Goal: Information Seeking & Learning: Learn about a topic

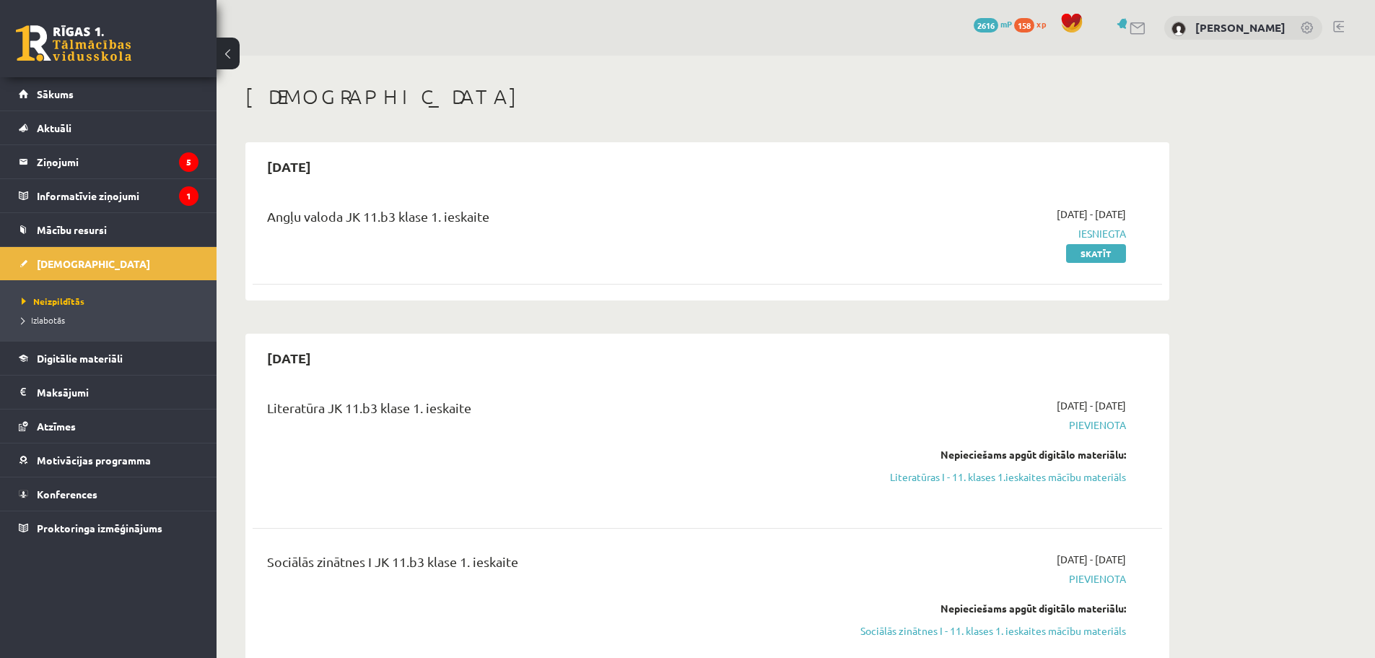
scroll to position [193, 0]
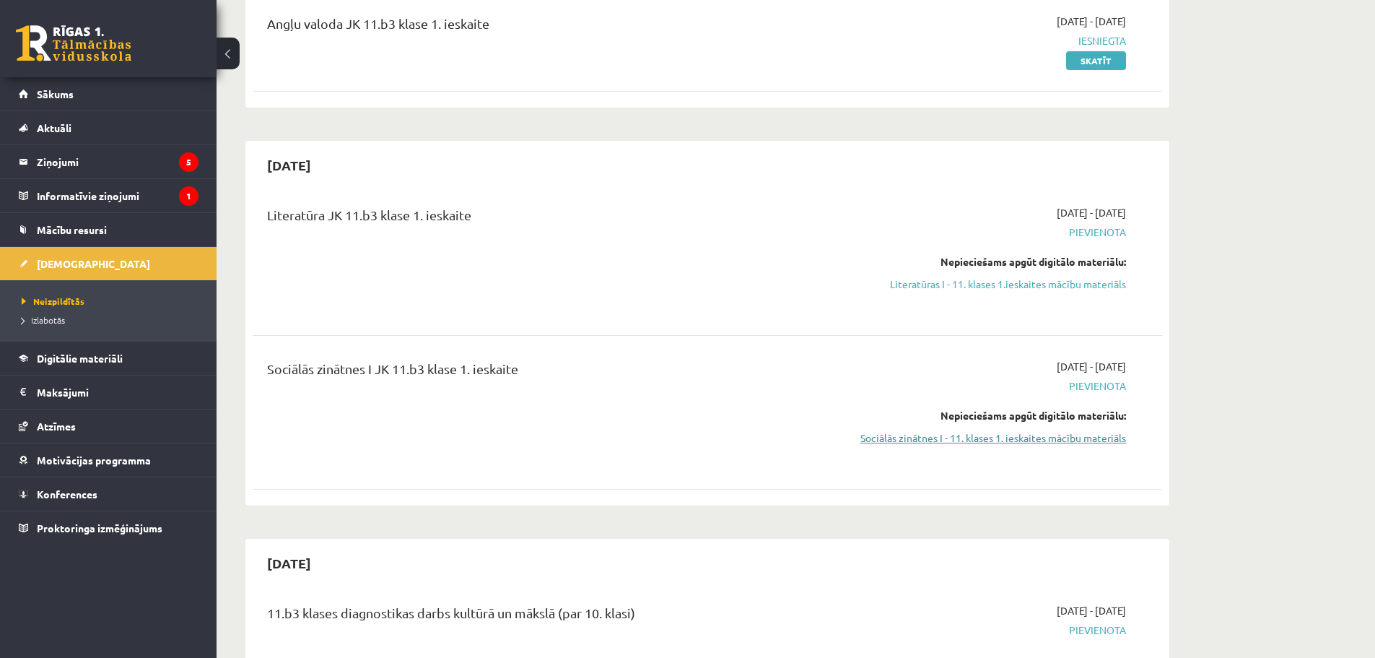
click at [1046, 435] on link "Sociālās zinātnes I - 11. klases 1. ieskaites mācību materiāls" at bounding box center [990, 437] width 272 height 15
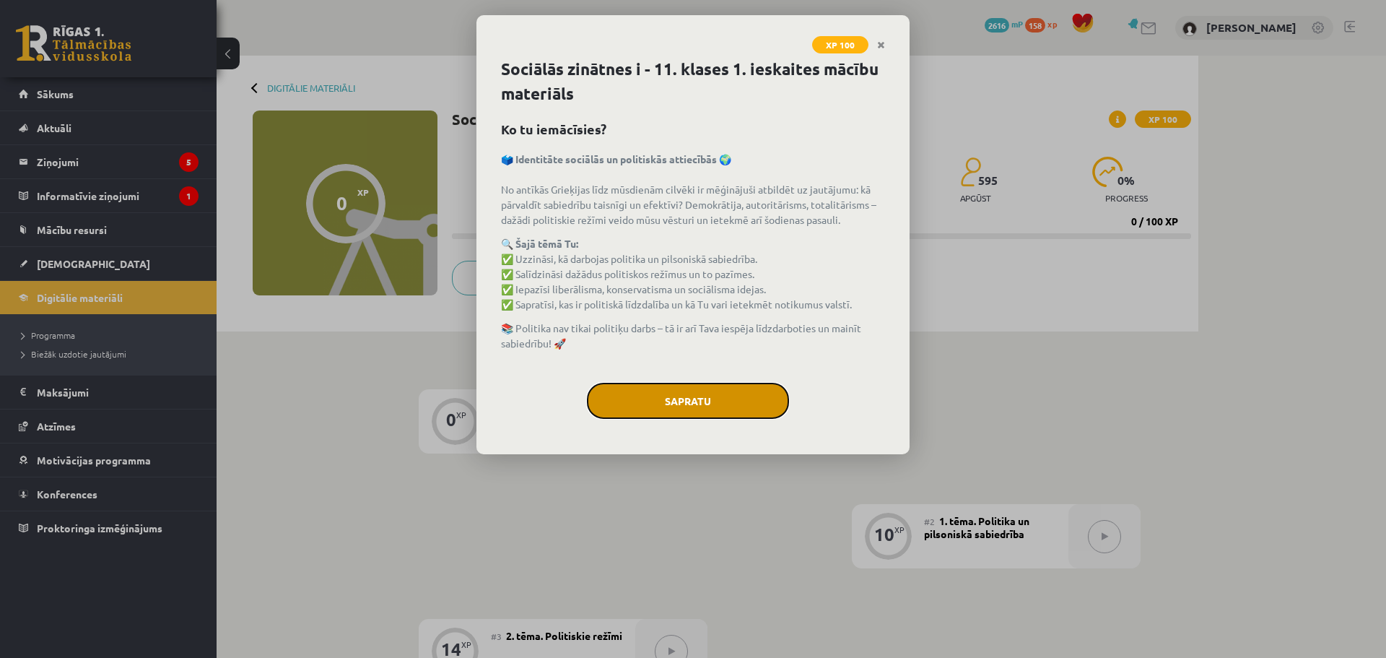
click at [732, 409] on button "Sapratu" at bounding box center [688, 401] width 202 height 36
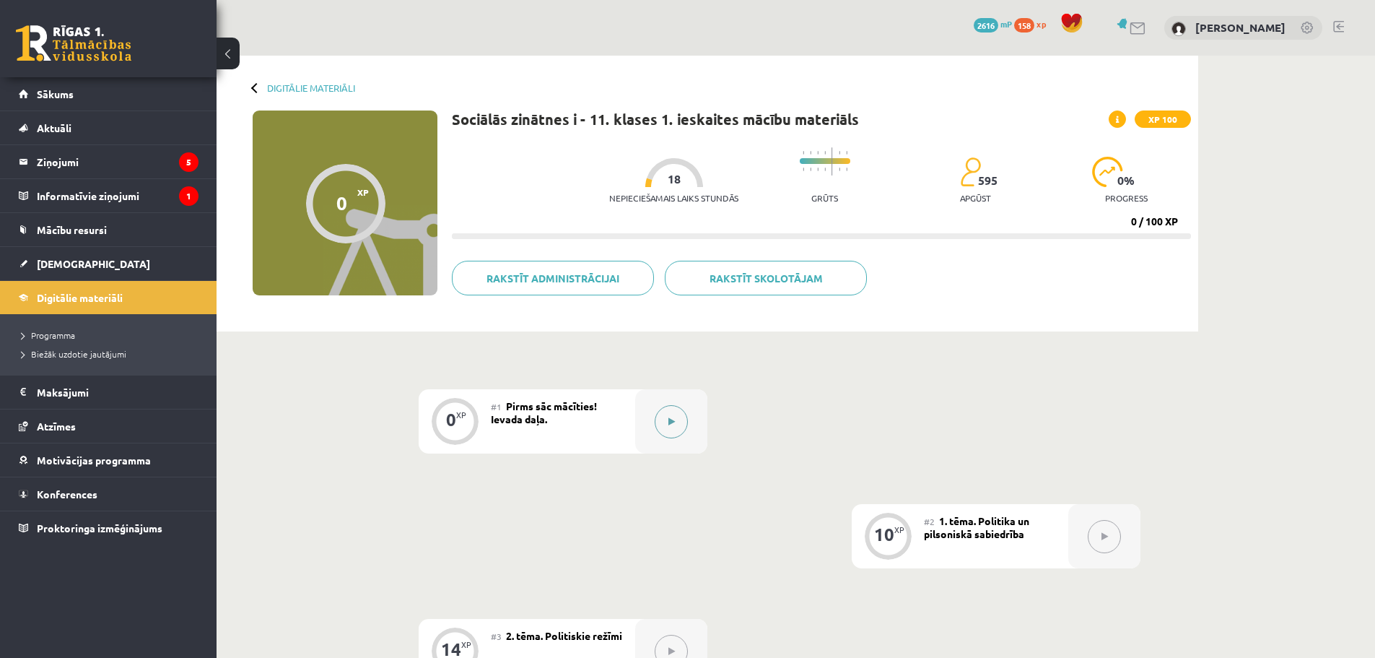
click at [669, 425] on icon at bounding box center [672, 421] width 6 height 9
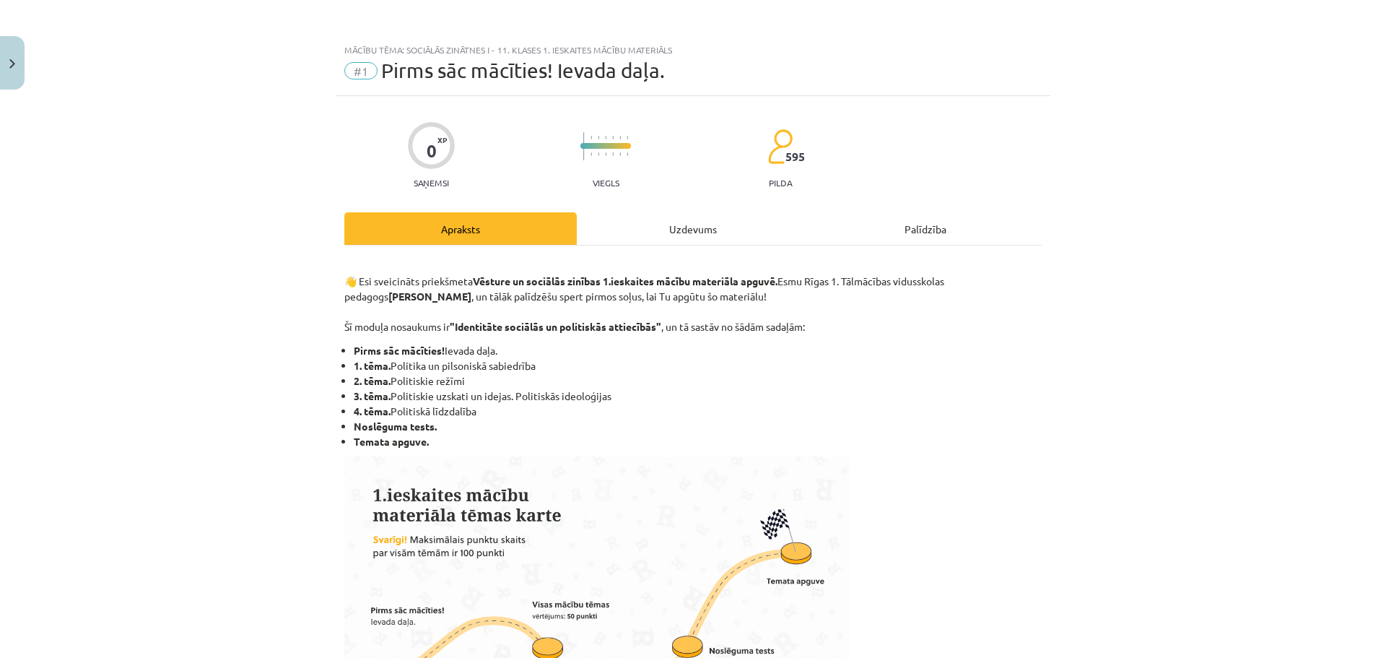
click at [693, 222] on div "Uzdevums" at bounding box center [693, 228] width 232 height 32
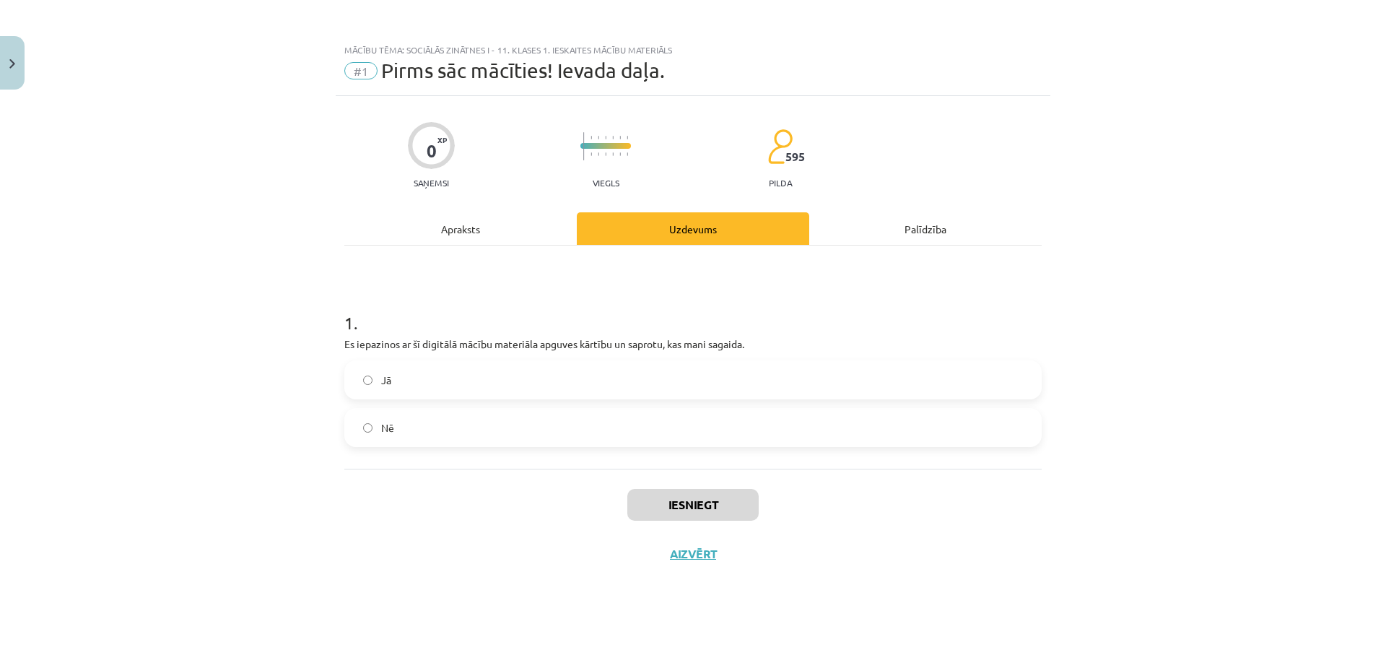
click at [382, 377] on span "Jā" at bounding box center [386, 380] width 10 height 15
click at [690, 496] on button "Iesniegt" at bounding box center [692, 505] width 131 height 32
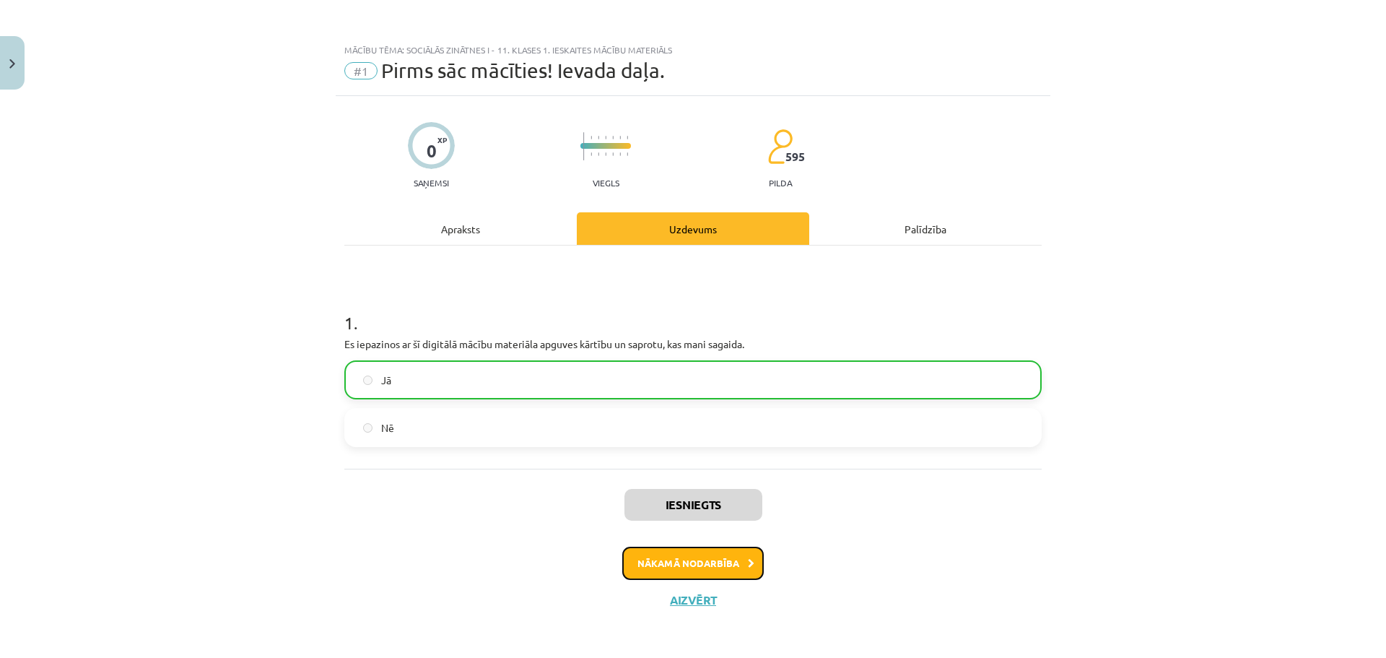
click at [687, 565] on button "Nākamā nodarbība" at bounding box center [693, 563] width 142 height 33
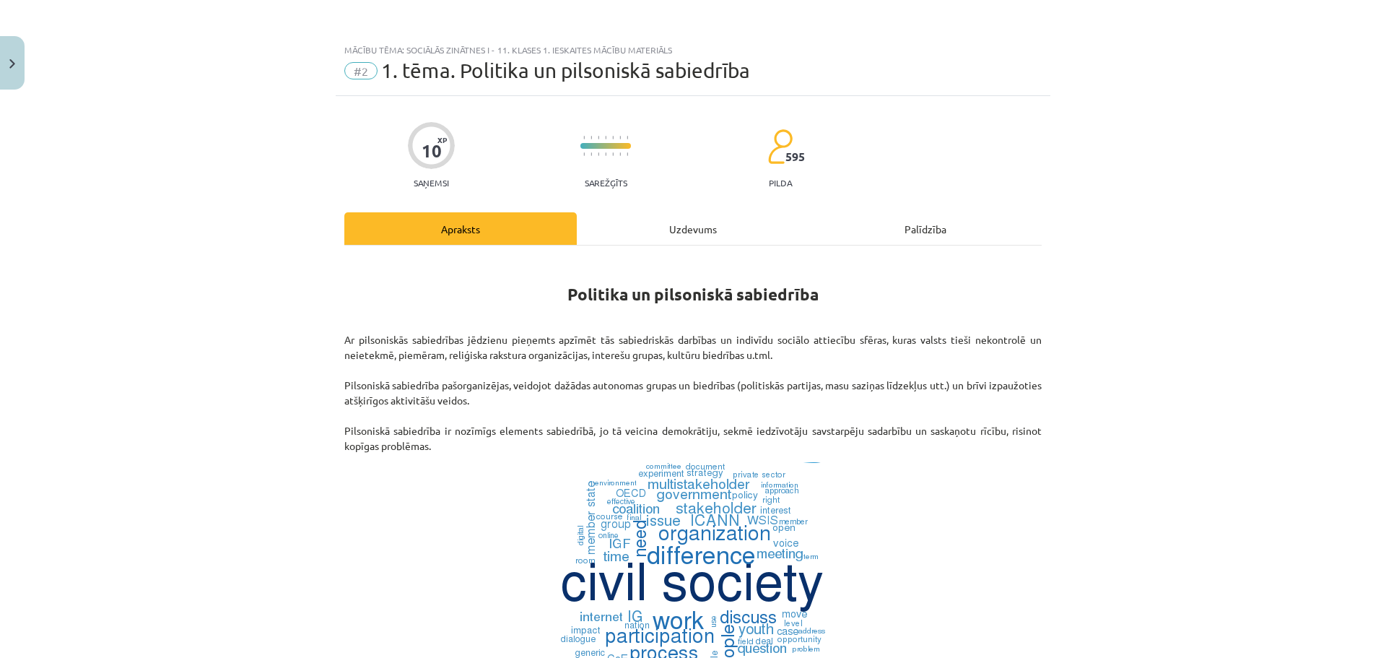
scroll to position [3, 0]
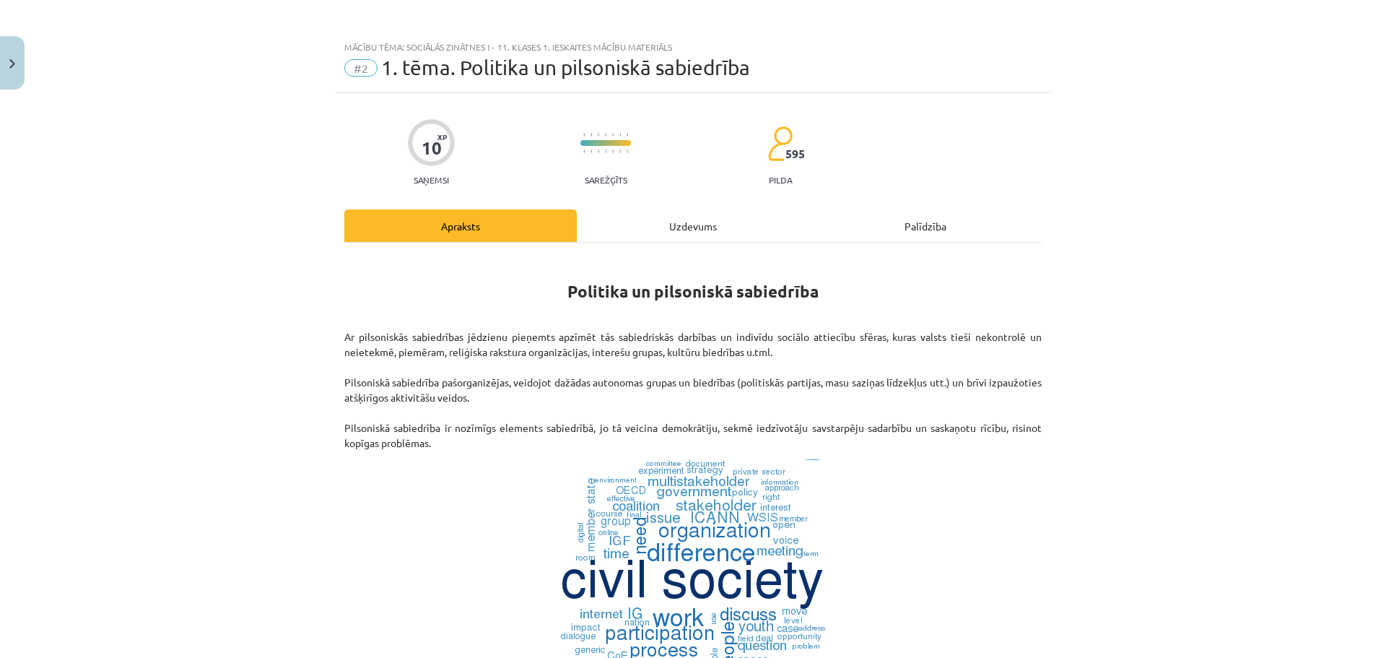
click at [669, 217] on div "Uzdevums" at bounding box center [693, 225] width 232 height 32
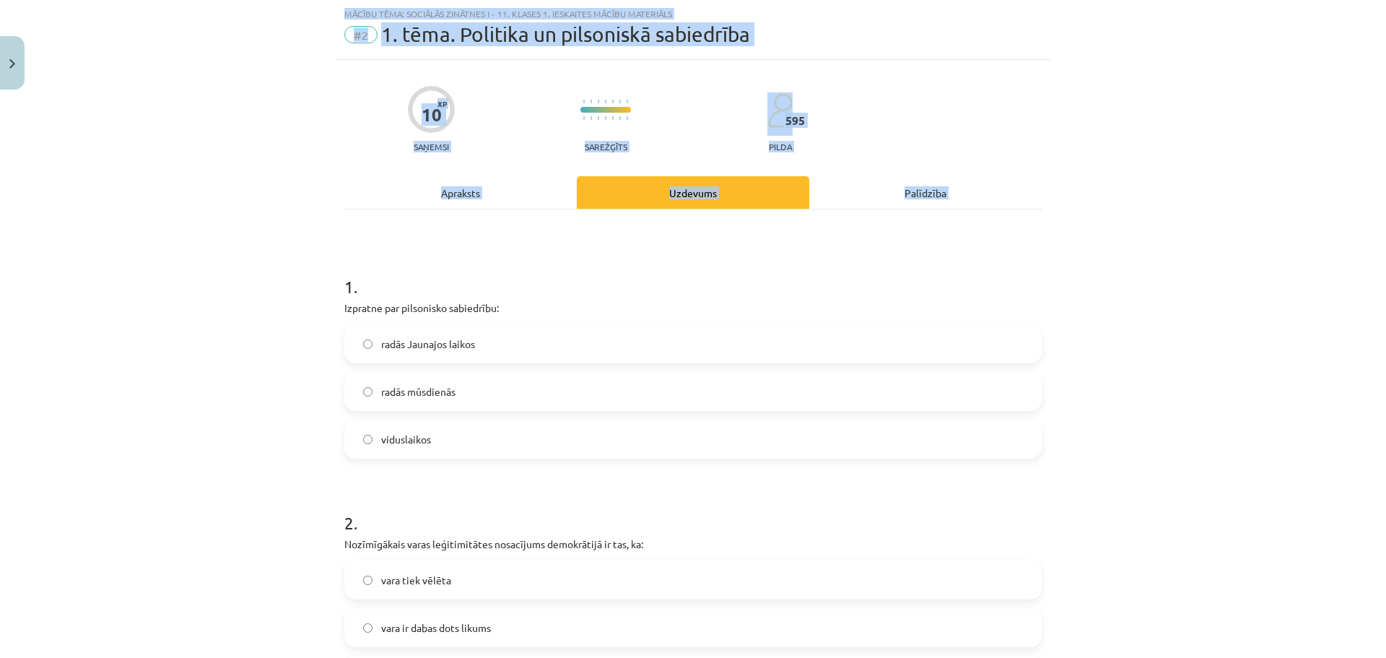
scroll to position [949, 0]
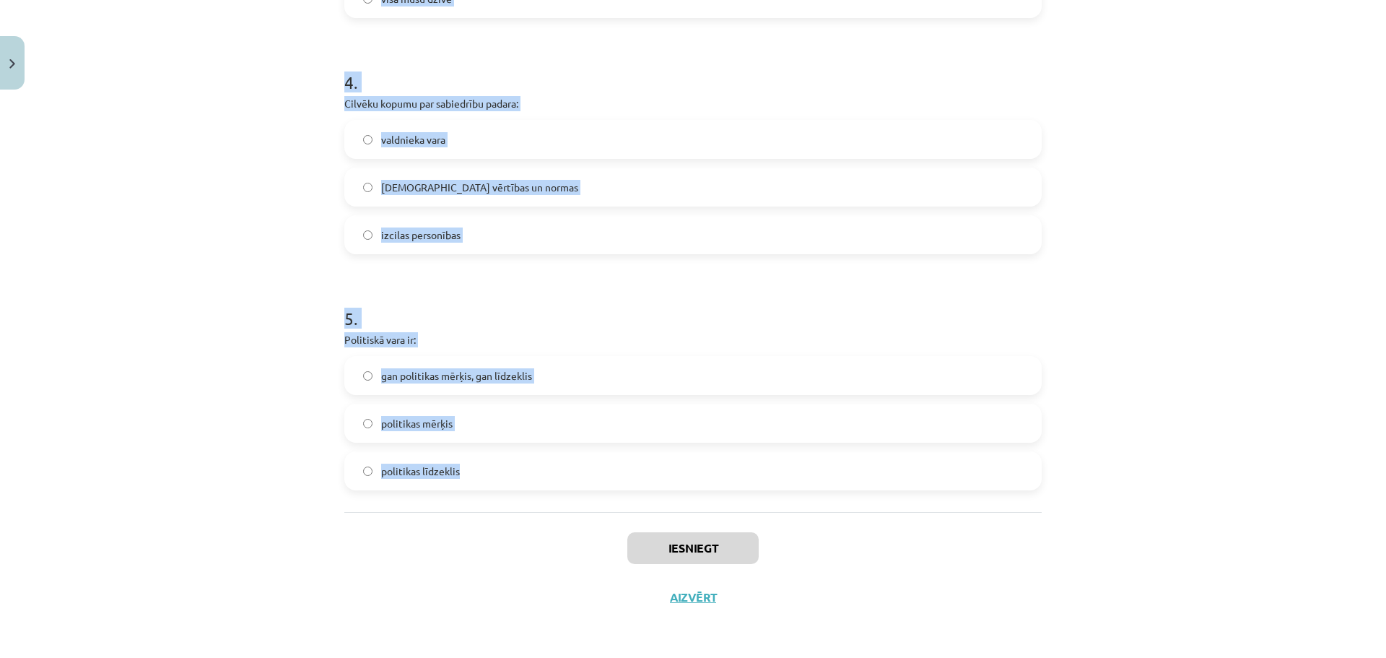
drag, startPoint x: 313, startPoint y: 286, endPoint x: 517, endPoint y: 474, distance: 277.5
click at [517, 474] on div "Mācību tēma: Sociālās zinātnes i - 11. klases 1. ieskaites mācību materiāls #2 …" at bounding box center [693, 329] width 1386 height 658
copy form "1 . Izpratne par pilsonisko sabiedrību: radās Jaunajos laikos radās mūsdienās v…"
click at [185, 225] on div "Mācību tēma: Sociālās zinātnes i - 11. klases 1. ieskaites mācību materiāls #2 …" at bounding box center [693, 329] width 1386 height 658
click at [186, 226] on div "Mācību tēma: Sociālās zinātnes i - 11. klases 1. ieskaites mācību materiāls #2 …" at bounding box center [693, 329] width 1386 height 658
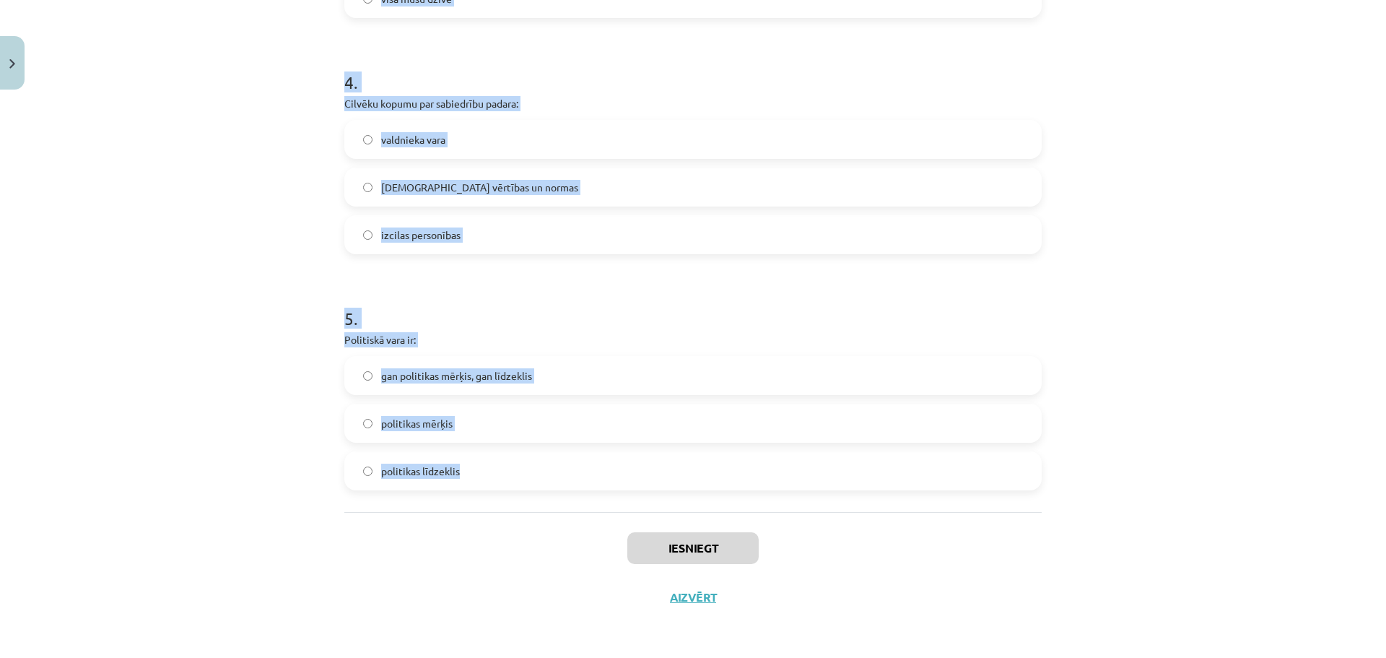
click at [191, 225] on div "Mācību tēma: Sociālās zinātnes i - 11. klases 1. ieskaites mācību materiāls #2 …" at bounding box center [693, 329] width 1386 height 658
click at [192, 224] on div "Mācību tēma: Sociālās zinātnes i - 11. klases 1. ieskaites mācību materiāls #2 …" at bounding box center [693, 329] width 1386 height 658
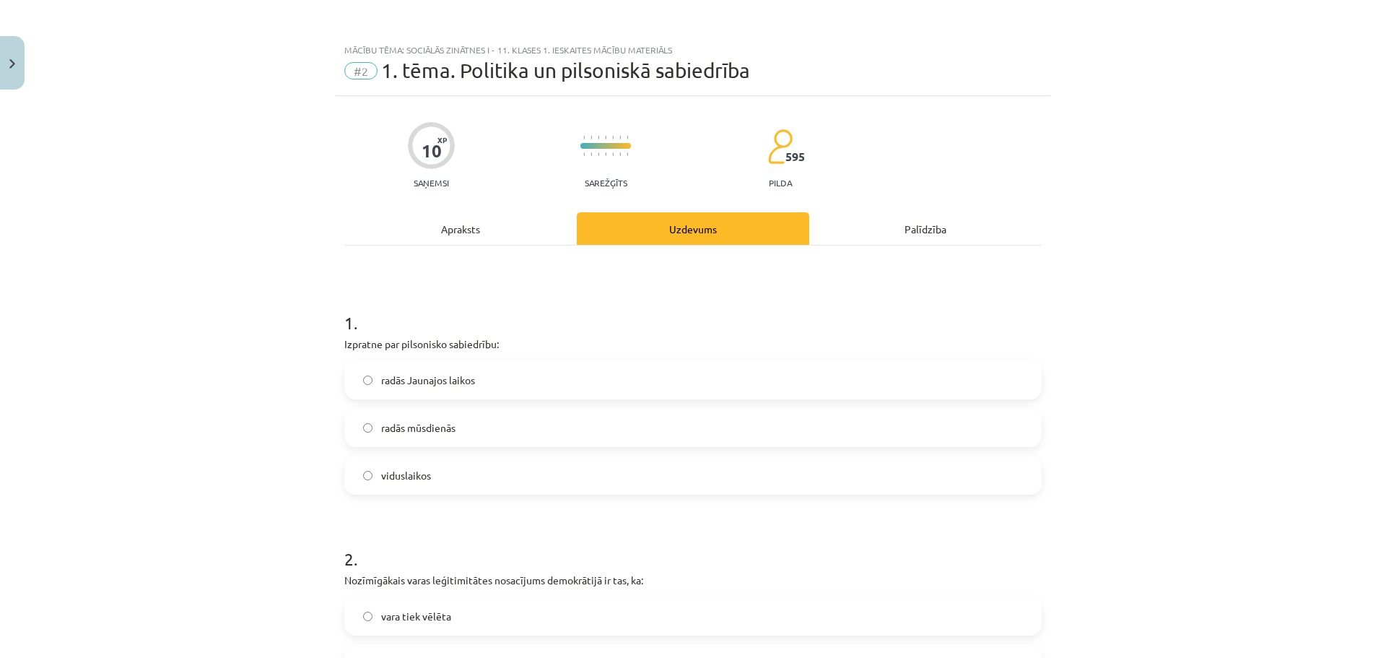
scroll to position [193, 0]
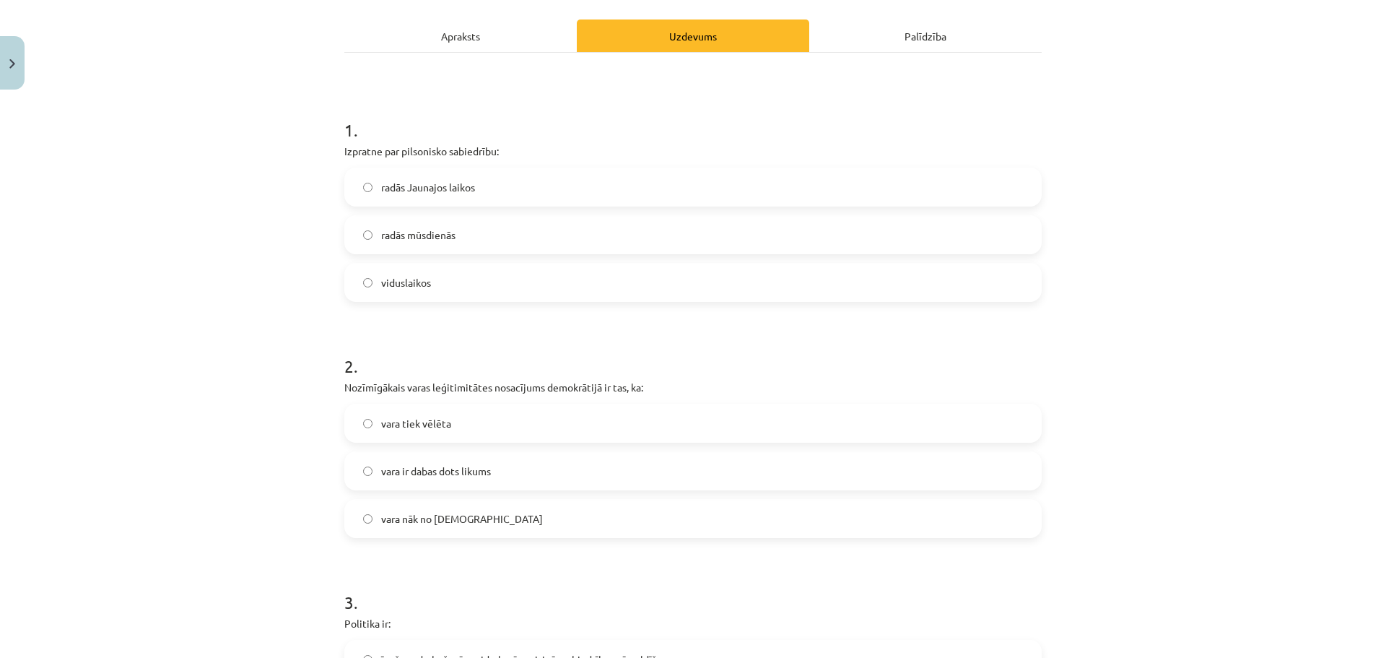
click at [468, 194] on span "radās Jaunajos laikos" at bounding box center [428, 187] width 94 height 15
click at [471, 422] on label "vara tiek vēlēta" at bounding box center [693, 423] width 695 height 36
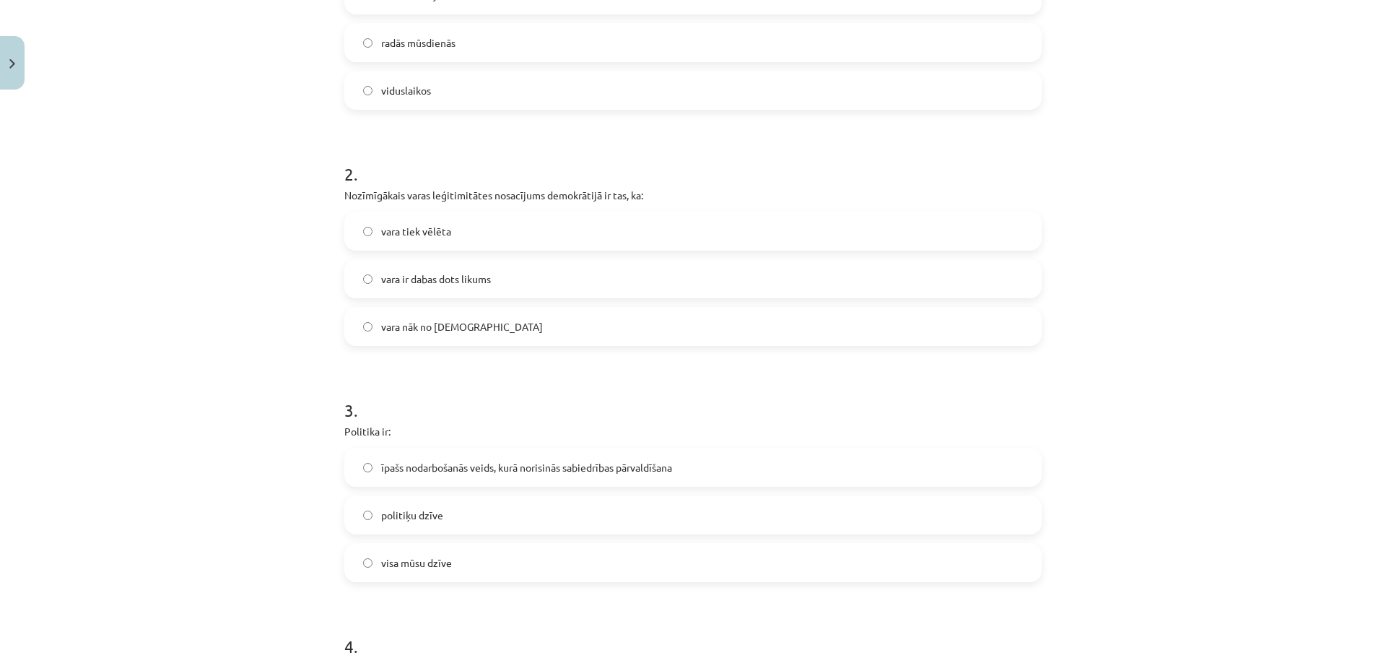
scroll to position [578, 0]
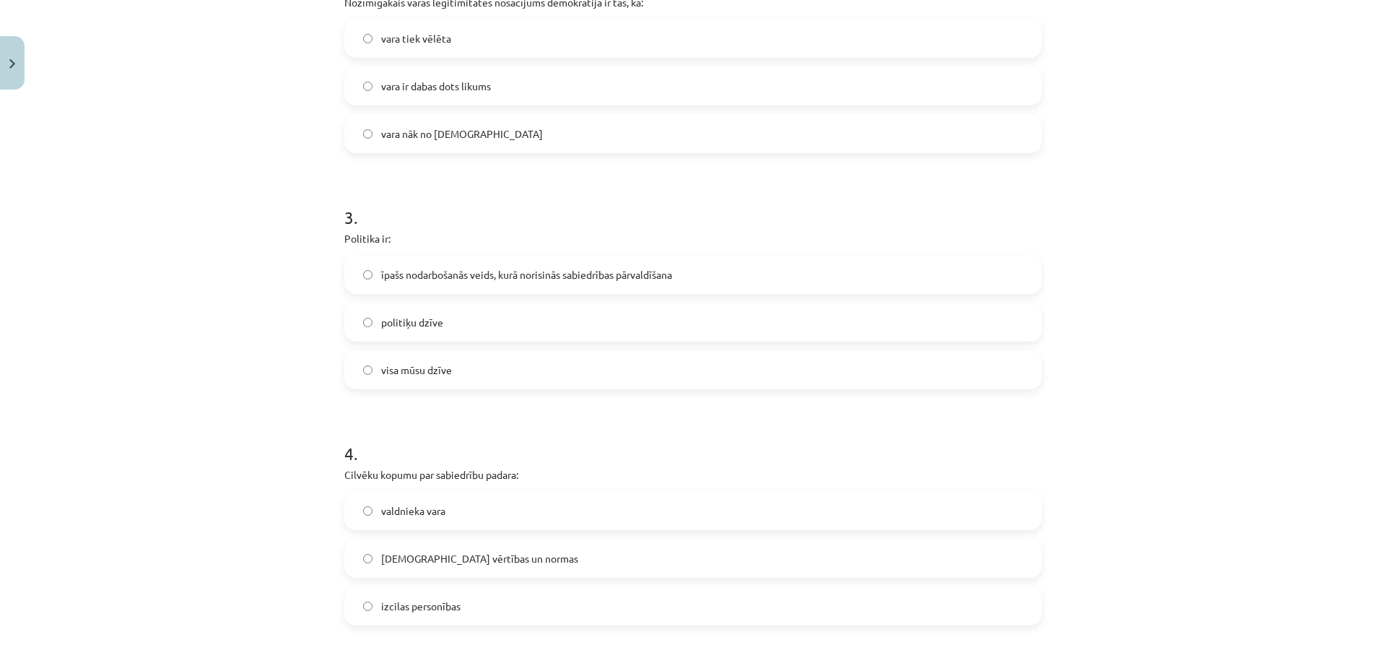
click at [482, 271] on span "īpašs nodarbošanās veids, kurā norisinās sabiedrības pārvaldīšana" at bounding box center [526, 274] width 291 height 15
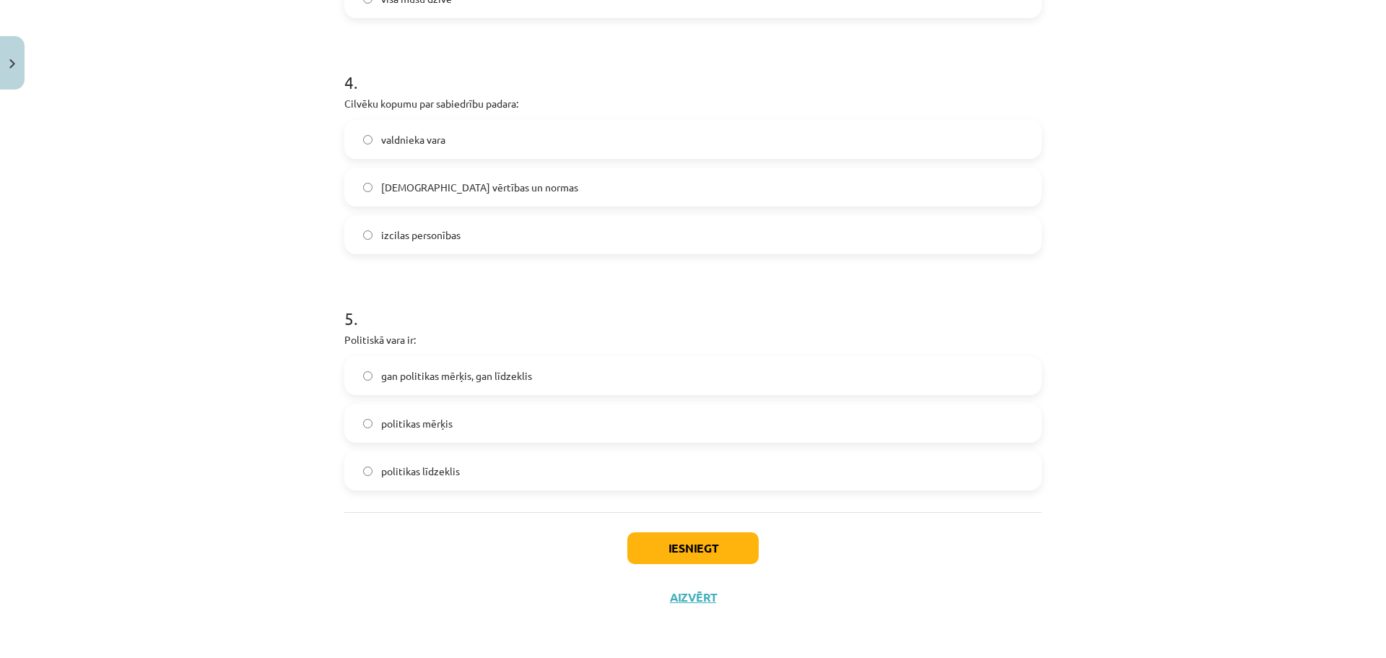
click at [525, 189] on label "kopīgās vērtības un normas" at bounding box center [693, 187] width 695 height 36
click at [536, 379] on label "gan politikas mērķis, gan līdzeklis" at bounding box center [693, 375] width 695 height 36
click at [680, 545] on button "Iesniegt" at bounding box center [692, 548] width 131 height 32
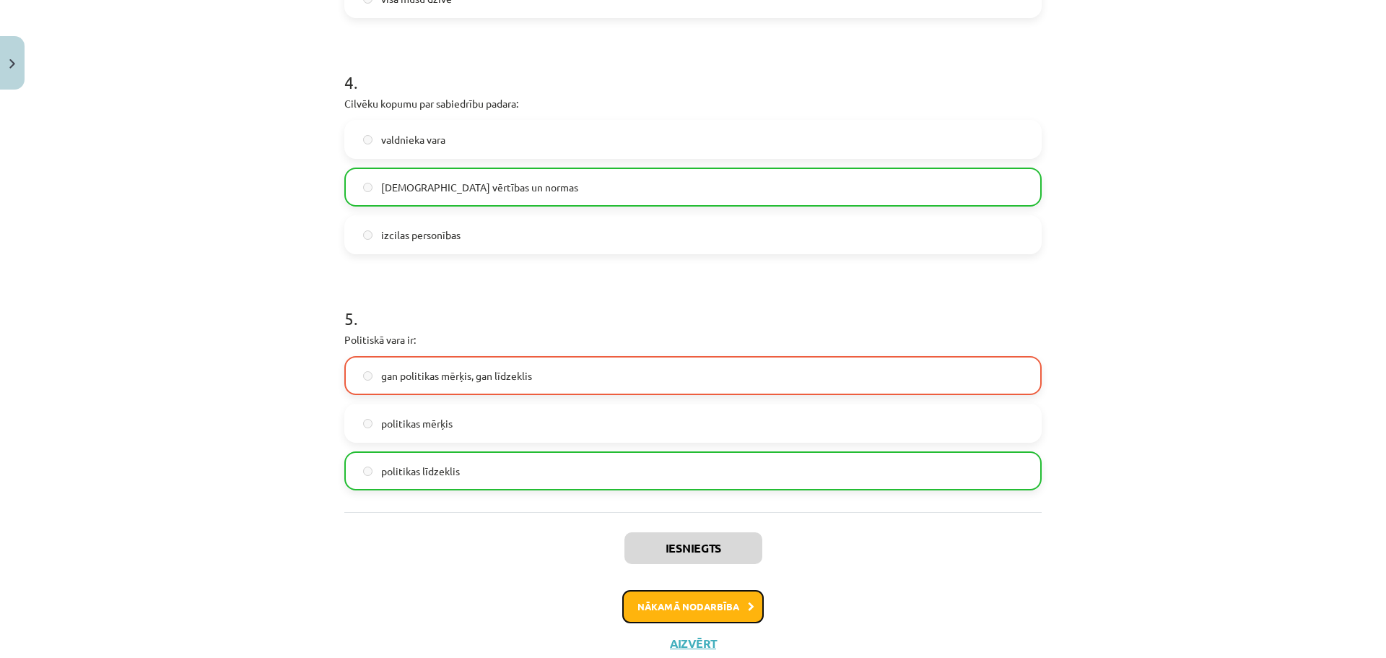
click at [660, 604] on button "Nākamā nodarbība" at bounding box center [693, 606] width 142 height 33
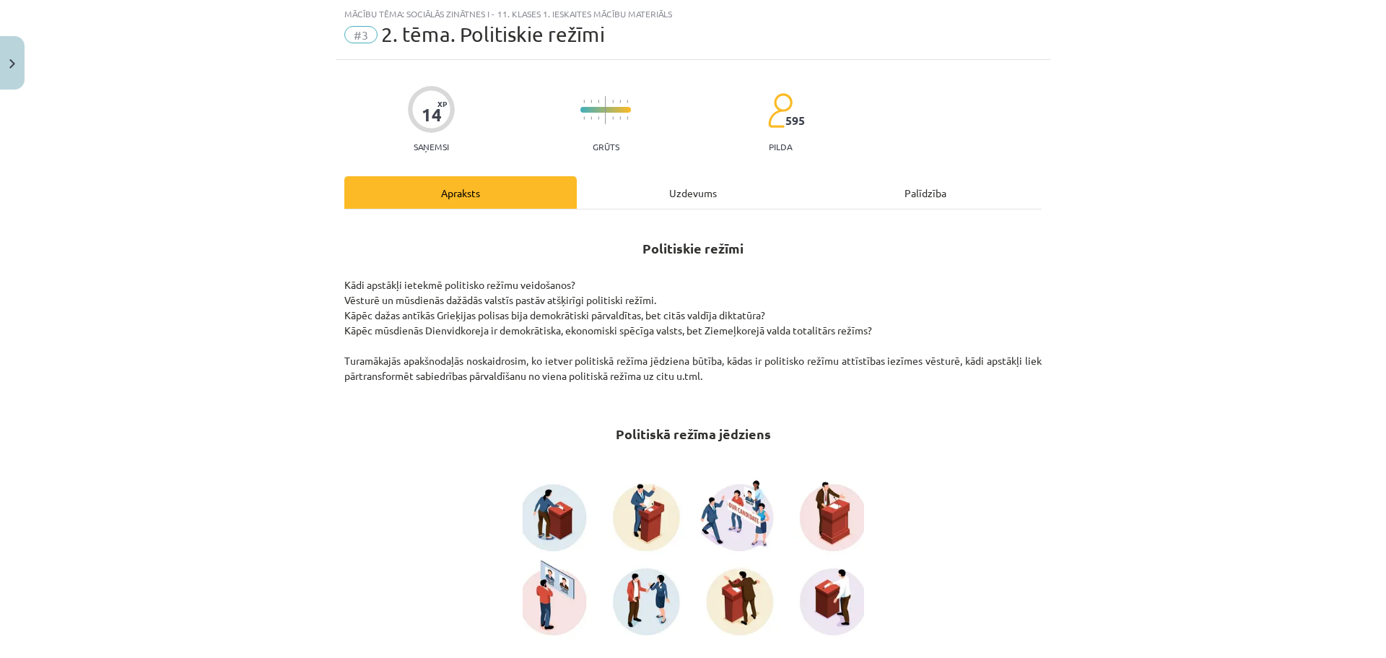
click at [687, 193] on div "Uzdevums" at bounding box center [693, 192] width 232 height 32
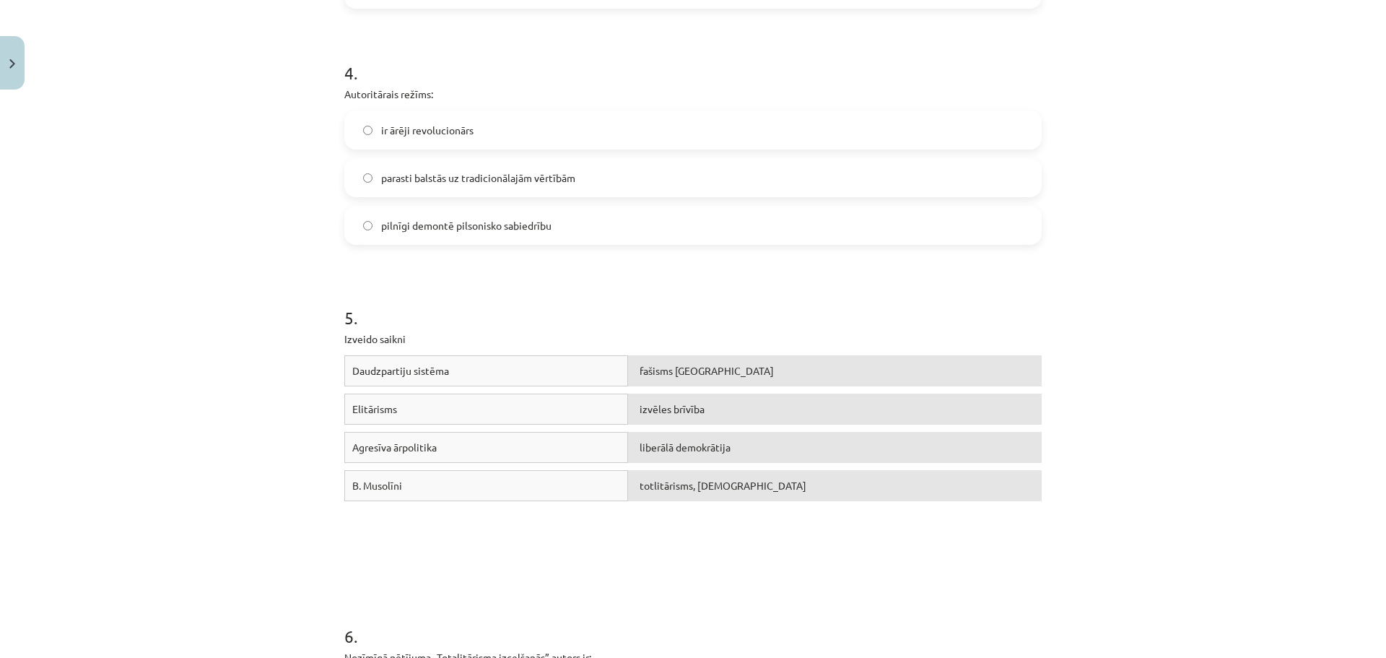
scroll to position [1276, 0]
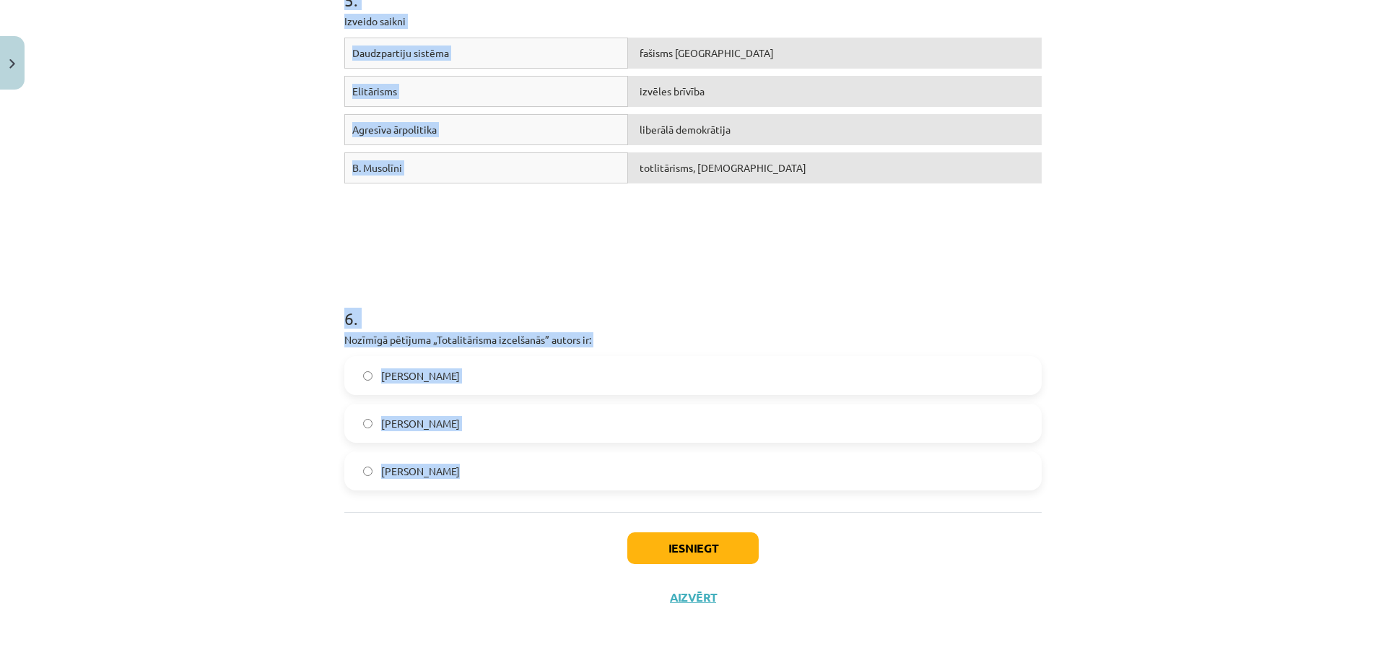
drag, startPoint x: 335, startPoint y: 284, endPoint x: 613, endPoint y: 479, distance: 339.1
copy form "1 . Politiskā režīma veidošanos nosaka: tas, kurai šķirai pieder ražošanas līdz…"
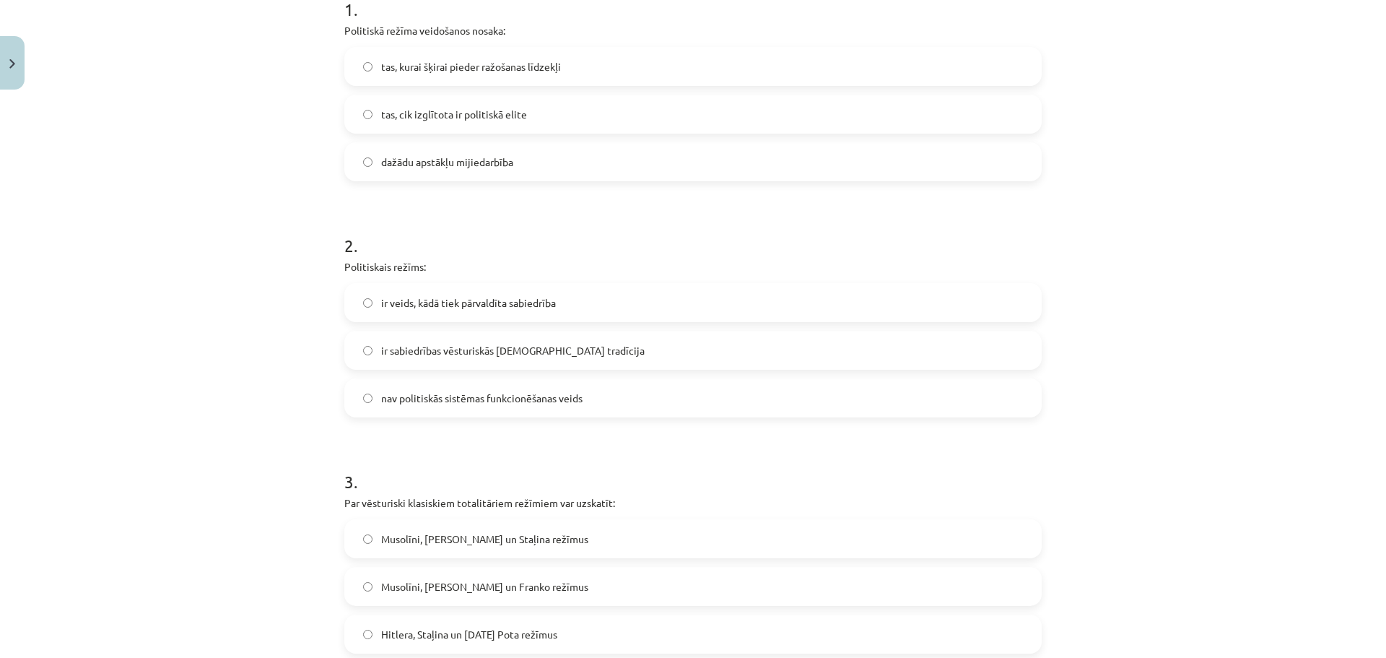
scroll to position [121, 0]
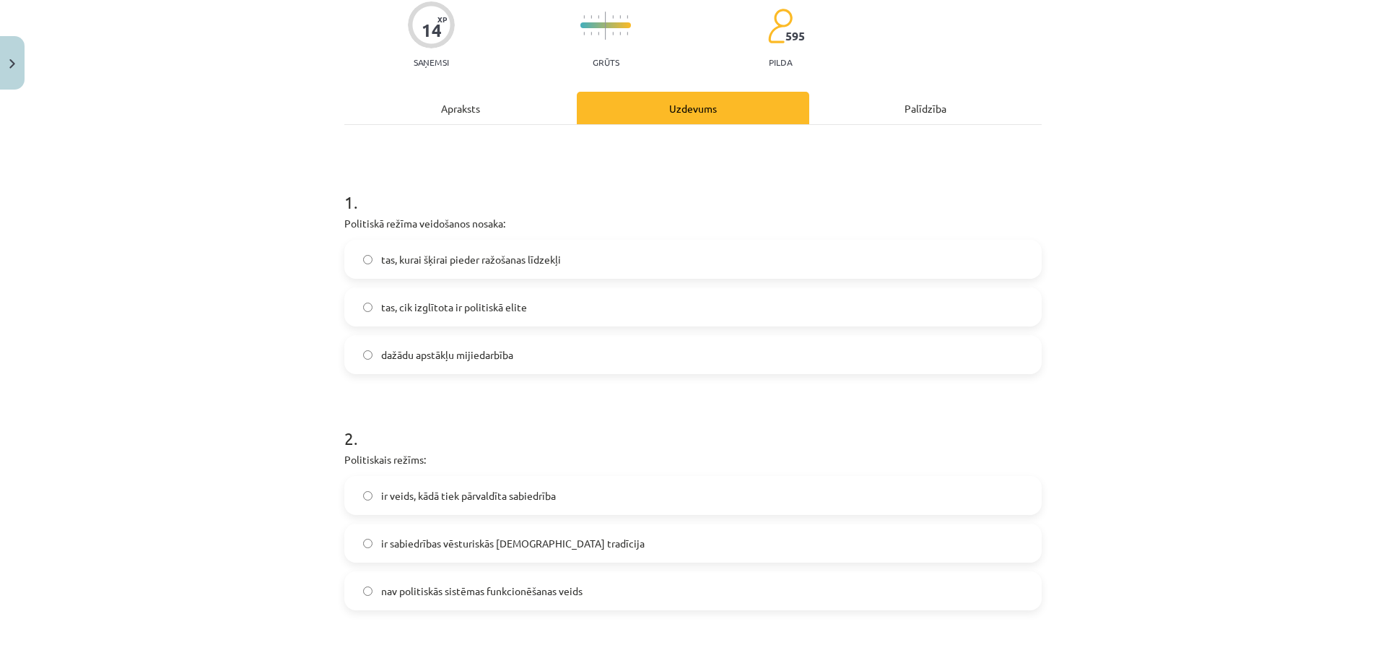
click at [517, 362] on label "dažādu apstākļu mijiedarbība" at bounding box center [693, 354] width 695 height 36
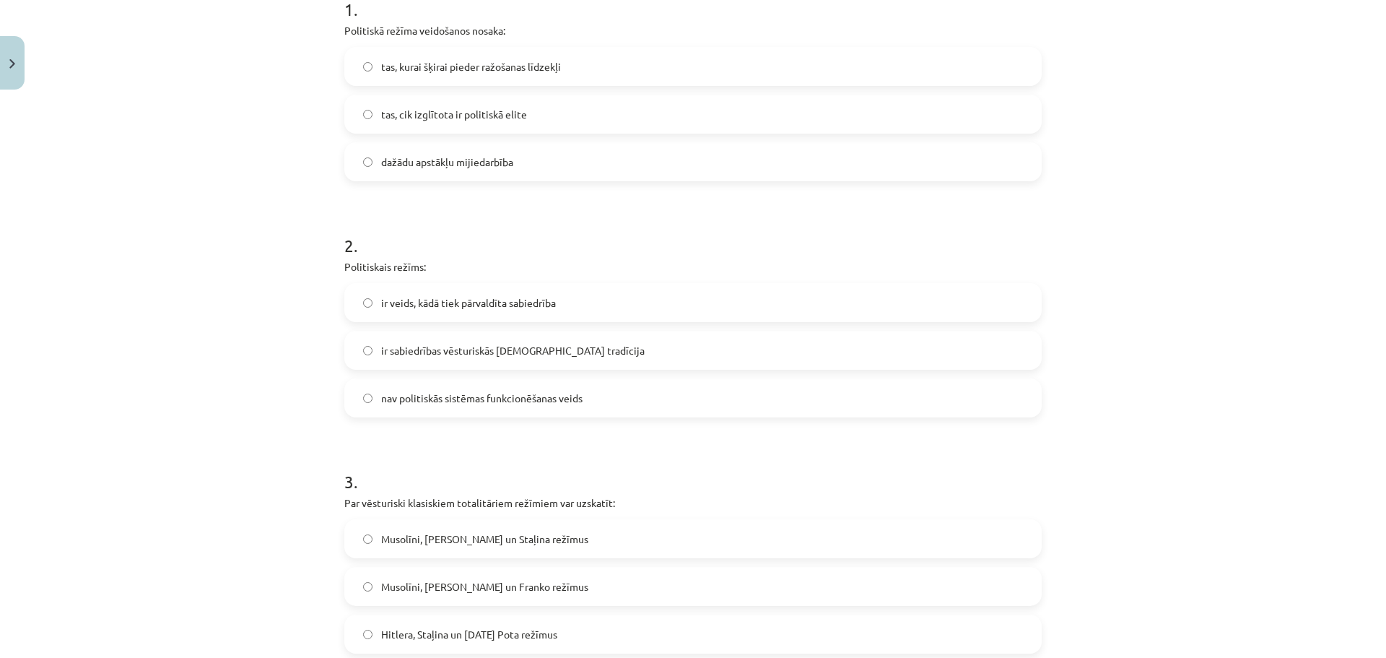
click at [560, 307] on label "ir veids, kādā tiek pārvaldīta sabiedrība" at bounding box center [693, 302] width 695 height 36
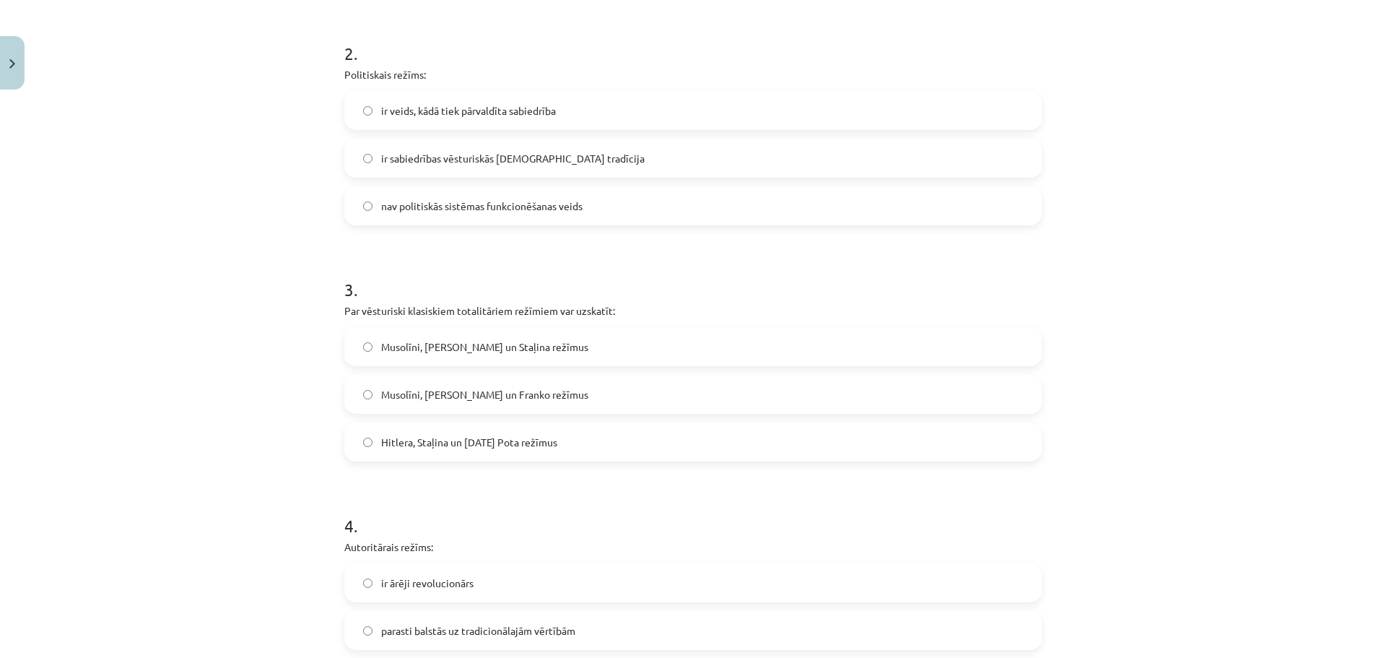
scroll to position [698, 0]
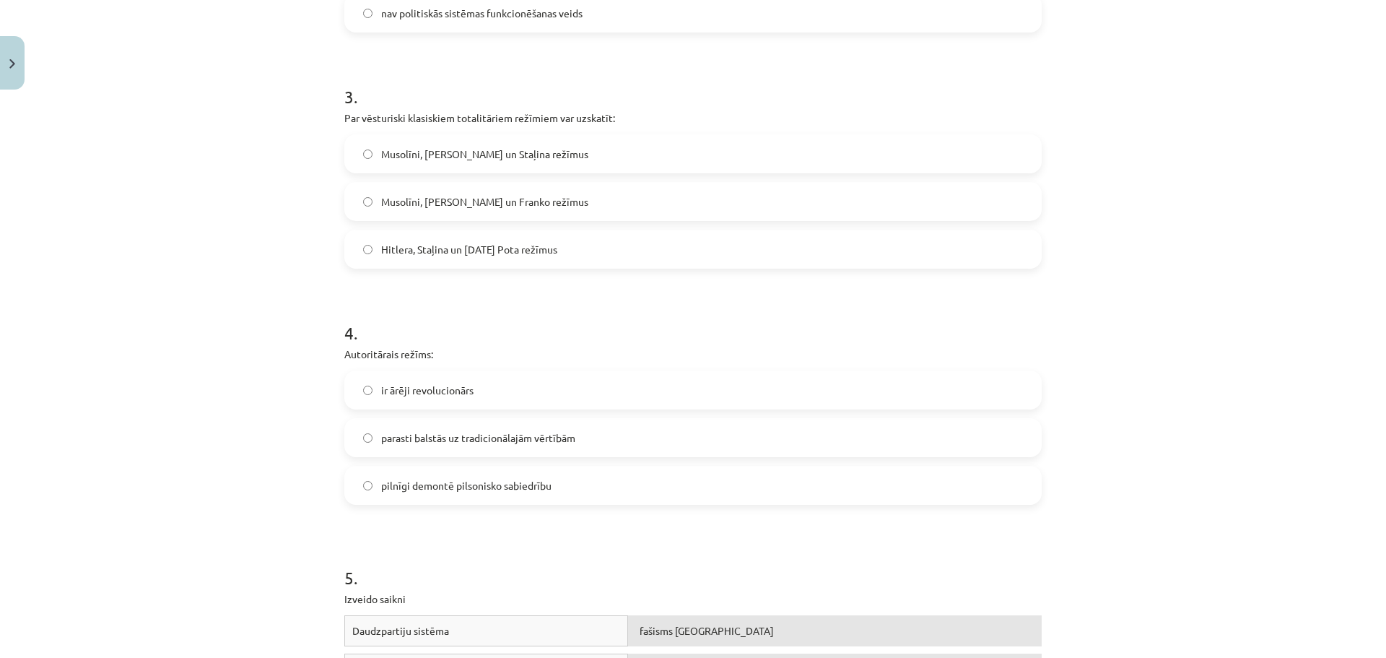
click at [515, 157] on span "Musolīni, Hitlera un Staļina režīmus" at bounding box center [484, 154] width 207 height 15
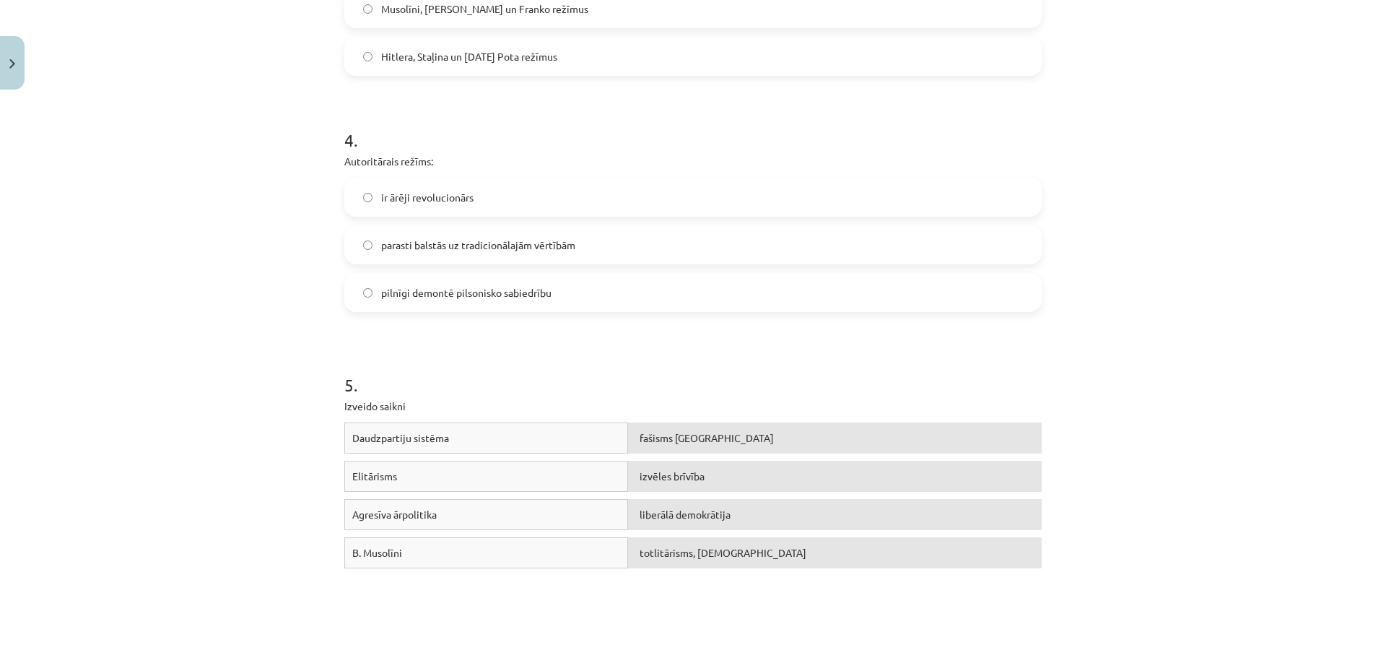
click at [581, 245] on label "parasti balstās uz tradicionālajām vērtībām" at bounding box center [693, 245] width 695 height 36
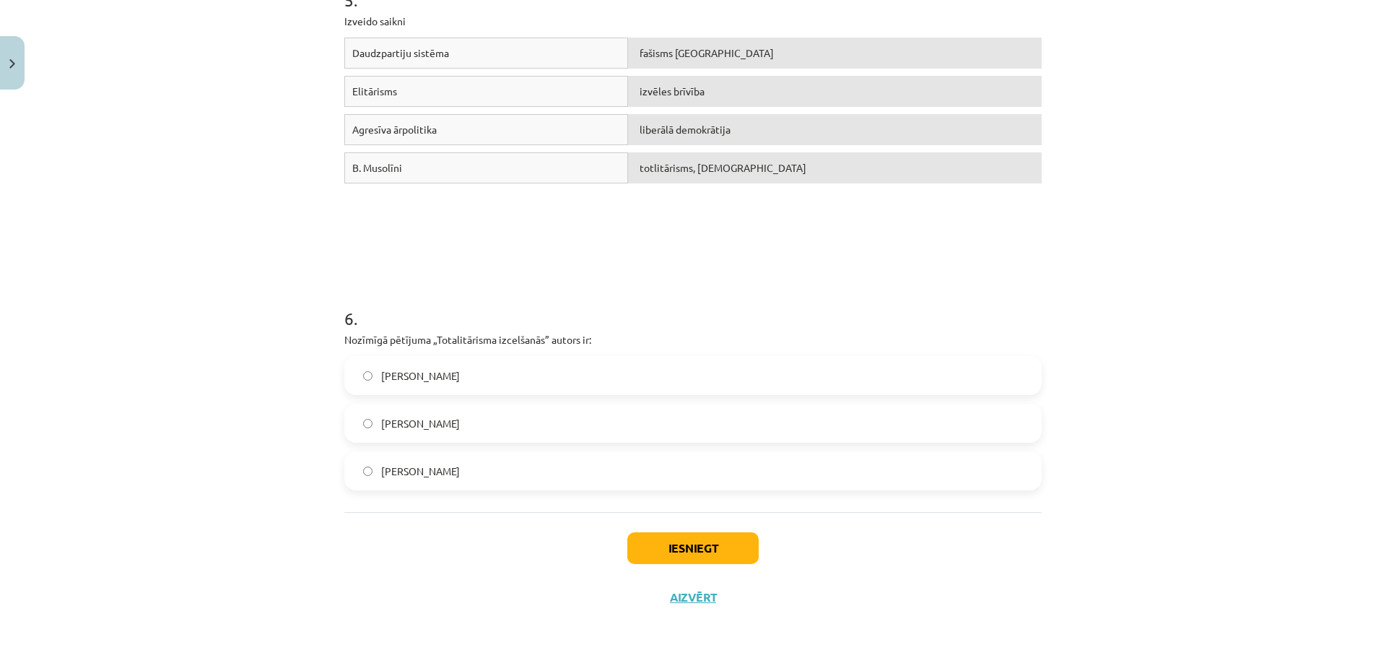
click at [479, 427] on label "Hanna Ārendte" at bounding box center [693, 423] width 695 height 36
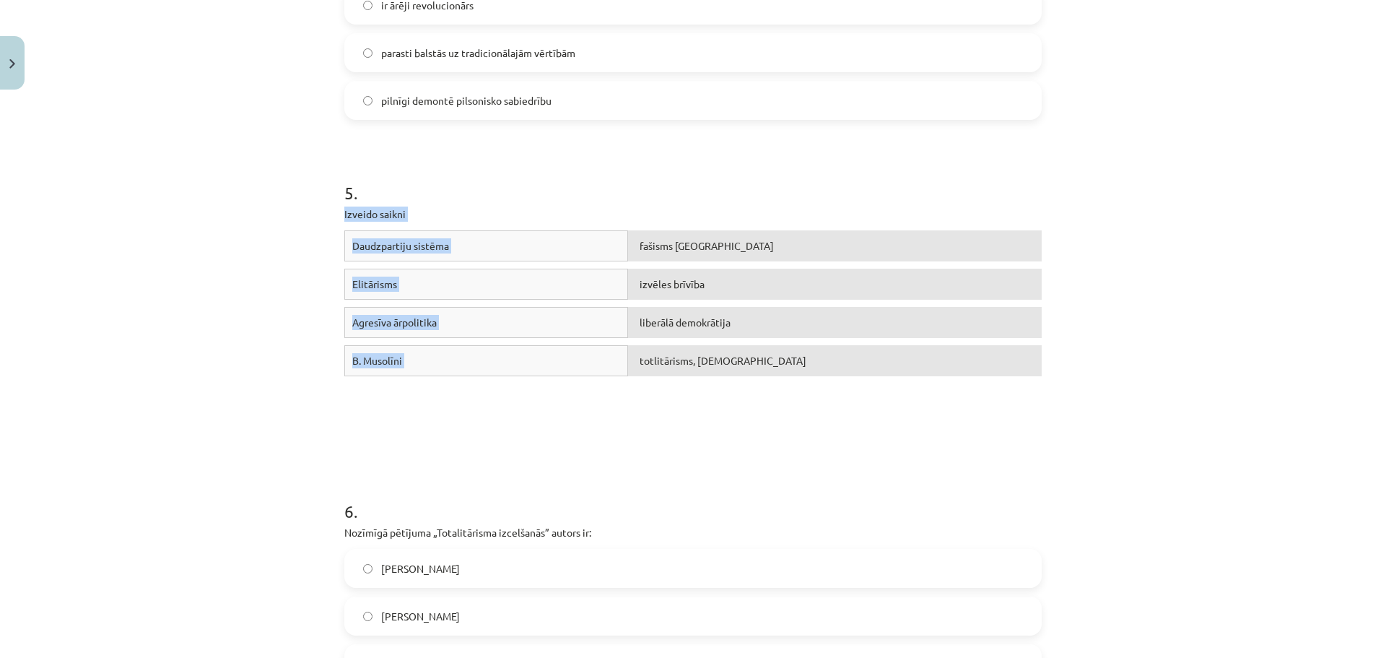
drag, startPoint x: 329, startPoint y: 209, endPoint x: 1087, endPoint y: 378, distance: 776.9
click at [1087, 378] on div "Mācību tēma: Sociālās zinātnes i - 11. klases 1. ieskaites mācību materiāls #3 …" at bounding box center [693, 329] width 1386 height 658
click at [1087, 379] on div "Mācību tēma: Sociālās zinātnes i - 11. klases 1. ieskaites mācību materiāls #3 …" at bounding box center [693, 329] width 1386 height 658
click at [443, 161] on h1 "5 ." at bounding box center [692, 179] width 697 height 45
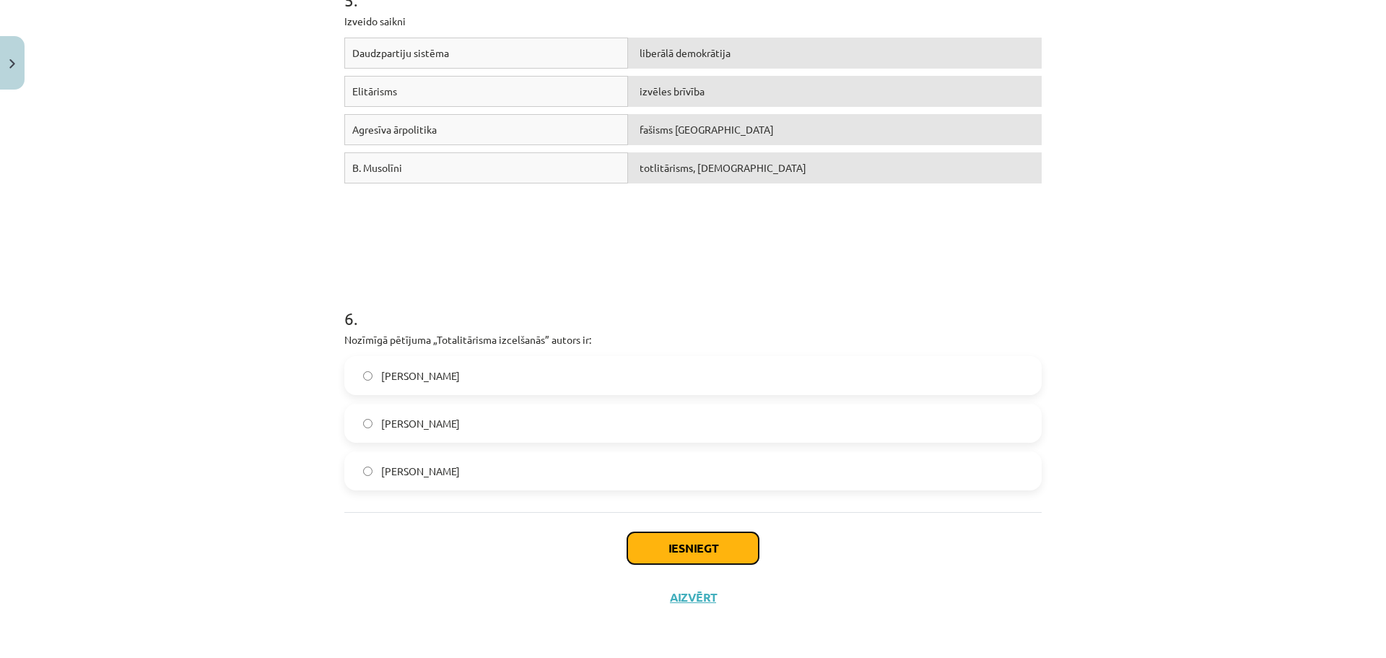
click at [716, 541] on button "Iesniegt" at bounding box center [692, 548] width 131 height 32
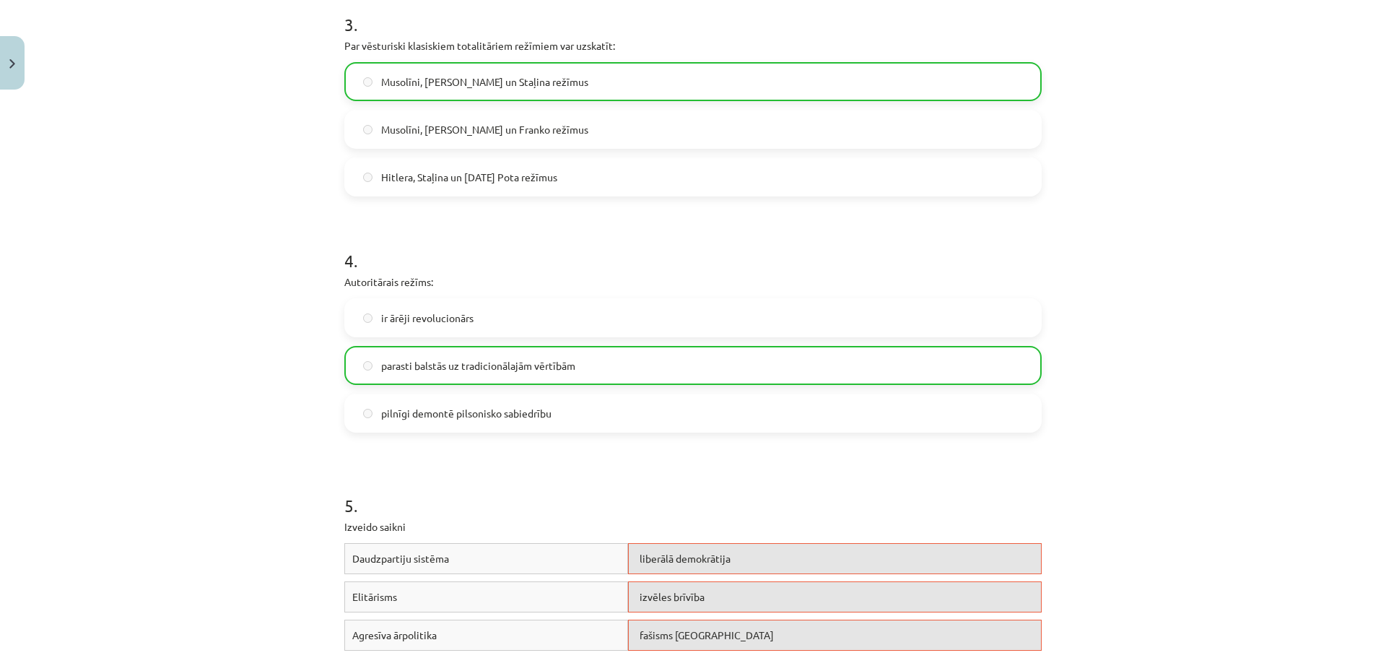
scroll to position [1322, 0]
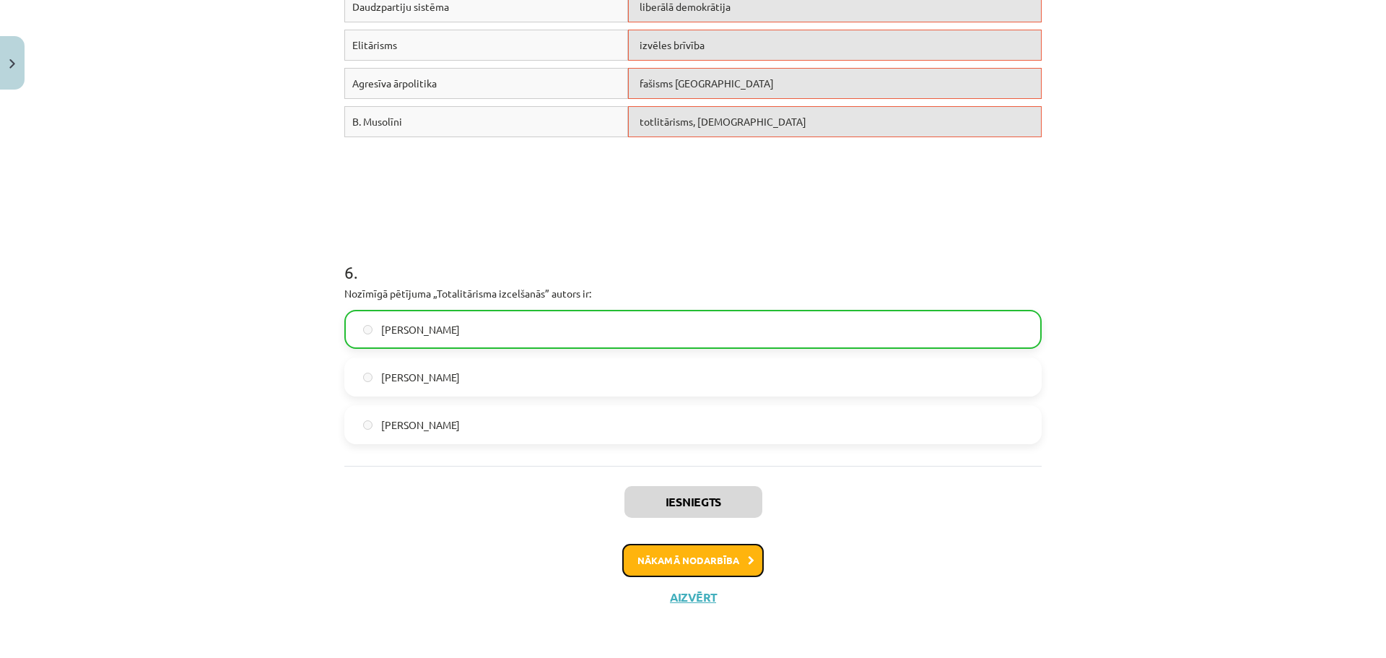
click at [708, 564] on button "Nākamā nodarbība" at bounding box center [693, 560] width 142 height 33
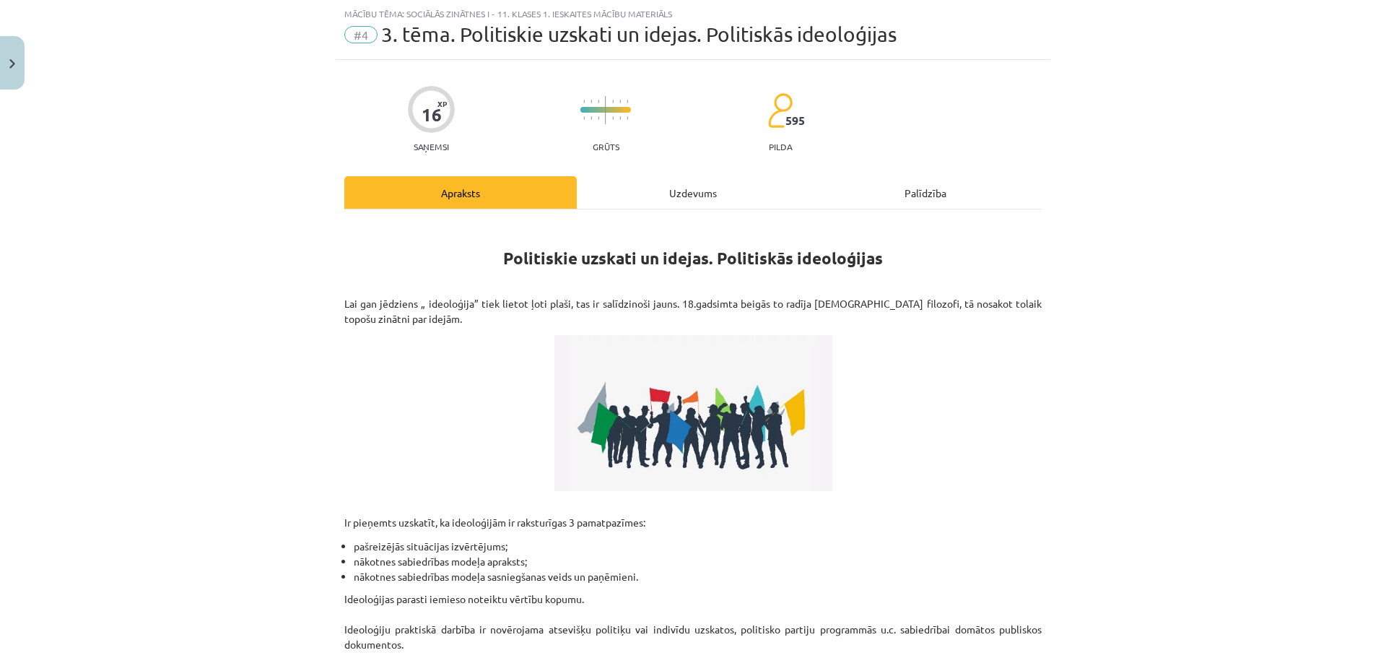
click at [669, 196] on div "Uzdevums" at bounding box center [693, 192] width 232 height 32
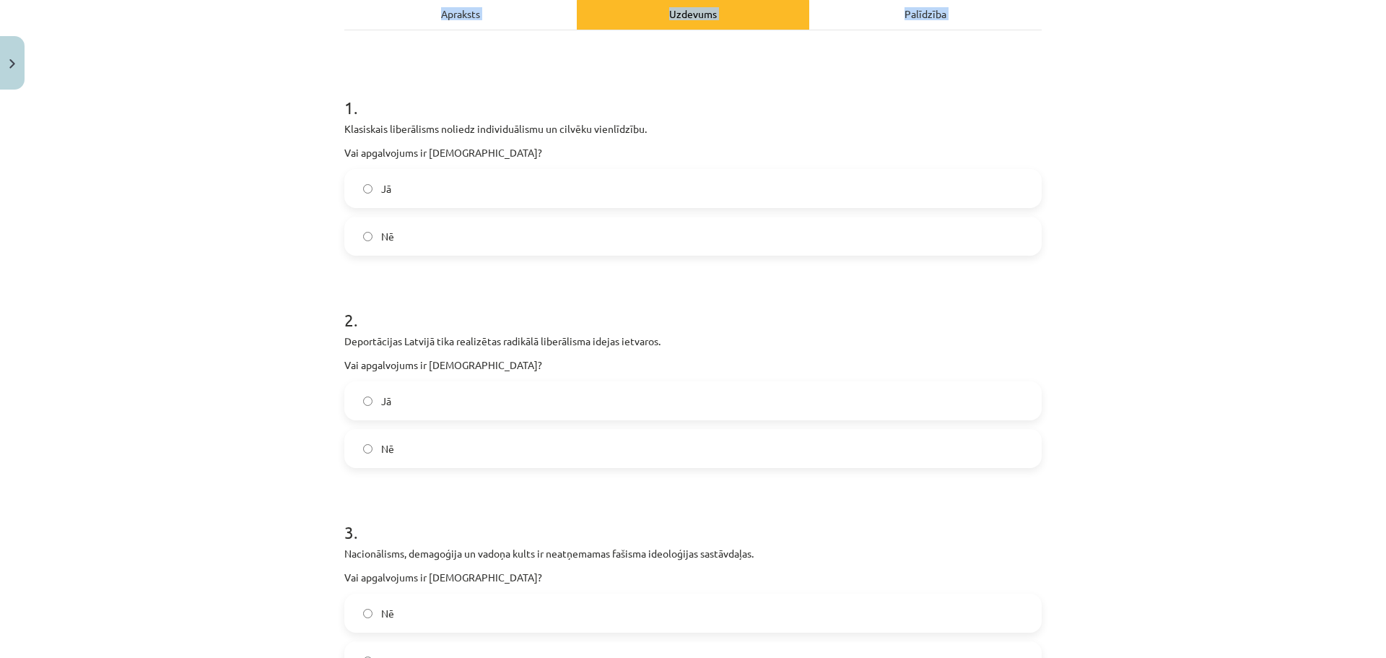
scroll to position [0, 0]
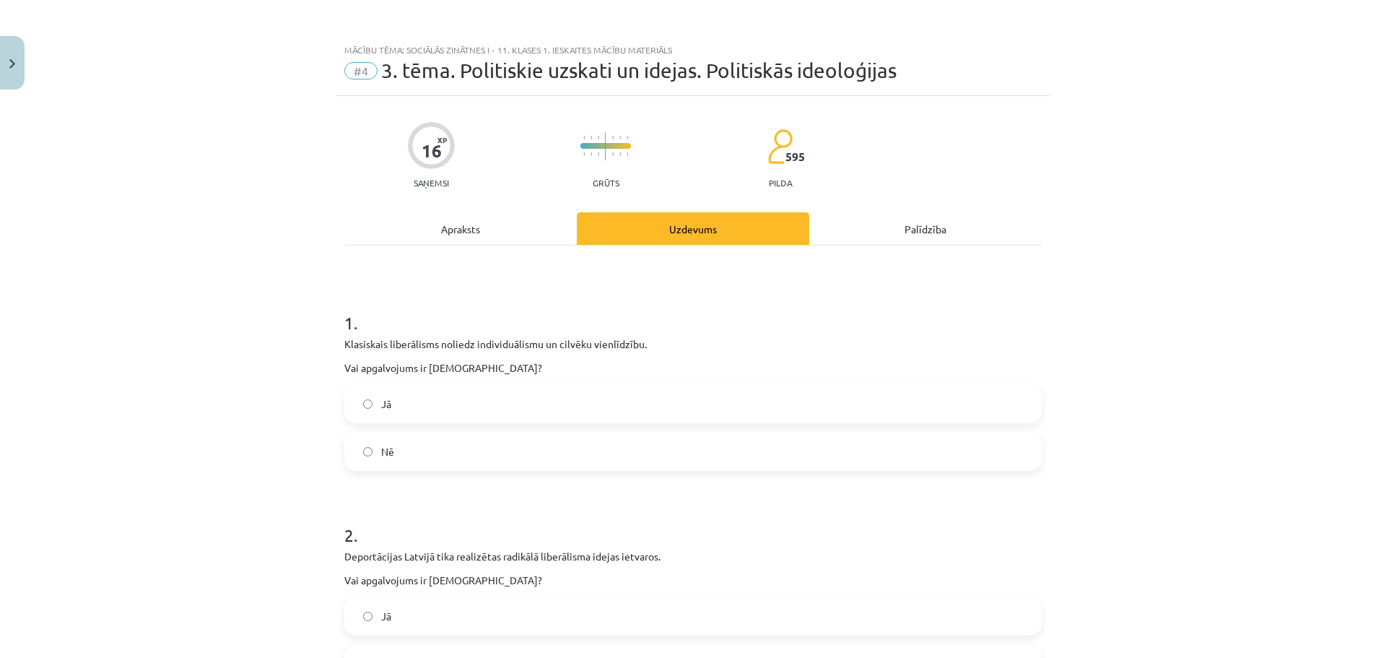
drag, startPoint x: 360, startPoint y: 283, endPoint x: 319, endPoint y: 303, distance: 45.5
click at [319, 303] on div "Mācību tēma: Sociālās zinātnes i - 11. klases 1. ieskaites mācību materiāls #4 …" at bounding box center [693, 329] width 1386 height 658
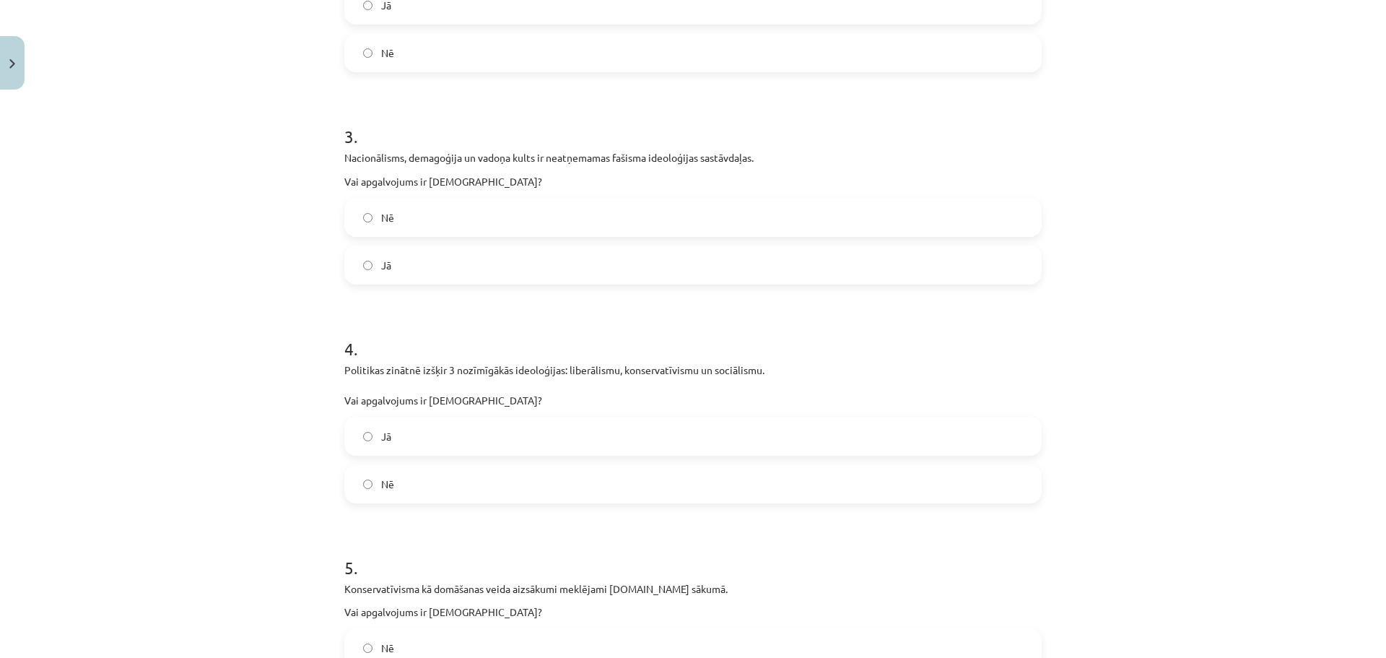
scroll to position [1375, 0]
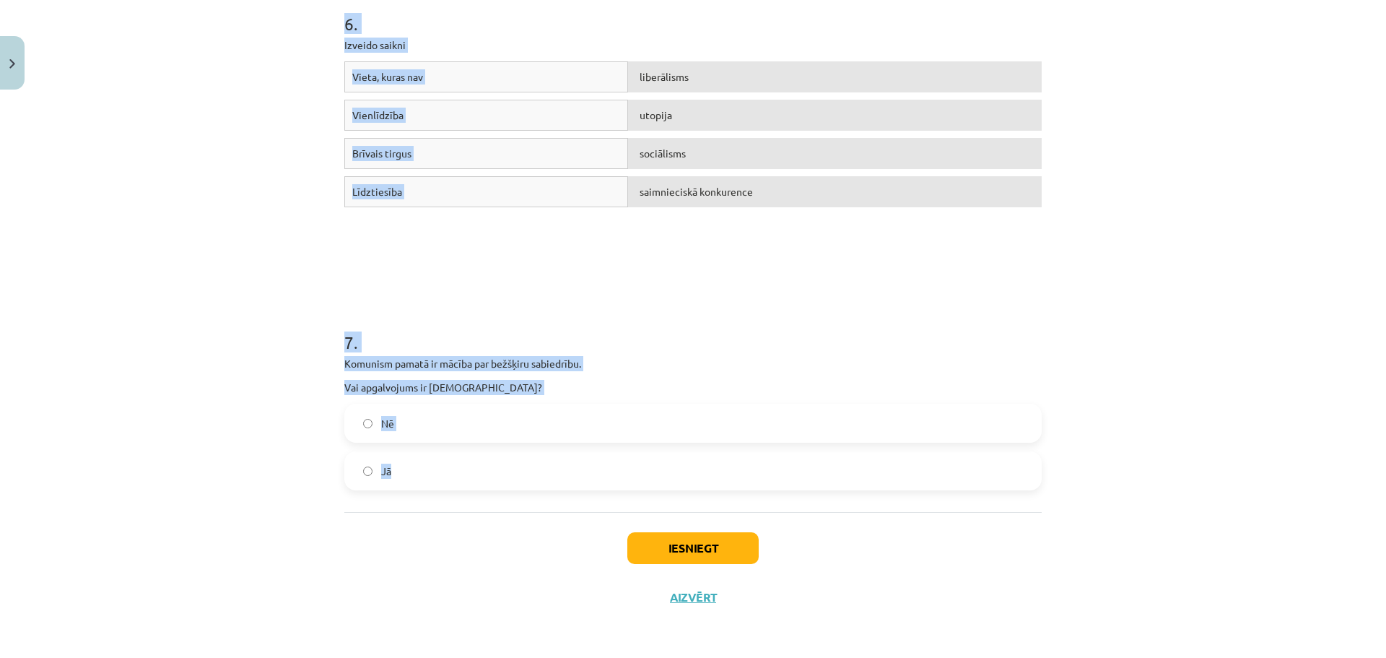
drag, startPoint x: 313, startPoint y: 318, endPoint x: 729, endPoint y: 494, distance: 451.7
click at [729, 494] on div "Mācību tēma: Sociālās zinātnes i - 11. klases 1. ieskaites mācību materiāls #4 …" at bounding box center [693, 329] width 1386 height 658
copy form "1 . Klasiskais liberālisms noliedz individuālismu un cilvēku vienlīdzību. Vai a…"
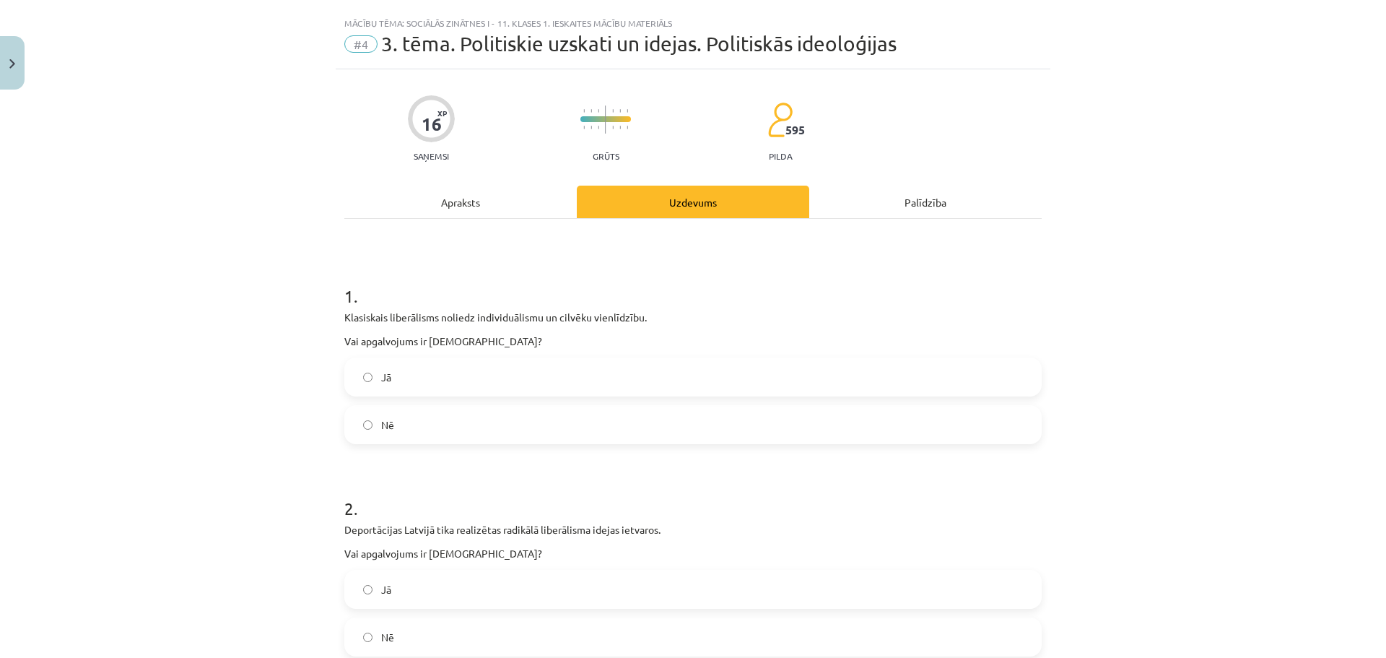
click at [469, 209] on div "Apraksts" at bounding box center [460, 202] width 232 height 32
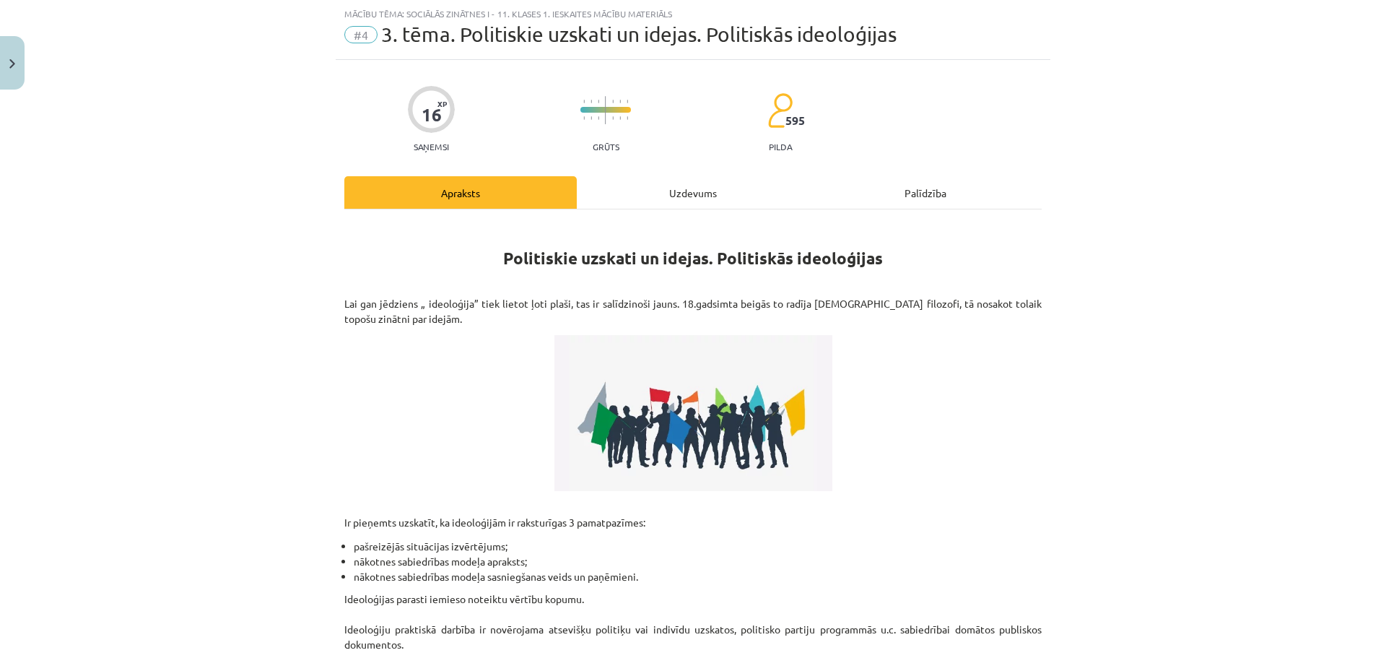
scroll to position [273, 0]
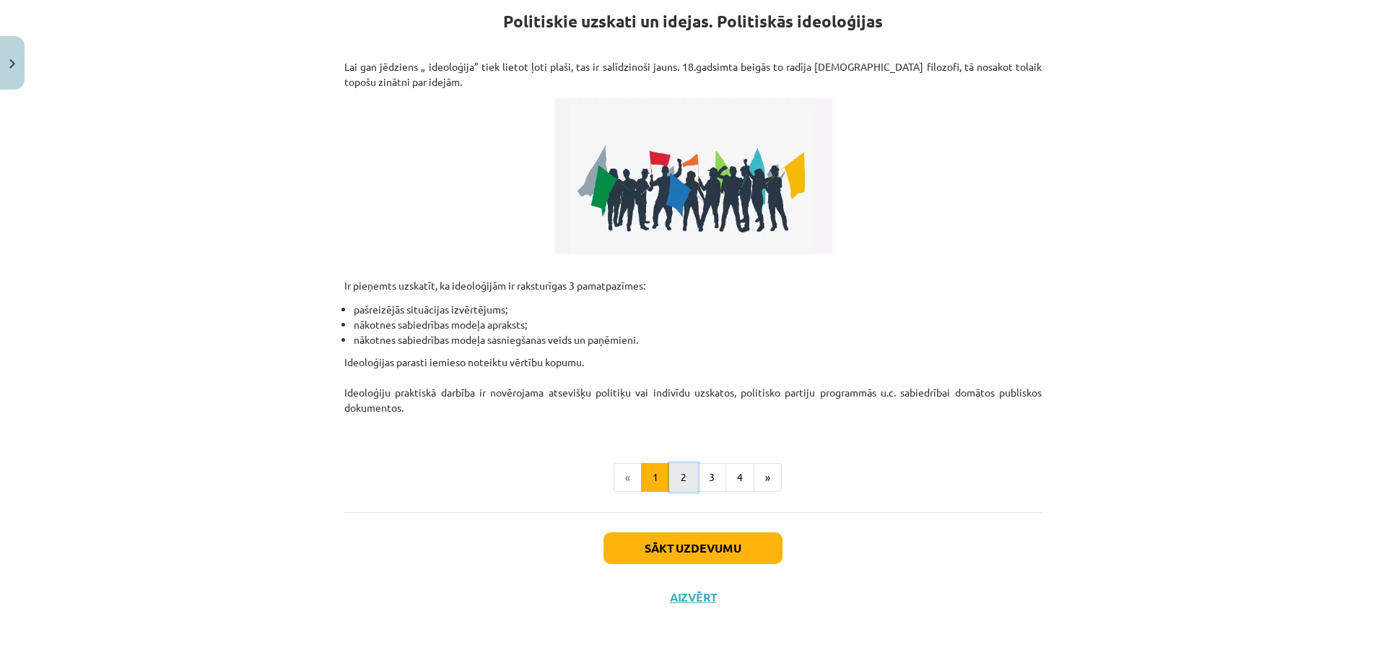
click at [684, 477] on button "2" at bounding box center [683, 477] width 29 height 29
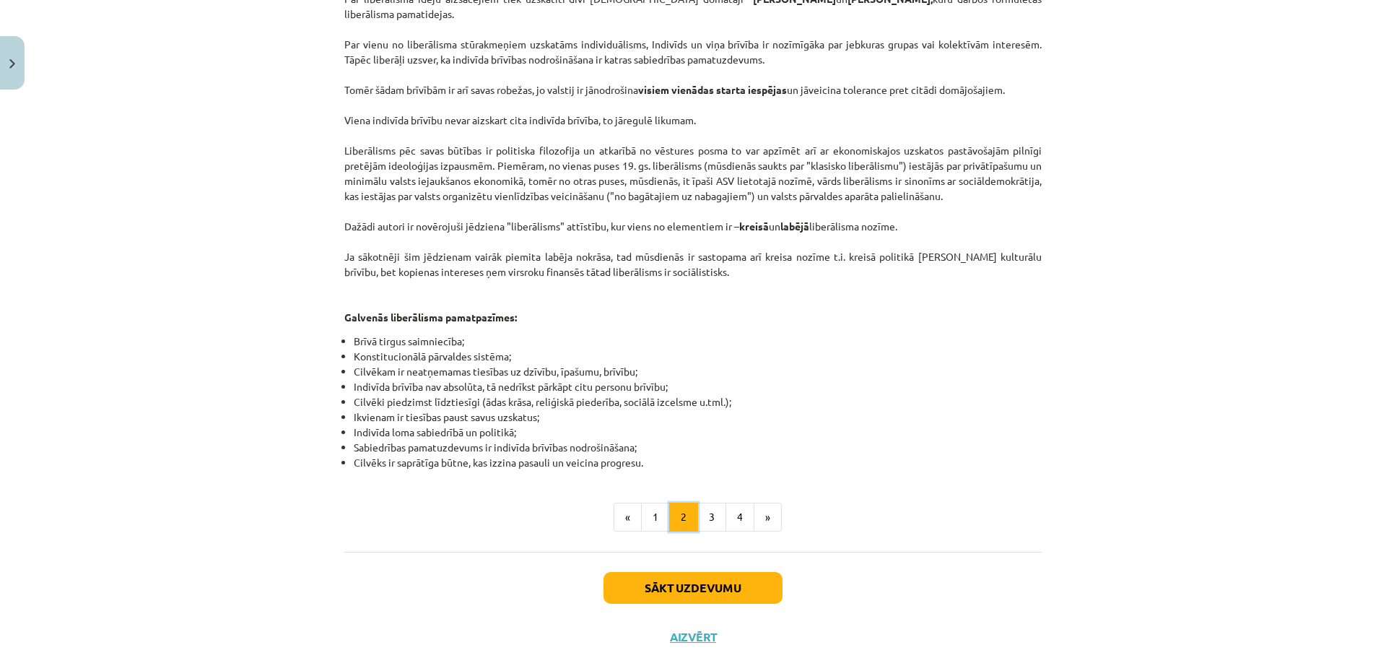
scroll to position [668, 0]
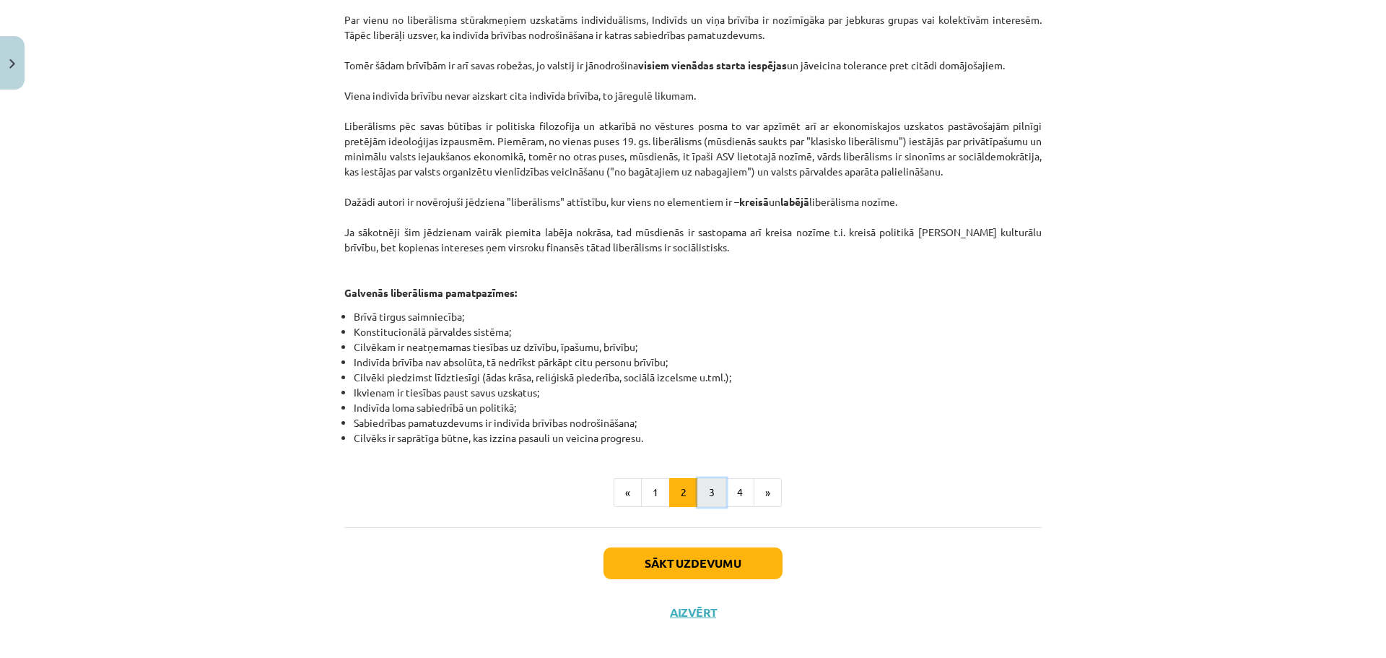
click at [710, 478] on button "3" at bounding box center [711, 492] width 29 height 29
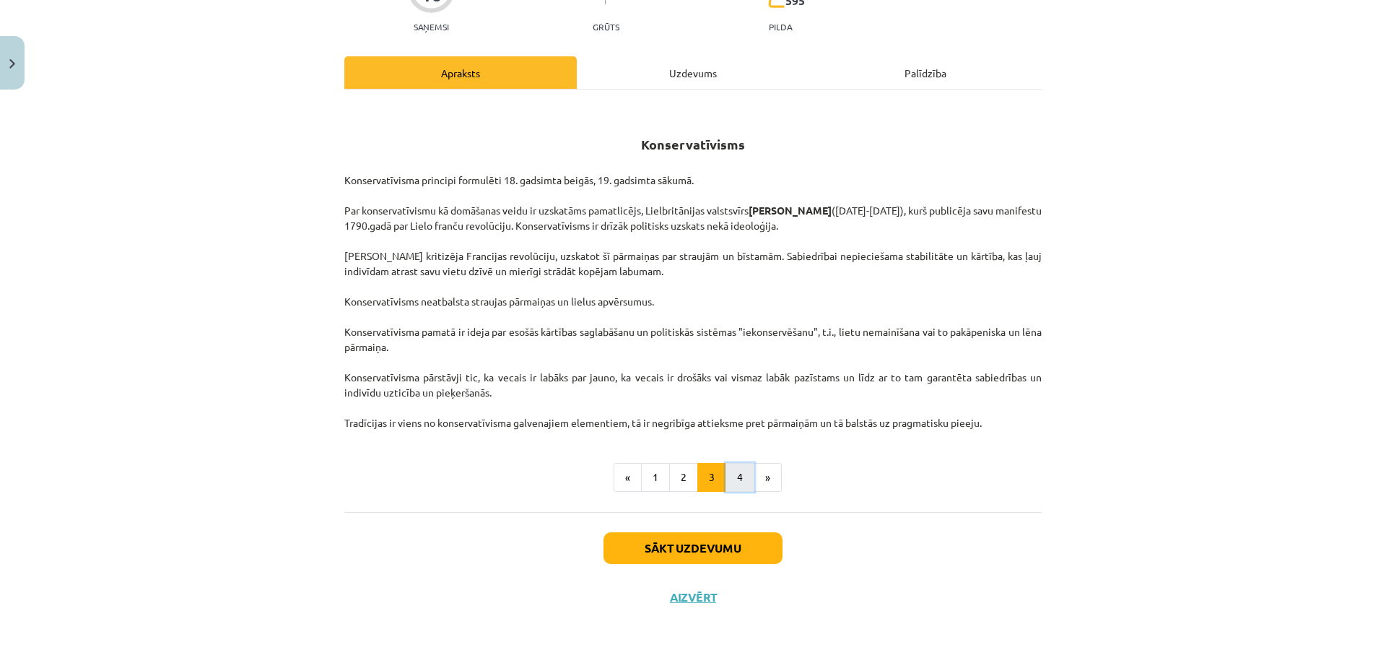
click at [742, 484] on button "4" at bounding box center [740, 477] width 29 height 29
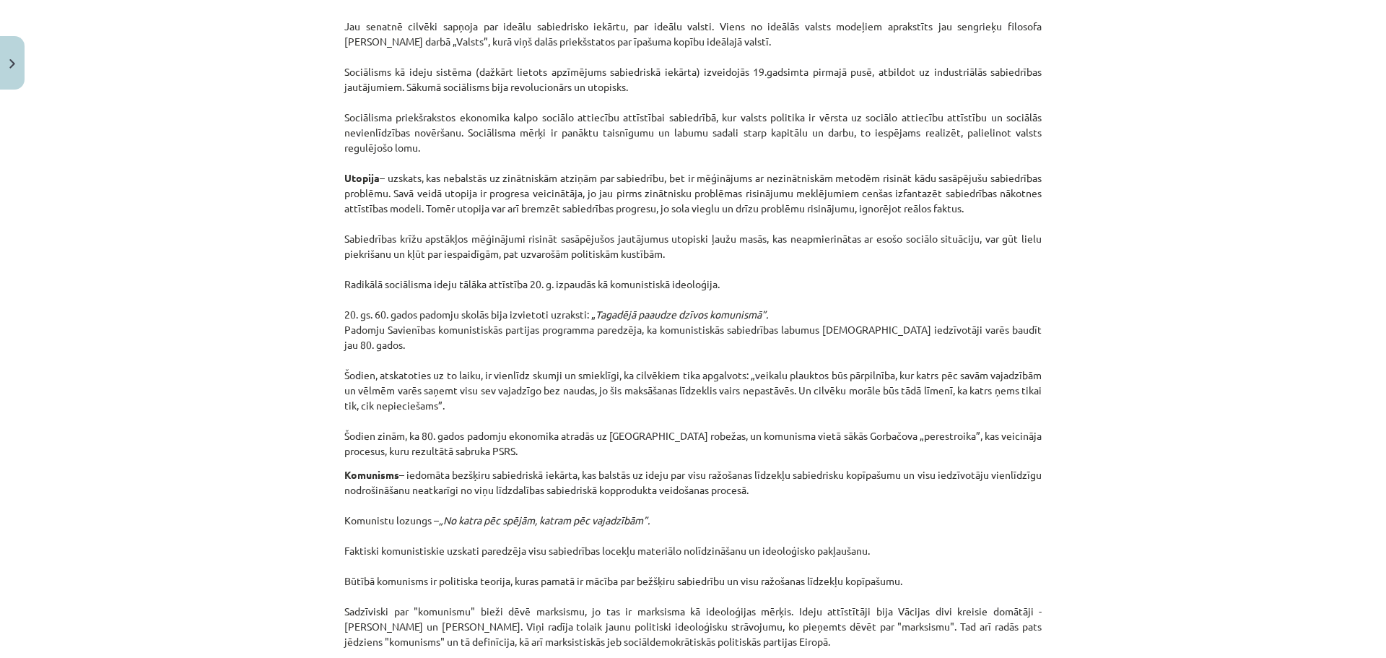
scroll to position [0, 0]
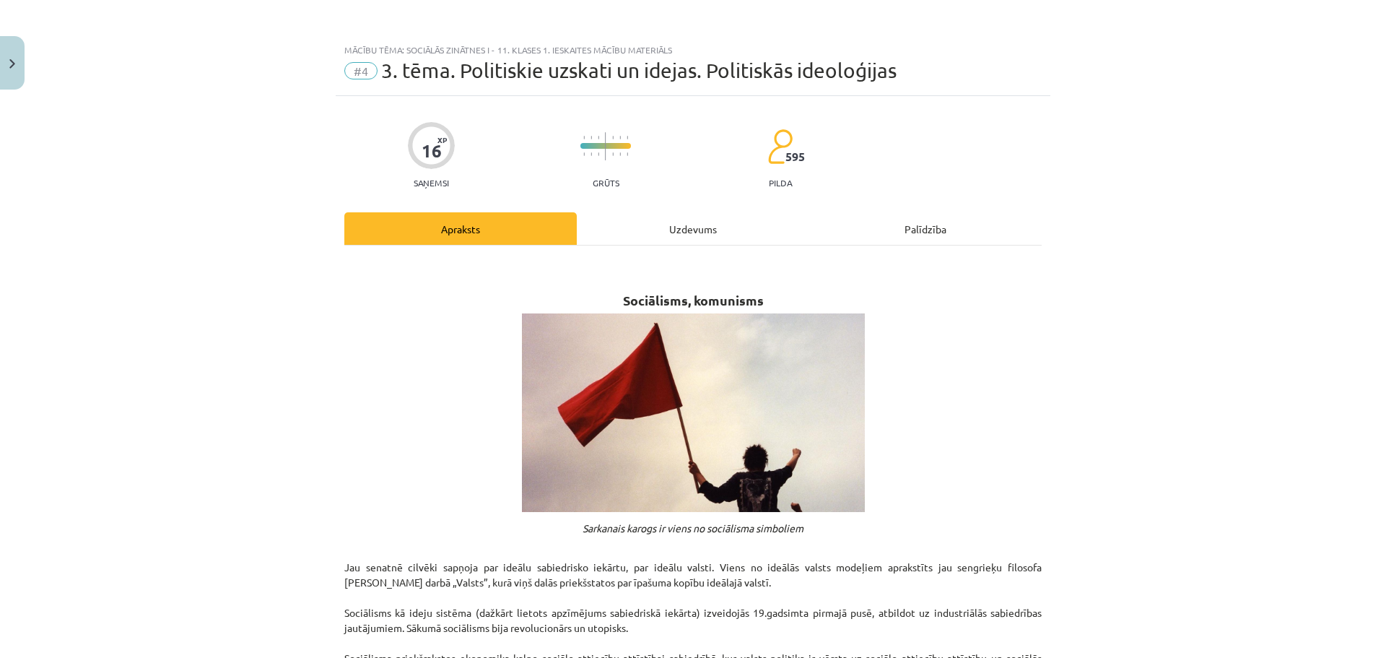
click at [671, 232] on div "Uzdevums" at bounding box center [693, 228] width 232 height 32
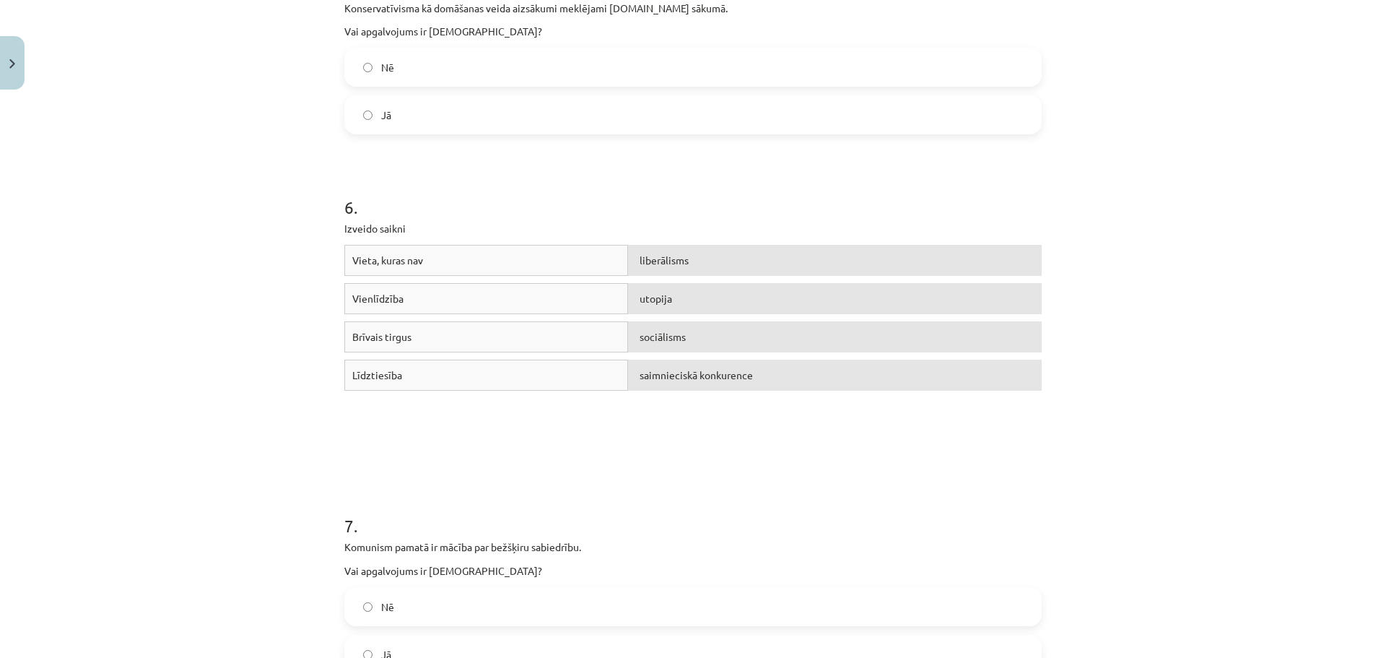
scroll to position [36, 0]
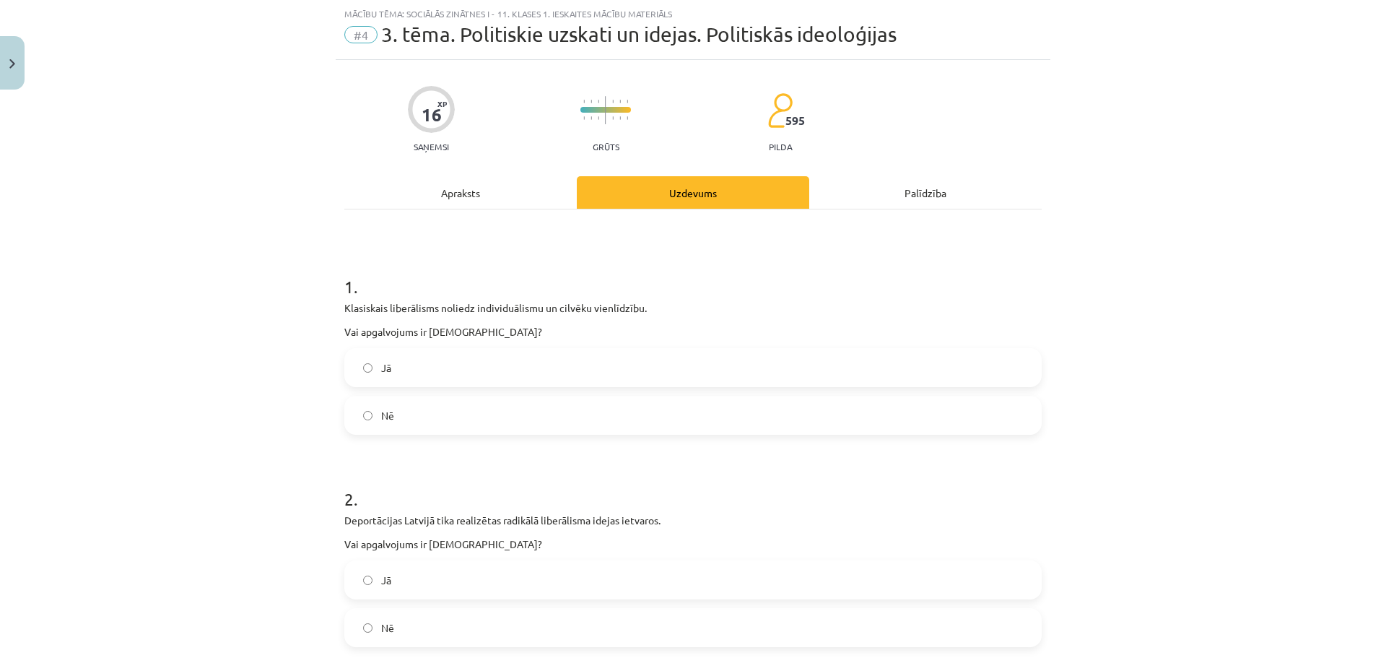
click at [454, 180] on div "Apraksts" at bounding box center [460, 192] width 232 height 32
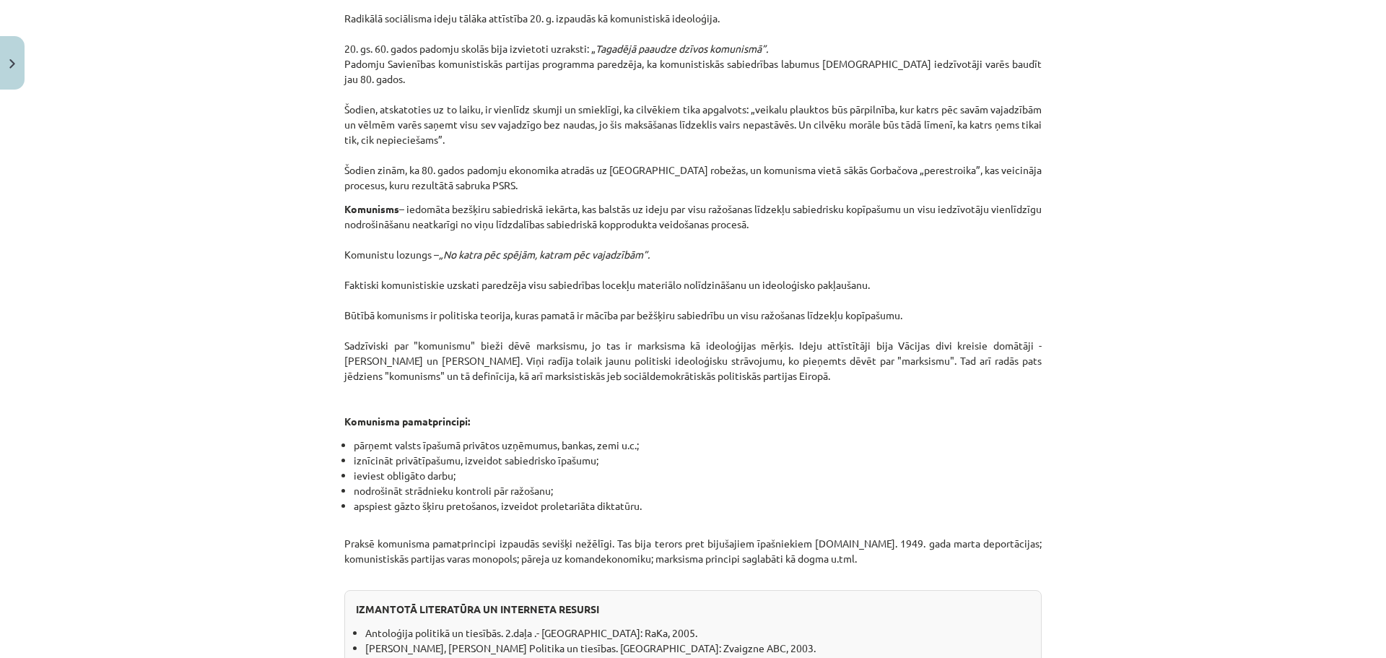
scroll to position [421, 0]
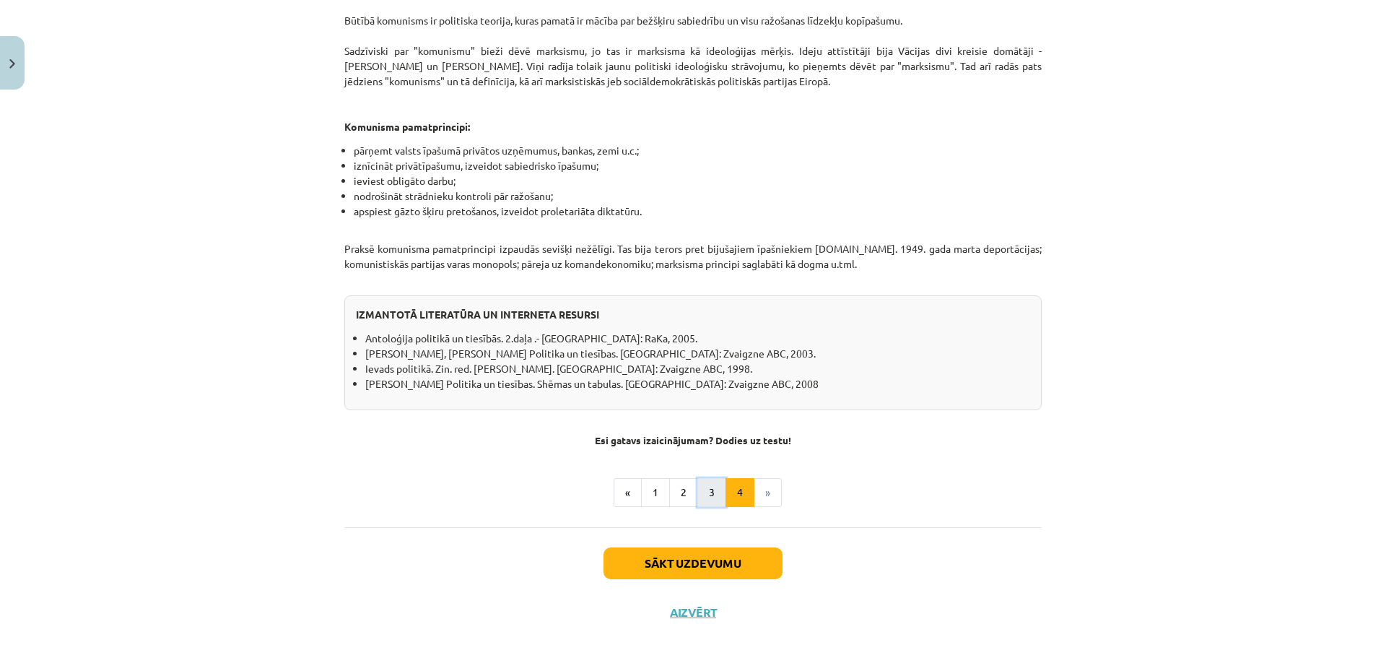
click at [708, 486] on button "3" at bounding box center [711, 492] width 29 height 29
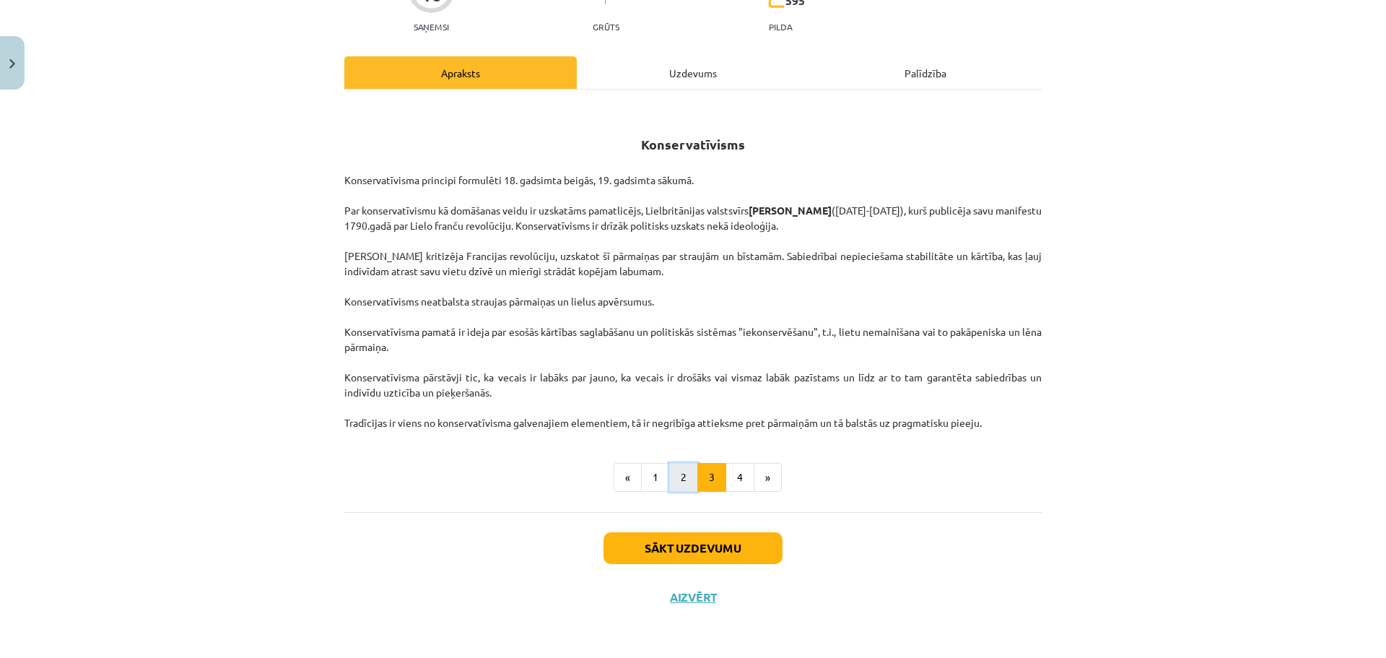
click at [687, 483] on button "2" at bounding box center [683, 477] width 29 height 29
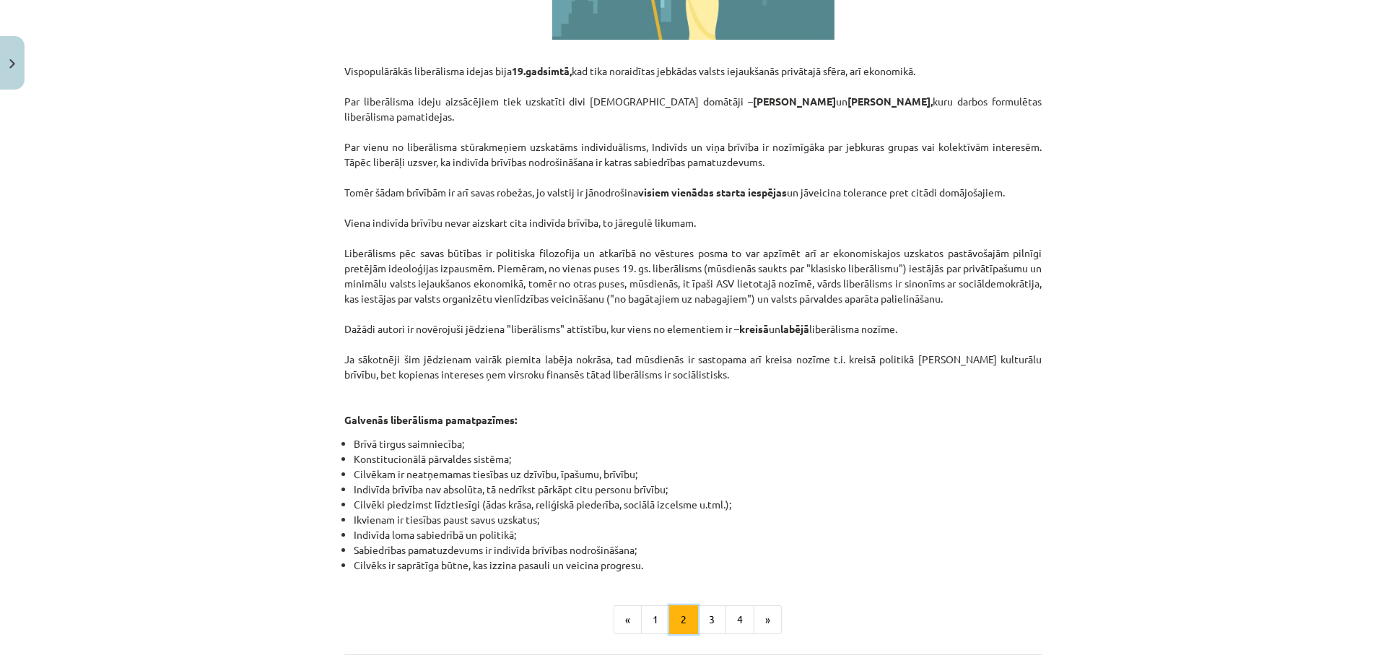
scroll to position [668, 0]
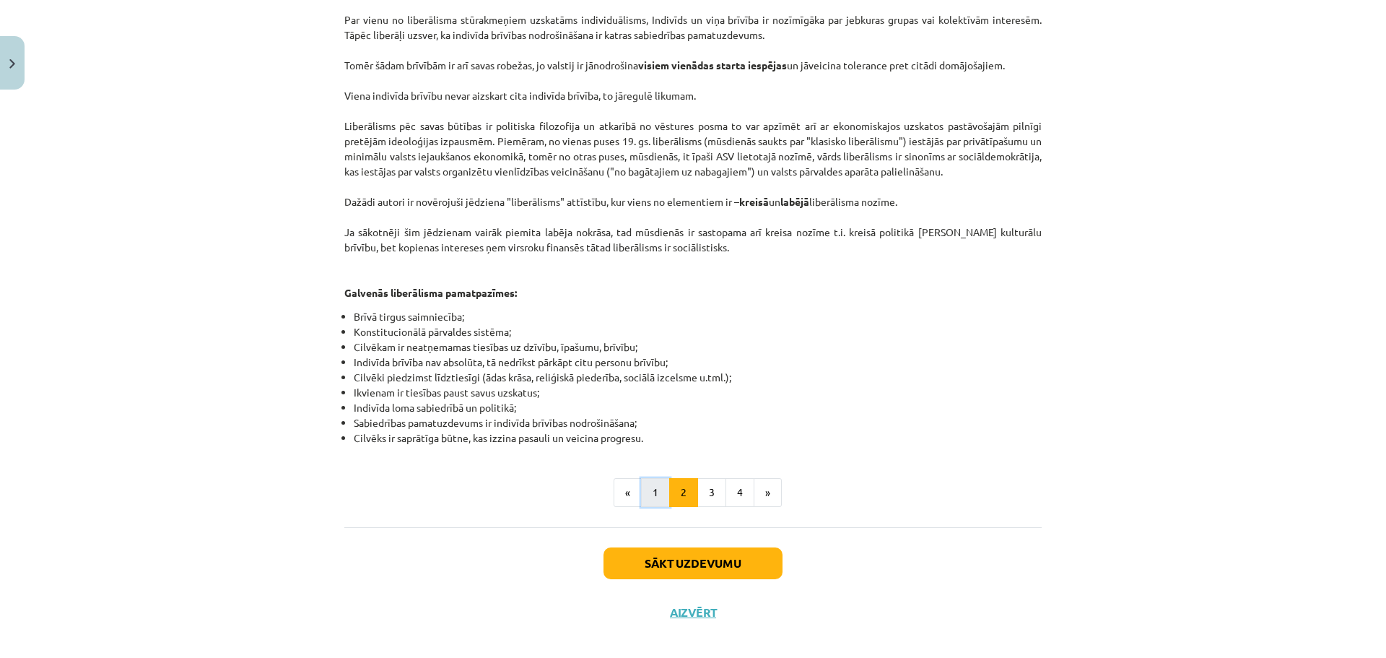
click at [657, 478] on button "1" at bounding box center [655, 492] width 29 height 29
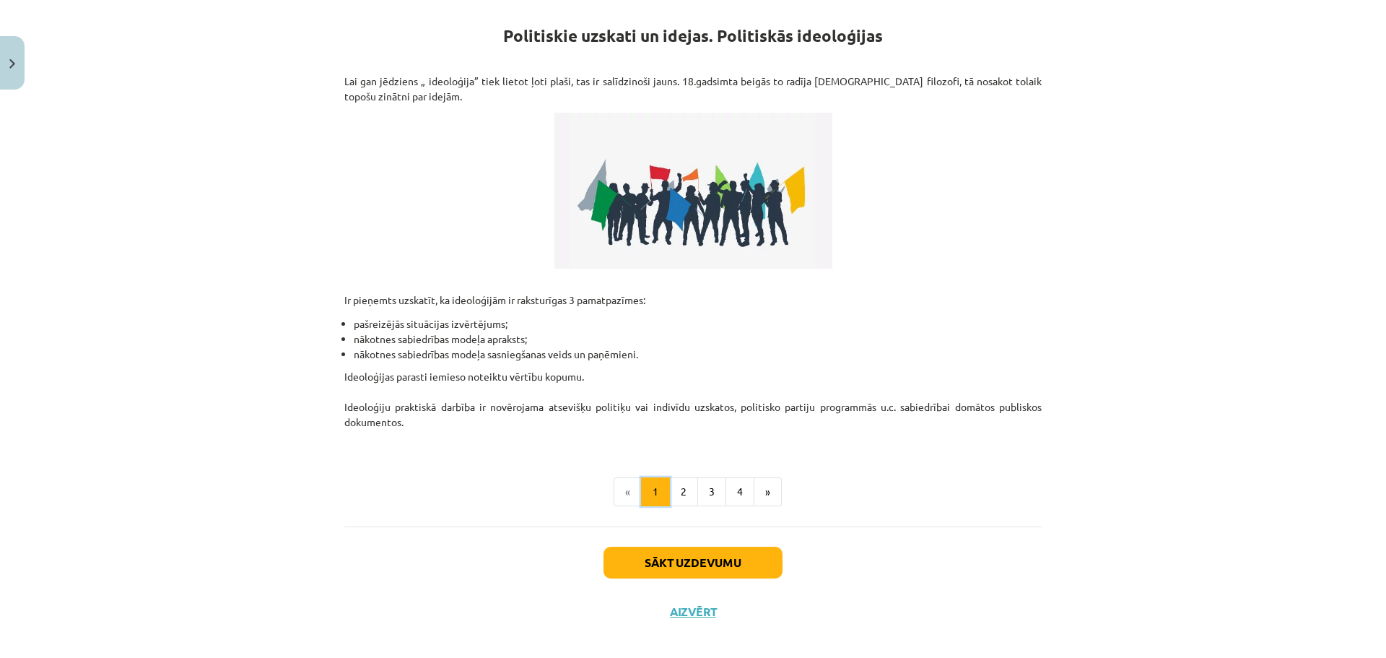
scroll to position [0, 0]
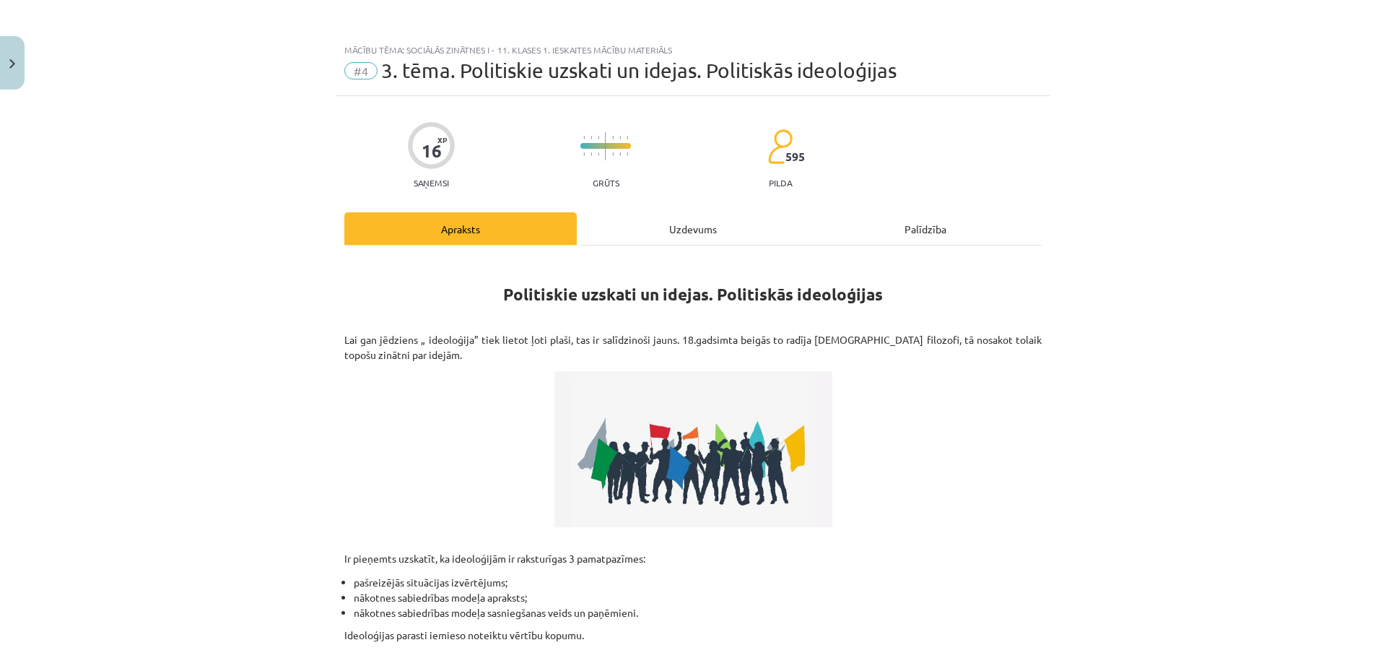
click at [672, 219] on div "Uzdevums" at bounding box center [693, 228] width 232 height 32
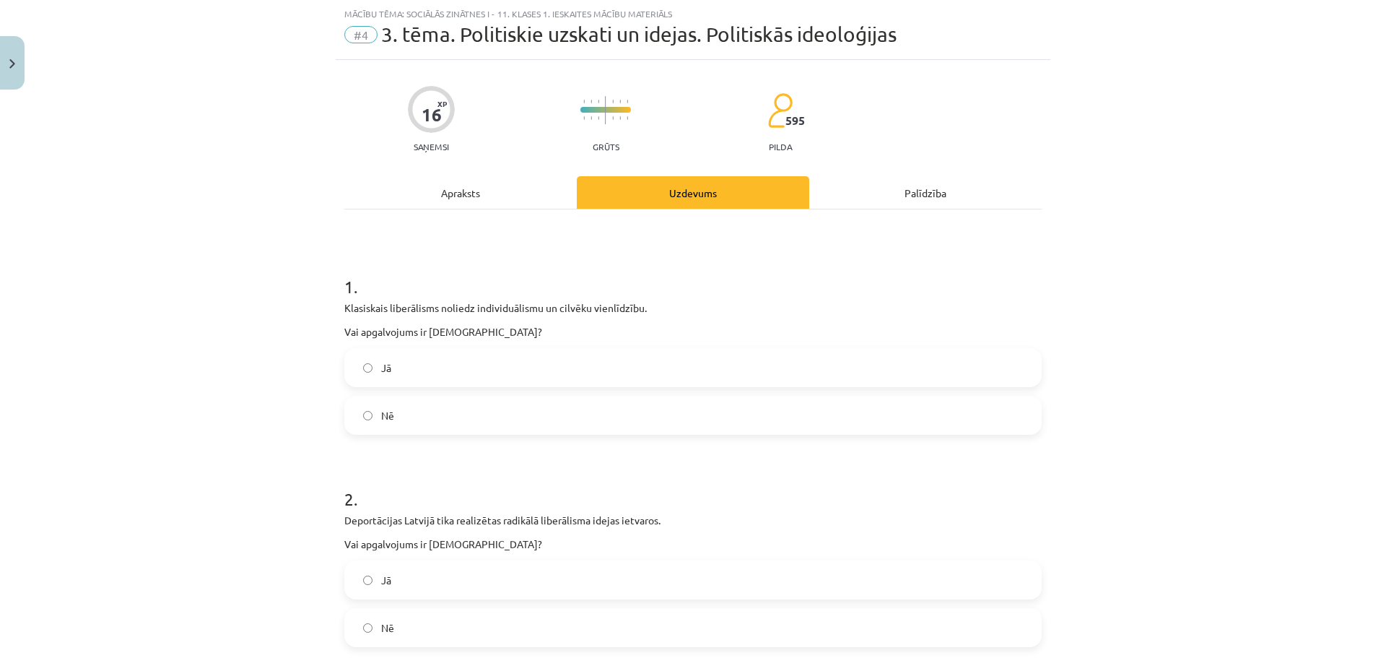
click at [407, 419] on label "Nē" at bounding box center [693, 415] width 695 height 36
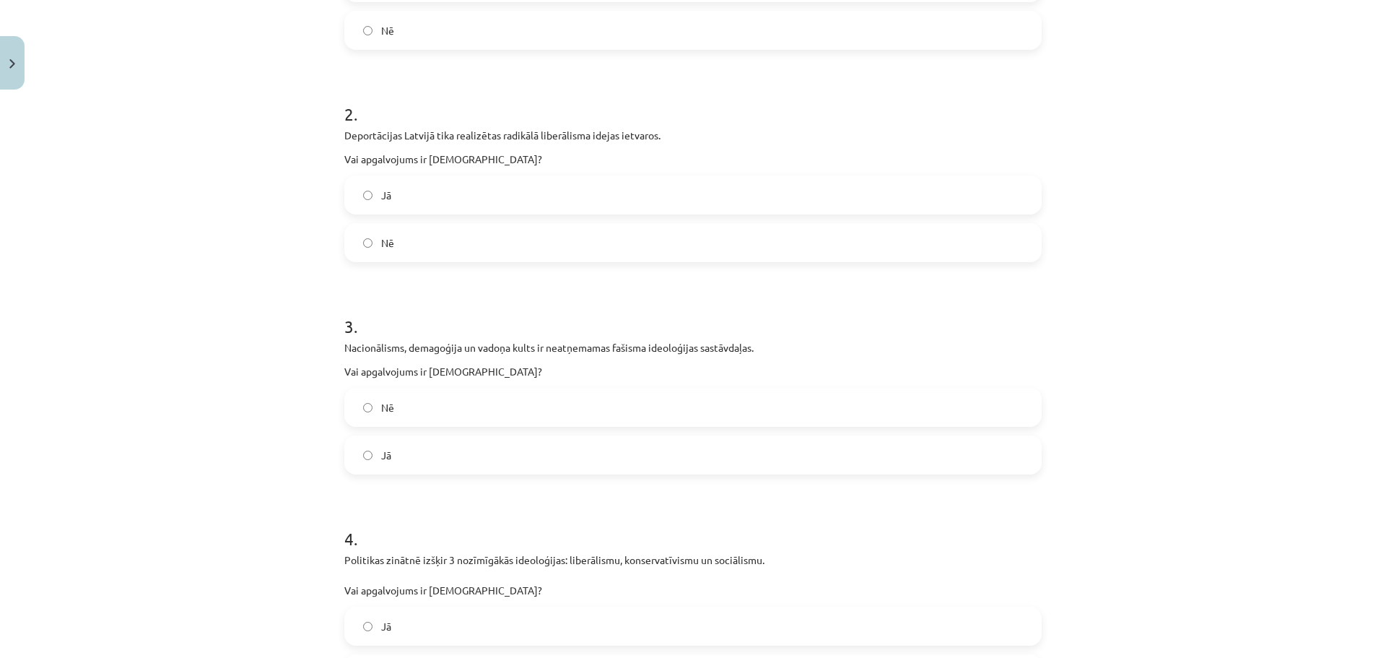
click at [433, 242] on label "Nē" at bounding box center [693, 243] width 695 height 36
click at [445, 403] on label "Nē" at bounding box center [693, 407] width 695 height 36
click at [415, 462] on label "Jā" at bounding box center [693, 455] width 695 height 36
click at [422, 620] on label "Jā" at bounding box center [693, 626] width 695 height 36
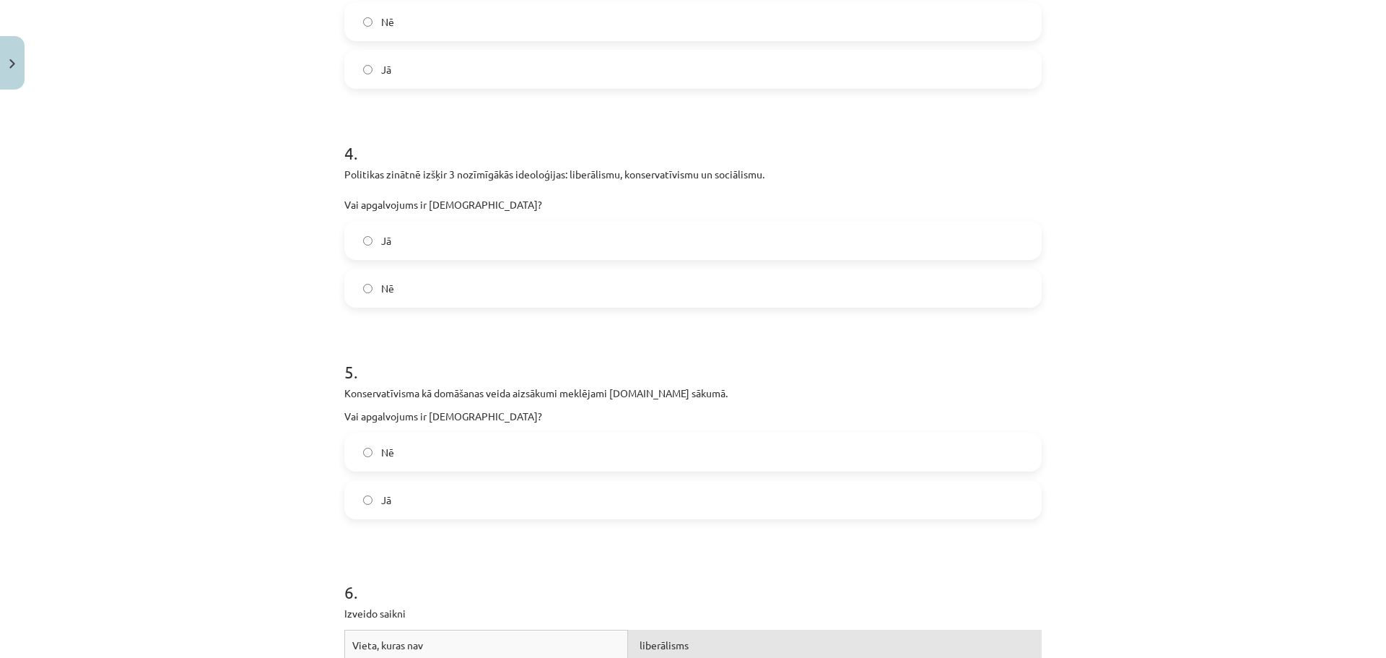
click at [418, 454] on label "Nē" at bounding box center [693, 452] width 695 height 36
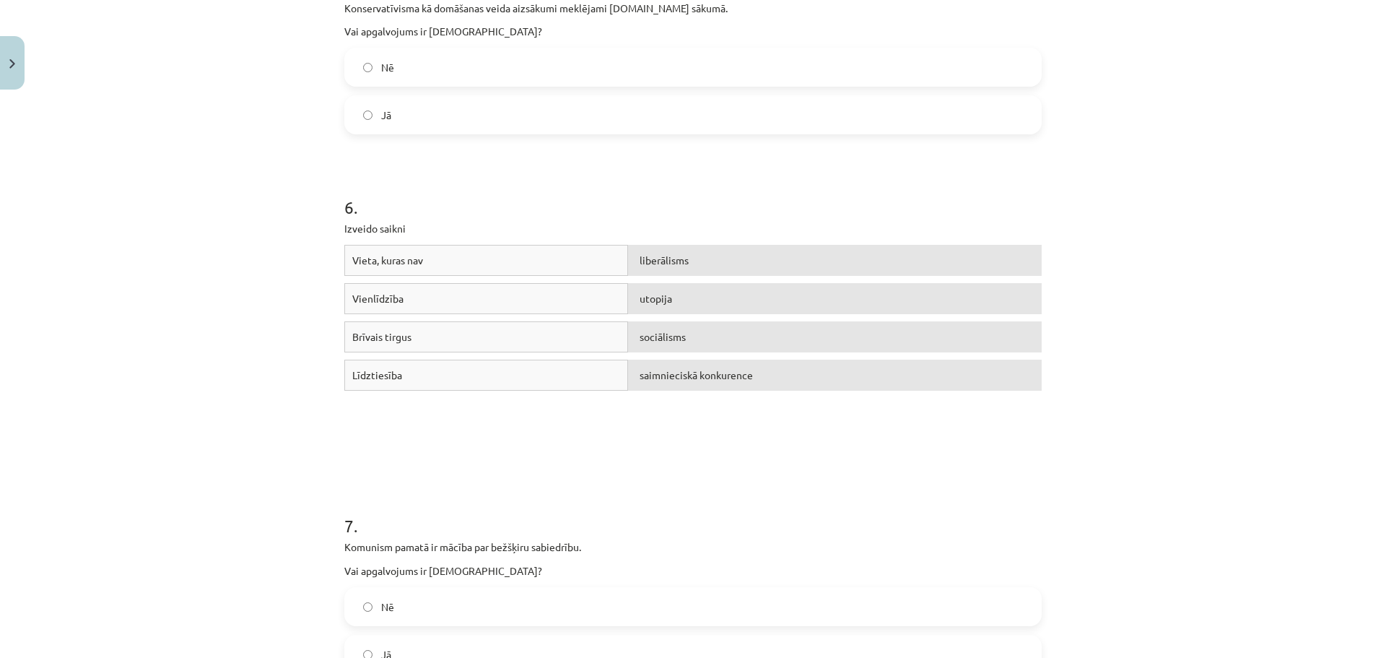
scroll to position [1375, 0]
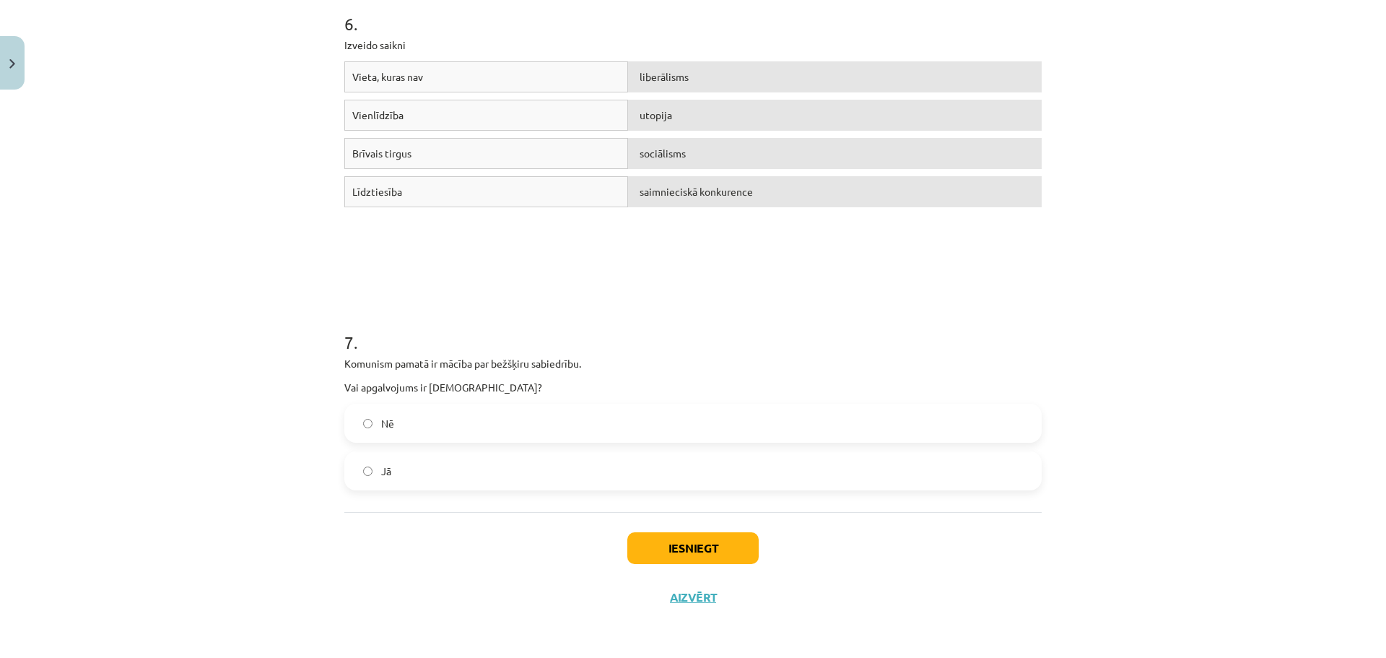
click at [492, 474] on label "Jā" at bounding box center [693, 471] width 695 height 36
click at [703, 557] on button "Iesniegt" at bounding box center [692, 548] width 131 height 32
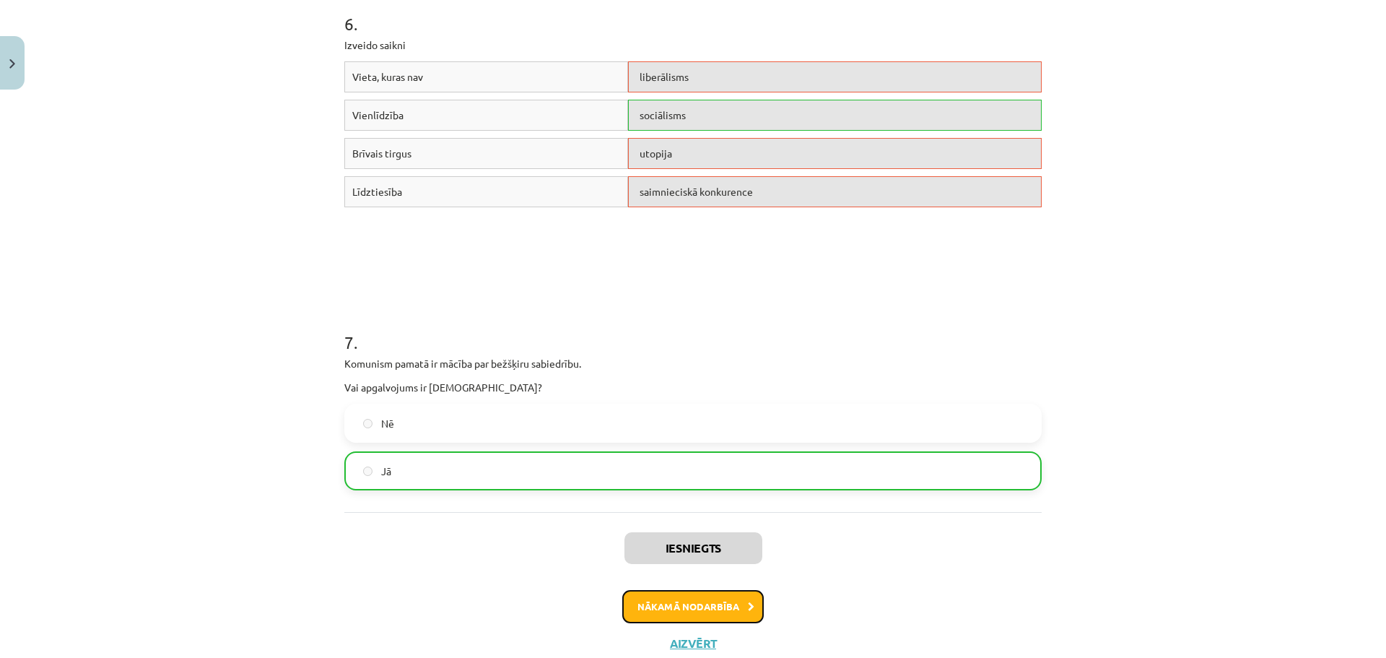
click at [725, 607] on button "Nākamā nodarbība" at bounding box center [693, 606] width 142 height 33
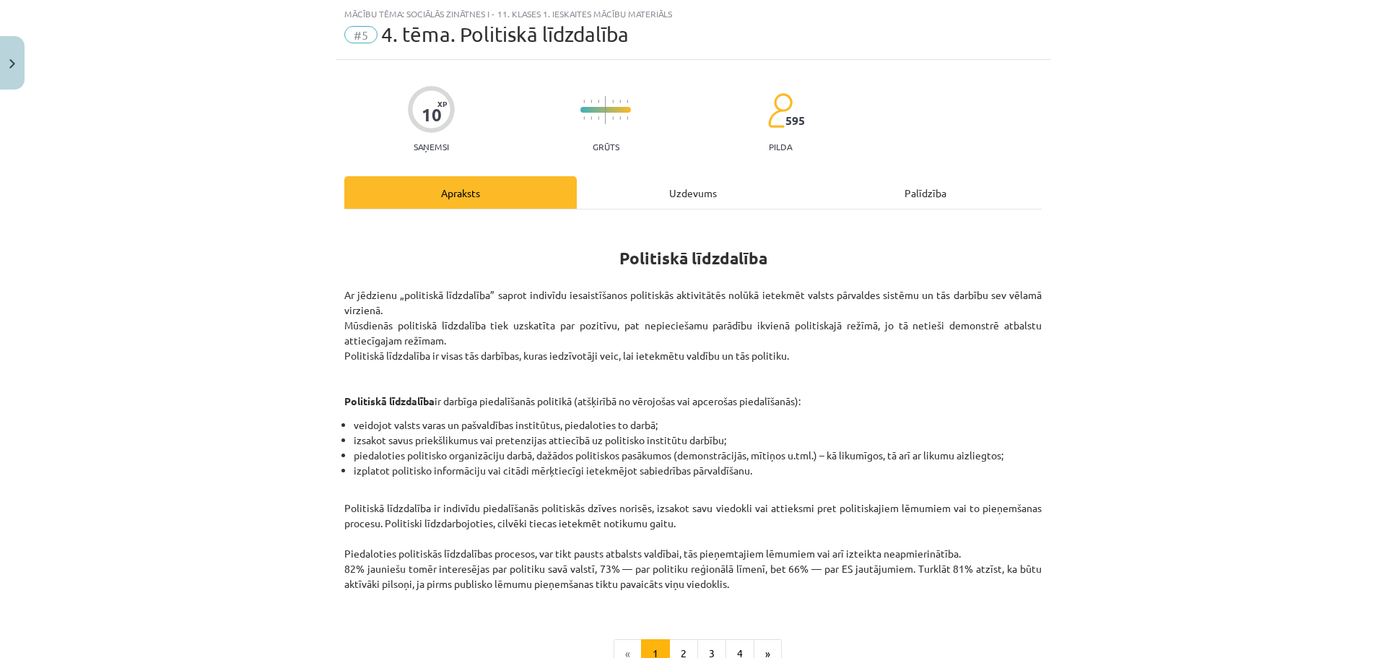
scroll to position [212, 0]
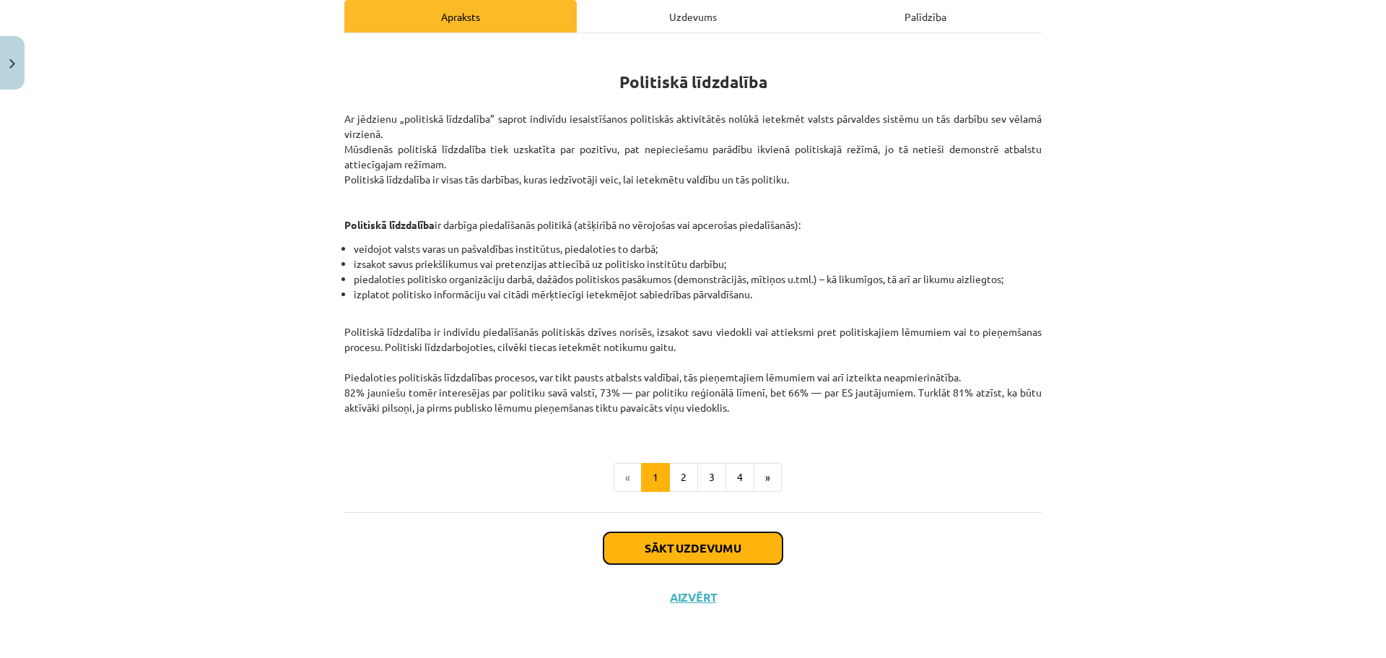
click at [716, 552] on button "Sākt uzdevumu" at bounding box center [693, 548] width 179 height 32
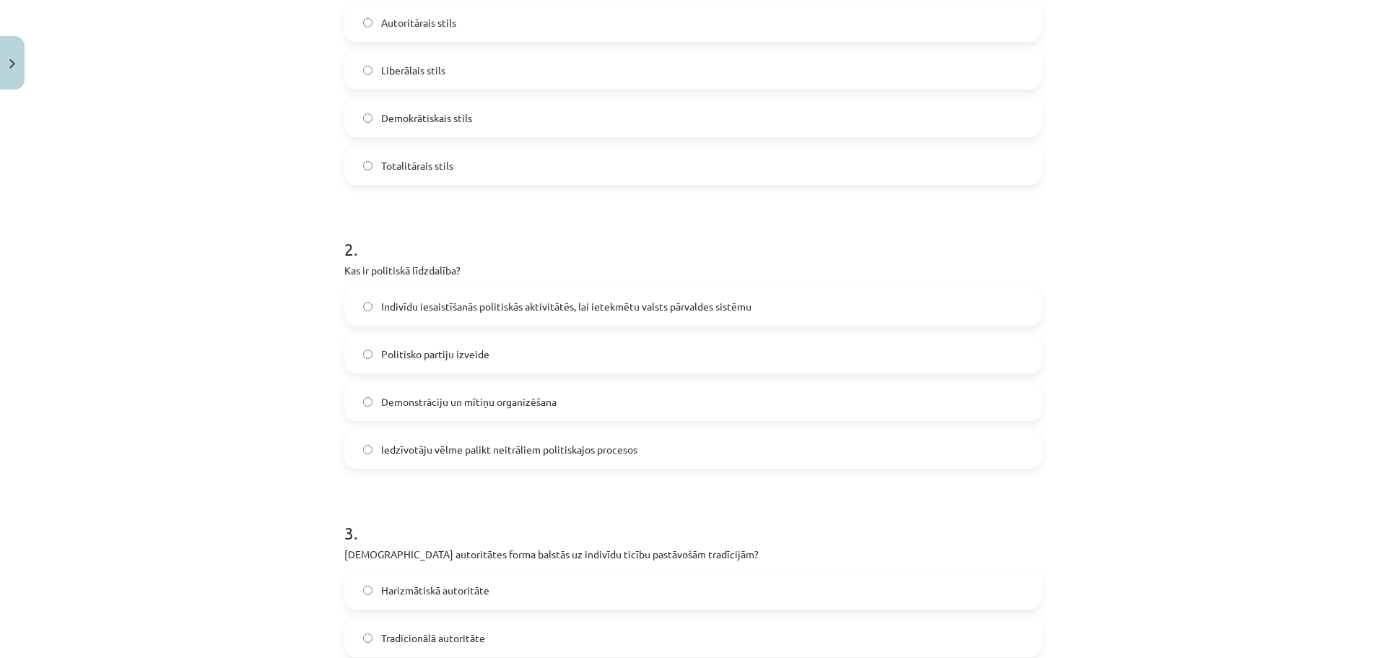
scroll to position [1187, 0]
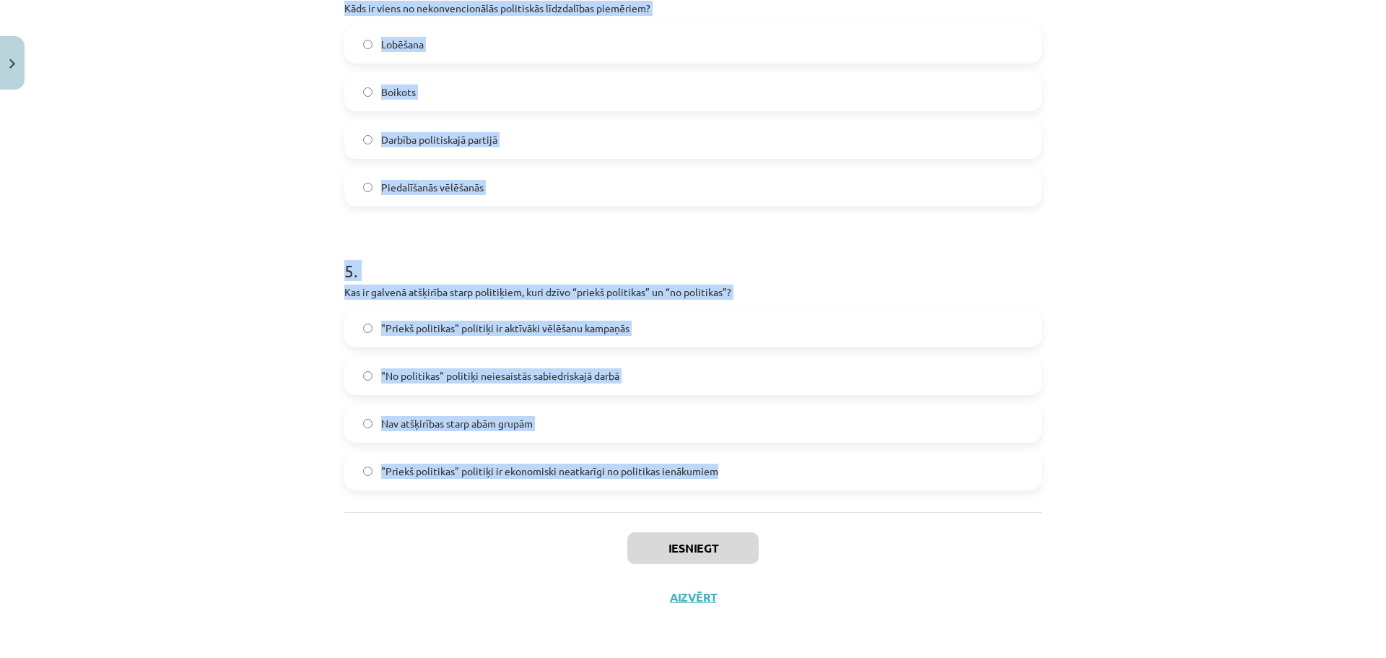
drag, startPoint x: 331, startPoint y: 286, endPoint x: 736, endPoint y: 469, distance: 444.6
copy form "1 . Kādu vadības stilu raksturo līdera vēlme dalīties lēmumu pieņemšanas proces…"
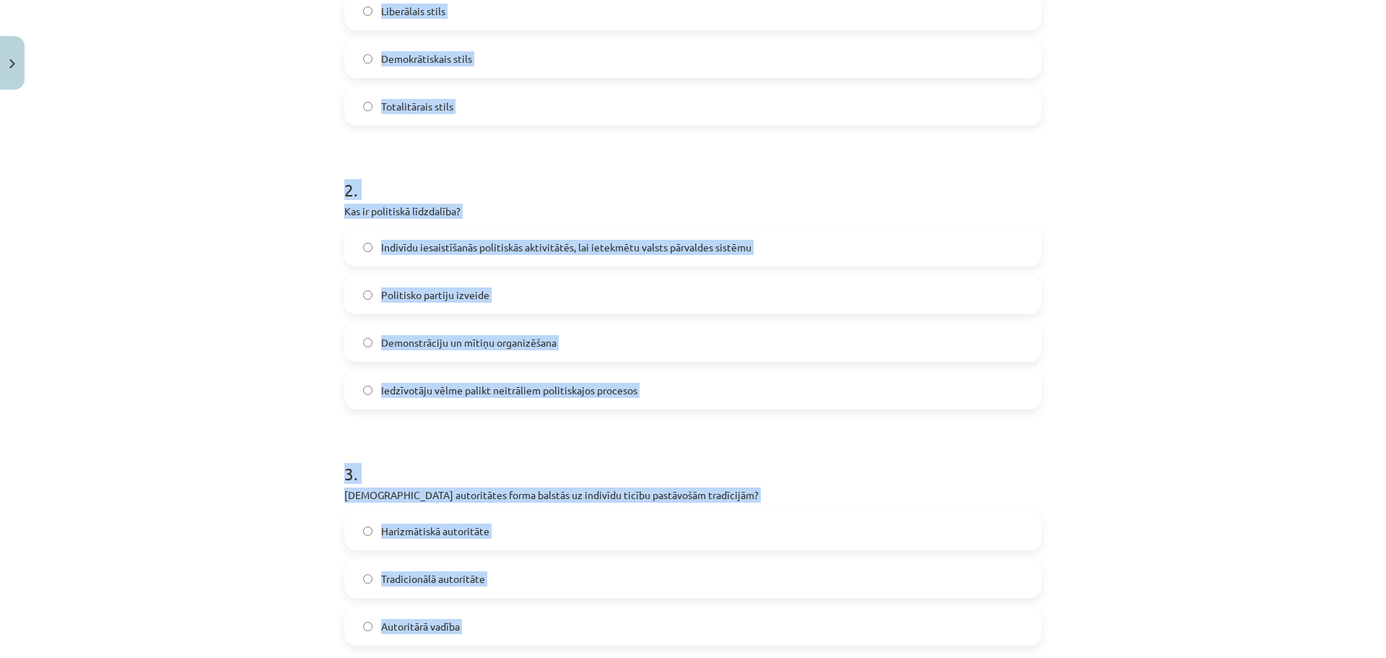
scroll to position [0, 0]
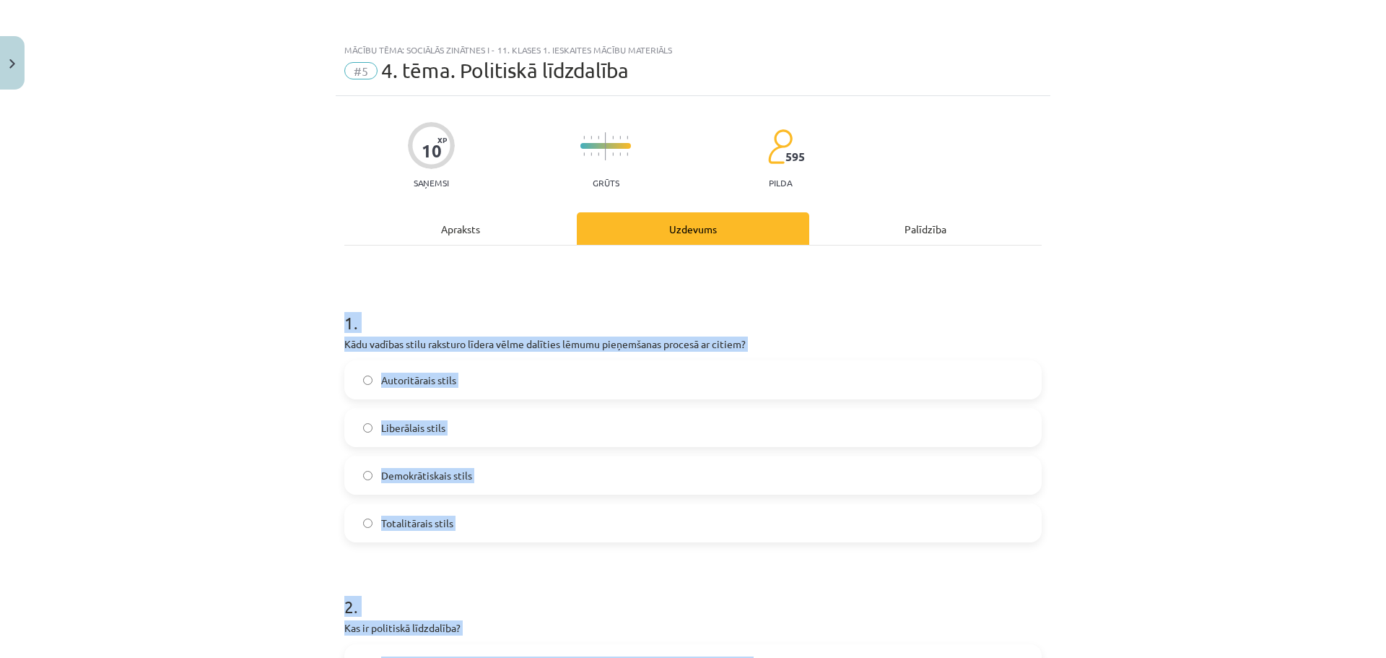
click at [439, 469] on span "Demokrātiskais stils" at bounding box center [426, 475] width 91 height 15
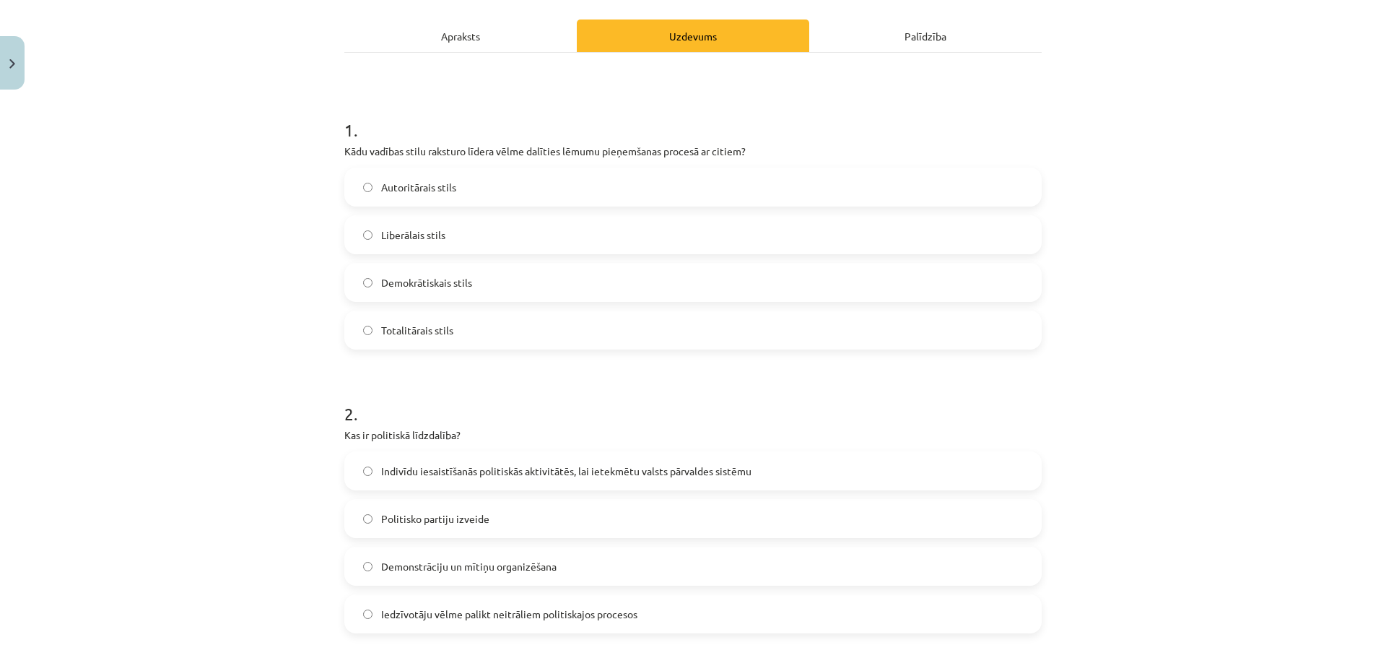
scroll to position [385, 0]
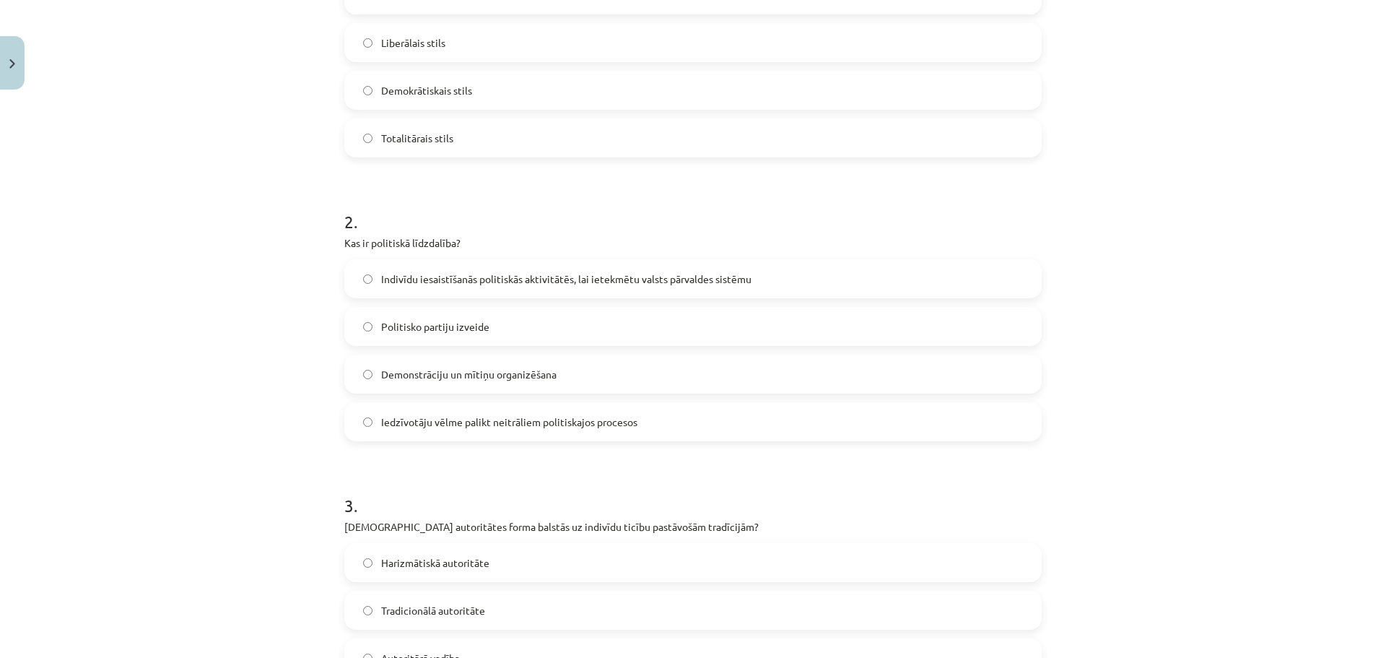
click at [435, 281] on span "Indivīdu iesaistīšanās politiskās aktivitātēs, lai ietekmētu valsts pārvaldes s…" at bounding box center [566, 278] width 370 height 15
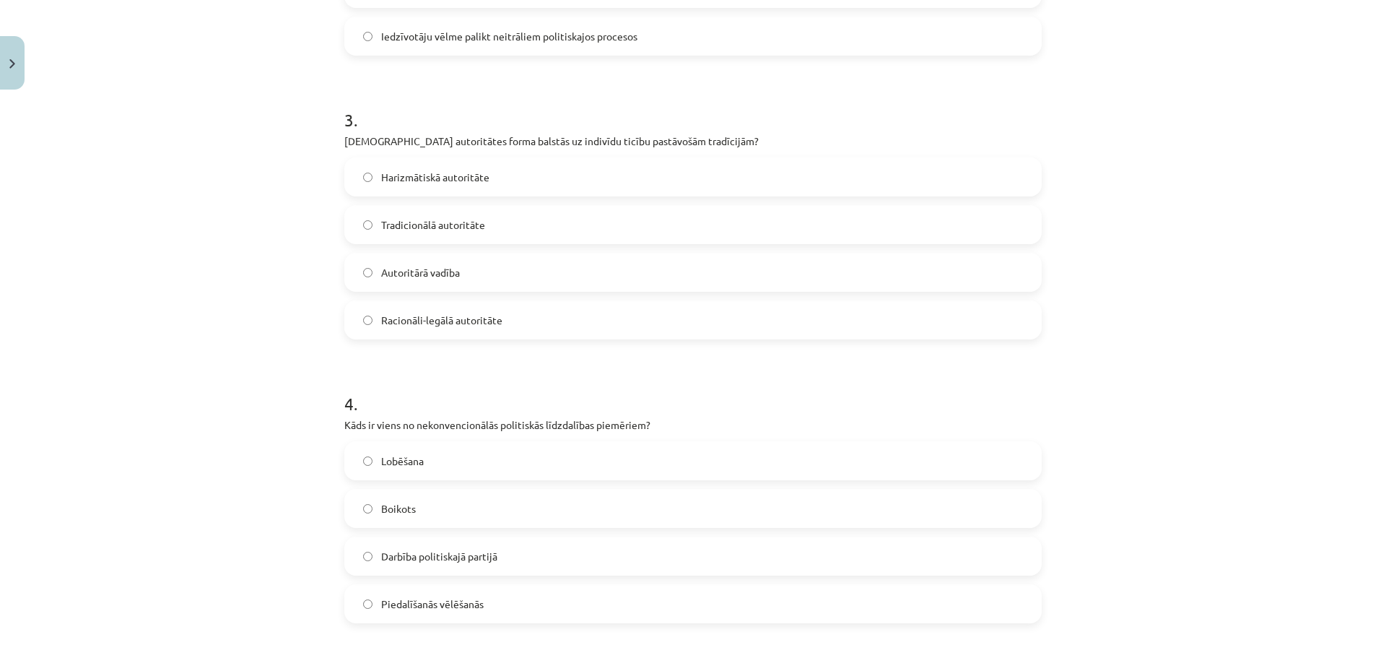
click at [448, 220] on span "Tradicionālā autoritāte" at bounding box center [433, 224] width 104 height 15
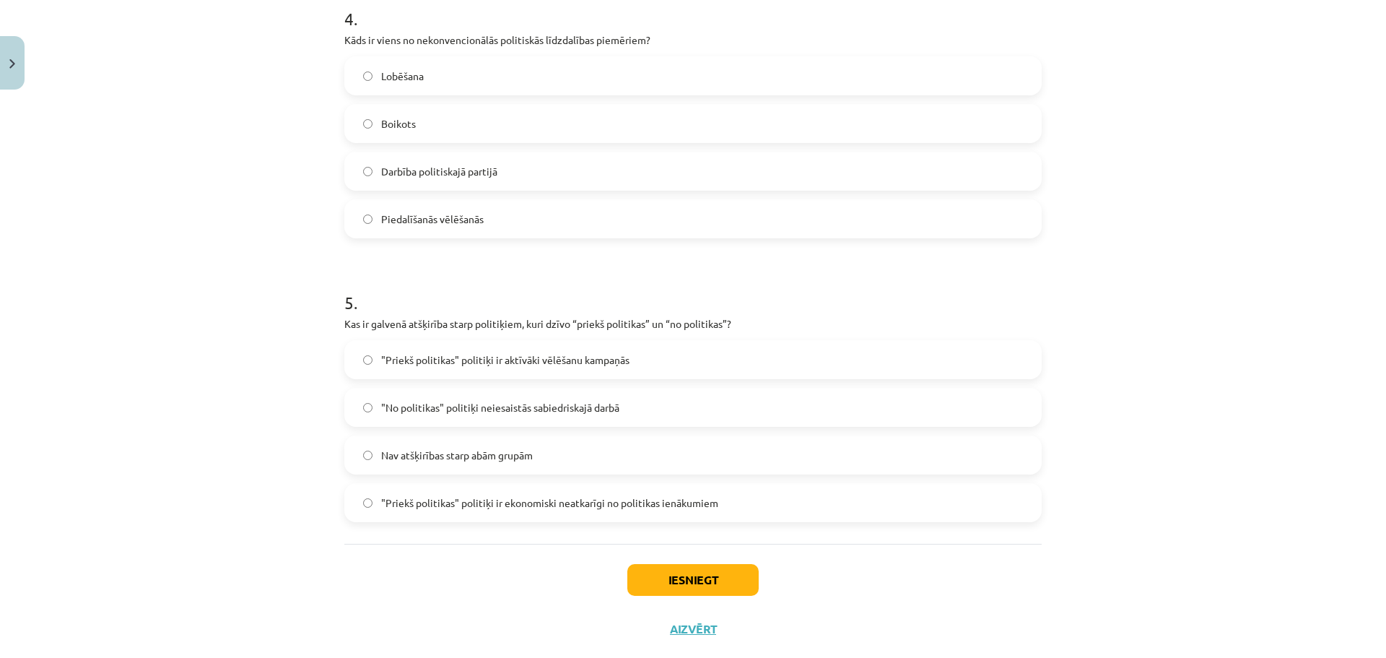
click at [423, 125] on label "Boikots" at bounding box center [693, 123] width 695 height 36
click at [500, 353] on span ""Priekš politikas" politiķi ir aktīvāki vēlēšanu kampaņās" at bounding box center [505, 359] width 248 height 15
click at [583, 503] on span ""Priekš politikas" politiķi ir ekonomiski neatkarīgi no politikas ienākumiem" at bounding box center [549, 502] width 337 height 15
click at [697, 581] on button "Iesniegt" at bounding box center [692, 580] width 131 height 32
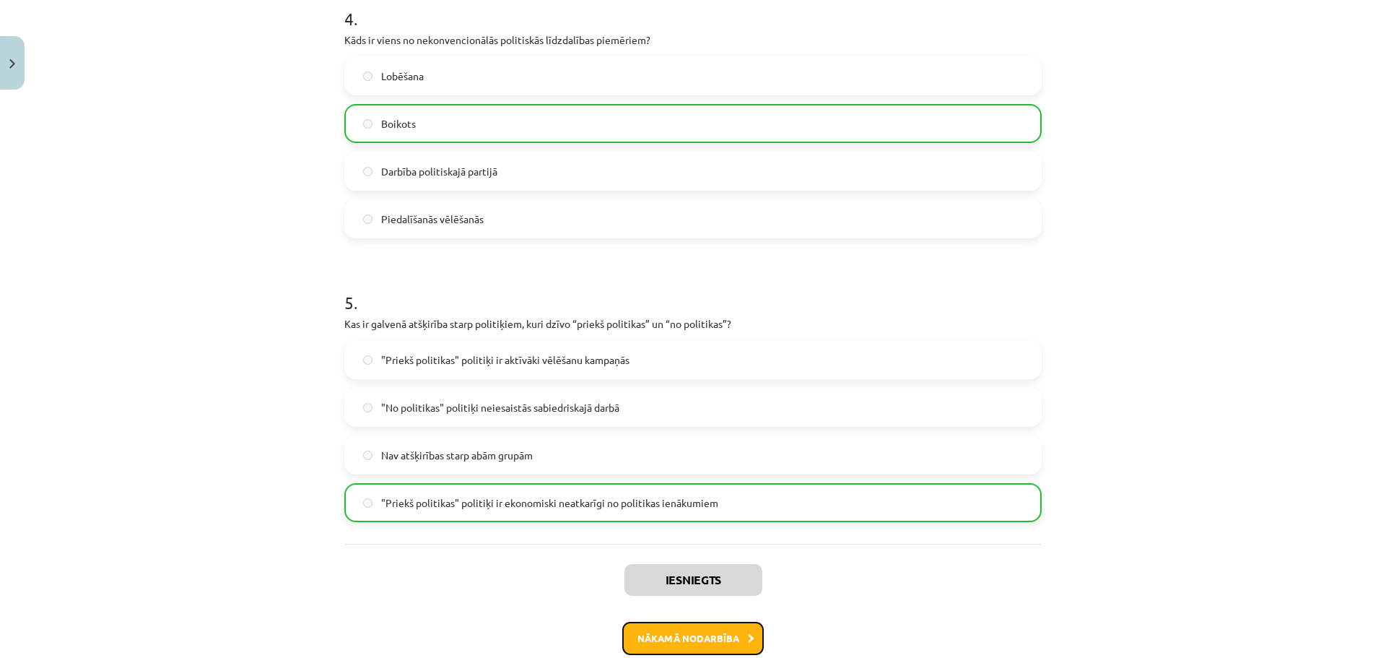
click at [734, 644] on button "Nākamā nodarbība" at bounding box center [693, 638] width 142 height 33
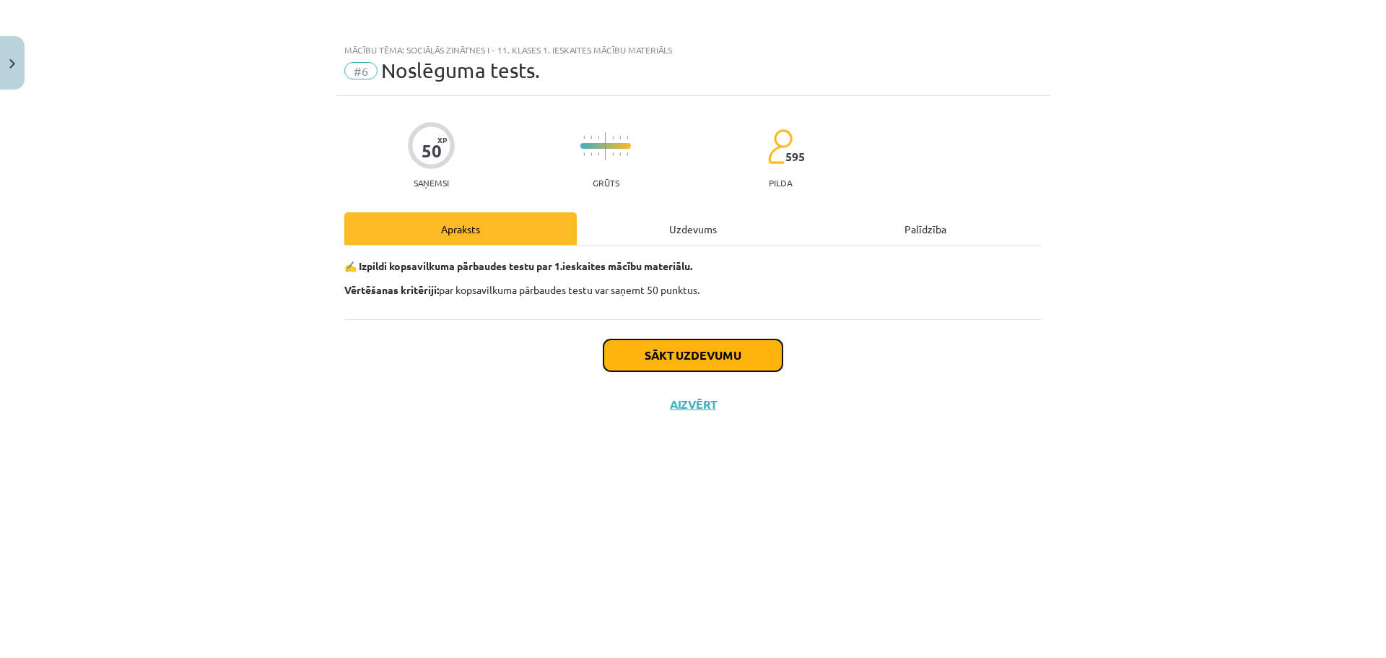
click at [740, 350] on button "Sākt uzdevumu" at bounding box center [693, 355] width 179 height 32
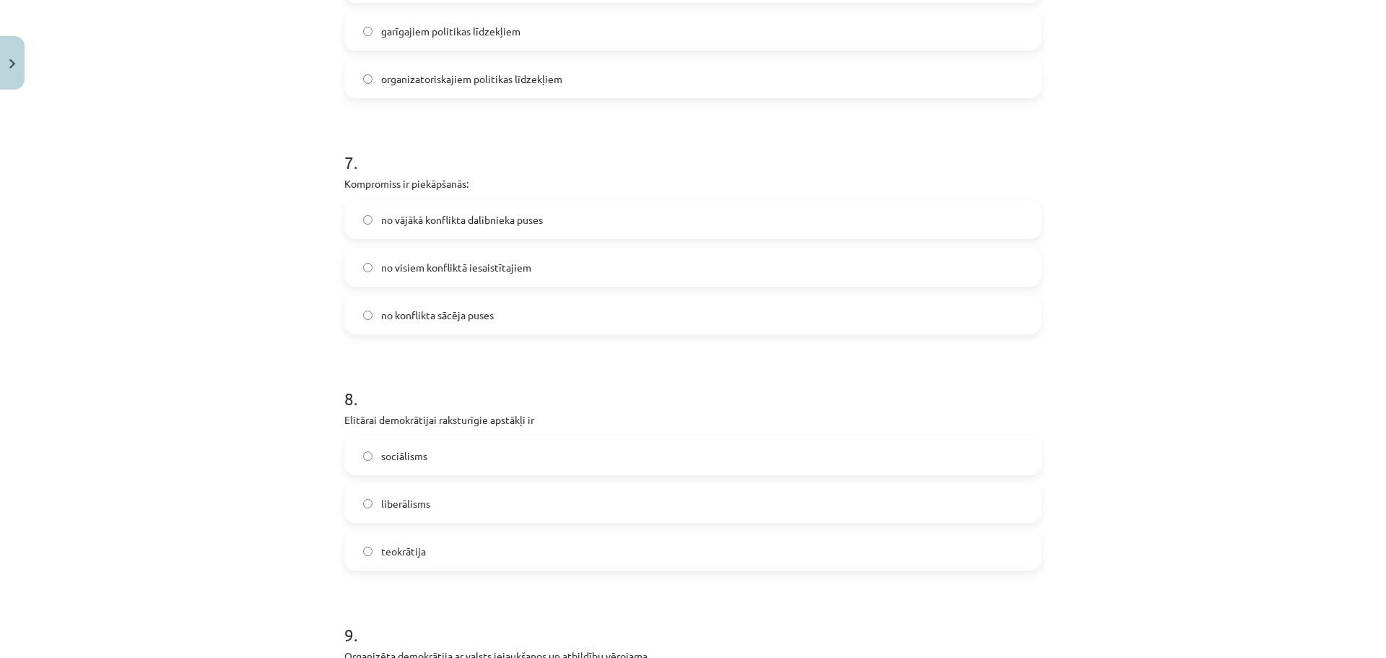
scroll to position [2129, 0]
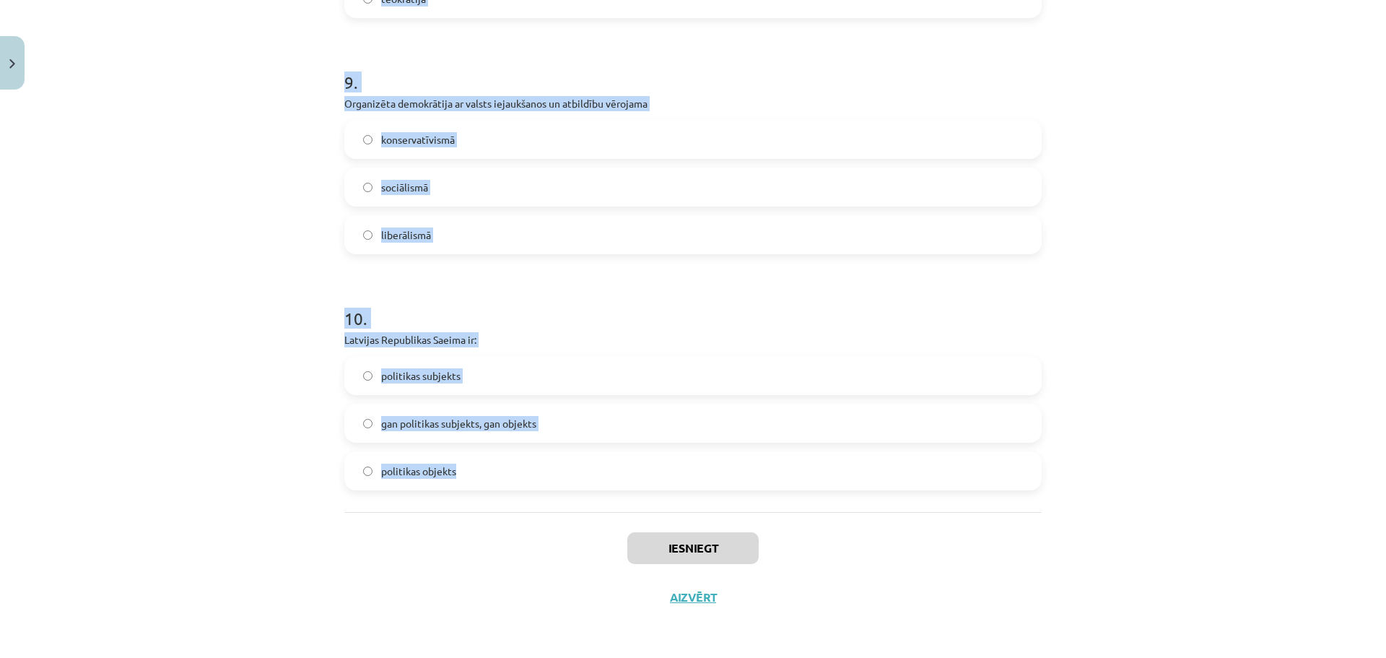
drag, startPoint x: 334, startPoint y: 323, endPoint x: 585, endPoint y: 483, distance: 297.0
copy form "1 . Pirmoreiz totalitārs režīms R-Eiropā 20.gs. 20.-s gados izveidojās Vācijā I…"
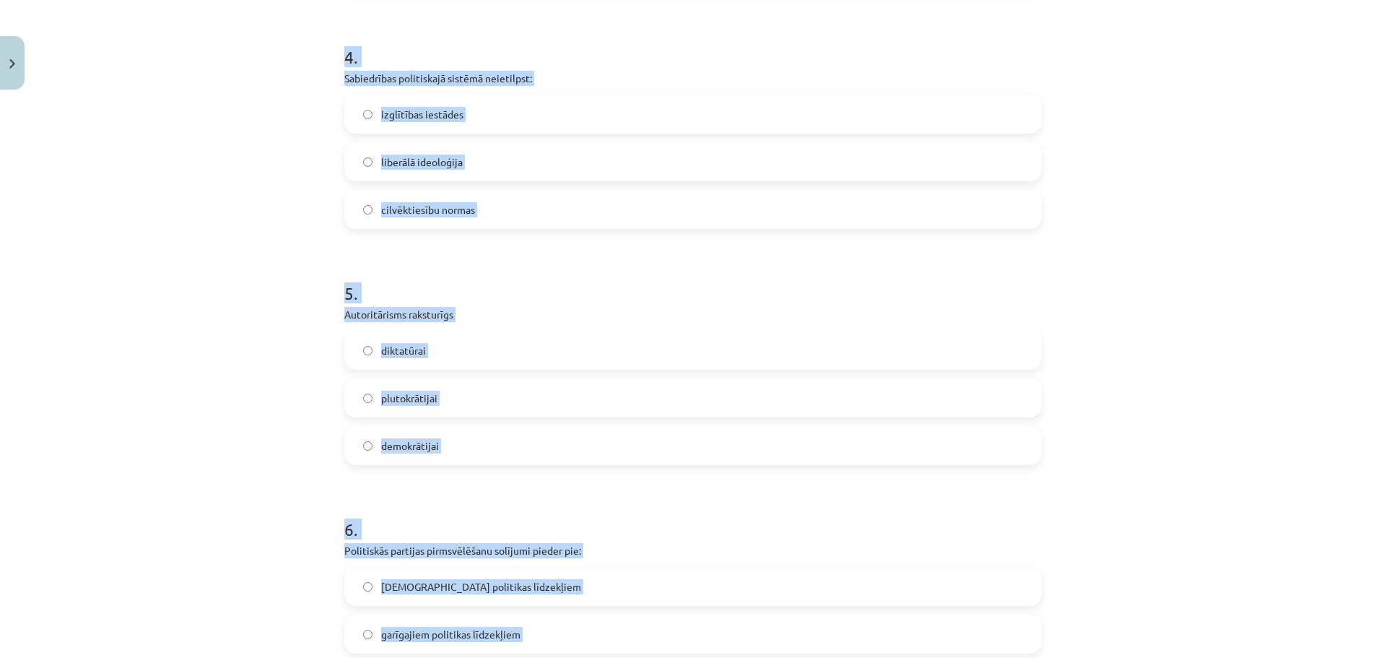
scroll to position [781, 0]
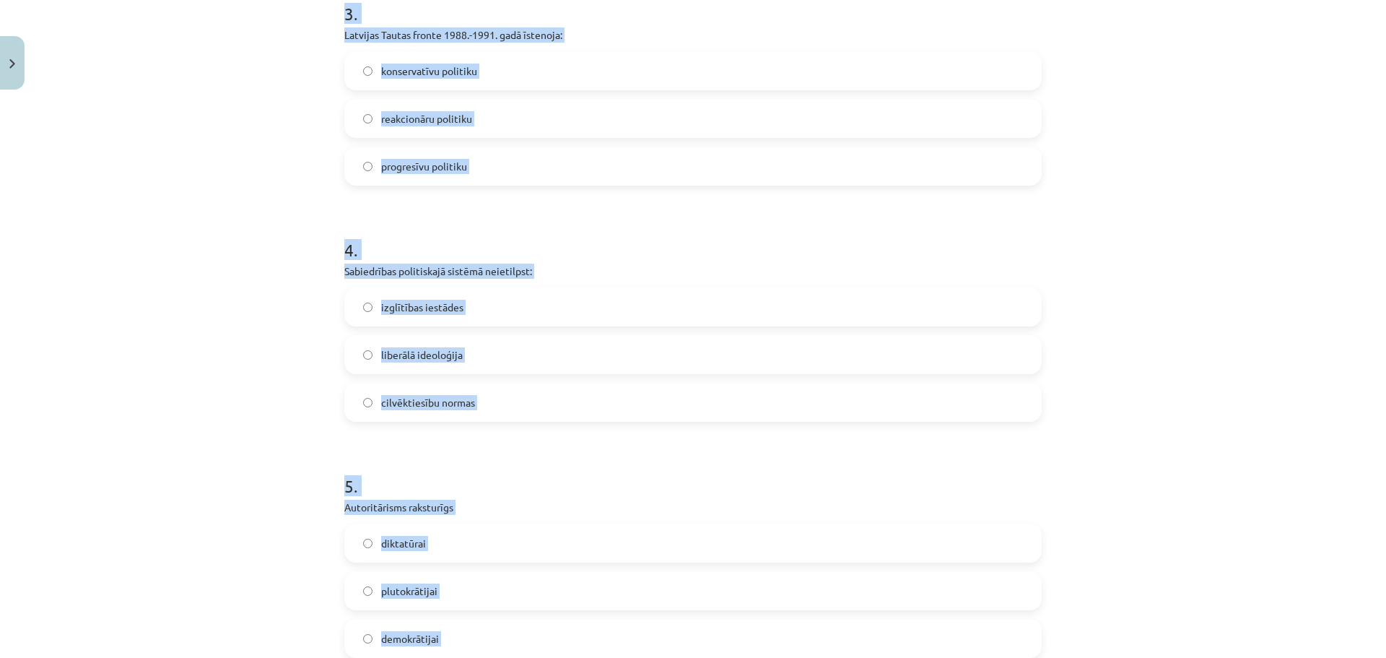
click at [1102, 344] on div "Mācību tēma: Sociālās zinātnes i - 11. klases 1. ieskaites mācību materiāls #6 …" at bounding box center [693, 329] width 1386 height 658
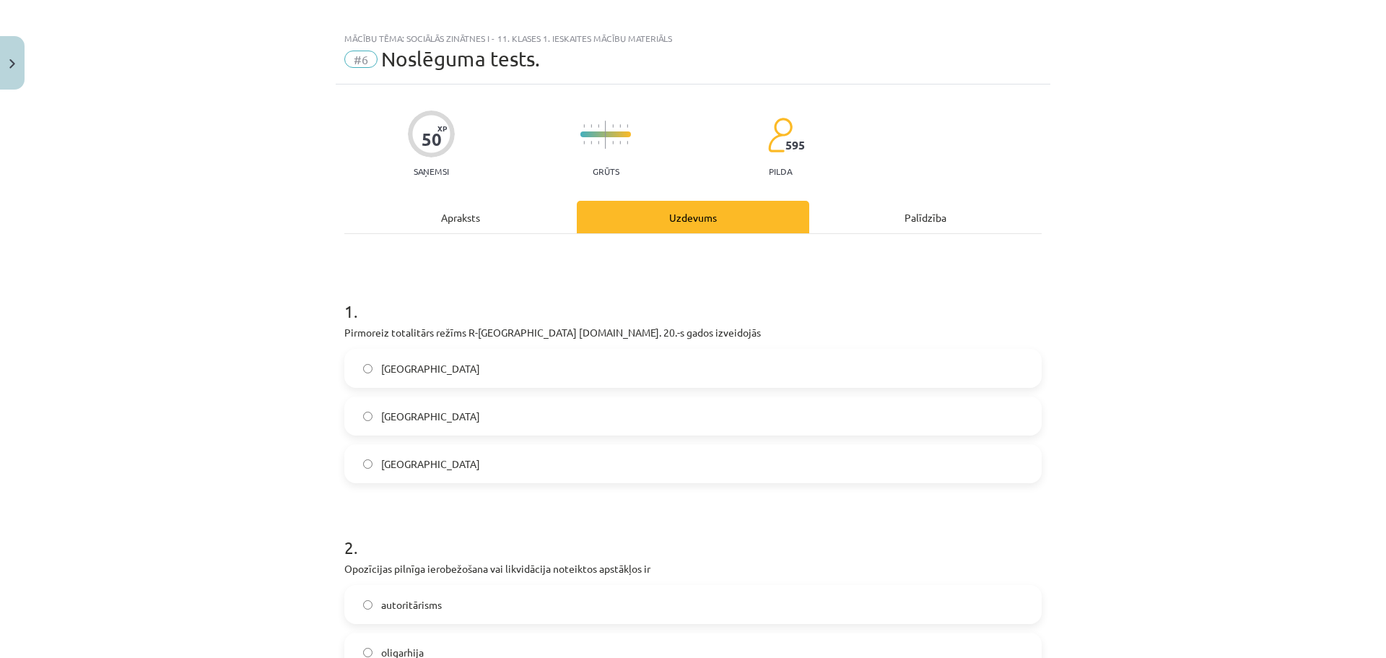
scroll to position [0, 0]
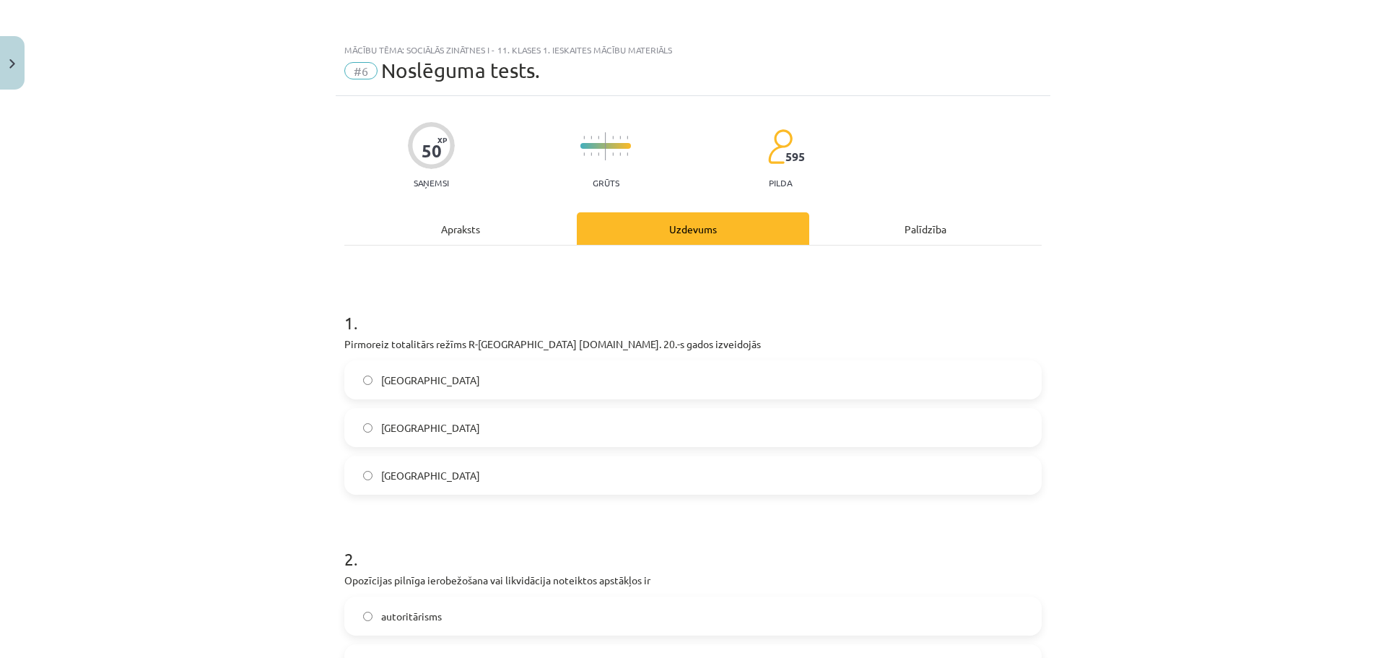
click at [433, 432] on label "Itālijā" at bounding box center [693, 427] width 695 height 36
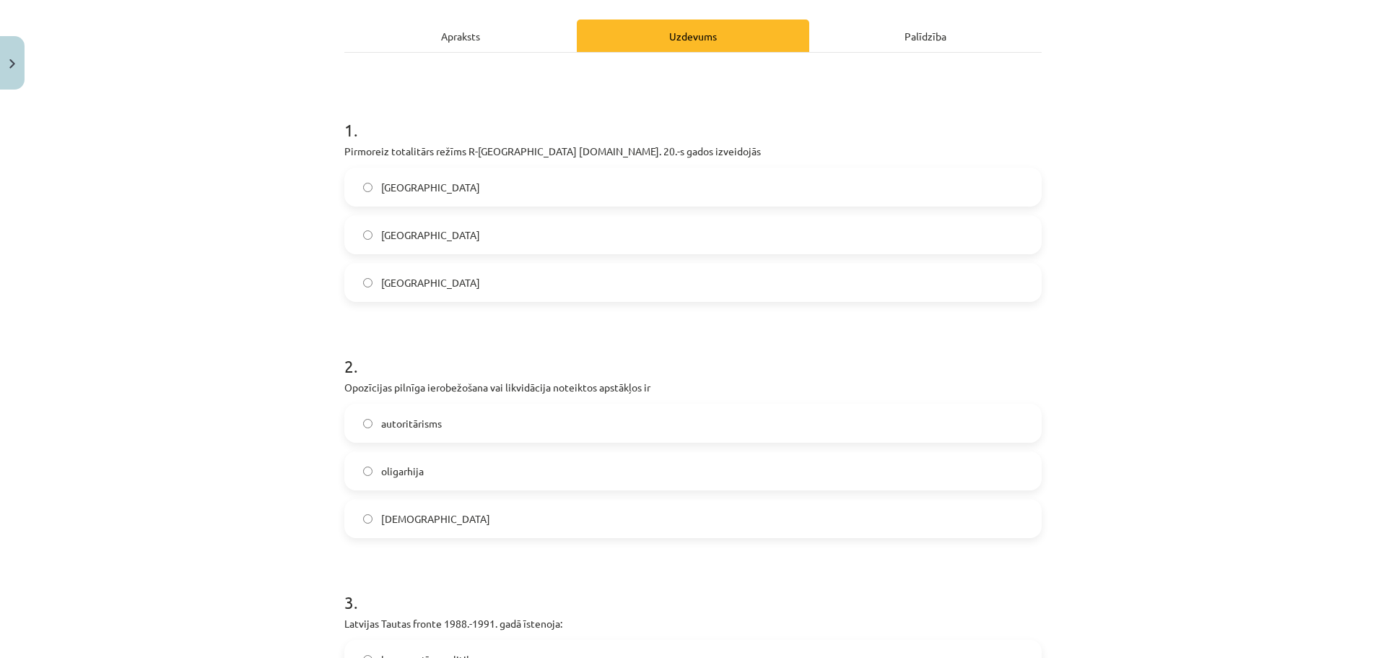
scroll to position [385, 0]
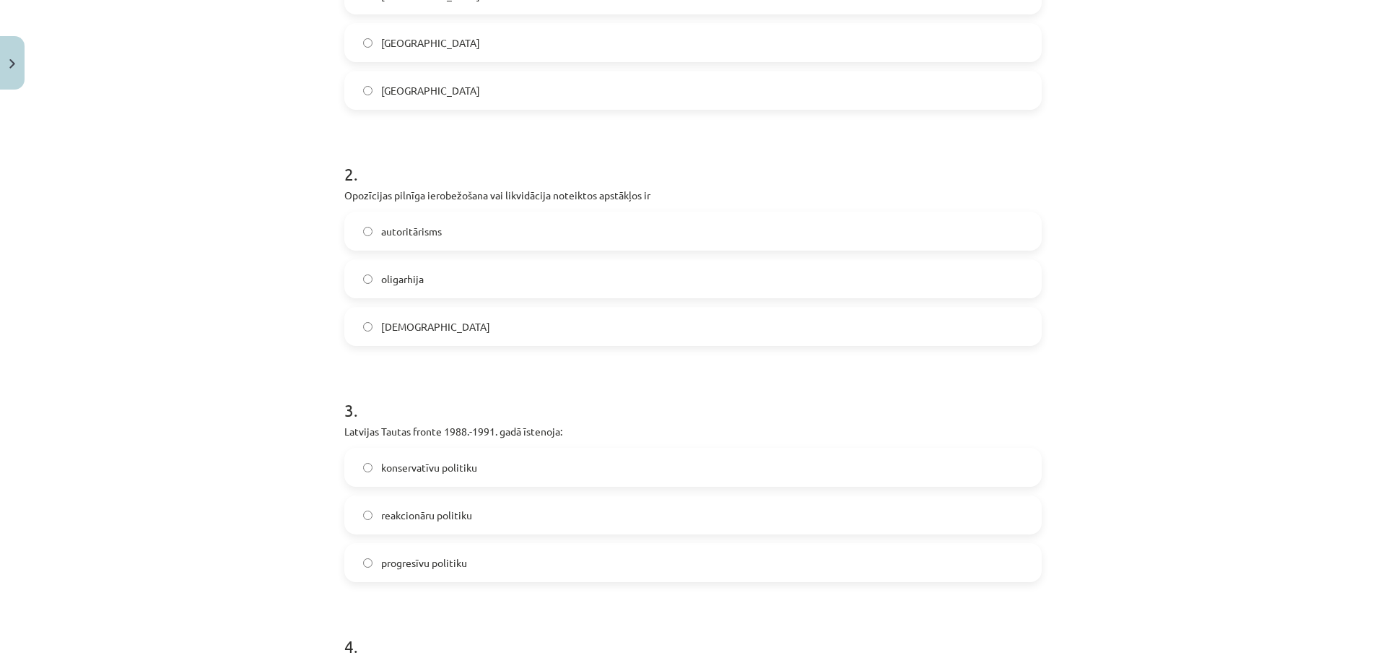
click at [469, 320] on label "totalitārisms" at bounding box center [693, 326] width 695 height 36
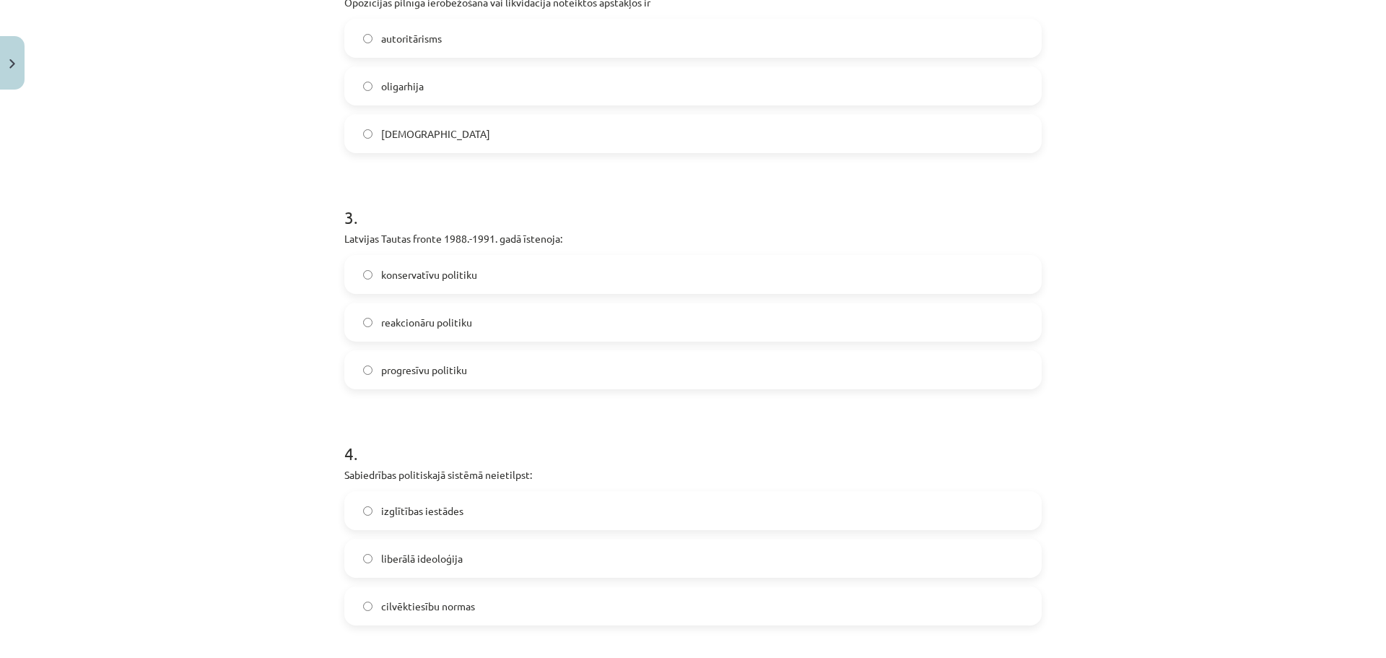
click at [435, 373] on span "progresīvu politiku" at bounding box center [424, 369] width 86 height 15
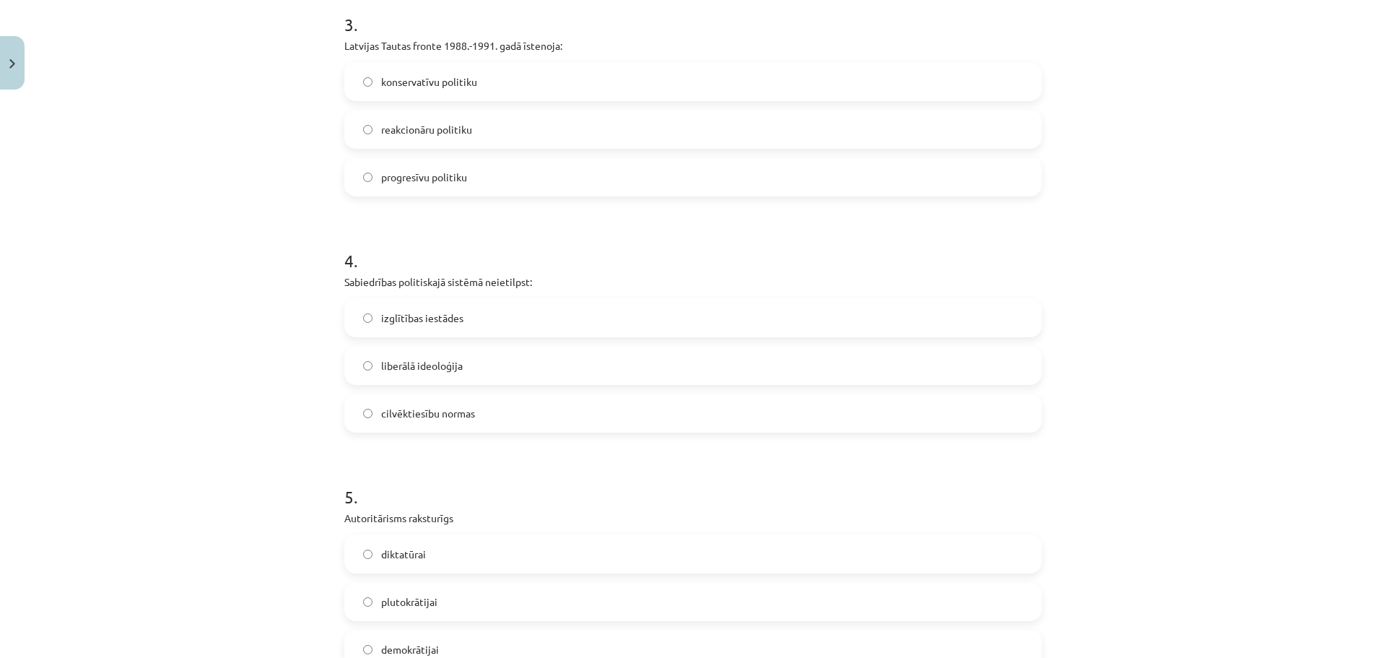
click at [447, 318] on span "izglītības iestādes" at bounding box center [422, 317] width 82 height 15
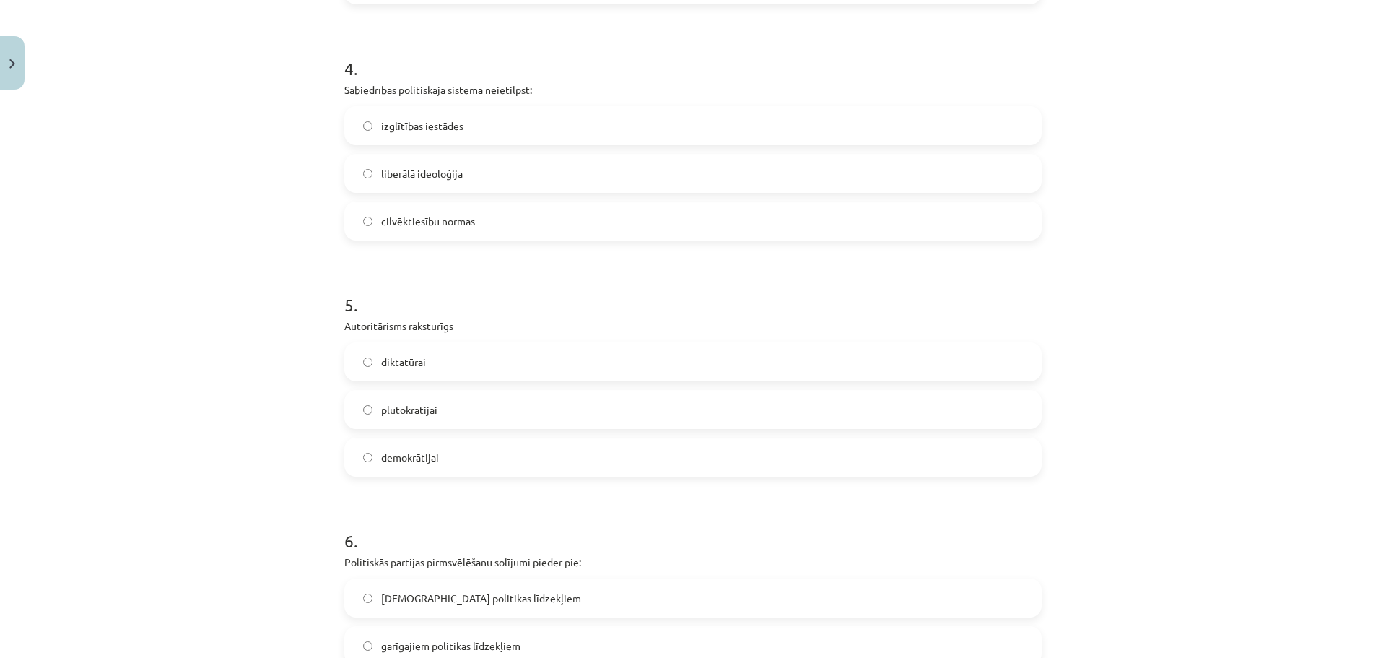
click at [431, 363] on label "diktatūrai" at bounding box center [693, 362] width 695 height 36
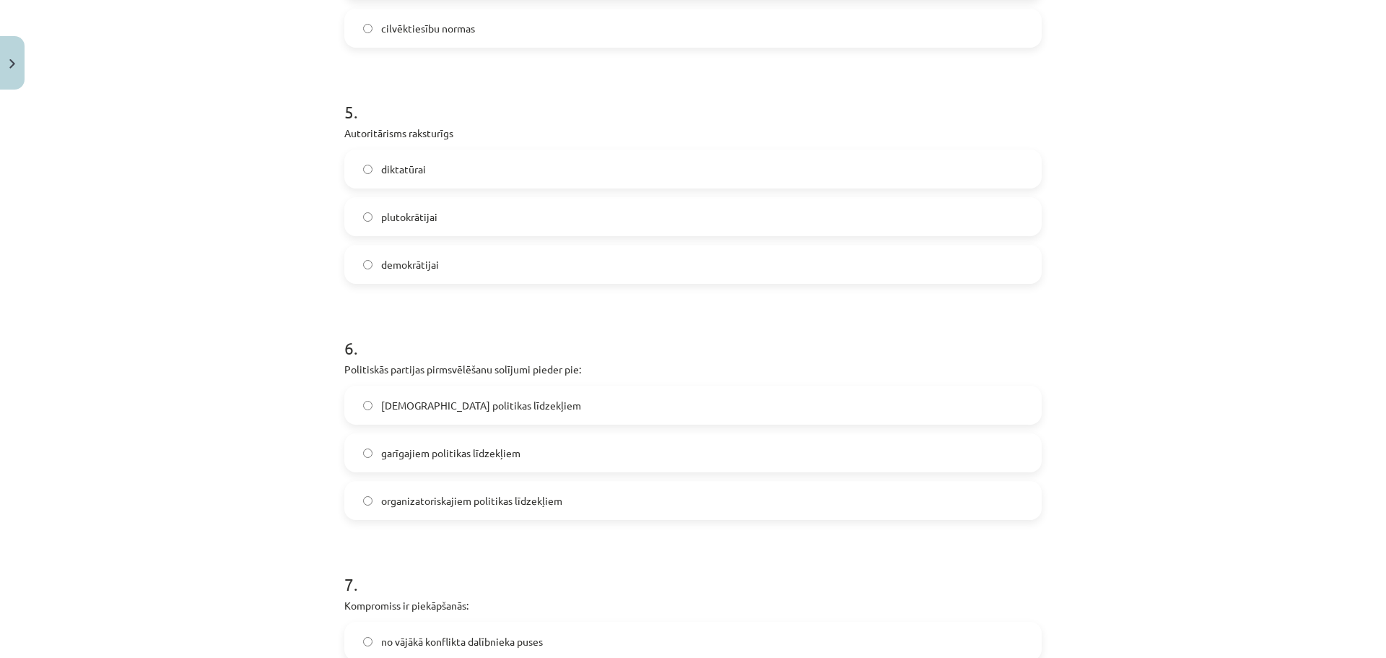
scroll to position [1348, 0]
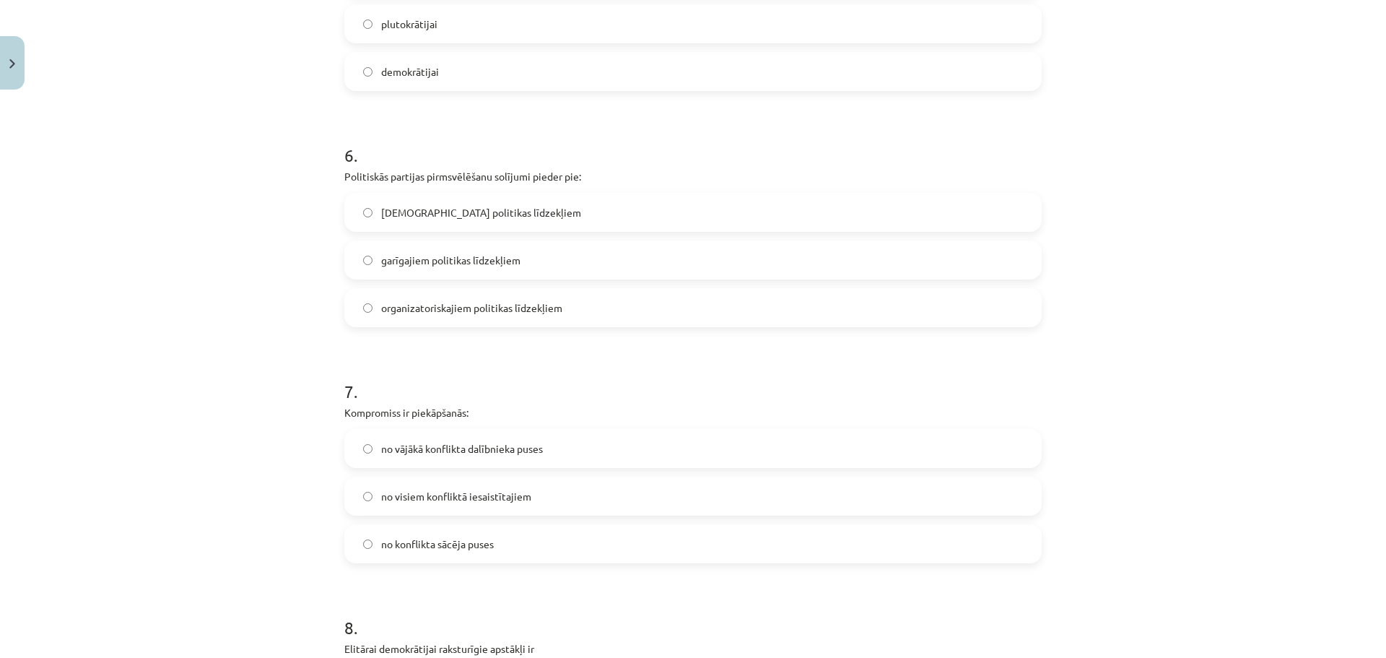
click at [450, 258] on span "garīgajiem politikas līdzekļiem" at bounding box center [450, 260] width 139 height 15
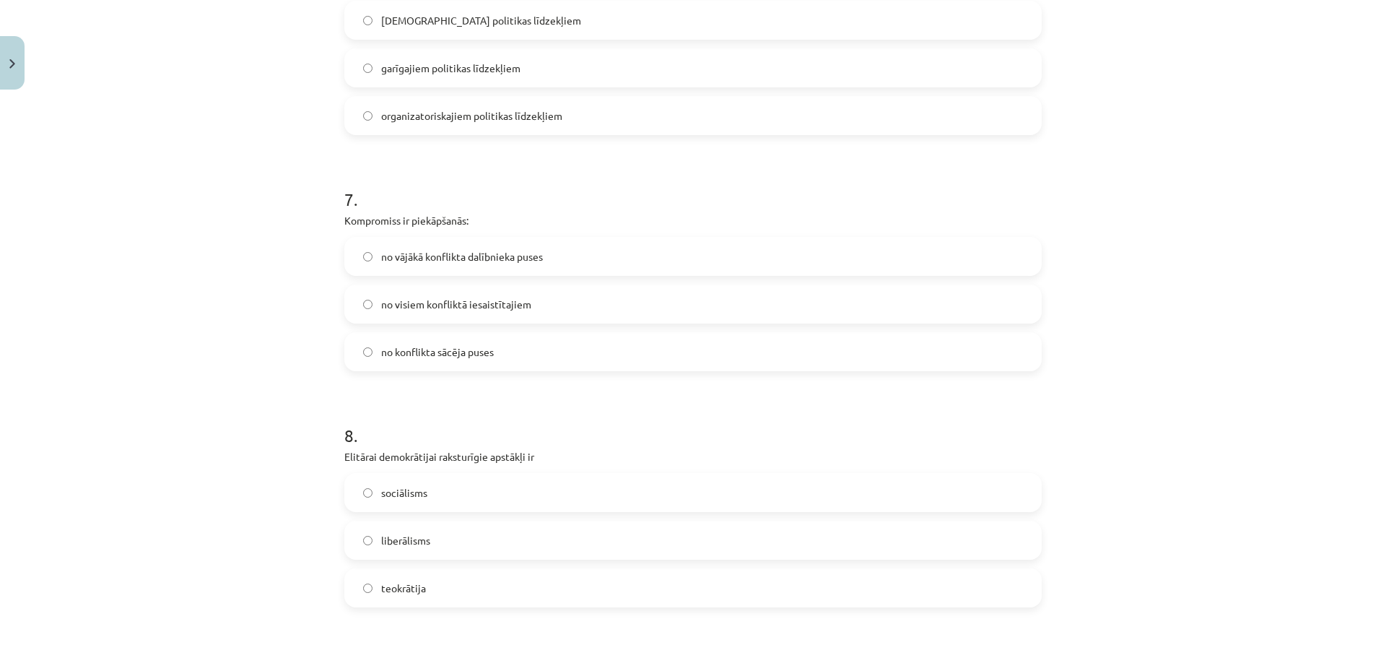
scroll to position [1733, 0]
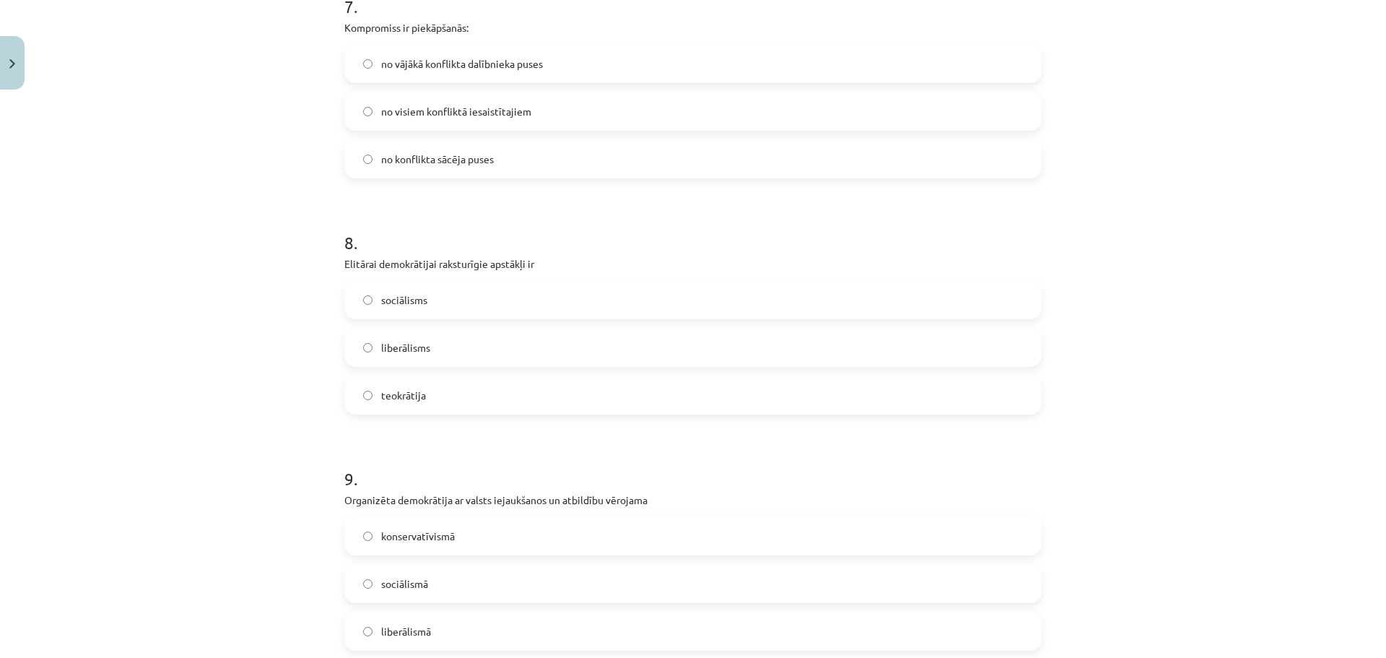
click at [459, 112] on span "no visiem konfliktā iesaistītajiem" at bounding box center [456, 111] width 150 height 15
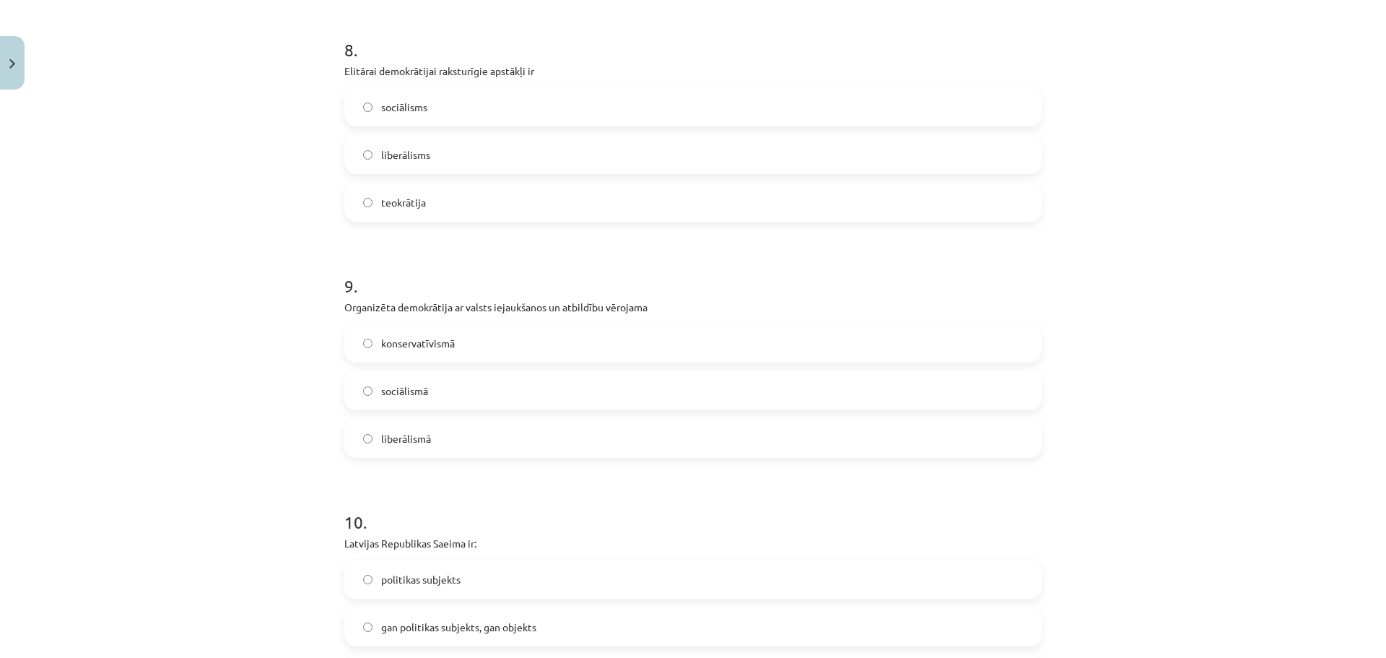
click at [440, 158] on label "liberālisms" at bounding box center [693, 154] width 695 height 36
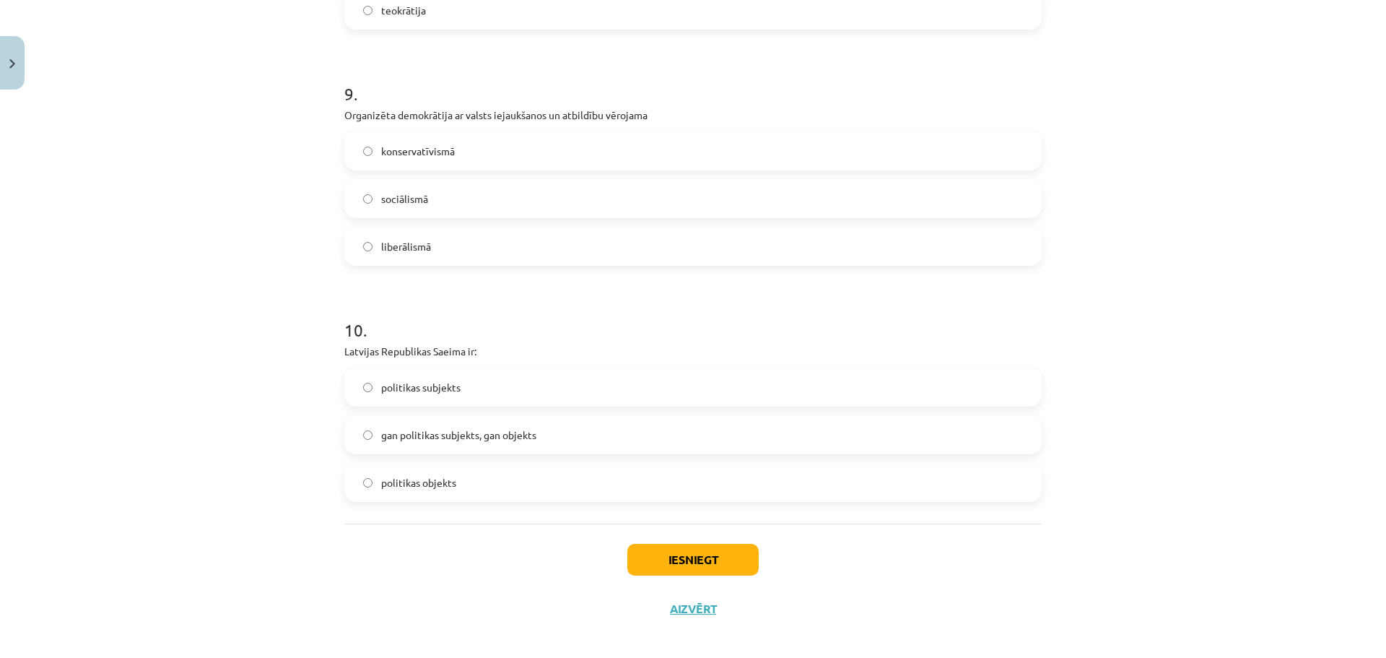
click at [440, 192] on label "sociālismā" at bounding box center [693, 199] width 695 height 36
click at [543, 427] on label "gan politikas subjekts, gan objekts" at bounding box center [693, 435] width 695 height 36
click at [673, 546] on button "Iesniegt" at bounding box center [692, 560] width 131 height 32
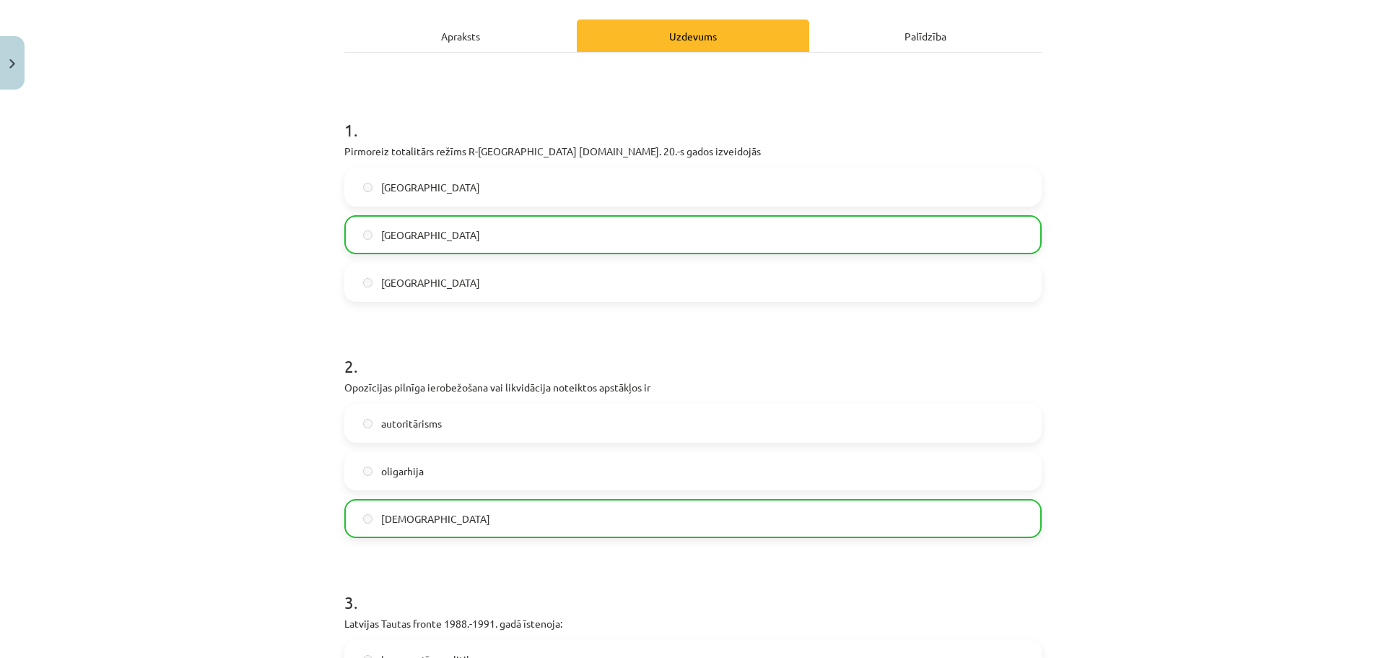
scroll to position [0, 0]
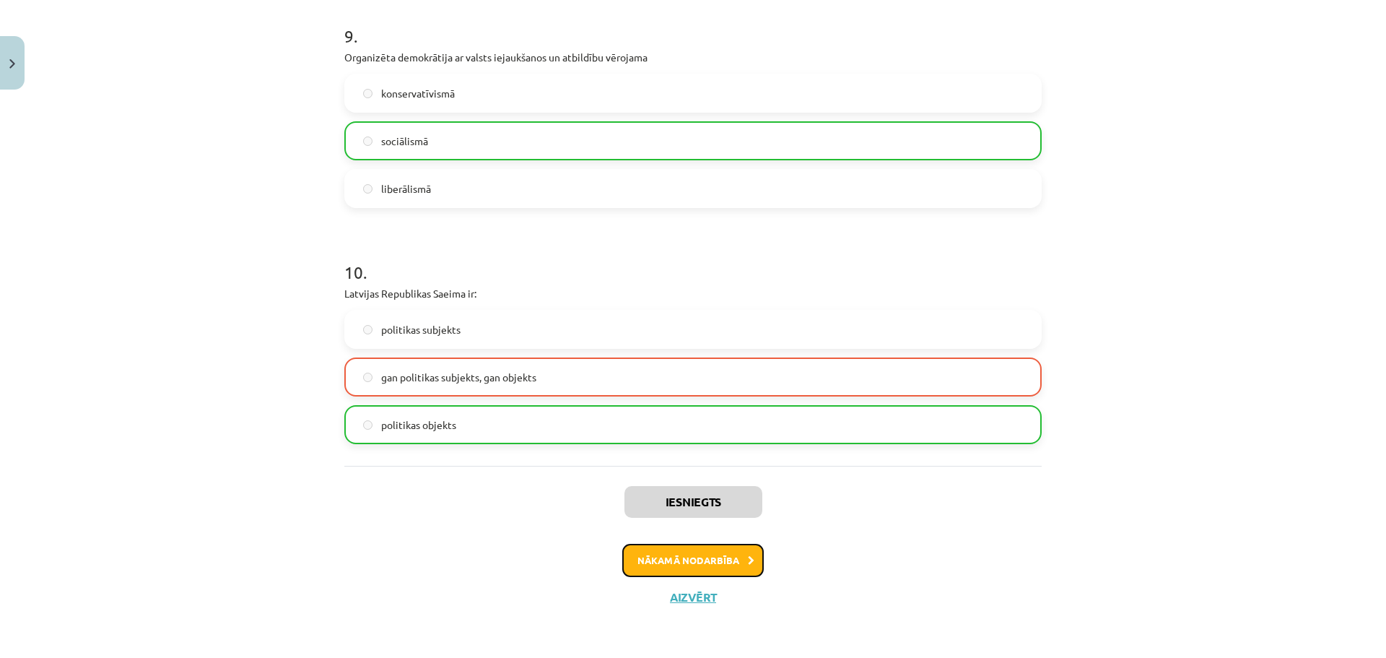
click at [696, 564] on button "Nākamā nodarbība" at bounding box center [693, 560] width 142 height 33
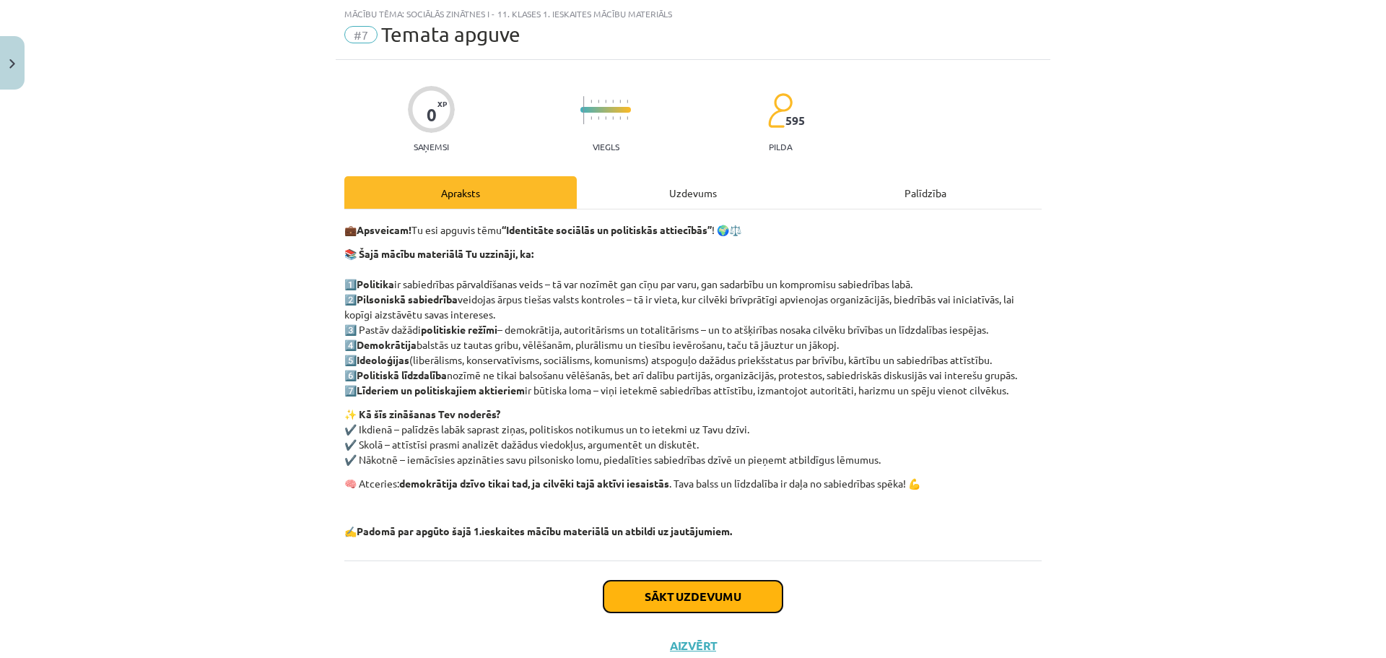
click at [735, 598] on button "Sākt uzdevumu" at bounding box center [693, 597] width 179 height 32
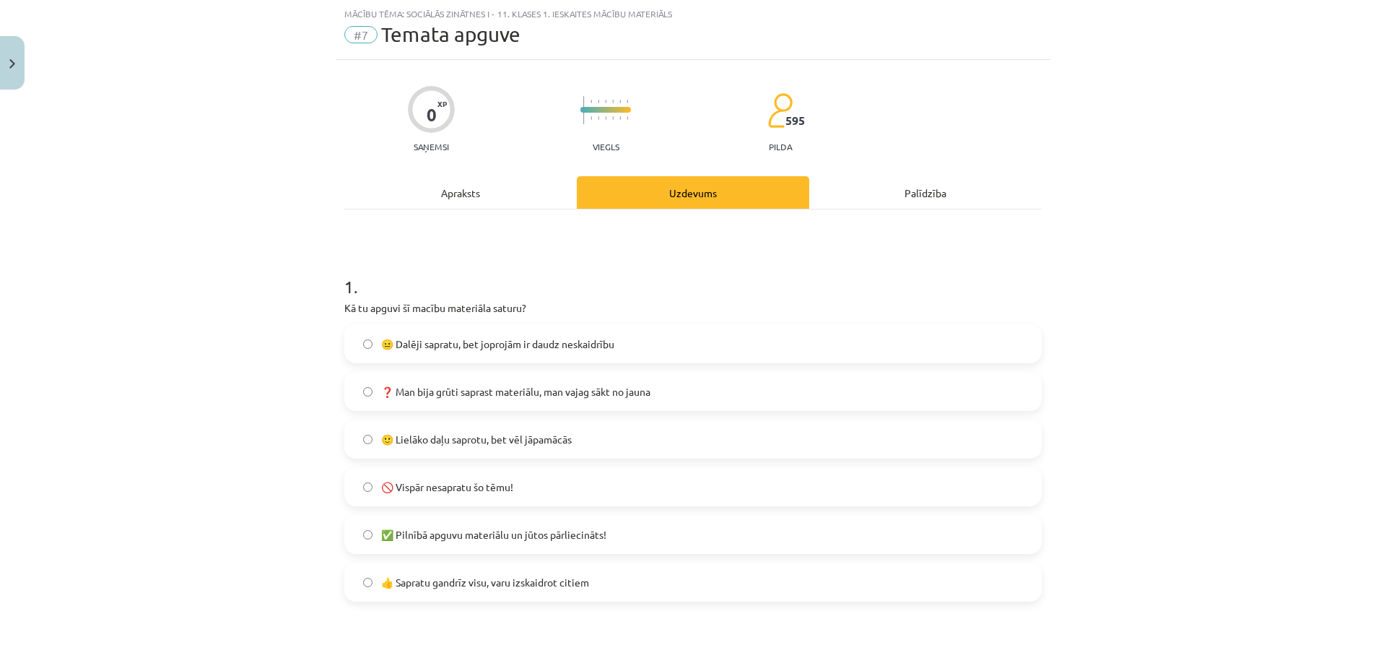
scroll to position [229, 0]
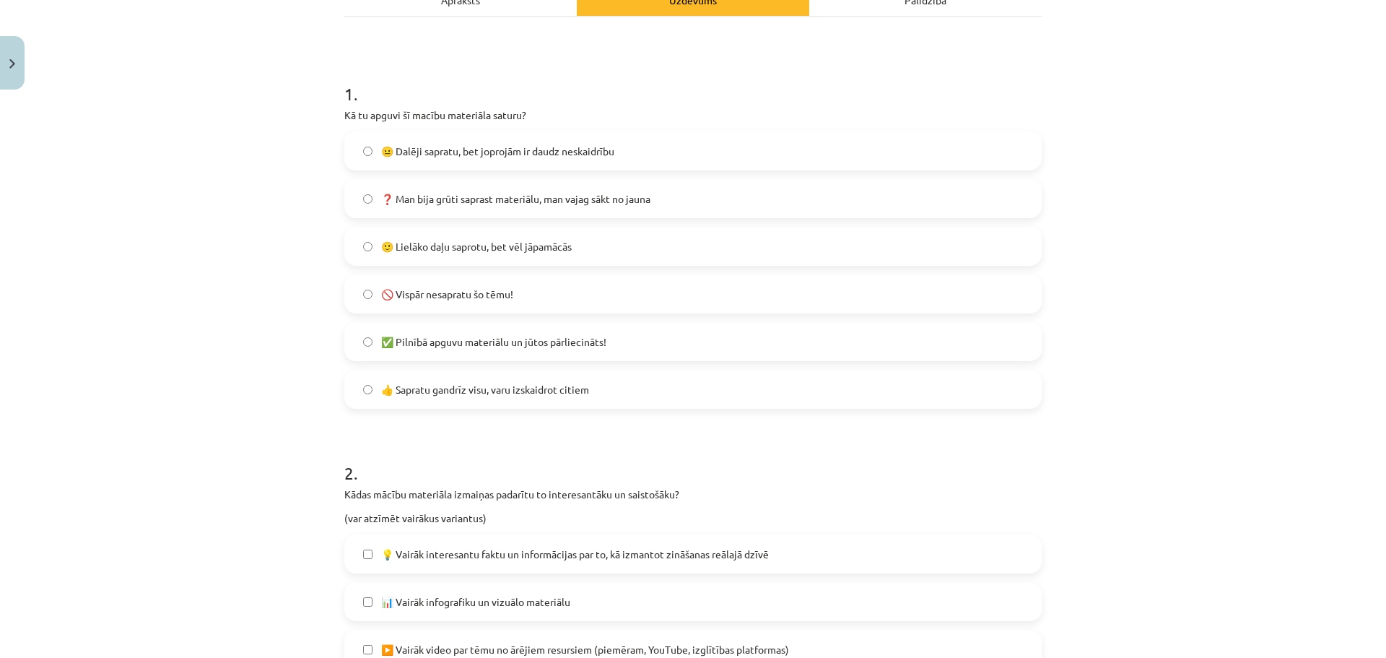
click at [518, 250] on span "🙂 Lielāko daļu saprotu, bet vēl jāpamācās" at bounding box center [476, 246] width 191 height 15
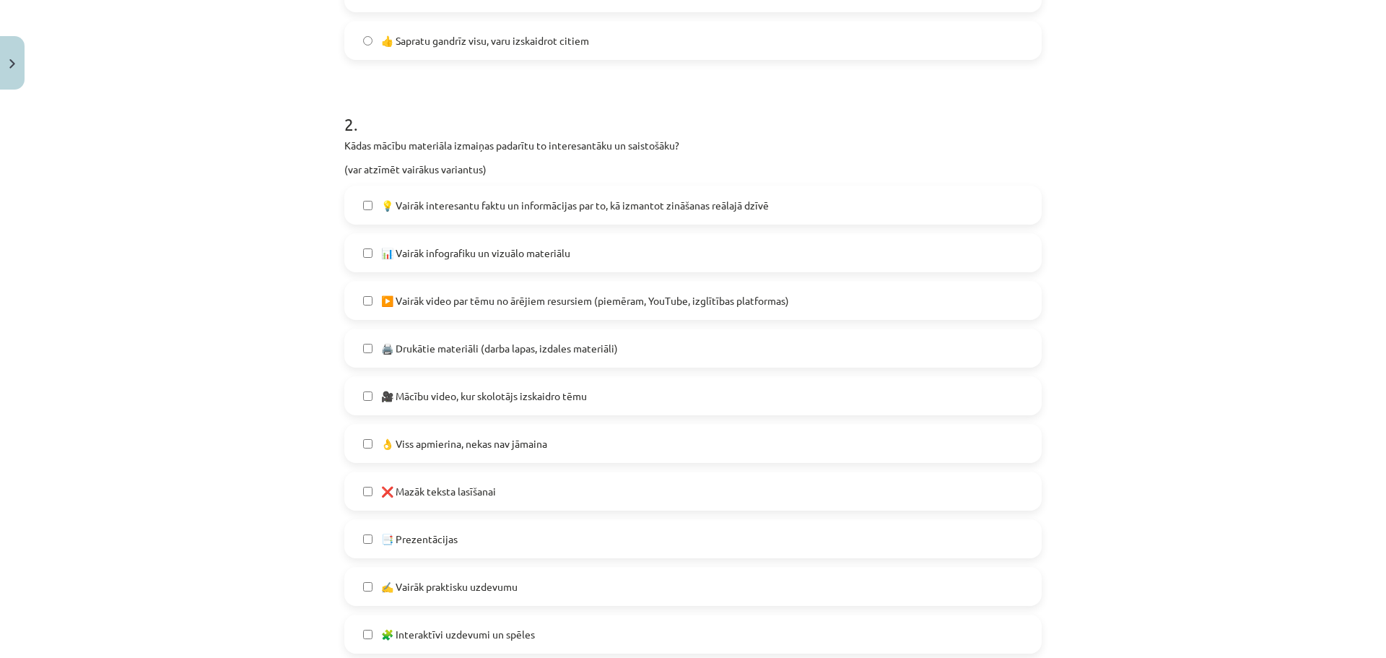
scroll to position [995, 0]
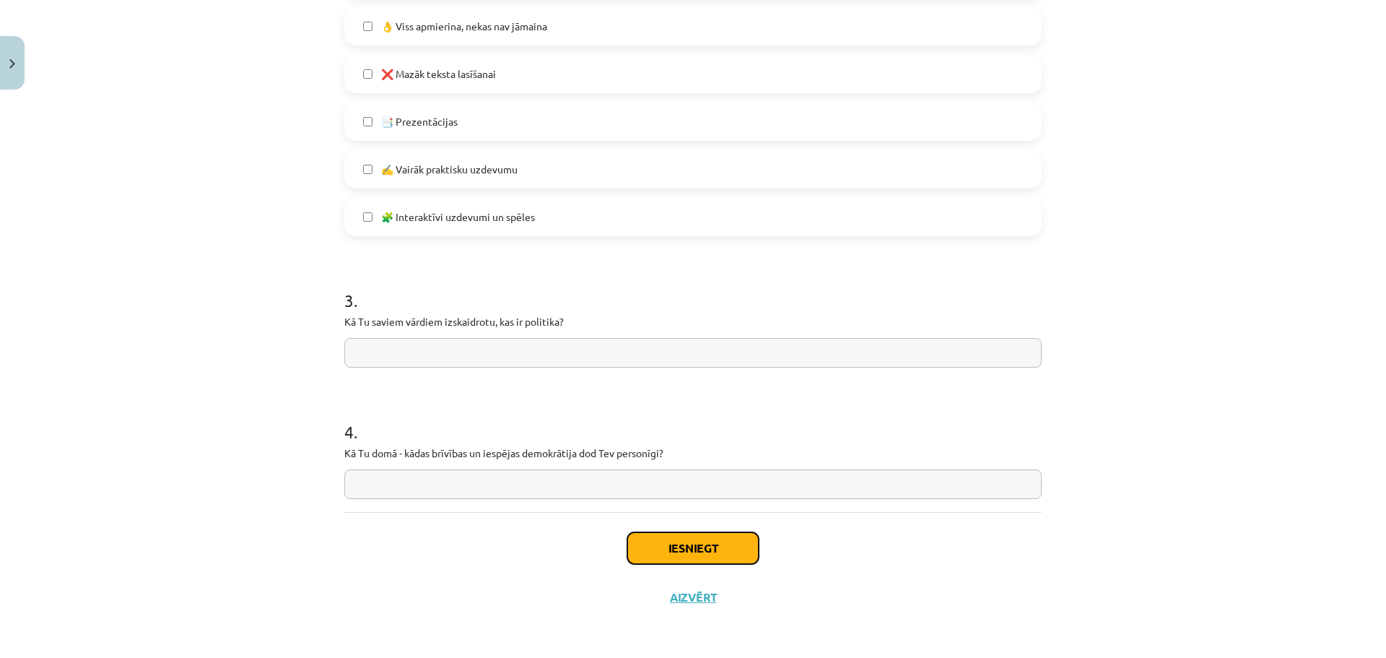
click at [684, 549] on button "Iesniegt" at bounding box center [692, 548] width 131 height 32
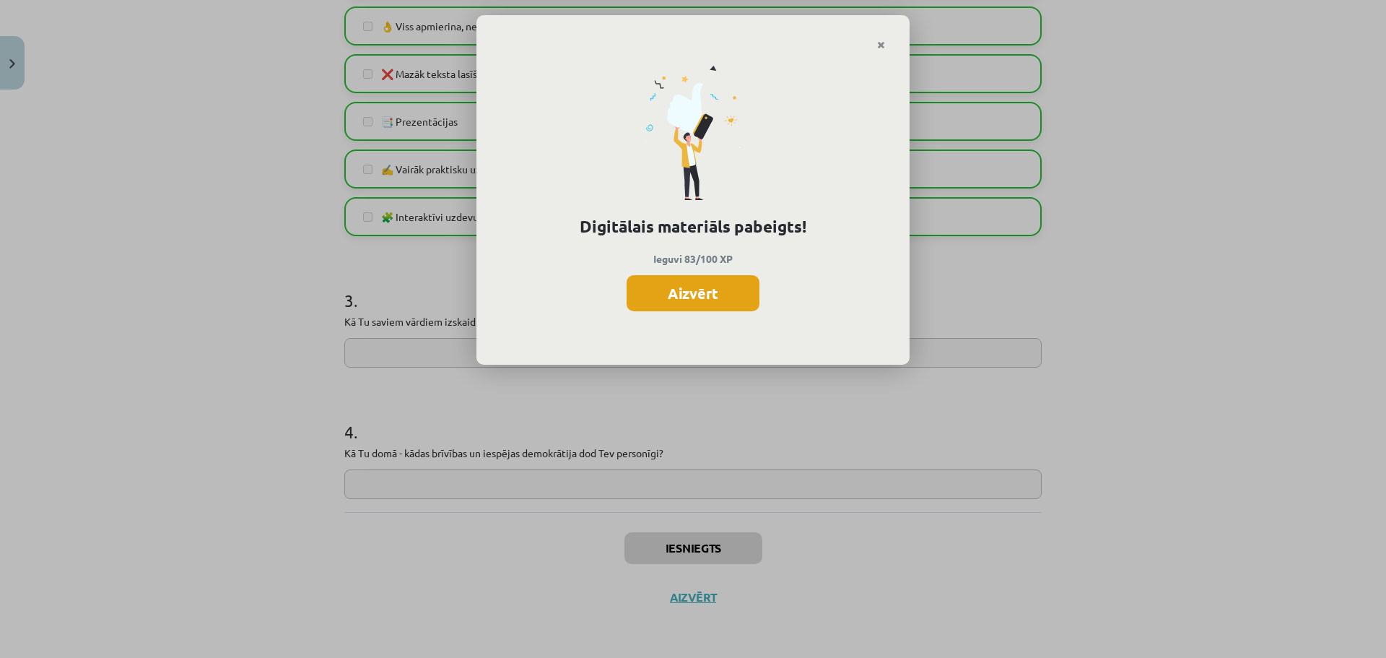
click at [682, 294] on button "Aizvērt" at bounding box center [693, 293] width 133 height 36
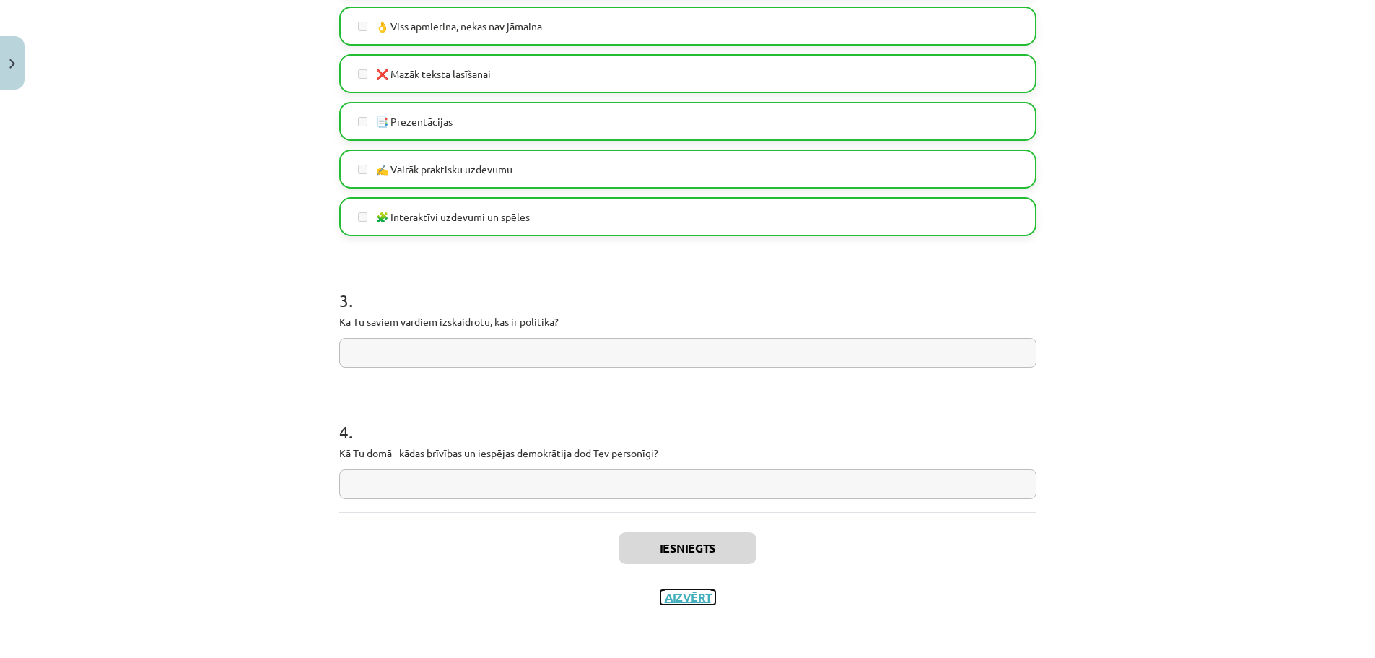
click at [694, 599] on button "Aizvērt" at bounding box center [688, 597] width 55 height 14
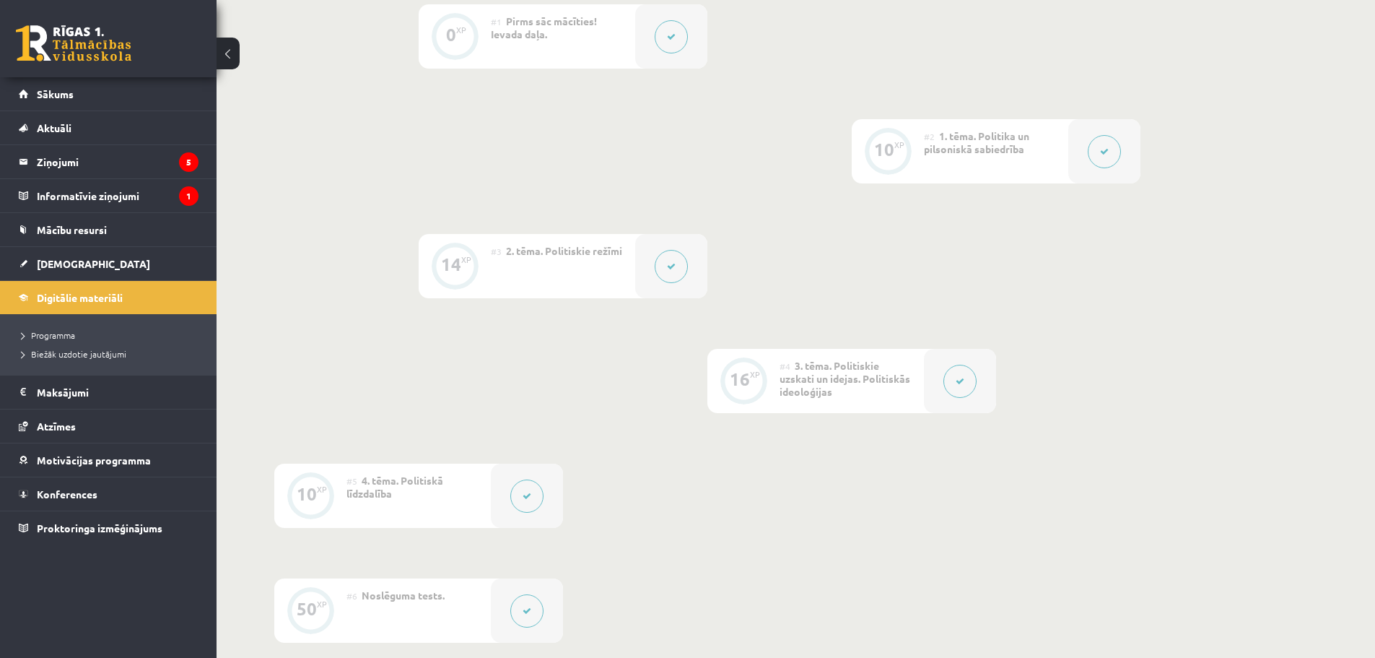
scroll to position [0, 0]
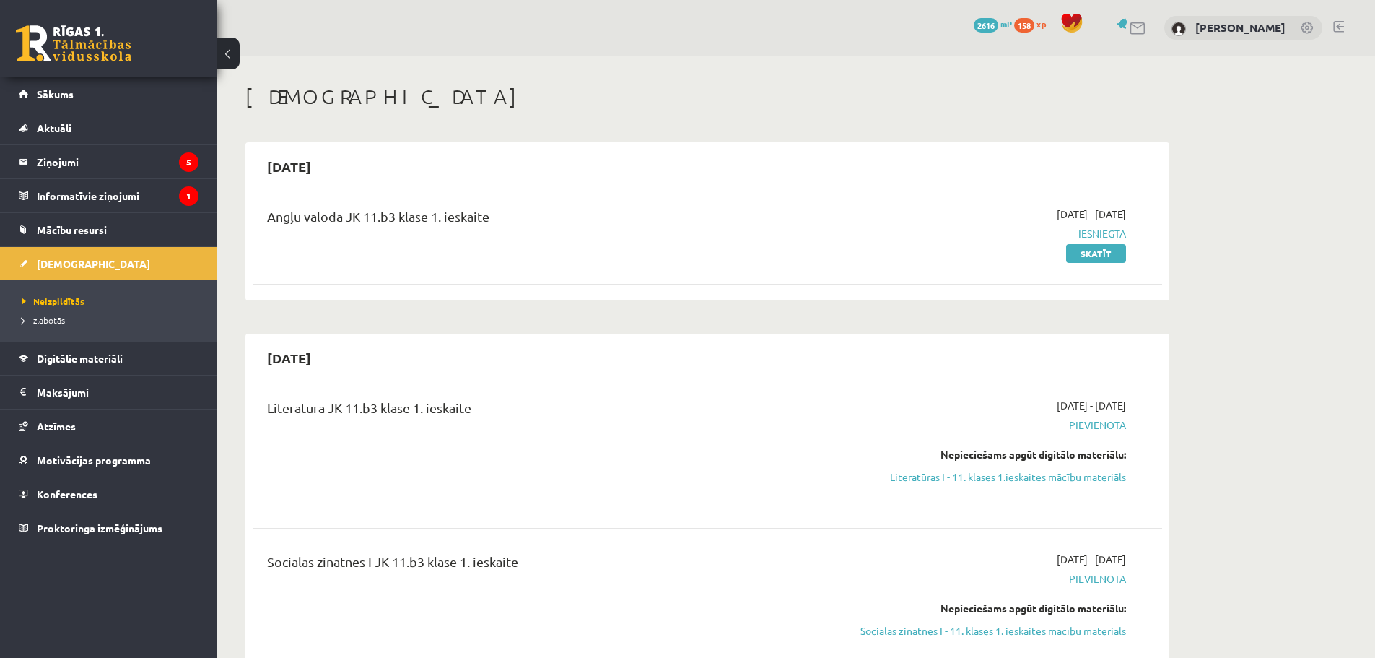
scroll to position [193, 0]
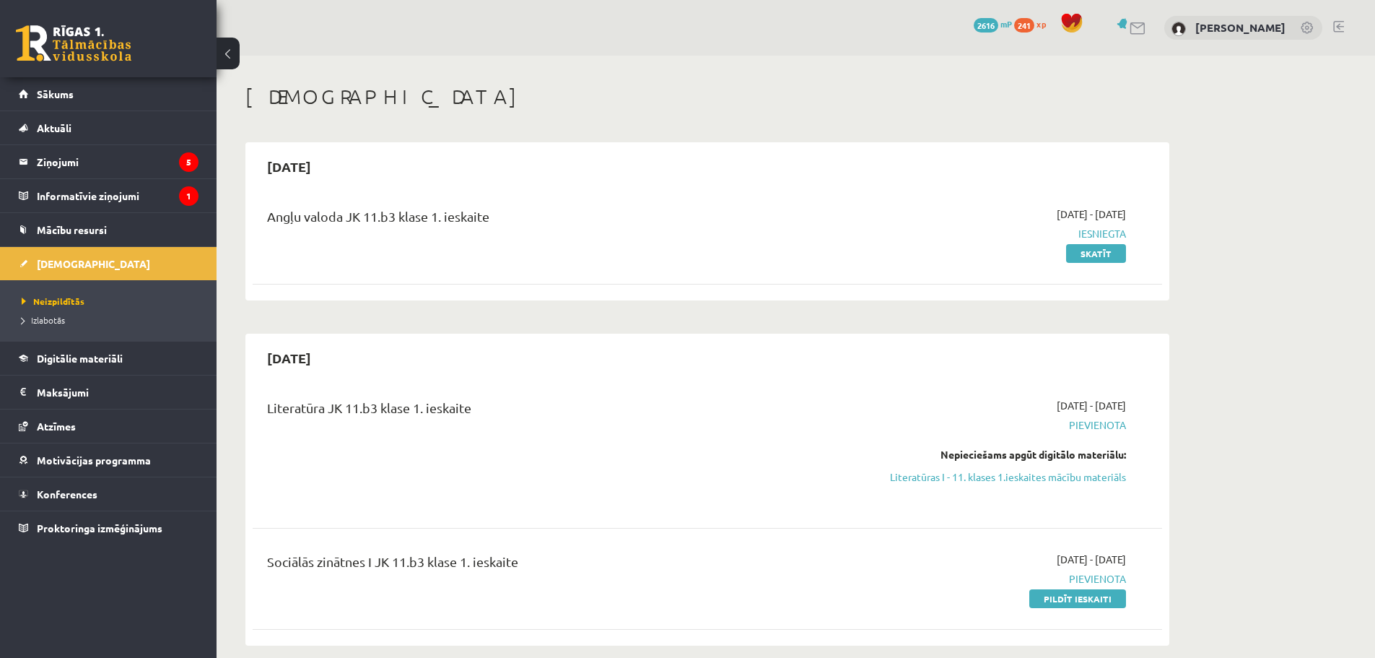
scroll to position [193, 0]
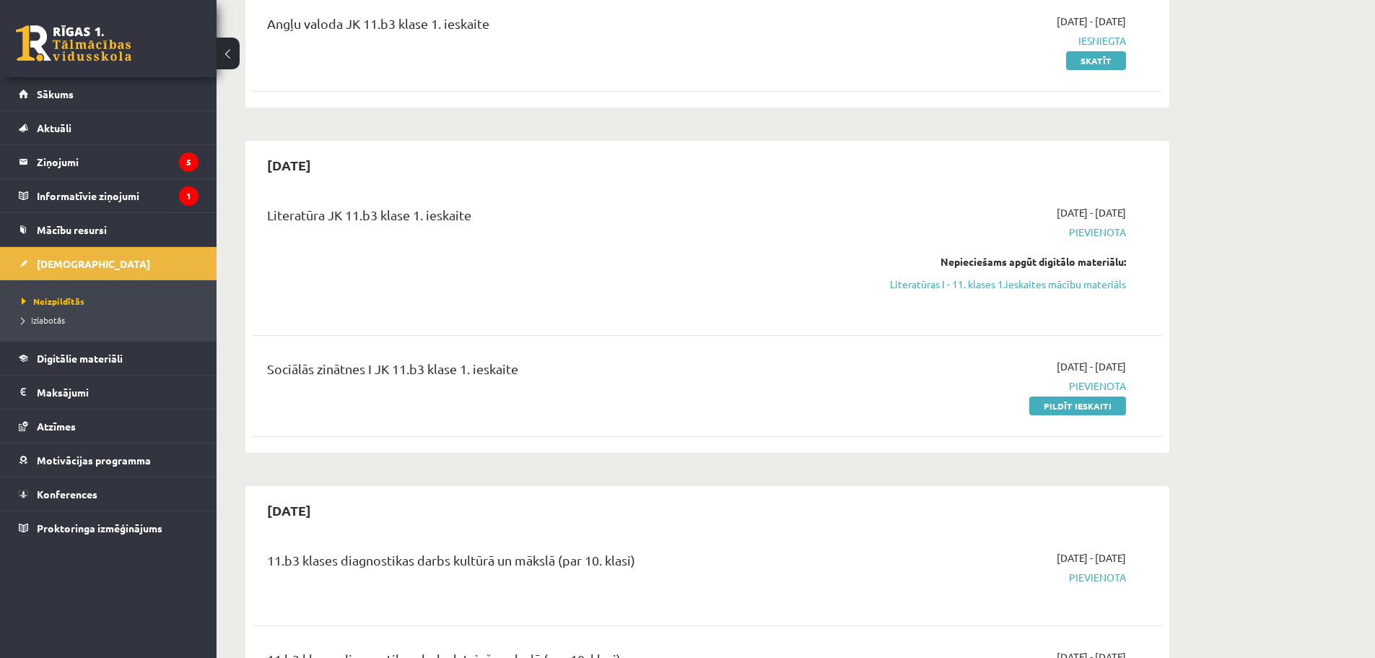
drag, startPoint x: 975, startPoint y: 291, endPoint x: 761, endPoint y: 43, distance: 327.1
click at [976, 291] on link "Literatūras I - 11. klases 1.ieskaites mācību materiāls" at bounding box center [990, 284] width 272 height 15
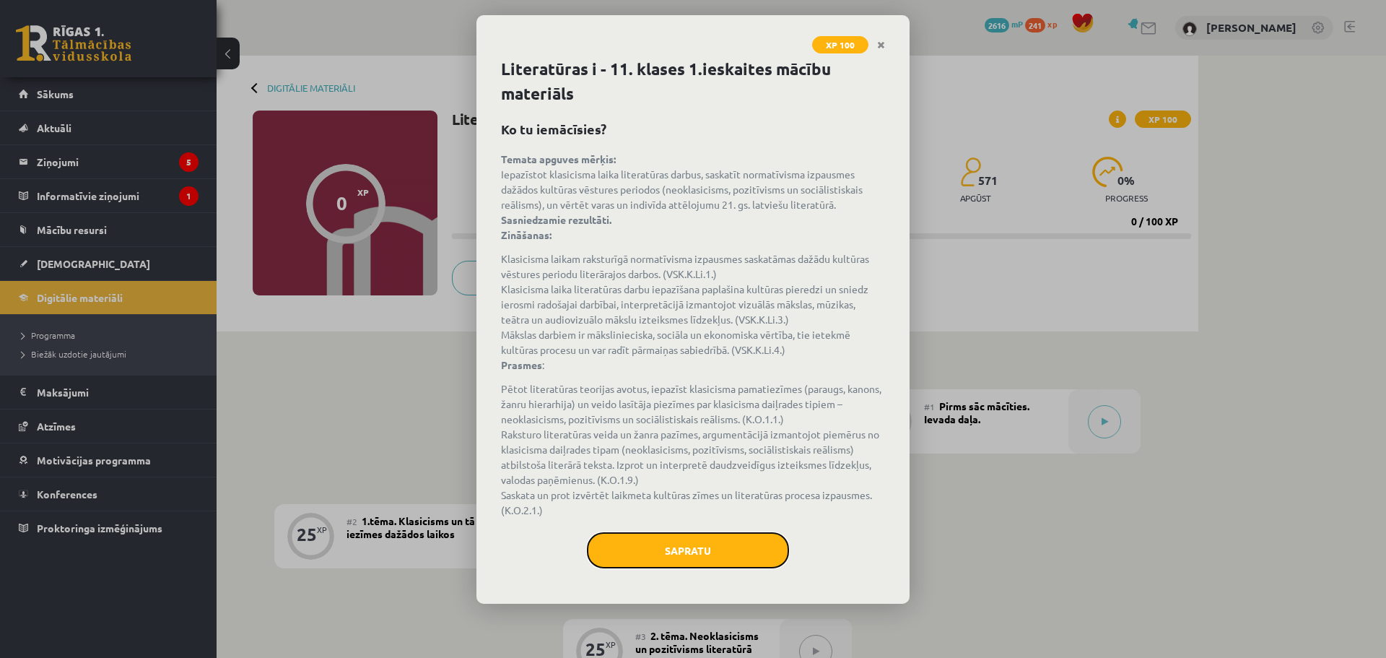
click at [766, 555] on button "Sapratu" at bounding box center [688, 550] width 202 height 36
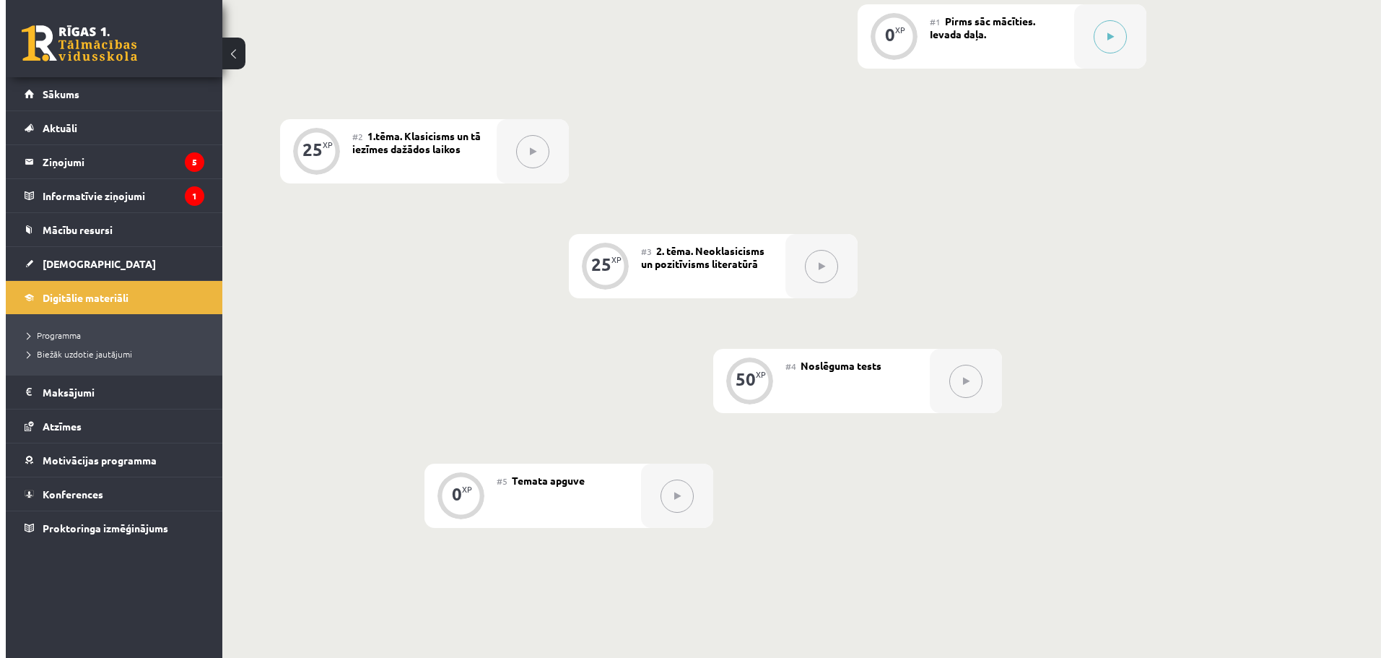
scroll to position [193, 0]
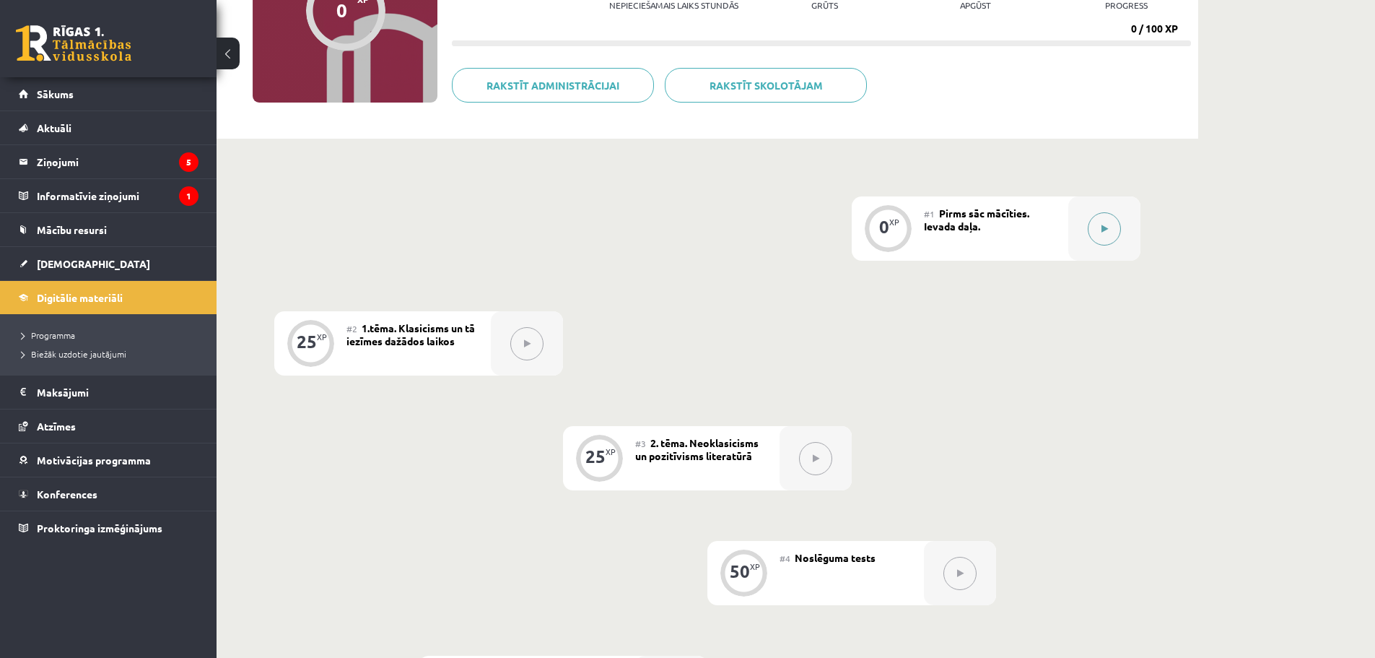
click at [1093, 230] on button at bounding box center [1104, 228] width 33 height 33
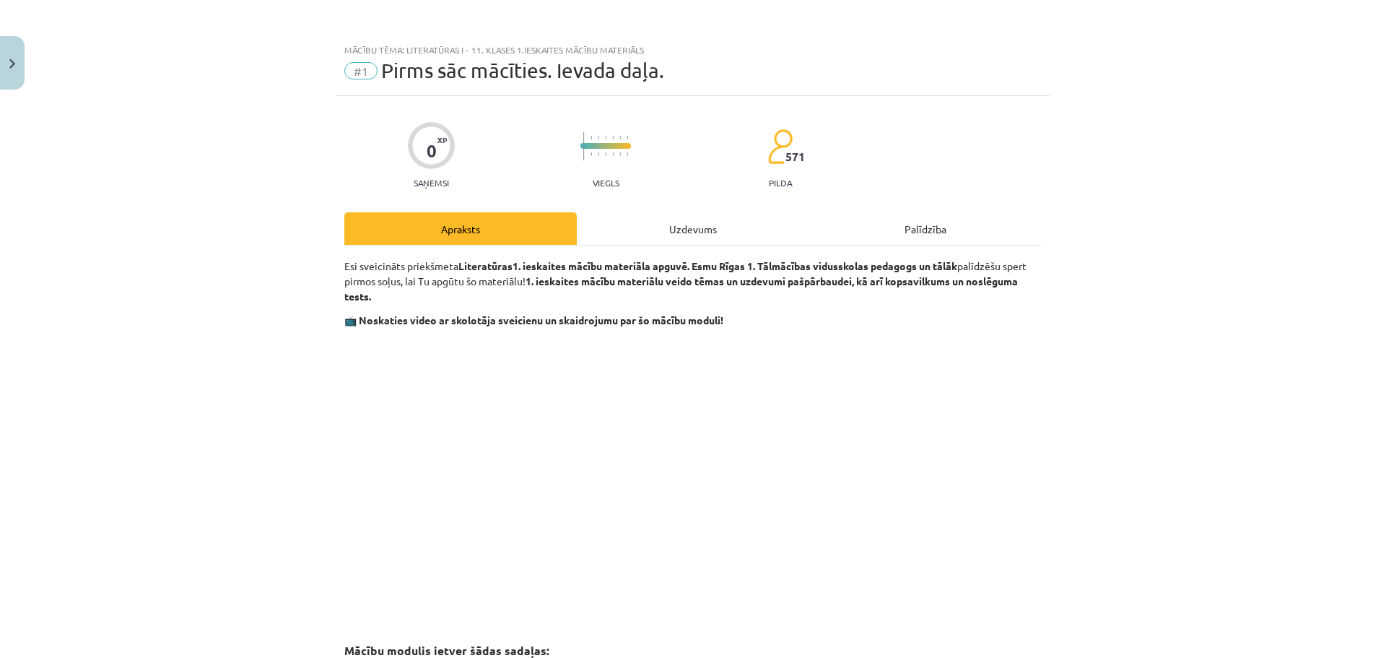
click at [673, 237] on div "Uzdevums" at bounding box center [693, 228] width 232 height 32
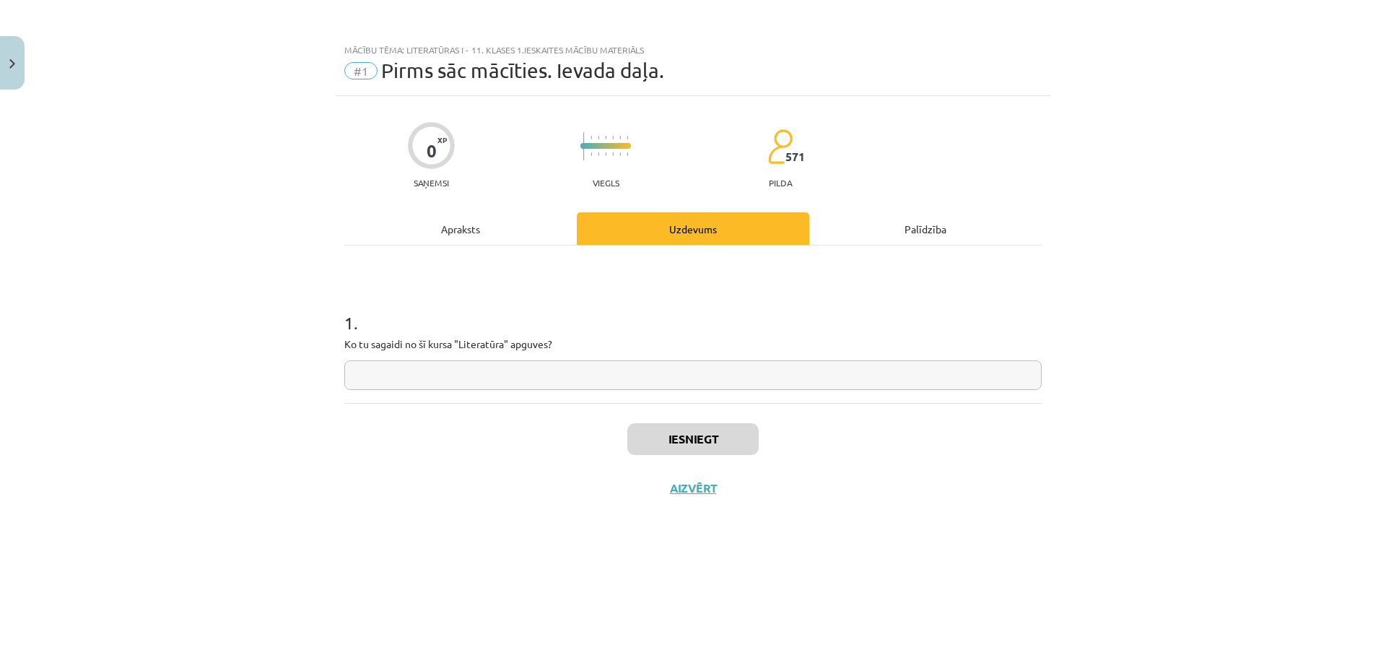
scroll to position [0, 0]
click at [431, 375] on input "text" at bounding box center [692, 375] width 697 height 30
type input "**********"
click at [678, 445] on button "Iesniegt" at bounding box center [692, 439] width 131 height 32
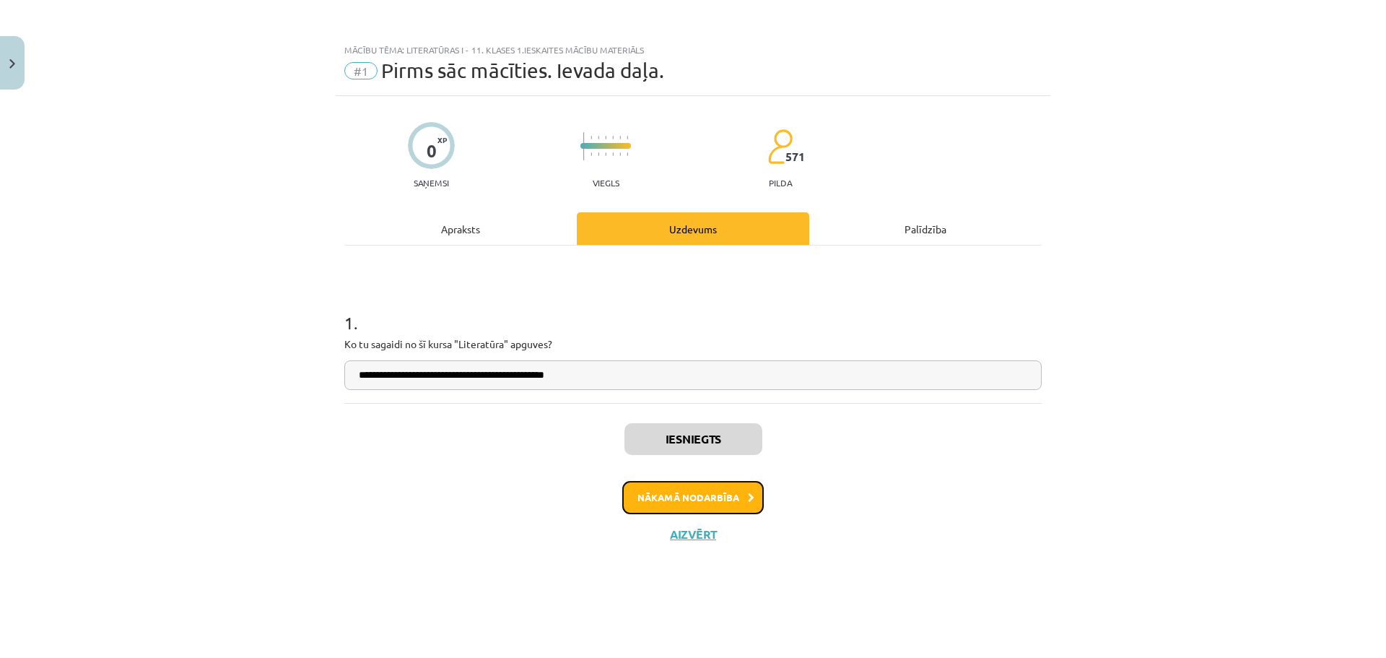
click at [718, 500] on button "Nākamā nodarbība" at bounding box center [693, 497] width 142 height 33
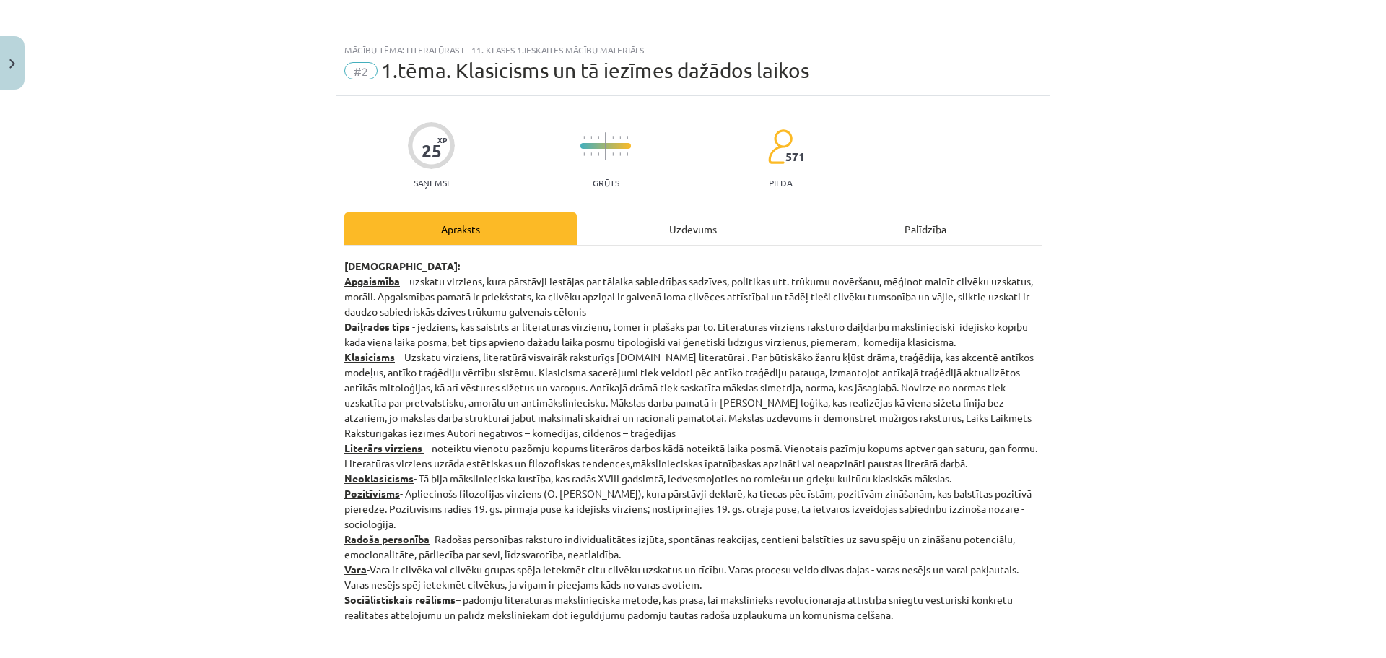
click at [696, 239] on div "Uzdevums" at bounding box center [693, 228] width 232 height 32
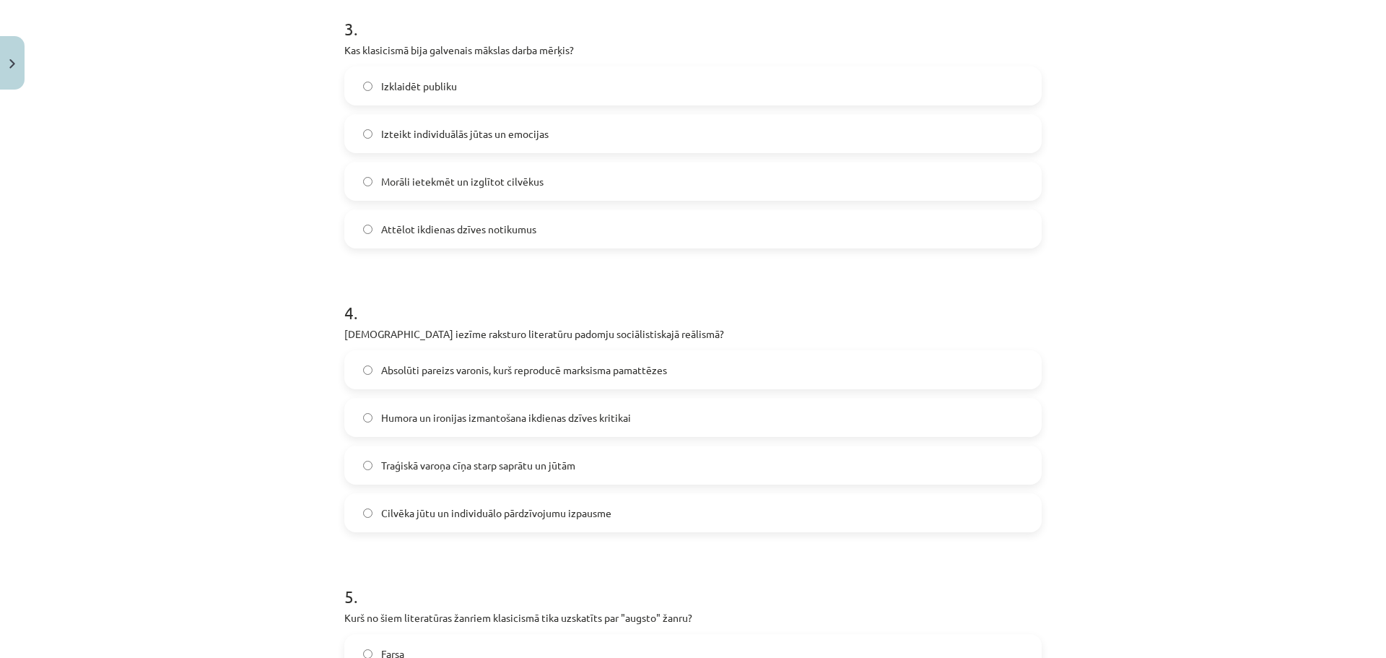
scroll to position [1187, 0]
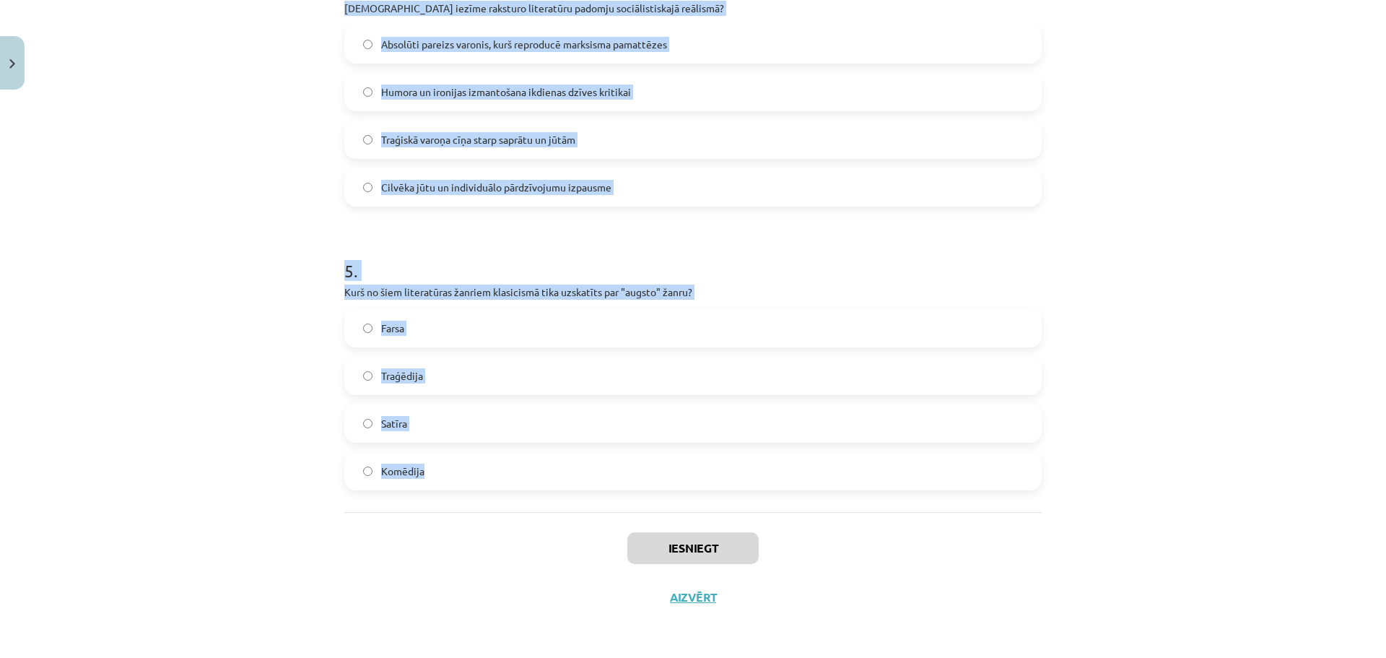
drag, startPoint x: 367, startPoint y: 282, endPoint x: 585, endPoint y: 489, distance: 300.8
copy form "1 . Kas bija klasicisma pamatā esošā filozofija? Eksistenciālisms Racionālisms …"
click at [1139, 310] on div "Mācību tēma: Literatūras i - 11. klases 1.ieskaites mācību materiāls #2 1.tēma.…" at bounding box center [693, 329] width 1386 height 658
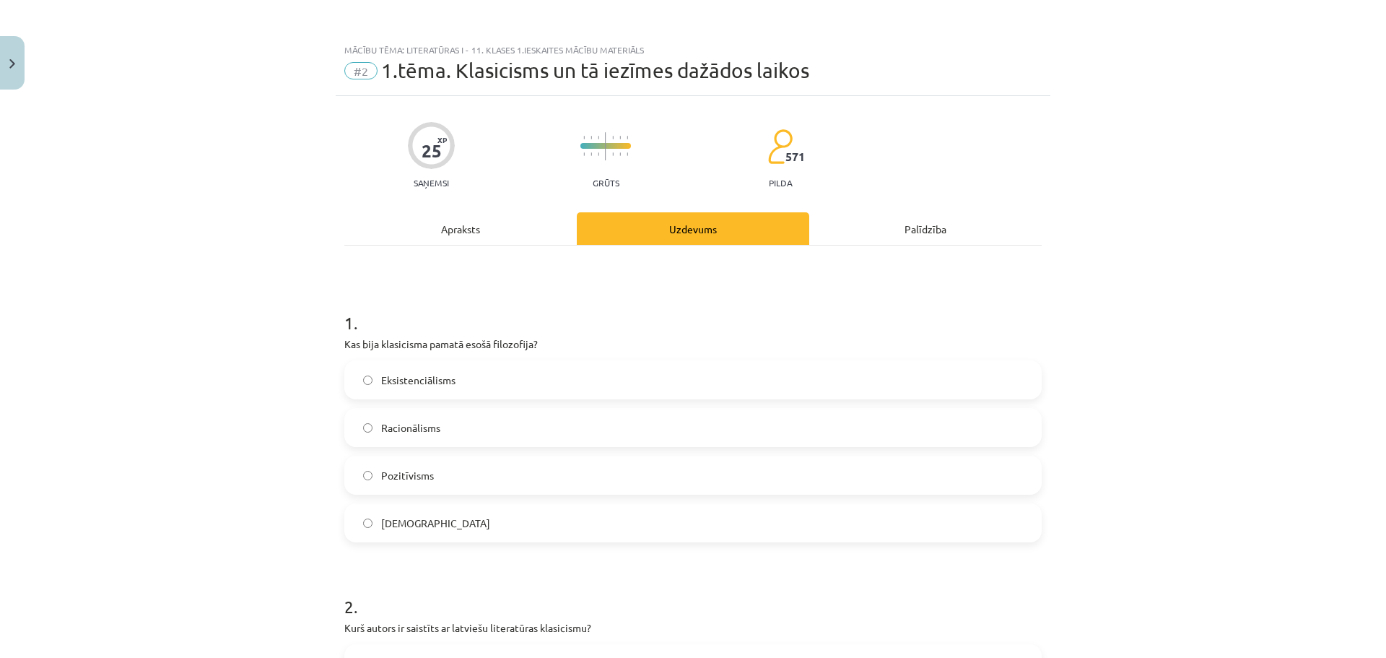
scroll to position [193, 0]
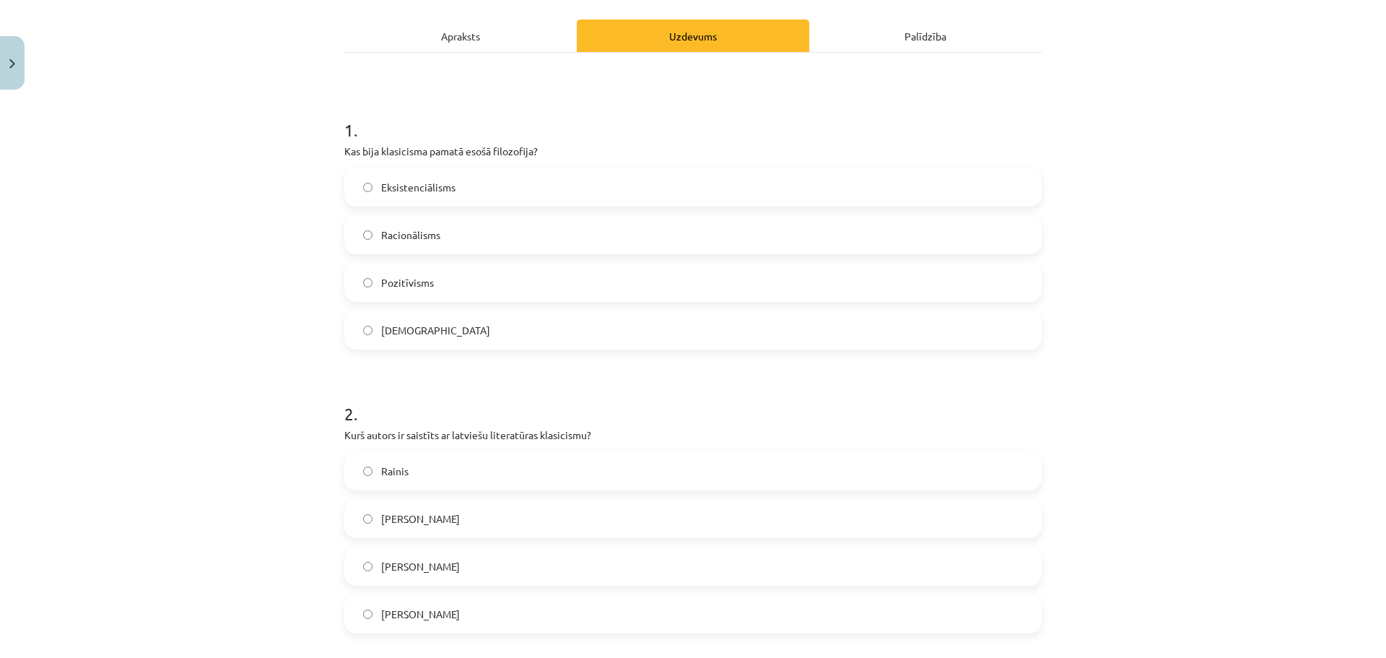
click at [469, 239] on label "Racionālisms" at bounding box center [693, 235] width 695 height 36
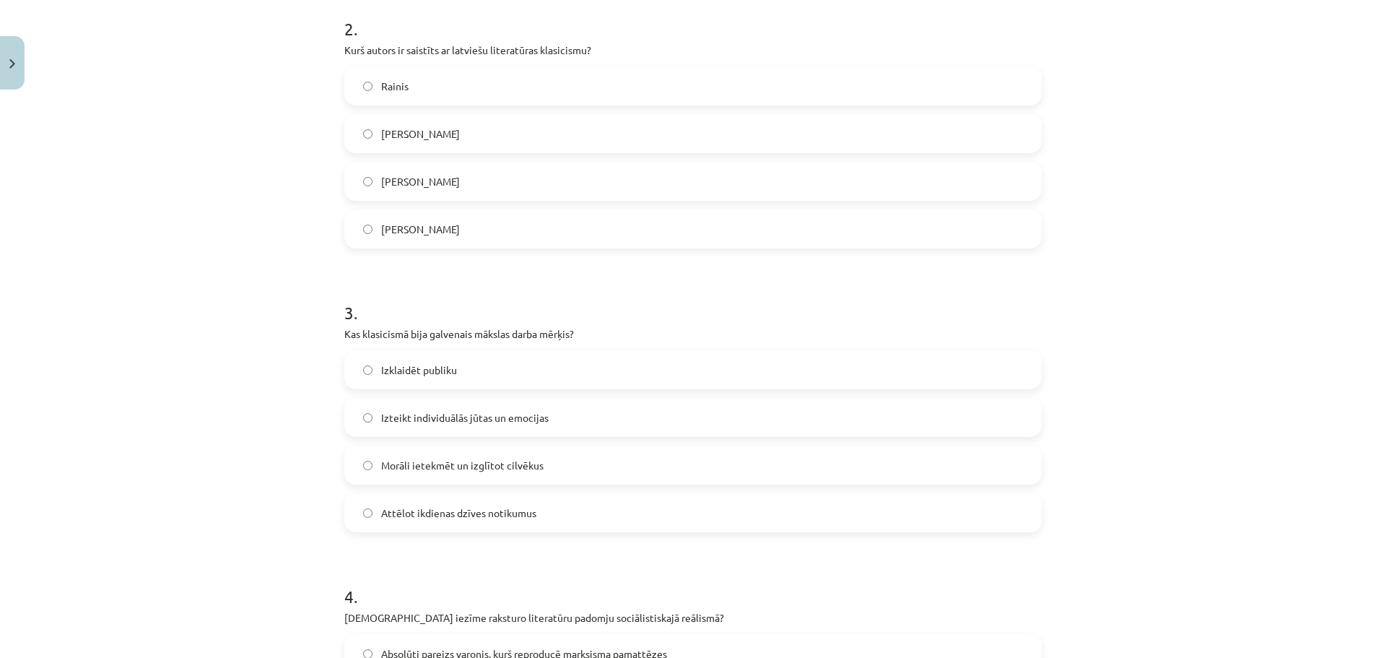
click at [430, 236] on span "Kristofers Fīrekers" at bounding box center [420, 229] width 79 height 15
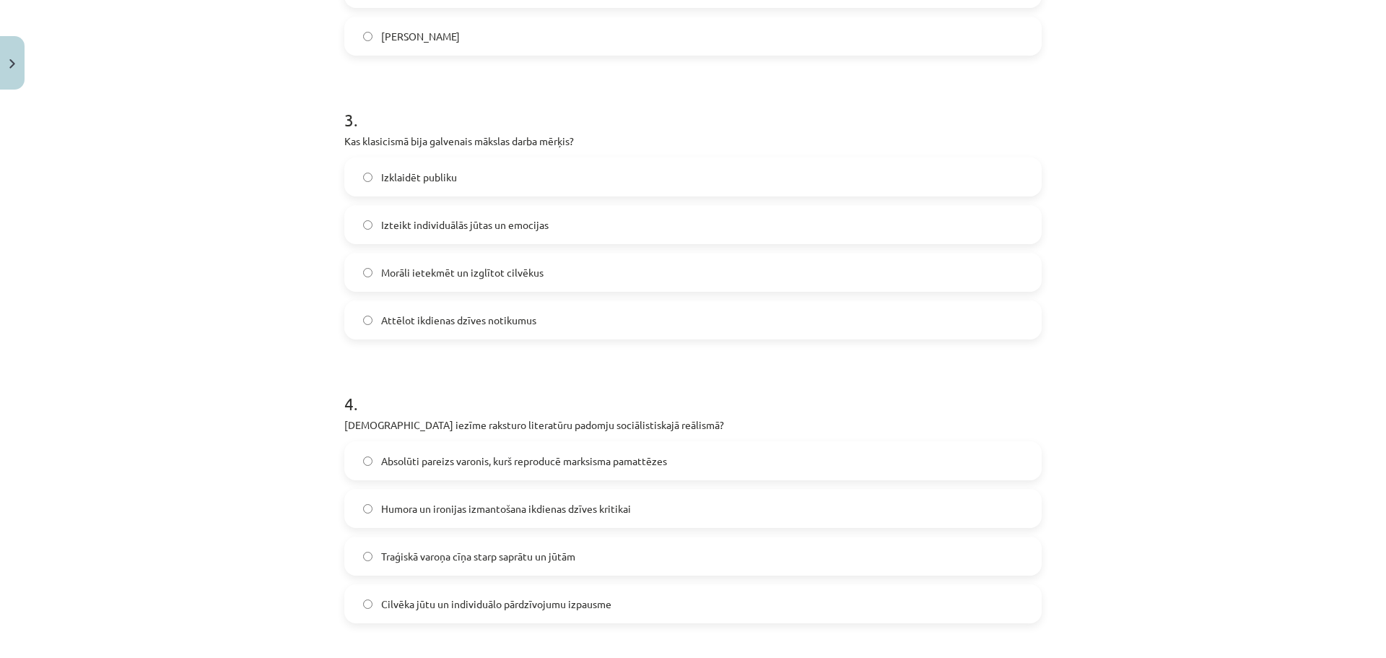
click at [463, 277] on span "Morāli ietekmēt un izglītot cilvēkus" at bounding box center [462, 272] width 162 height 15
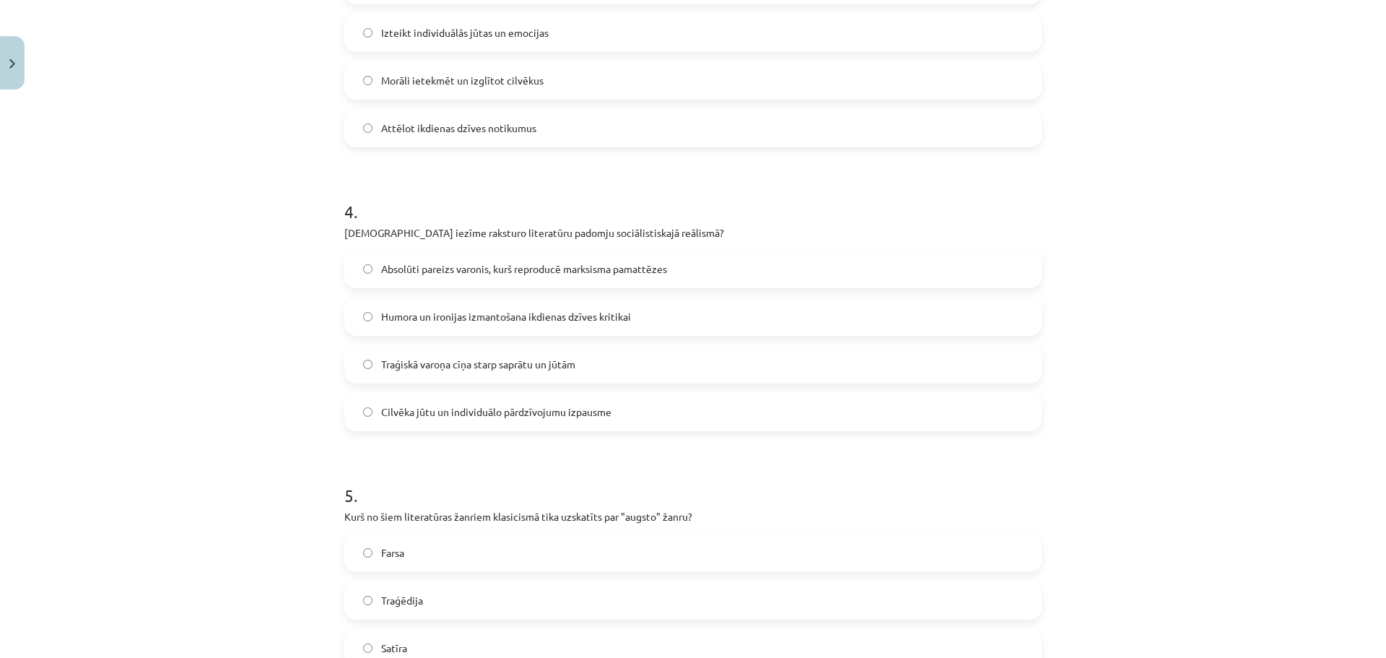
click at [493, 263] on span "Absolūti pareizs varonis, kurš reproducē marksisma pamattēzes" at bounding box center [524, 268] width 286 height 15
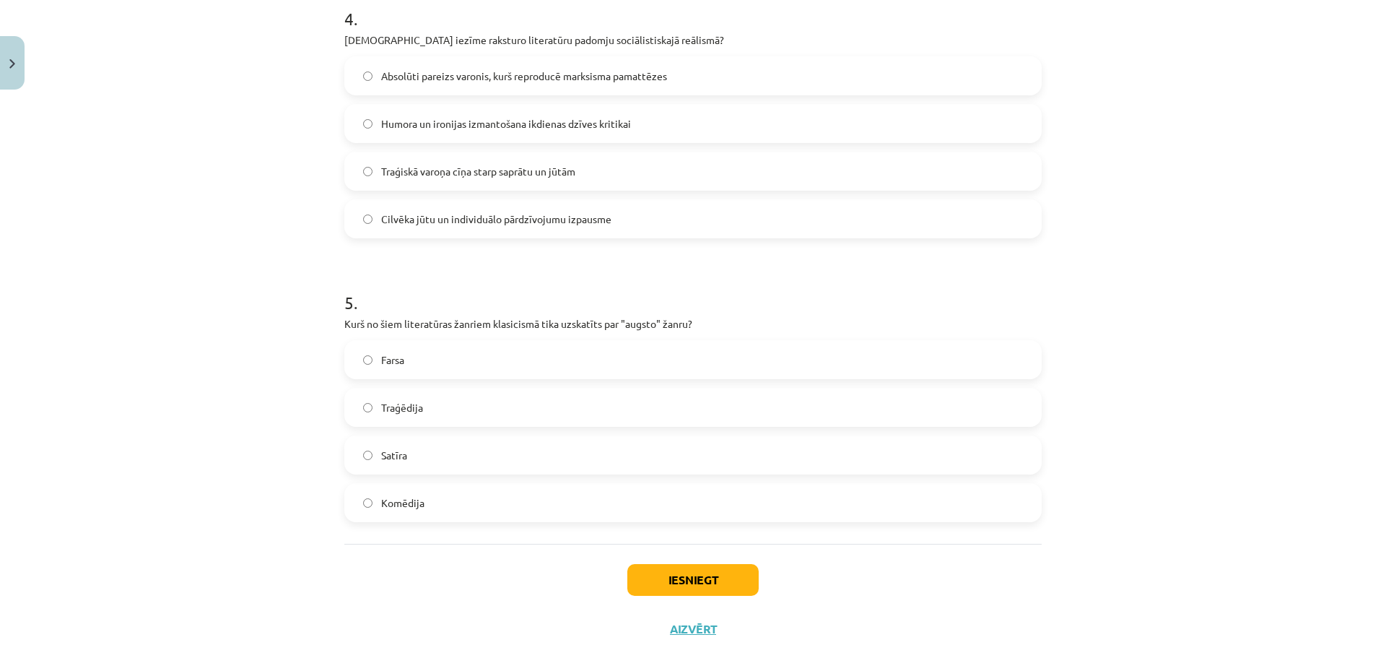
click at [417, 405] on label "Traģēdija" at bounding box center [693, 407] width 695 height 36
click at [697, 578] on button "Iesniegt" at bounding box center [692, 580] width 131 height 32
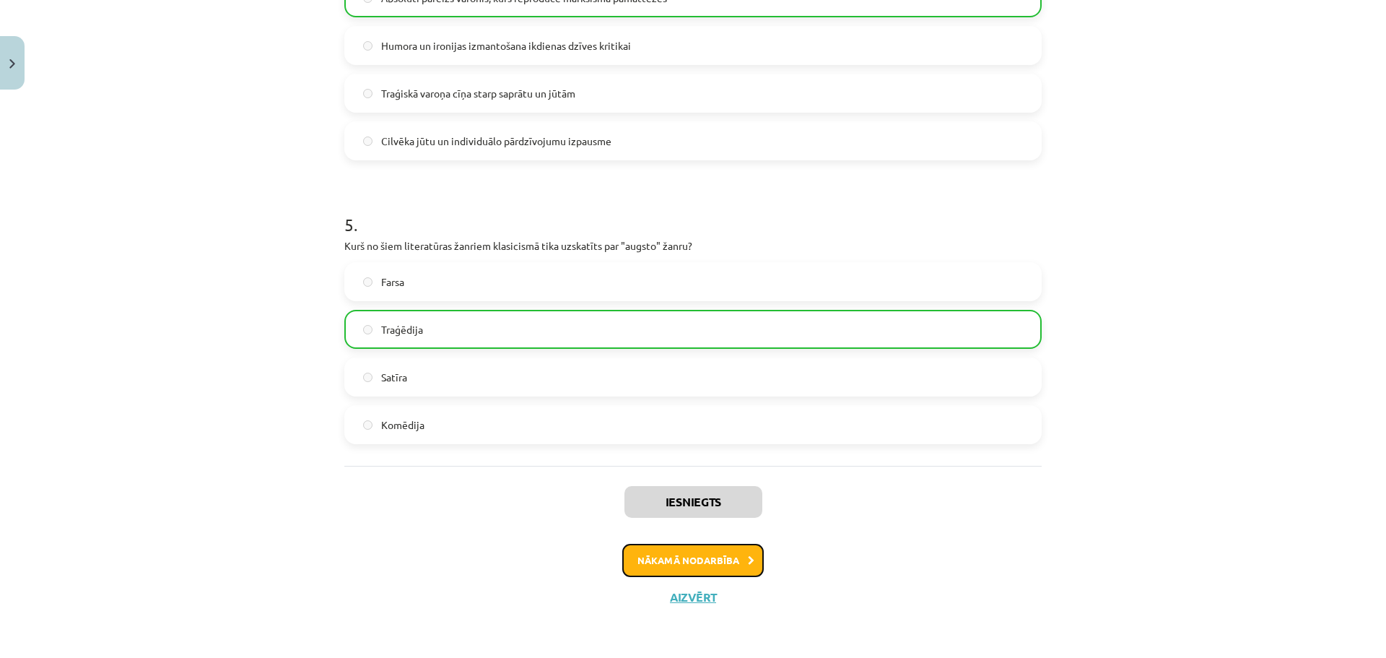
click at [721, 562] on button "Nākamā nodarbība" at bounding box center [693, 560] width 142 height 33
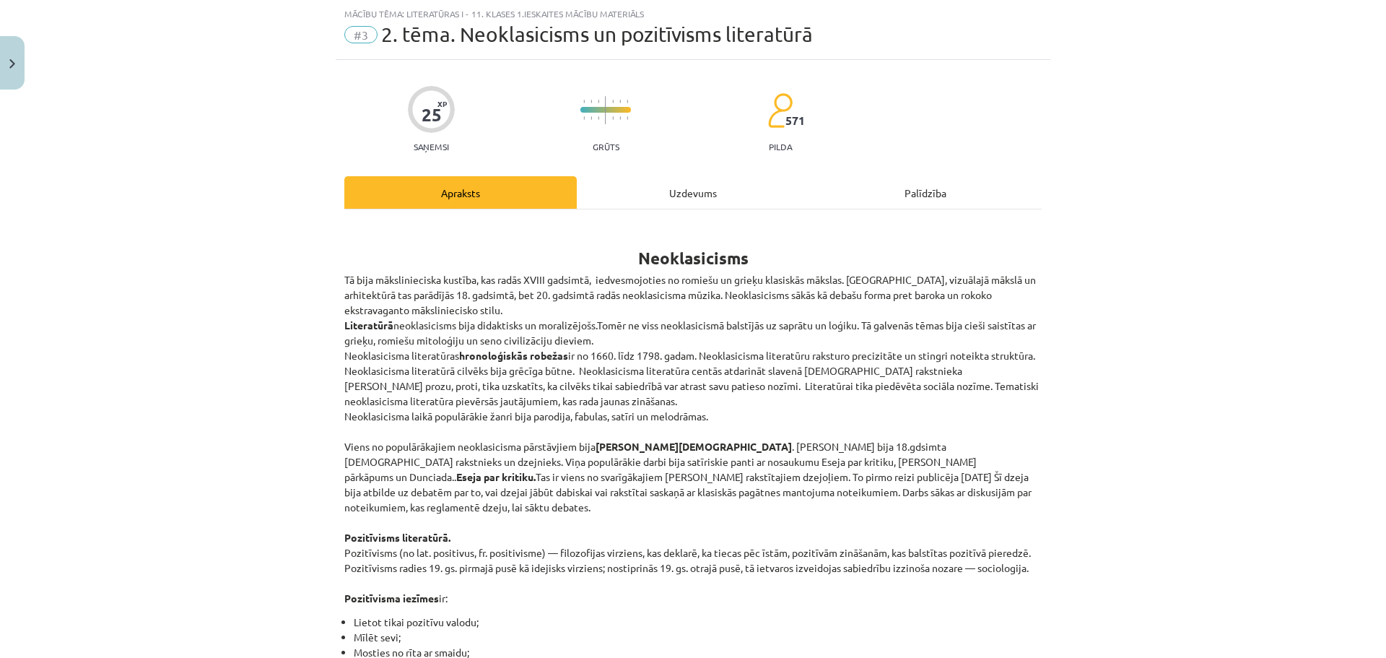
click at [683, 196] on div "Uzdevums" at bounding box center [693, 192] width 232 height 32
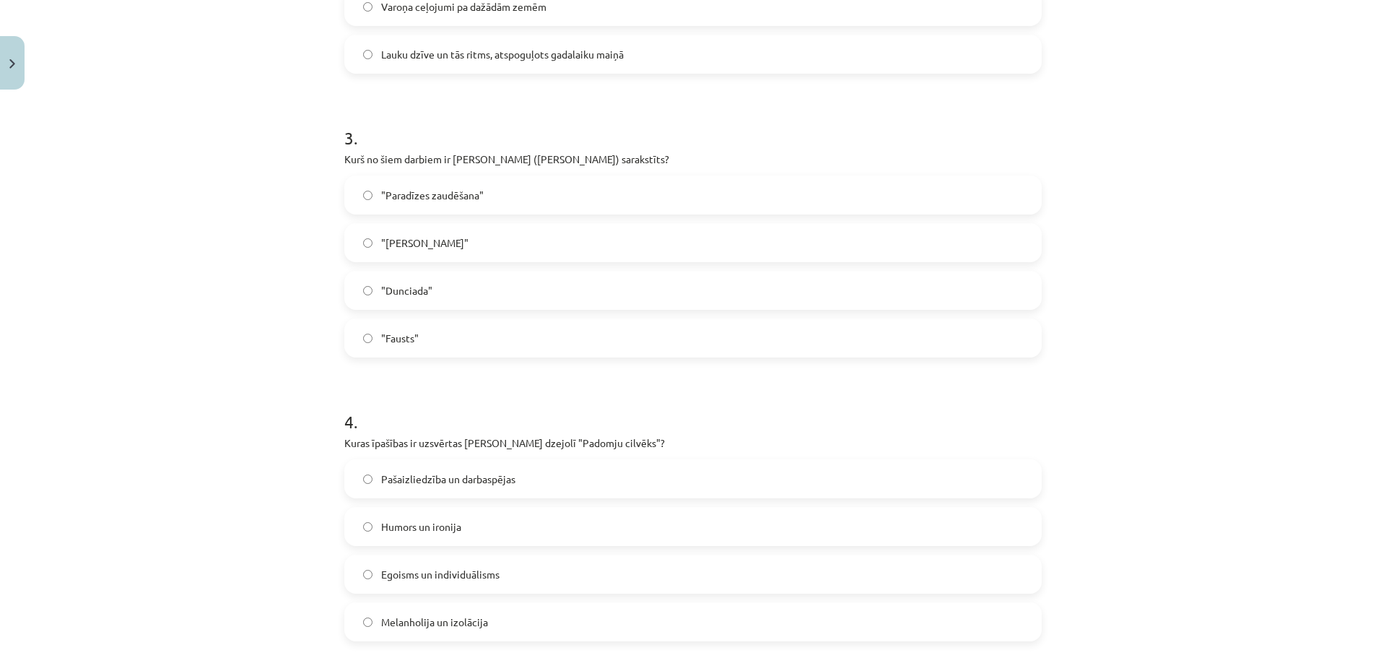
scroll to position [1187, 0]
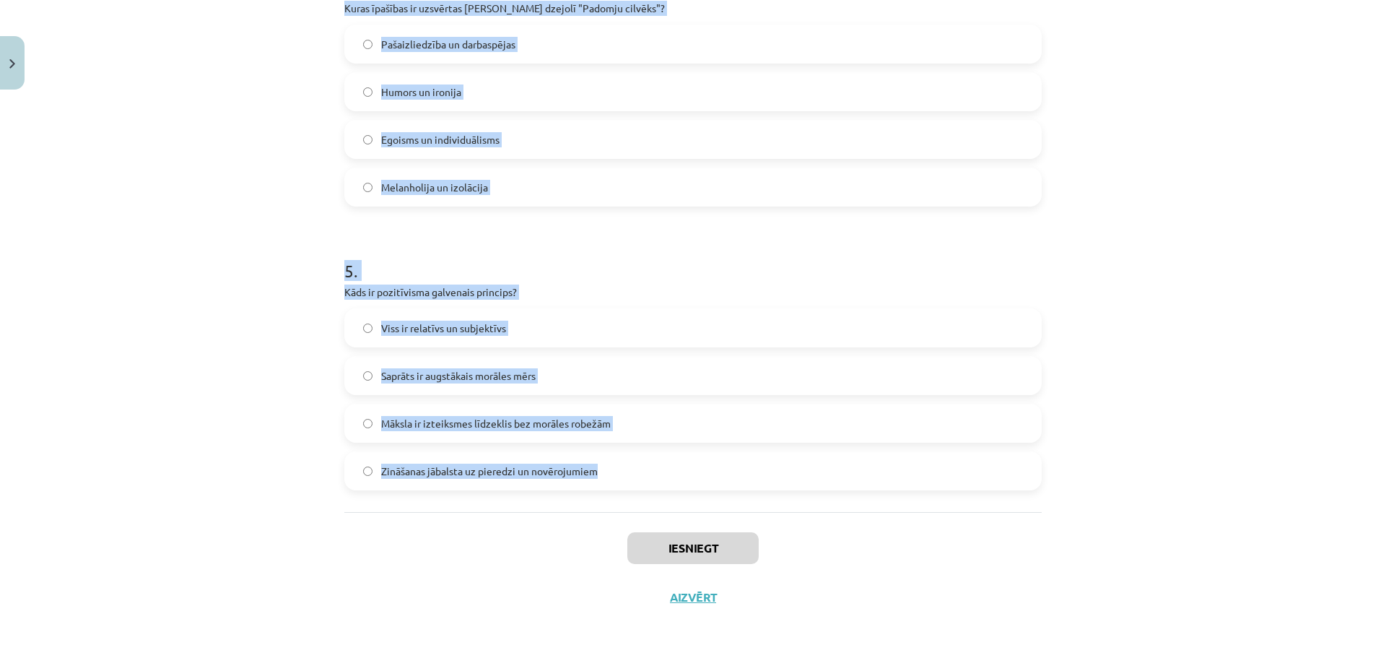
drag, startPoint x: 323, startPoint y: 279, endPoint x: 623, endPoint y: 469, distance: 355.7
click at [623, 469] on div "Mācību tēma: Literatūras i - 11. klases 1.ieskaites mācību materiāls #3 2. tēma…" at bounding box center [693, 329] width 1386 height 658
copy form "1 . Kādas ir neoklasicisma literatūras galvenās iezīmes? Absurds un eksperiment…"
click at [219, 283] on div "Mācību tēma: Literatūras i - 11. klases 1.ieskaites mācību materiāls #3 2. tēma…" at bounding box center [693, 329] width 1386 height 658
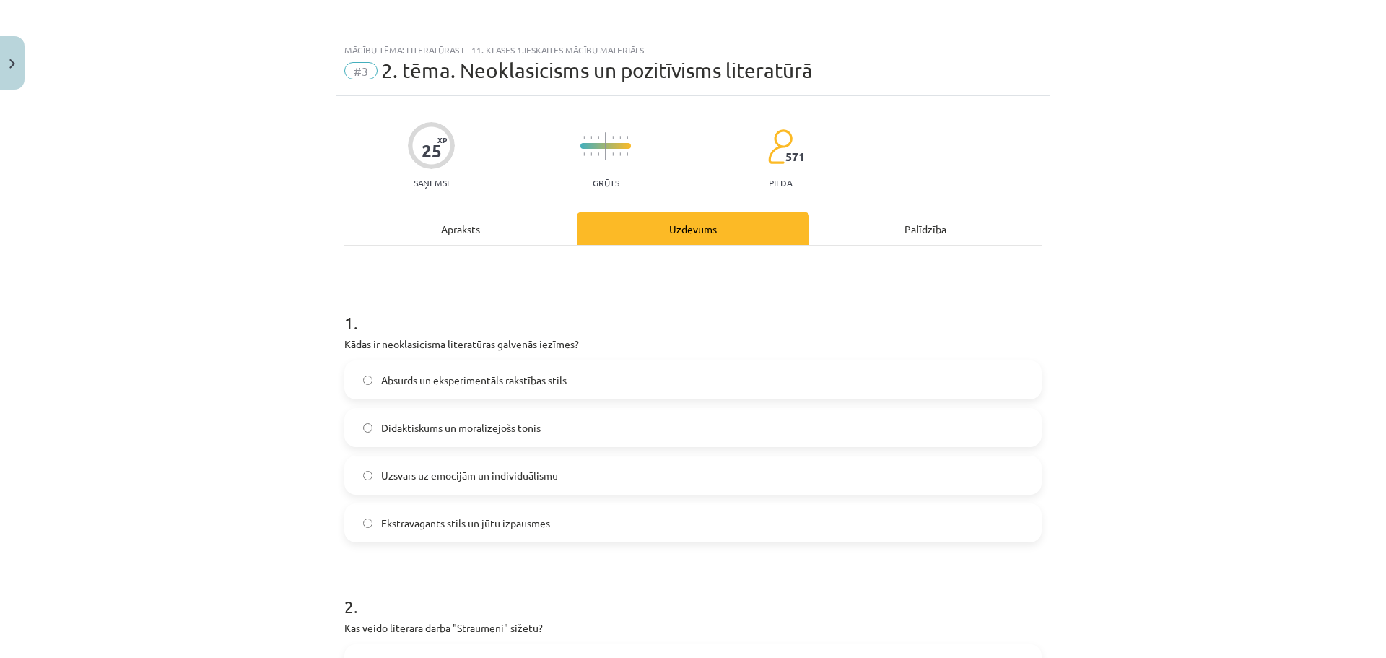
scroll to position [193, 0]
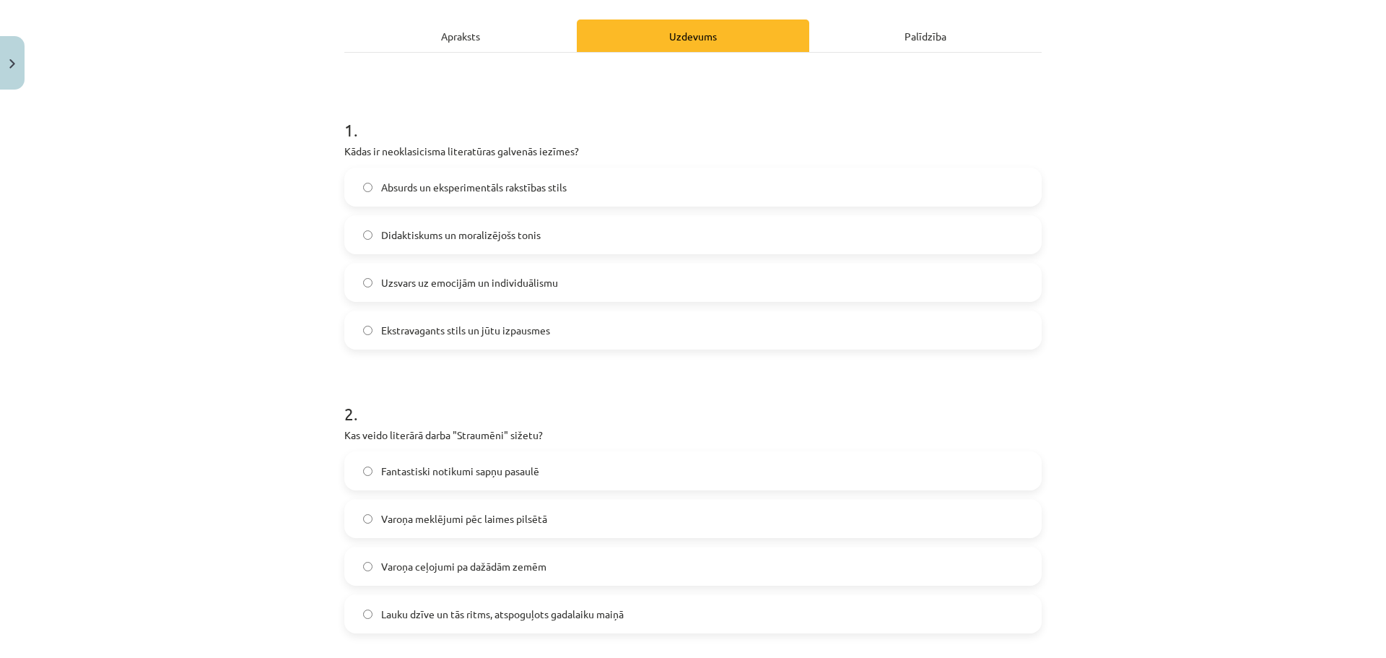
click at [440, 234] on span "Didaktiskums un moralizējošs tonis" at bounding box center [461, 234] width 160 height 15
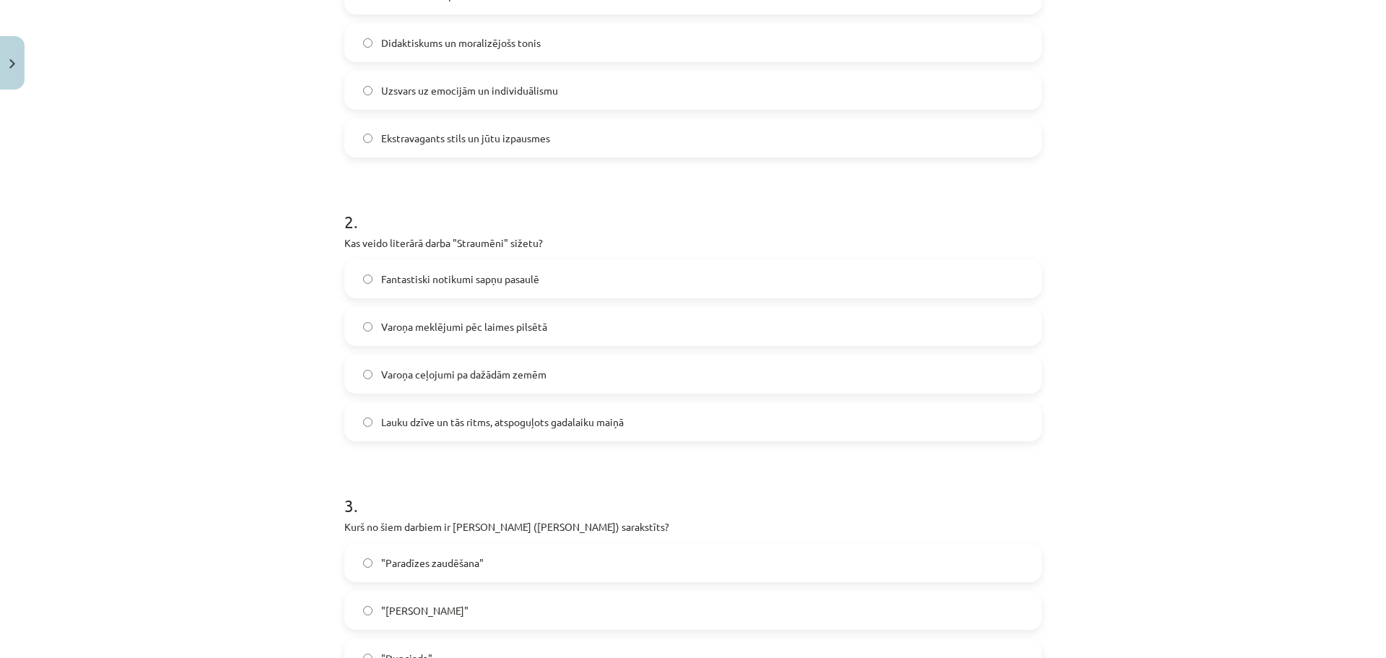
click at [438, 422] on span "Lauku dzīve un tās ritms, atspoguļots gadalaiku maiņā" at bounding box center [502, 421] width 243 height 15
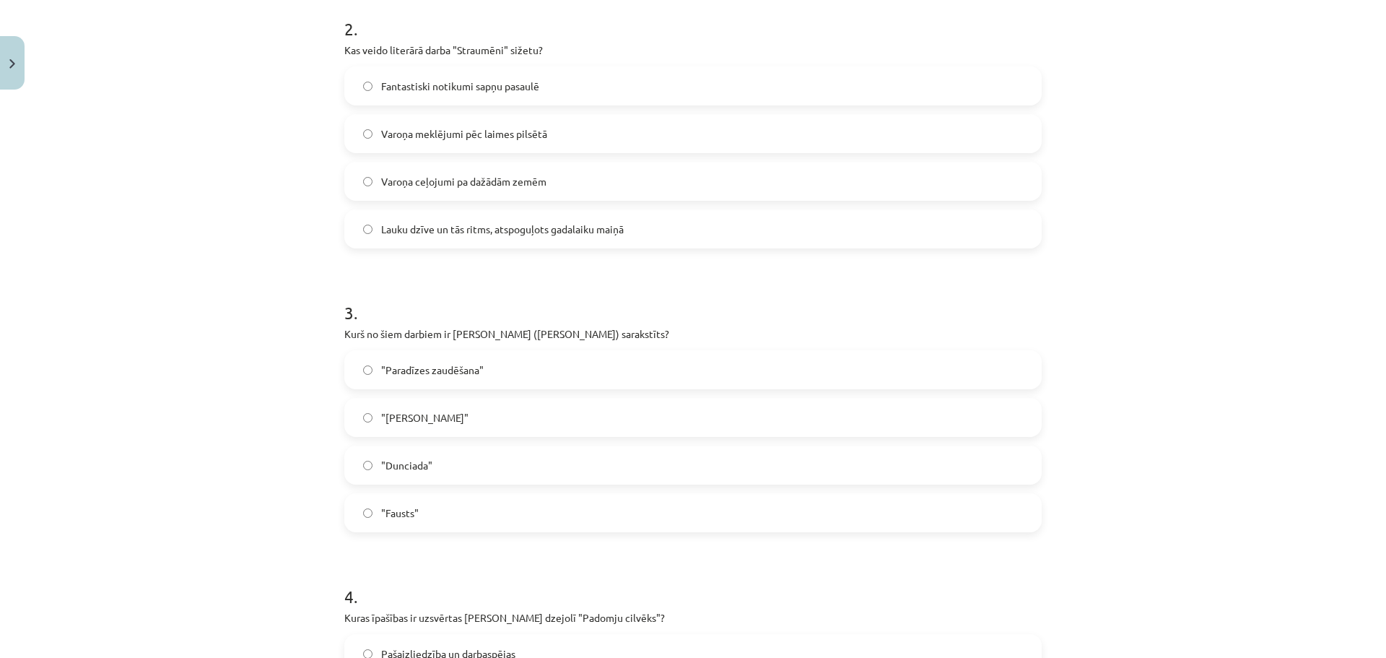
scroll to position [770, 0]
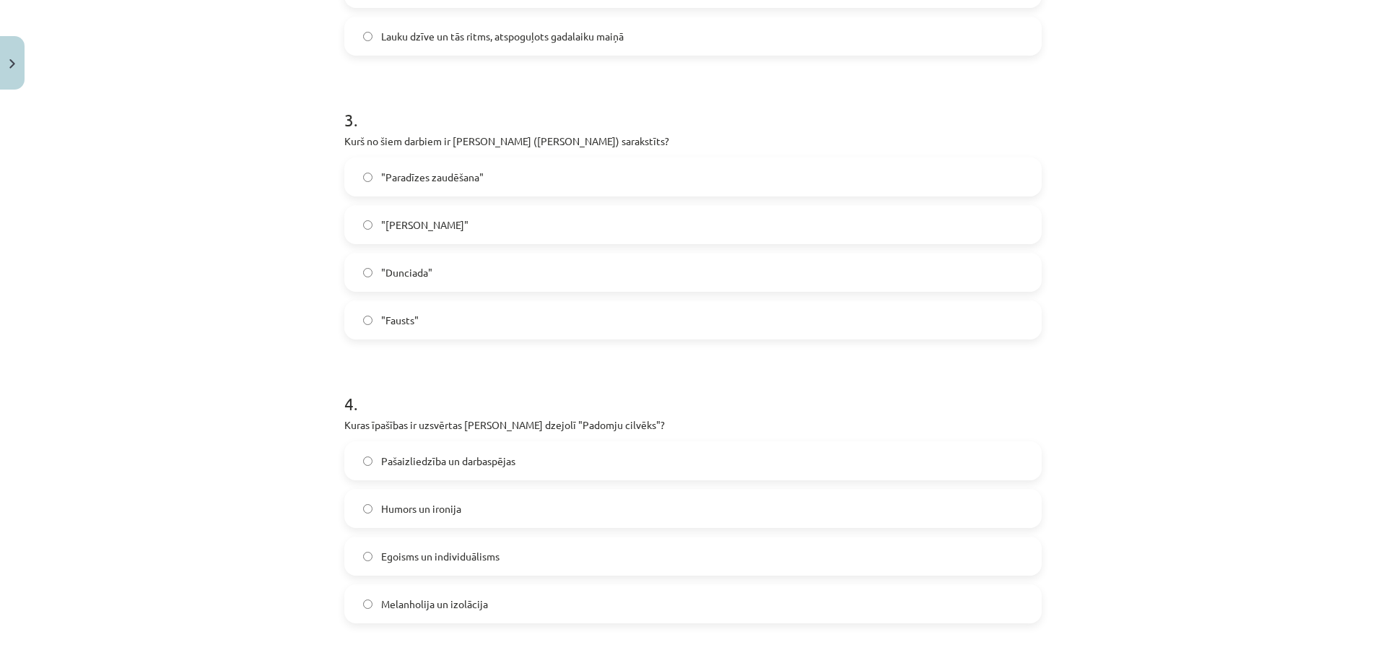
click at [418, 277] on span ""Dunciada"" at bounding box center [406, 272] width 51 height 15
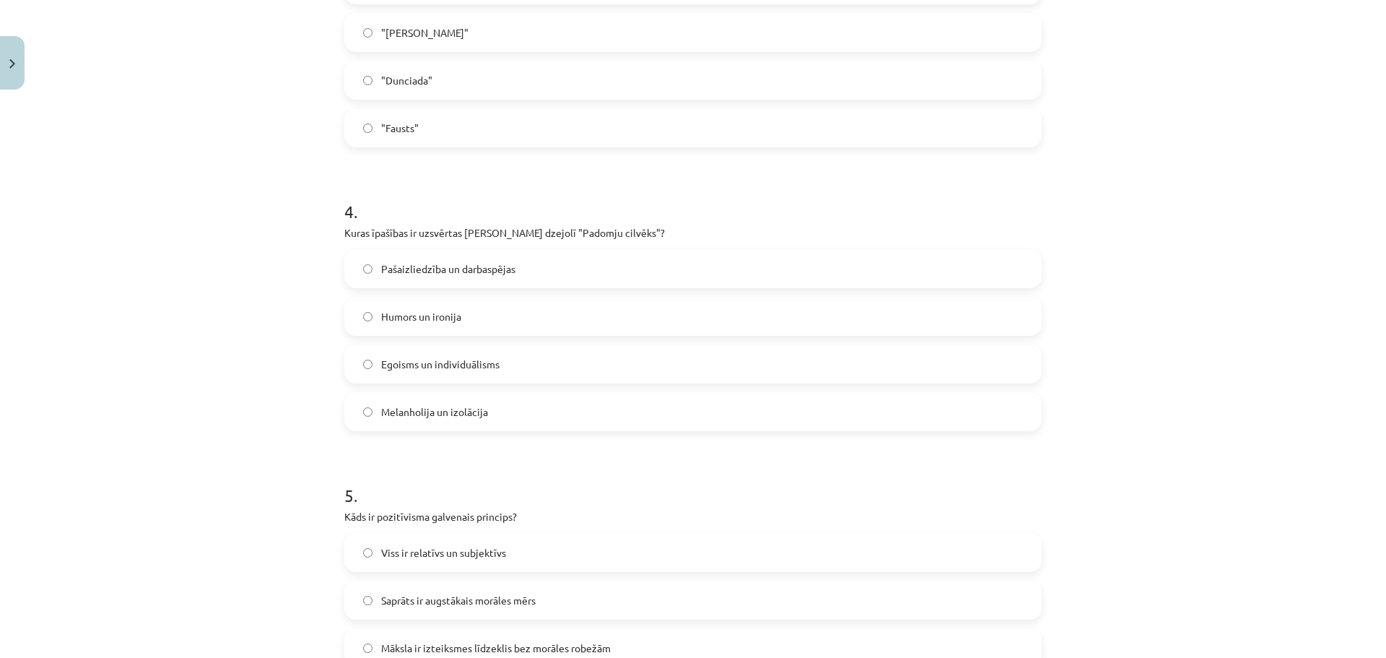
scroll to position [1155, 0]
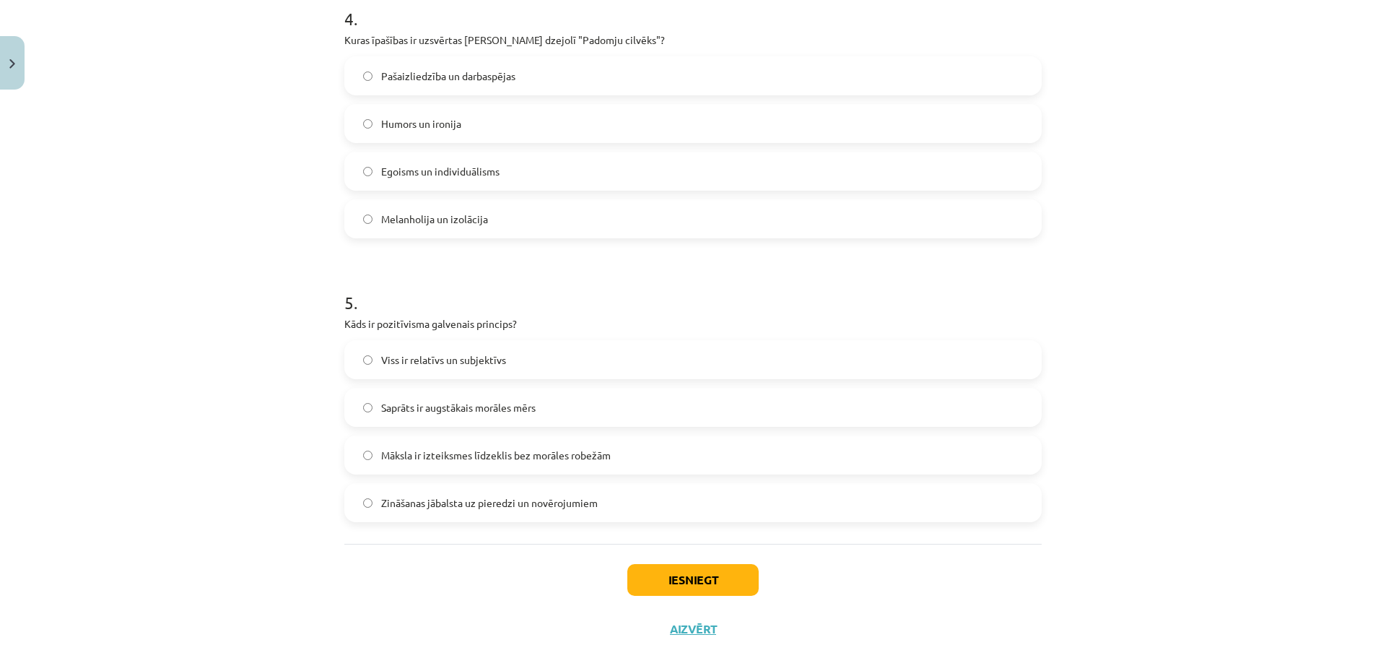
click at [435, 77] on span "Pašaizliedzība un darbaspējas" at bounding box center [448, 76] width 134 height 15
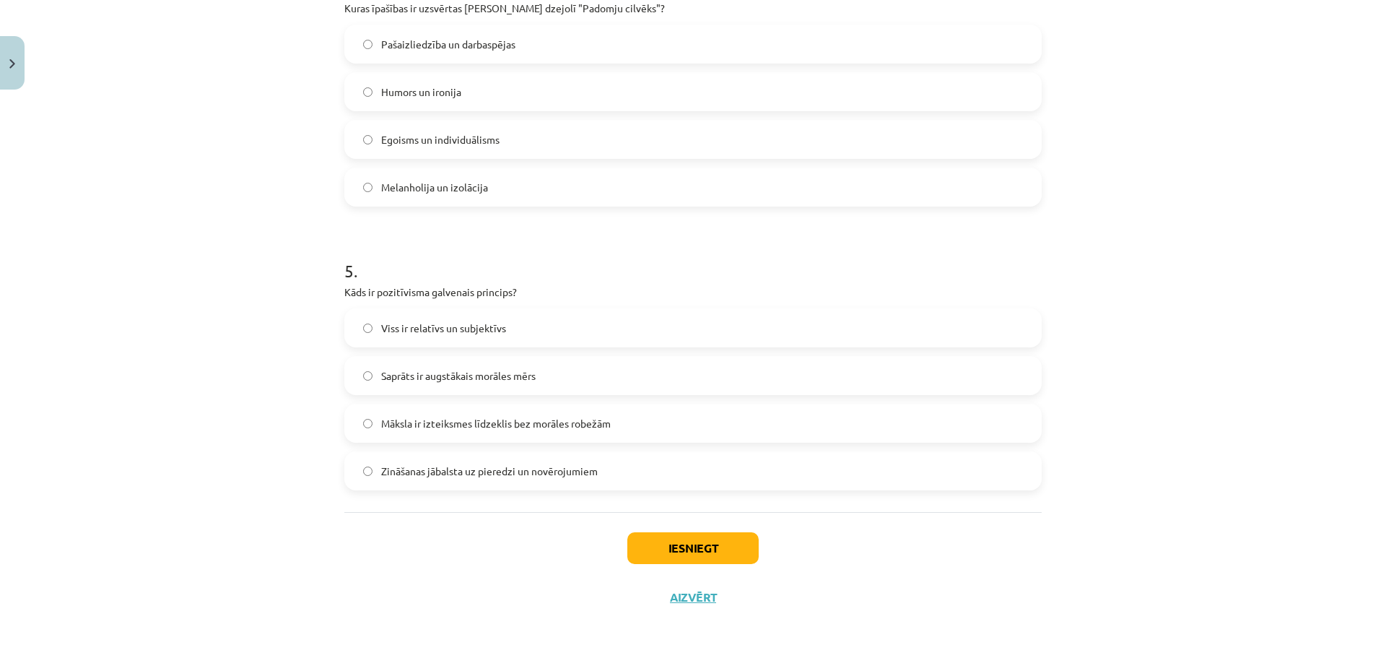
click at [456, 477] on span "Zināšanas jābalsta uz pieredzi un novērojumiem" at bounding box center [489, 471] width 217 height 15
click at [666, 545] on button "Iesniegt" at bounding box center [692, 548] width 131 height 32
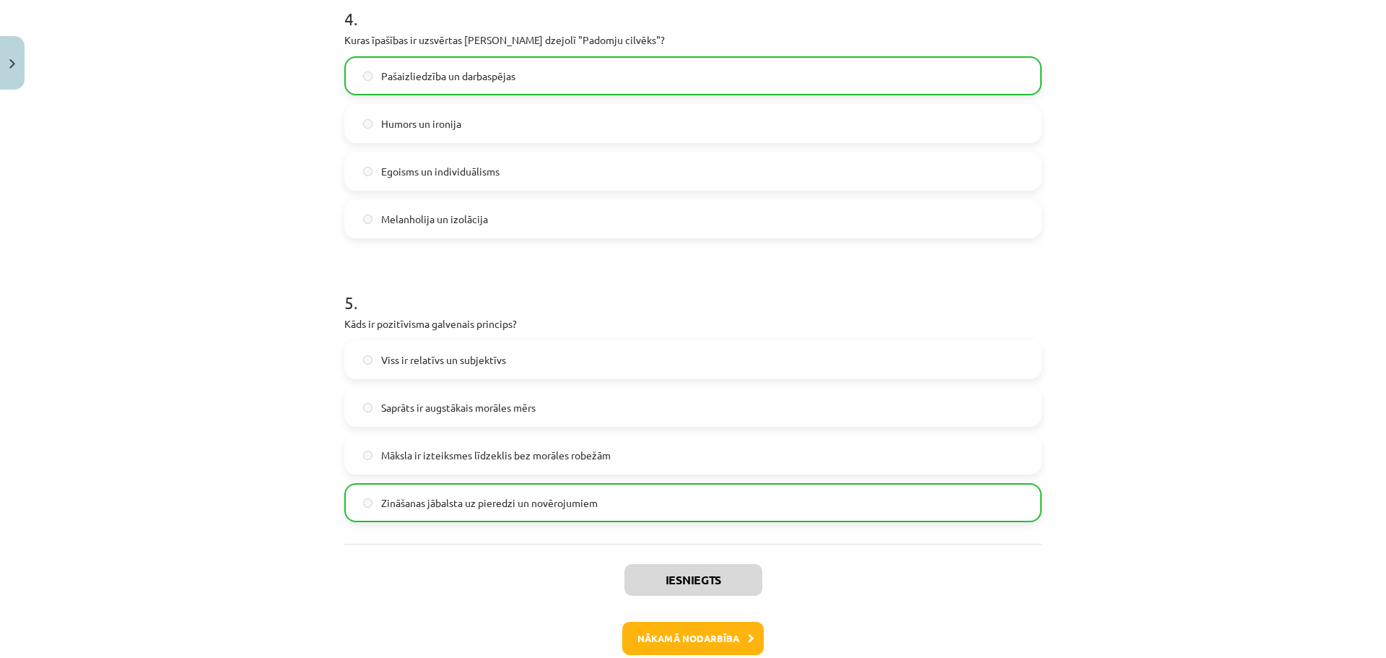
scroll to position [1233, 0]
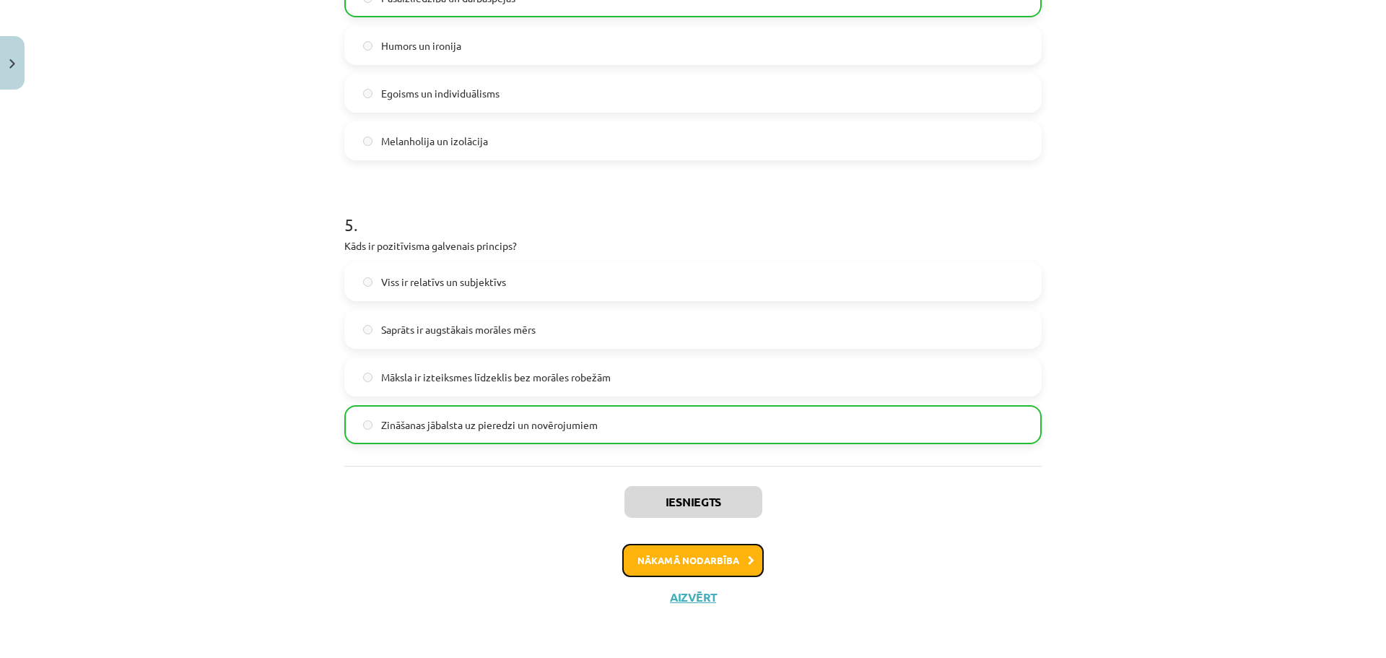
click at [672, 560] on button "Nākamā nodarbība" at bounding box center [693, 560] width 142 height 33
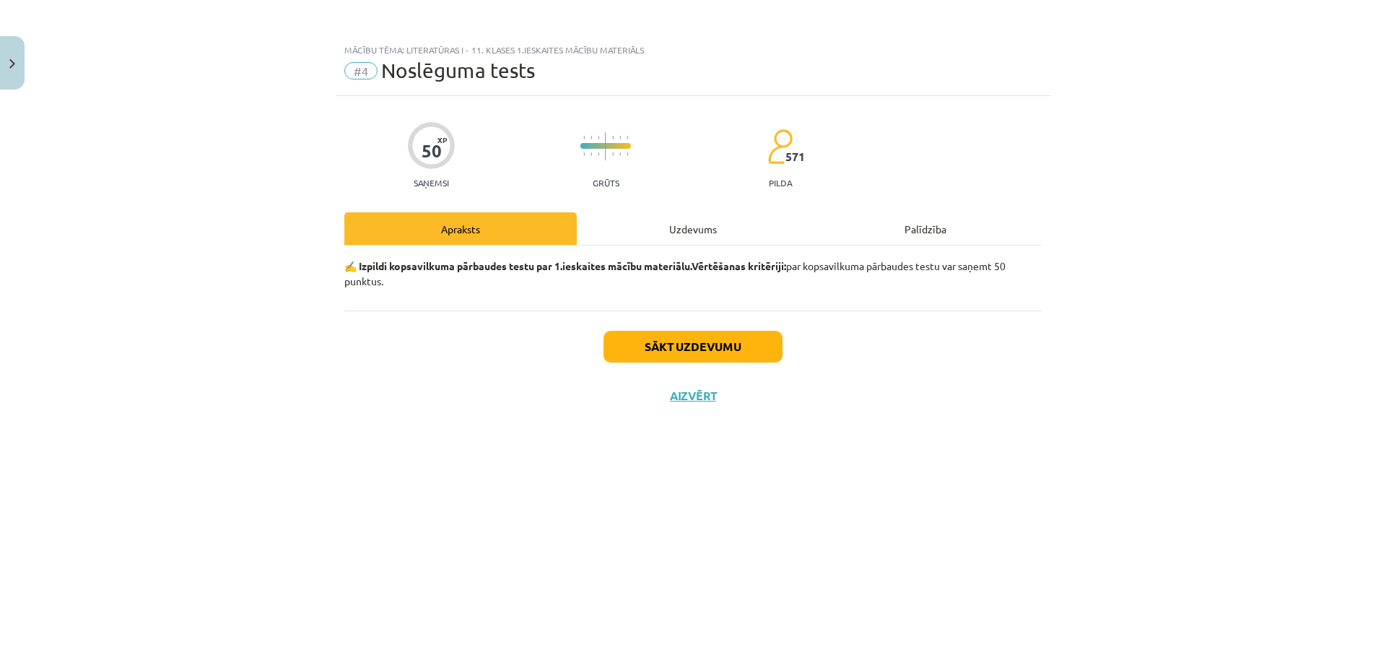
scroll to position [0, 0]
click at [679, 349] on button "Sākt uzdevumu" at bounding box center [693, 347] width 179 height 32
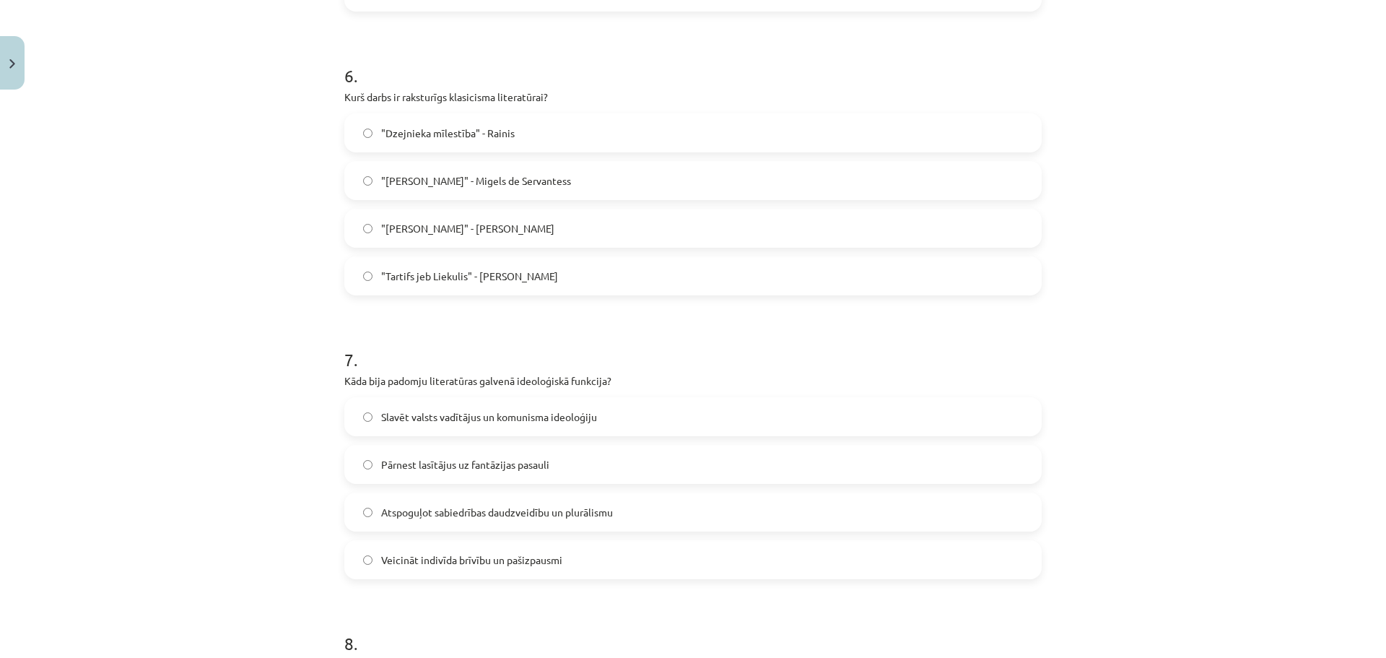
scroll to position [2606, 0]
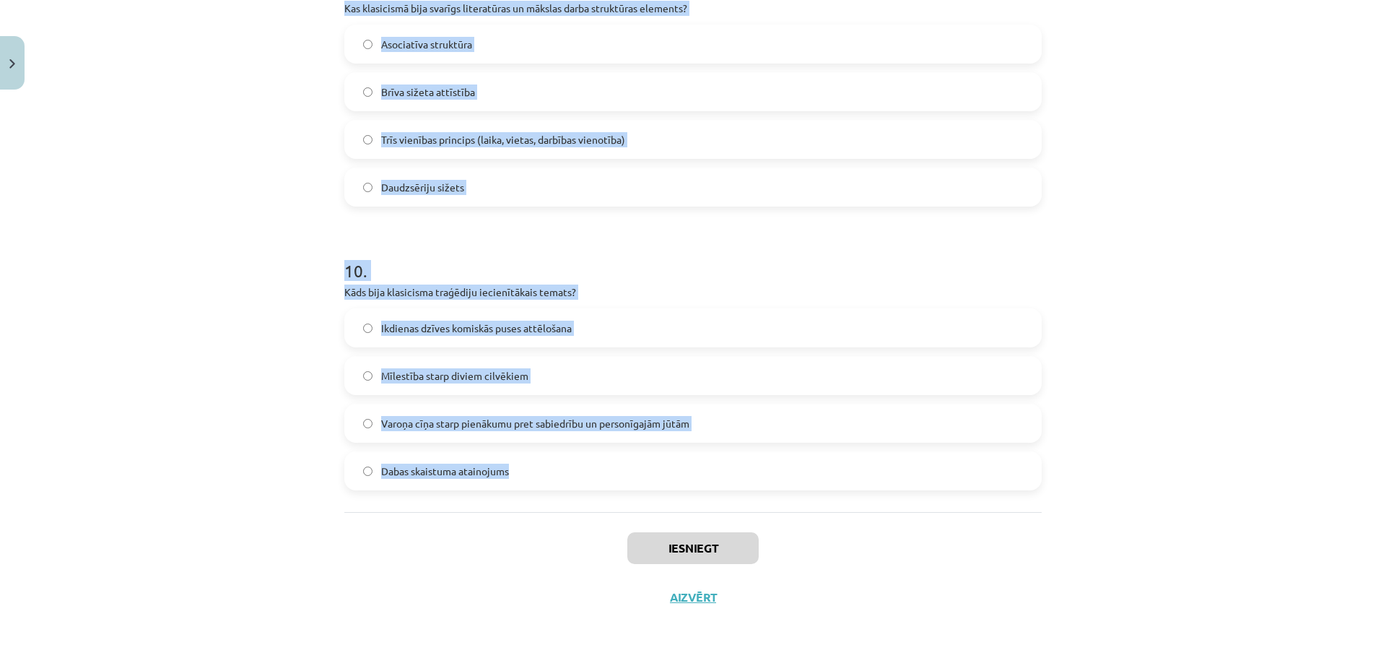
drag, startPoint x: 362, startPoint y: 308, endPoint x: 602, endPoint y: 474, distance: 292.6
click at [602, 474] on div "Mācību tēma: Literatūras i - 11. klases 1.ieskaites mācību materiāls #4 Noslēgu…" at bounding box center [693, 329] width 1386 height 658
copy form "1 . Kurš no šiem rakstniekiem nav saistīts ar klasicisma literatūru? Kristofers…"
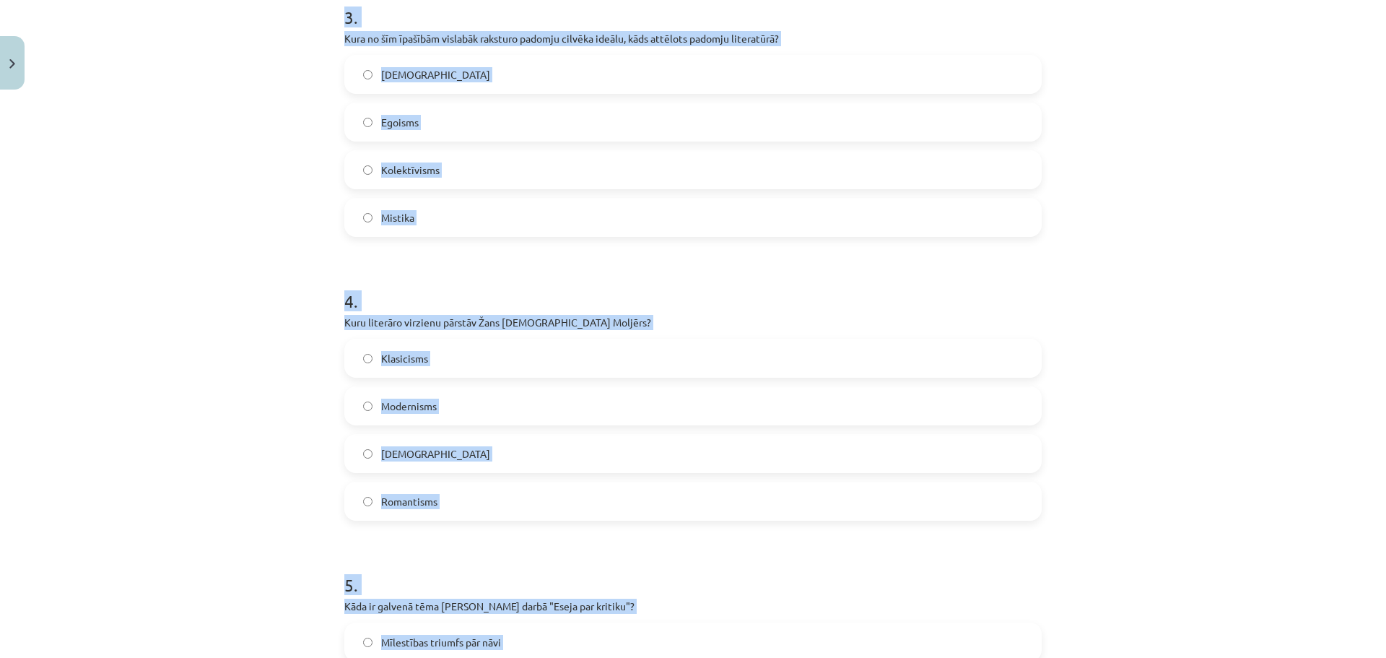
scroll to position [0, 0]
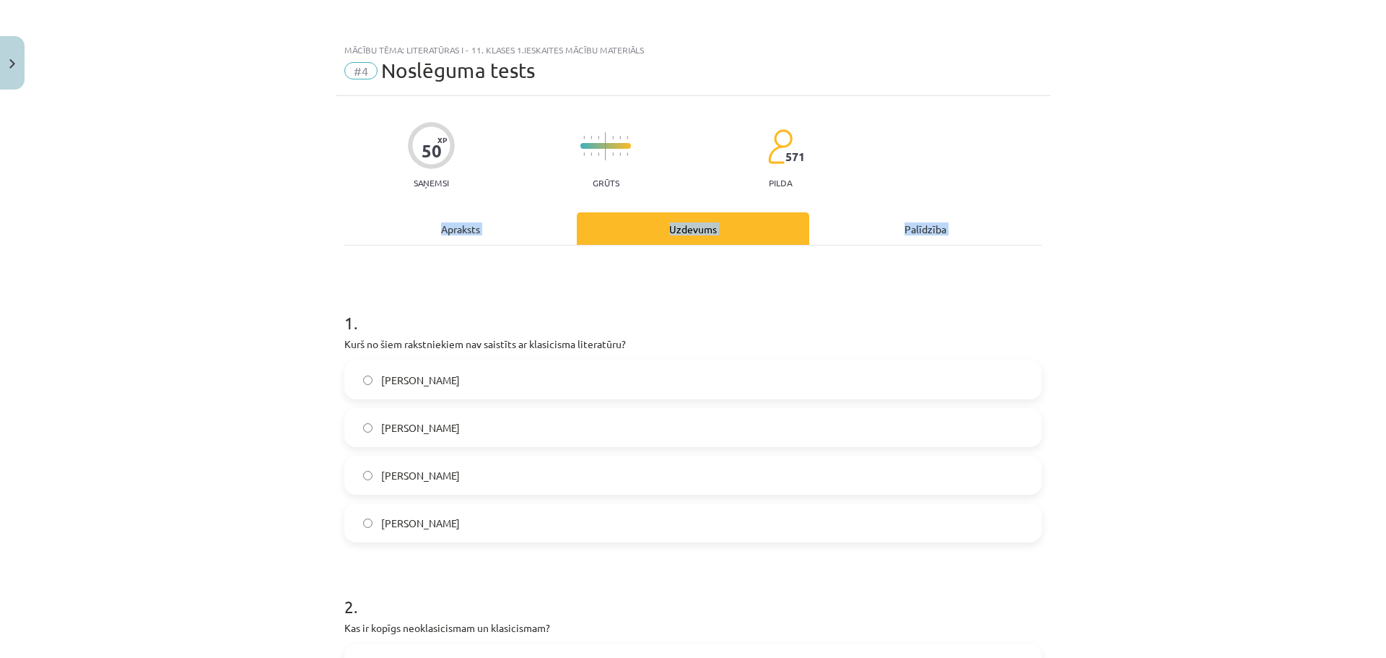
click at [246, 247] on div "Mācību tēma: Literatūras i - 11. klases 1.ieskaites mācību materiāls #4 Noslēgu…" at bounding box center [693, 329] width 1386 height 658
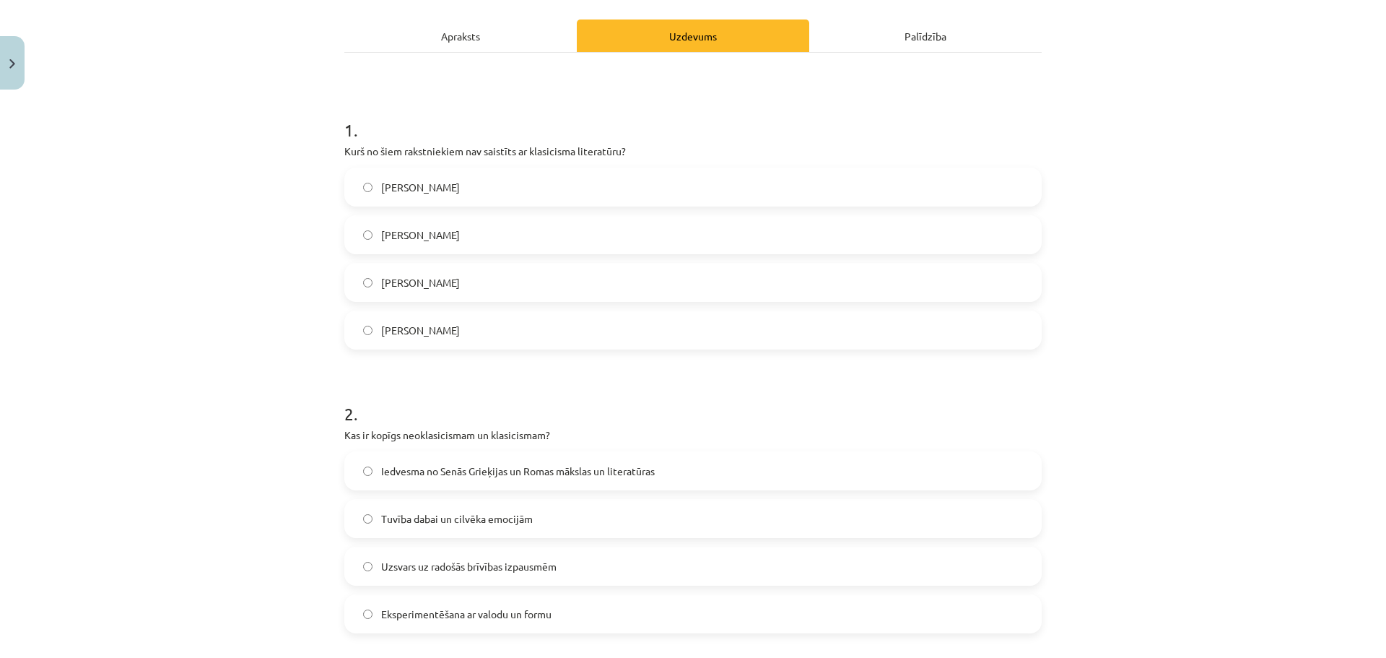
click at [447, 333] on label "Vilis Lācis" at bounding box center [693, 330] width 695 height 36
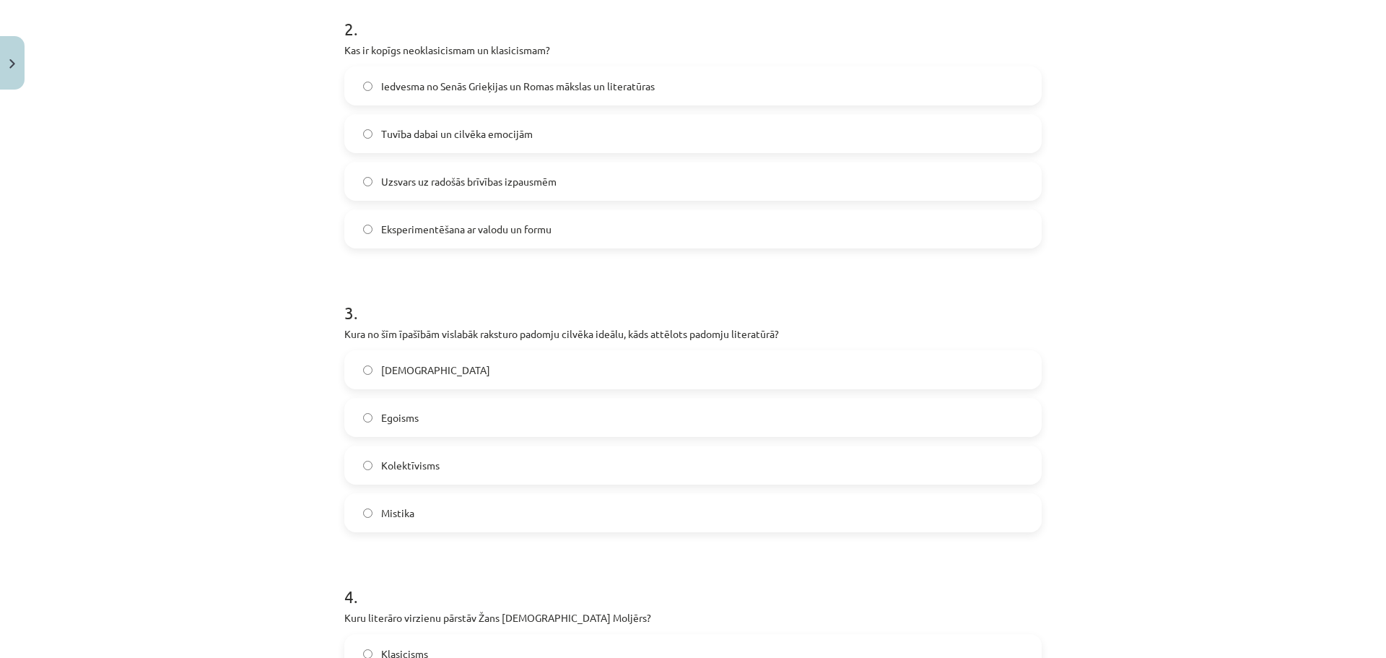
click at [447, 92] on span "Iedvesma no Senās Grieķijas un Romas mākslas un literatūras" at bounding box center [518, 86] width 274 height 15
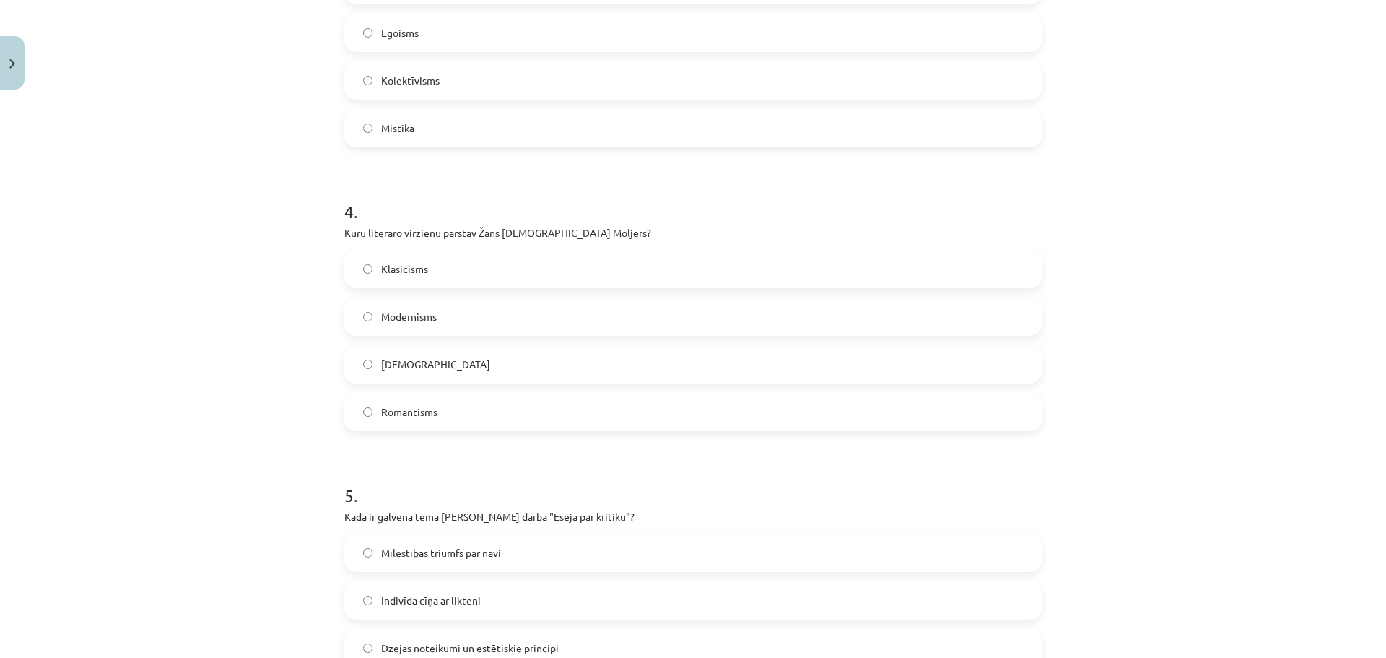
scroll to position [770, 0]
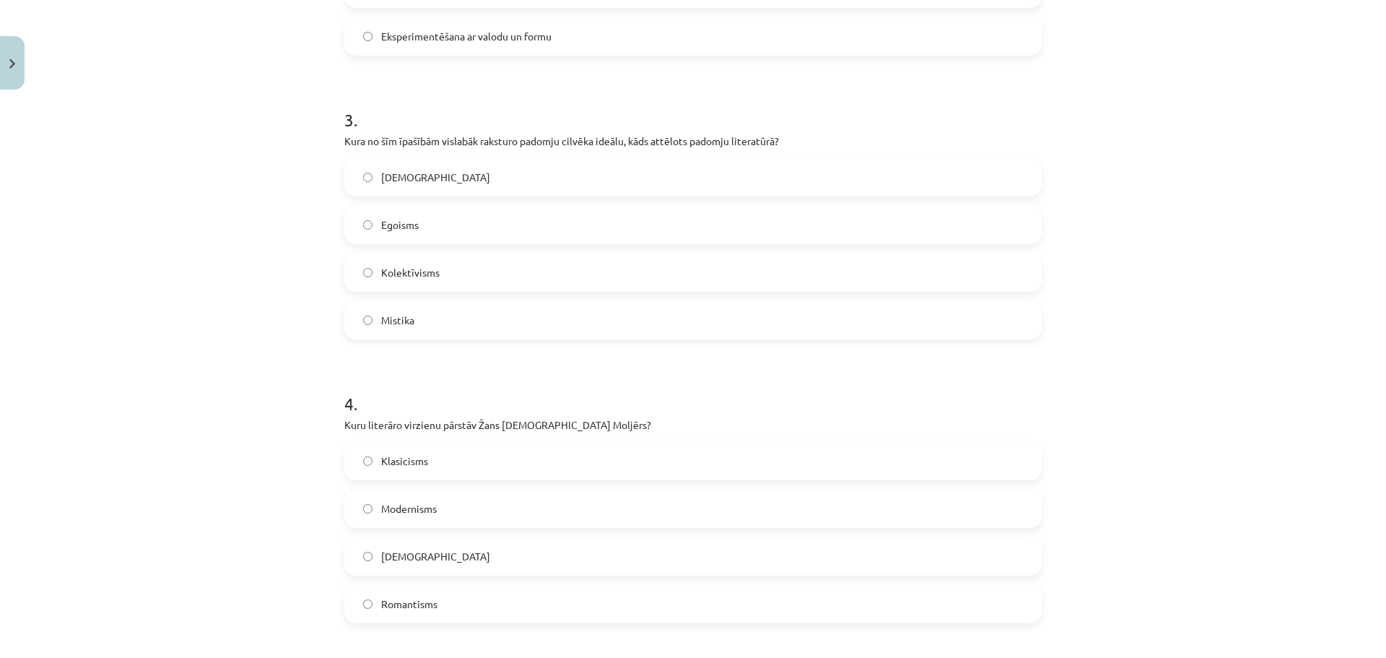
click at [417, 274] on span "Kolektīvisms" at bounding box center [410, 272] width 58 height 15
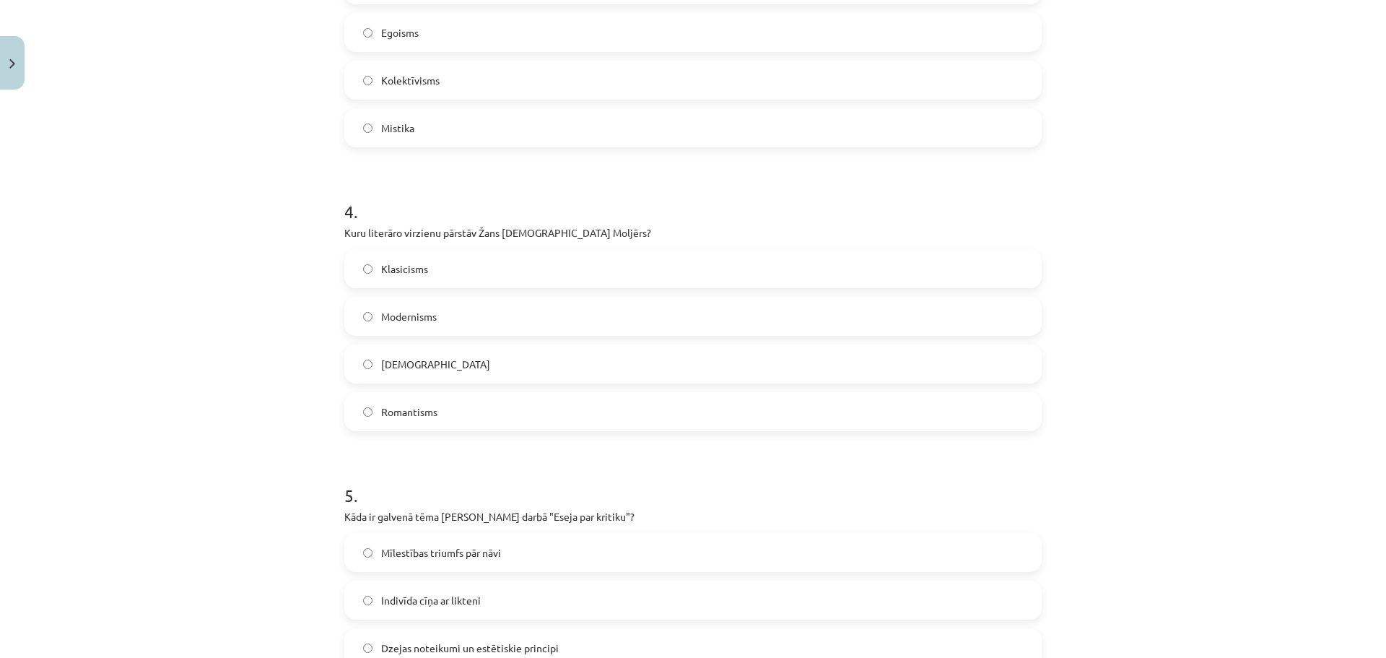
click at [411, 271] on span "Klasicisms" at bounding box center [404, 268] width 47 height 15
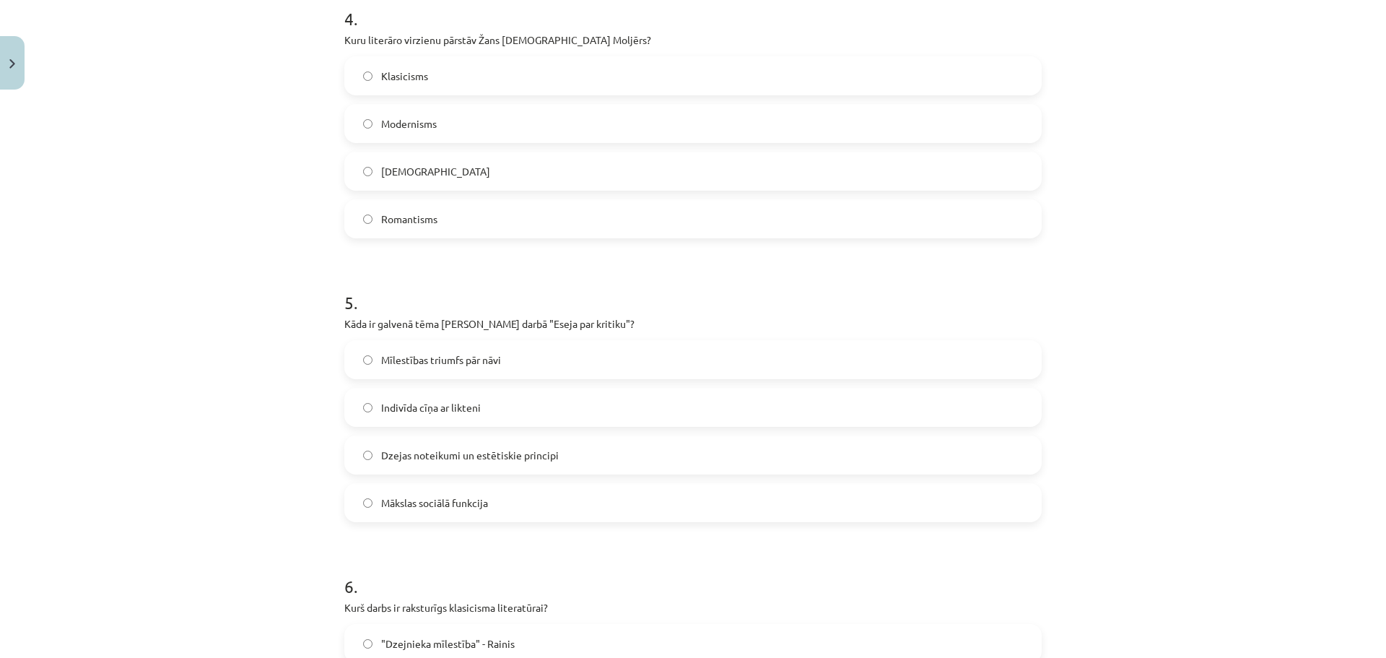
scroll to position [1348, 0]
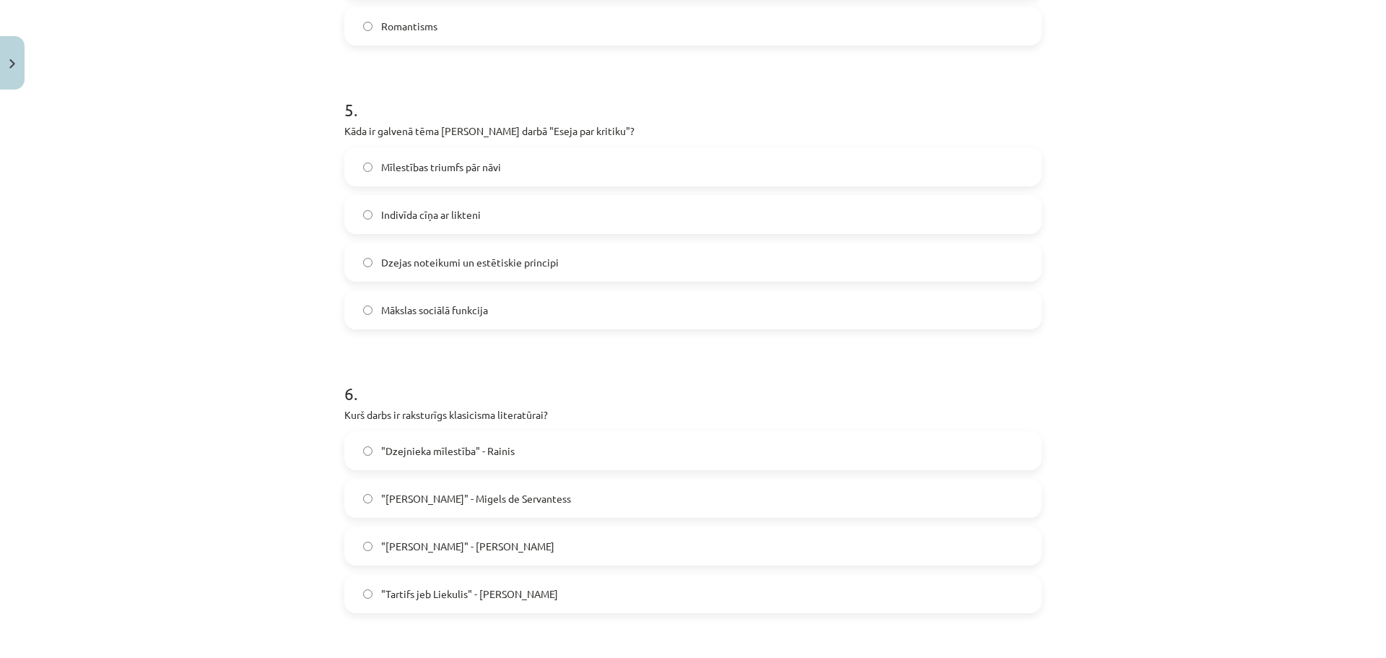
click at [455, 260] on span "Dzejas noteikumi un estētiskie principi" at bounding box center [470, 262] width 178 height 15
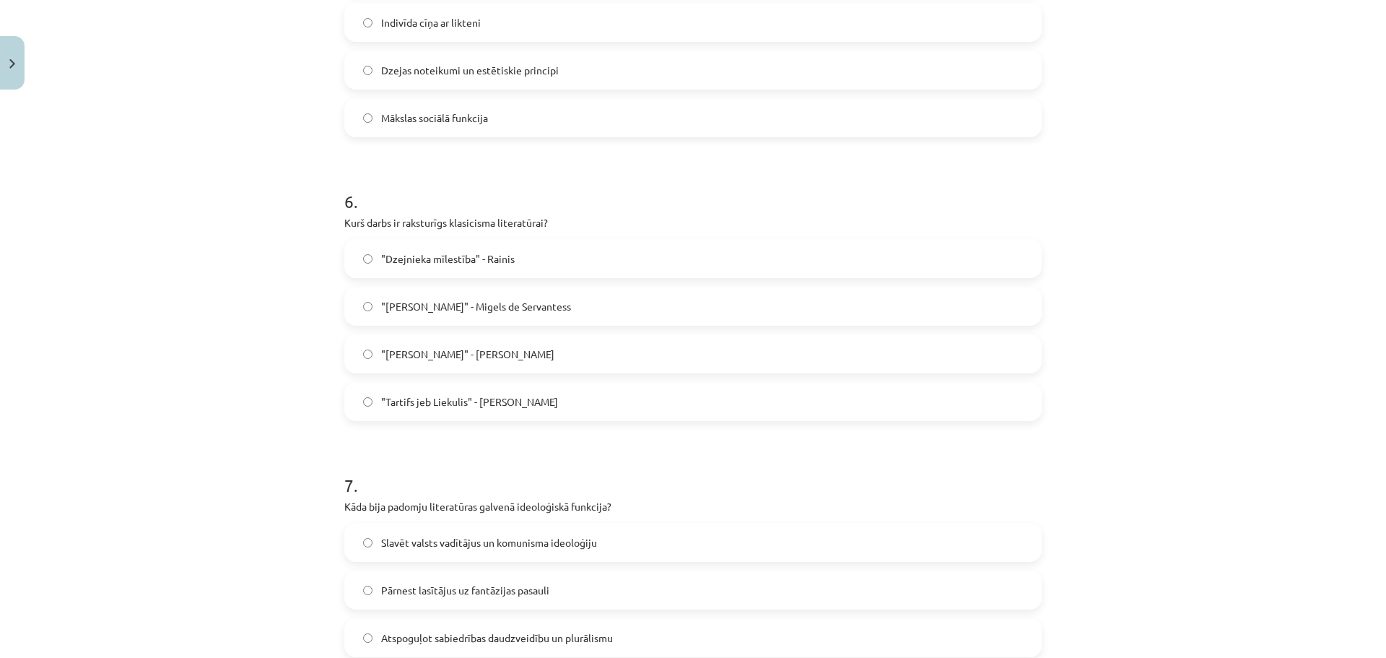
scroll to position [1733, 0]
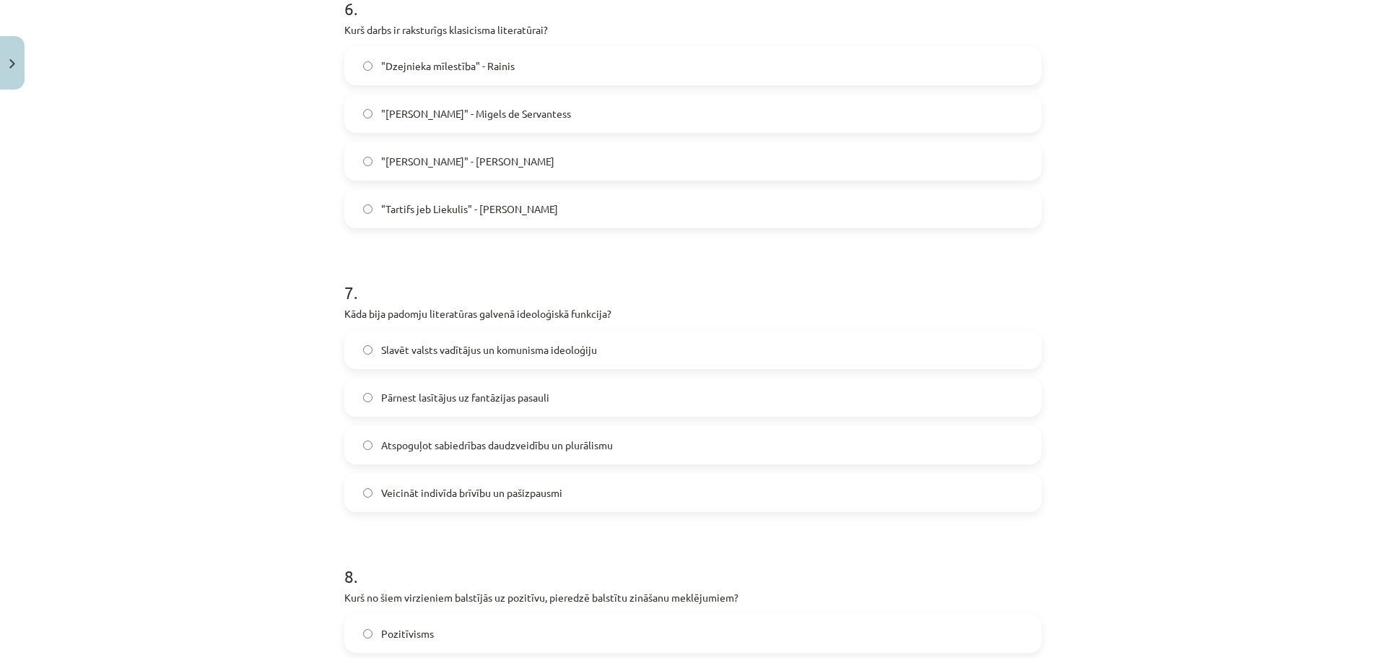
click at [469, 212] on span ""Tartifs jeb Liekulis" - Žans Batists Moljērs" at bounding box center [469, 208] width 177 height 15
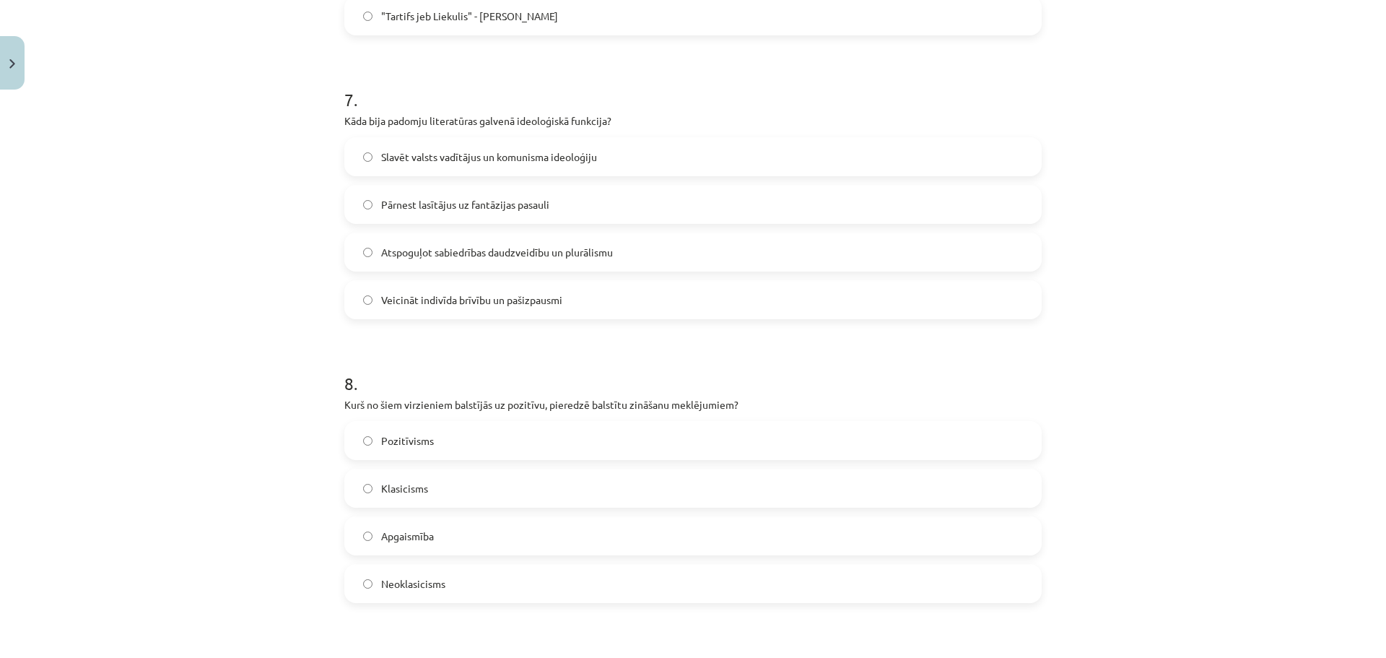
click at [446, 159] on span "Slavēt valsts vadītājus un komunisma ideoloģiju" at bounding box center [489, 156] width 216 height 15
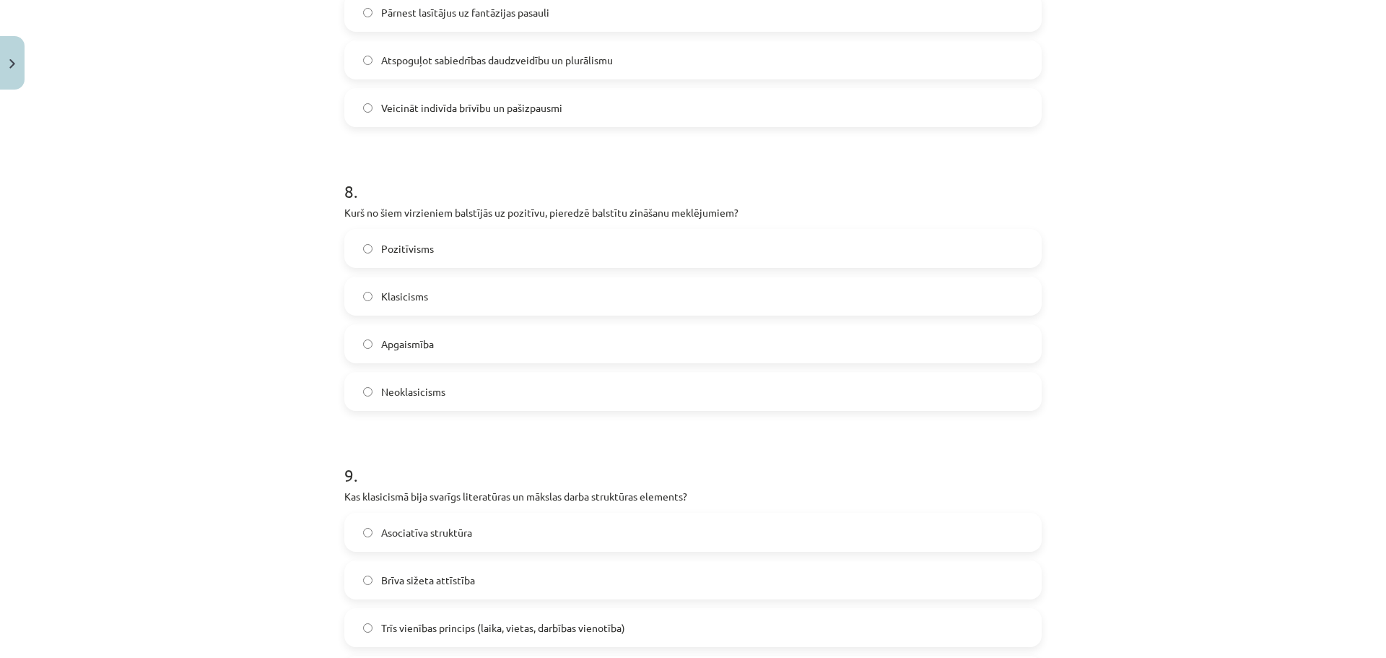
click at [396, 245] on span "Pozitīvisms" at bounding box center [407, 248] width 53 height 15
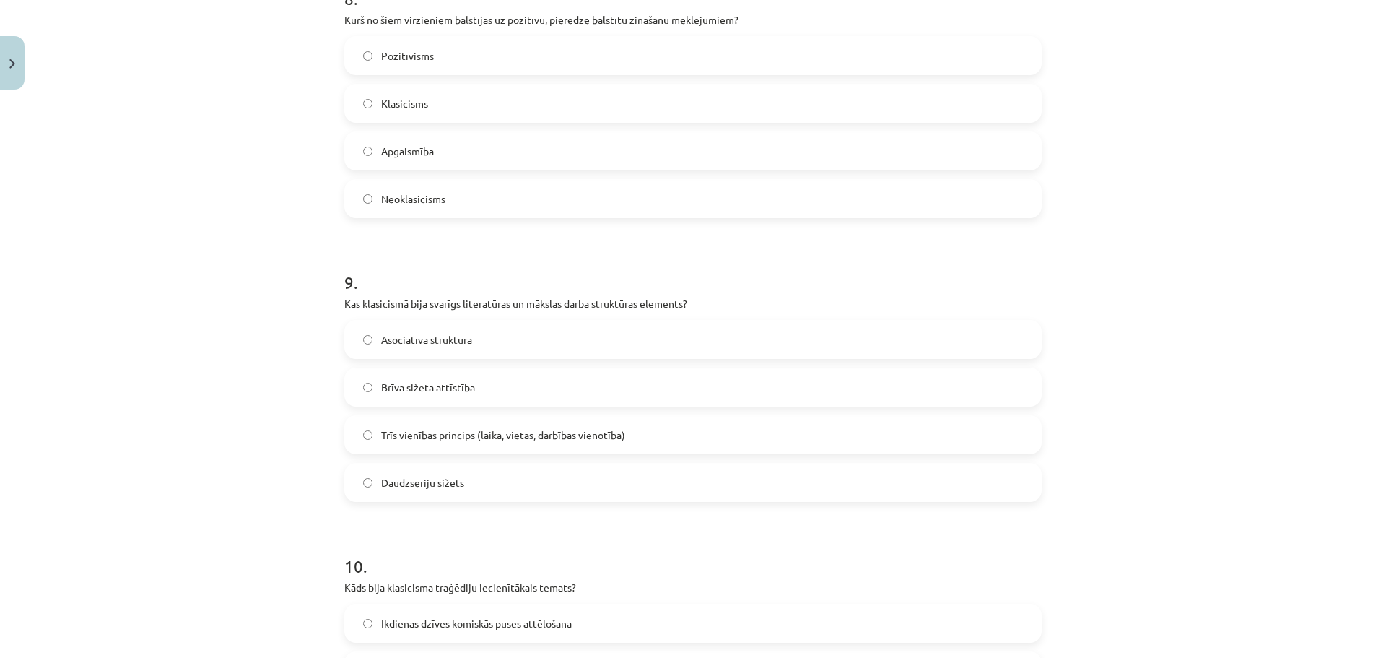
click at [475, 433] on span "Trīs vienības princips (laika, vietas, darbības vienotība)" at bounding box center [503, 434] width 244 height 15
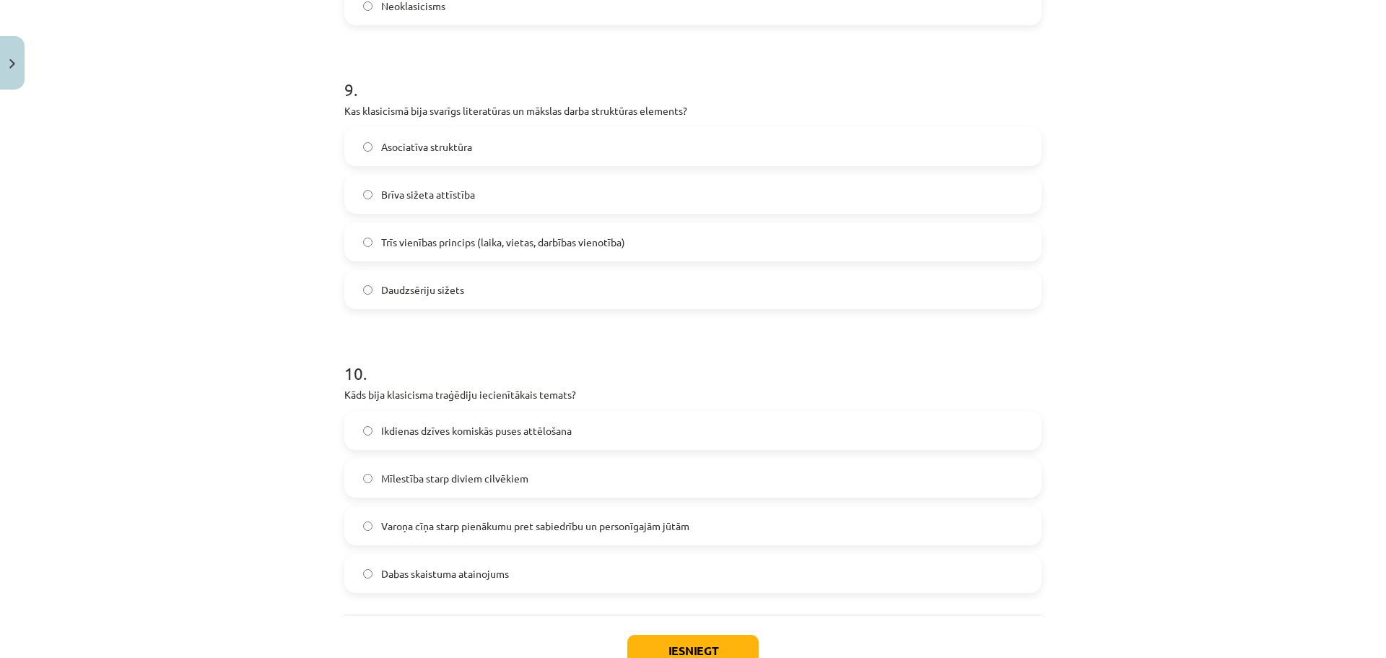
scroll to position [2606, 0]
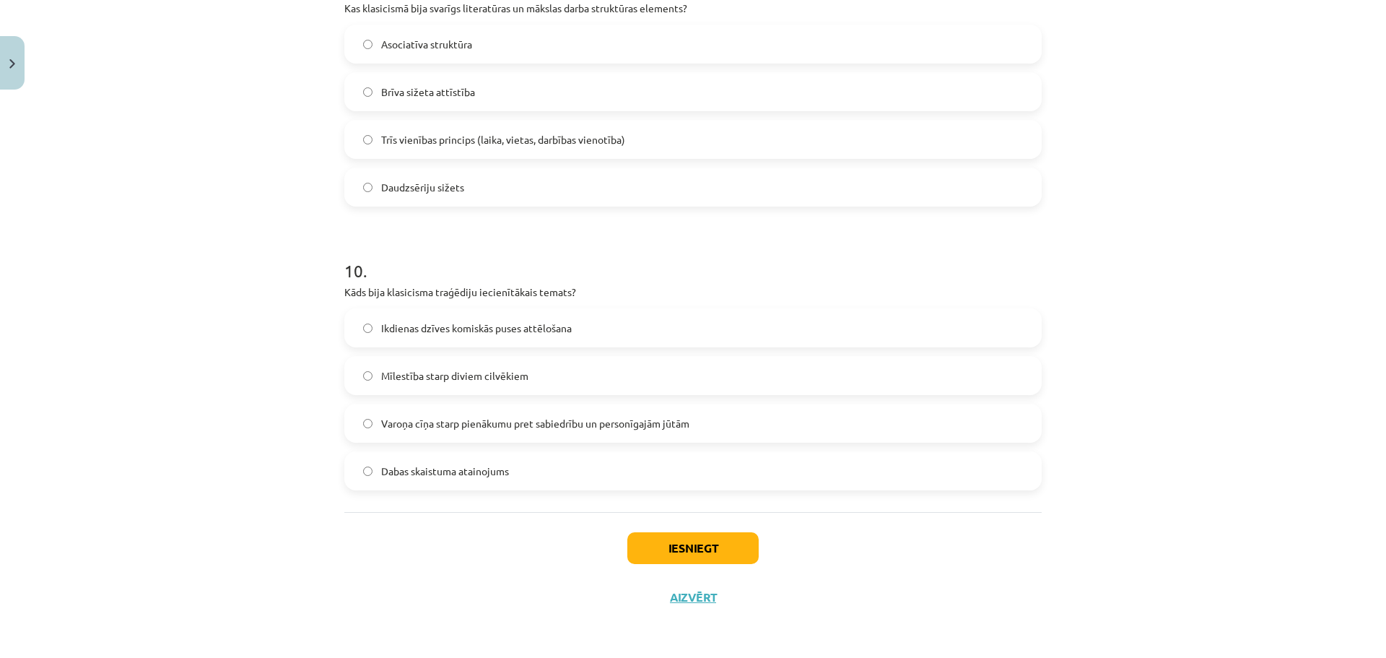
click at [452, 426] on span "Varoņa cīņa starp pienākumu pret sabiedrību un personīgajām jūtām" at bounding box center [535, 423] width 308 height 15
click at [678, 547] on button "Iesniegt" at bounding box center [692, 548] width 131 height 32
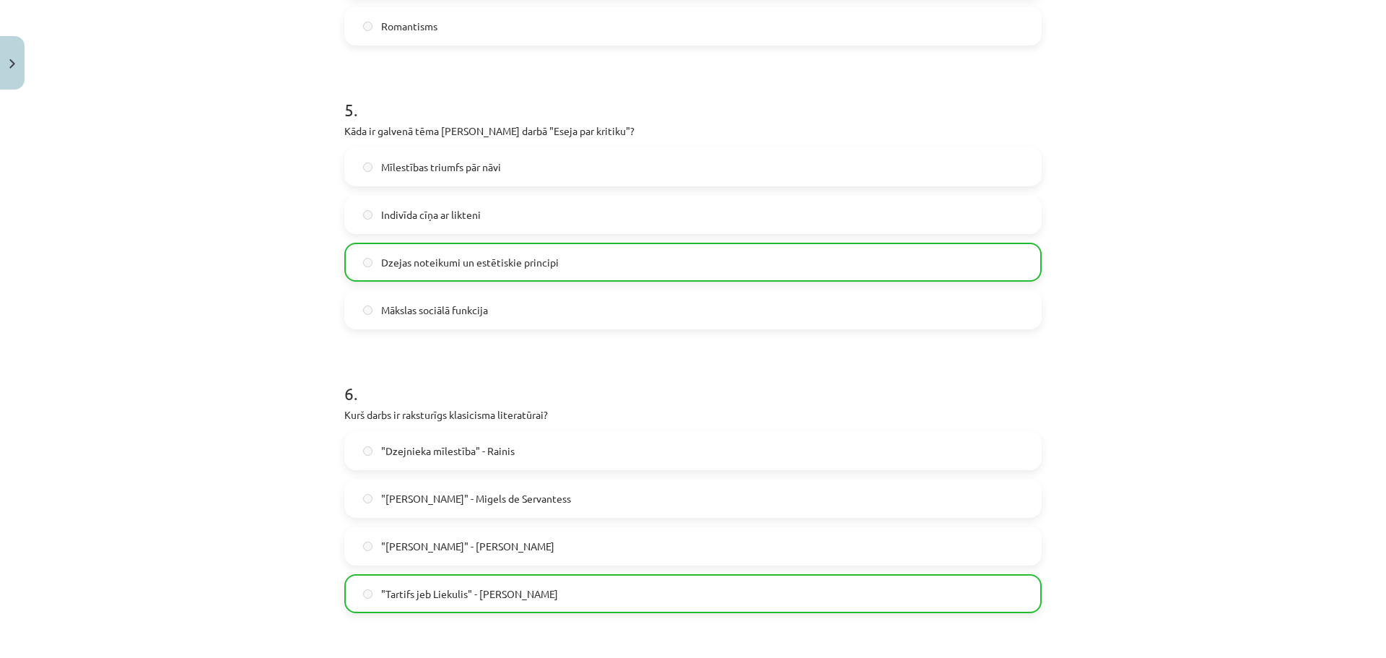
scroll to position [2652, 0]
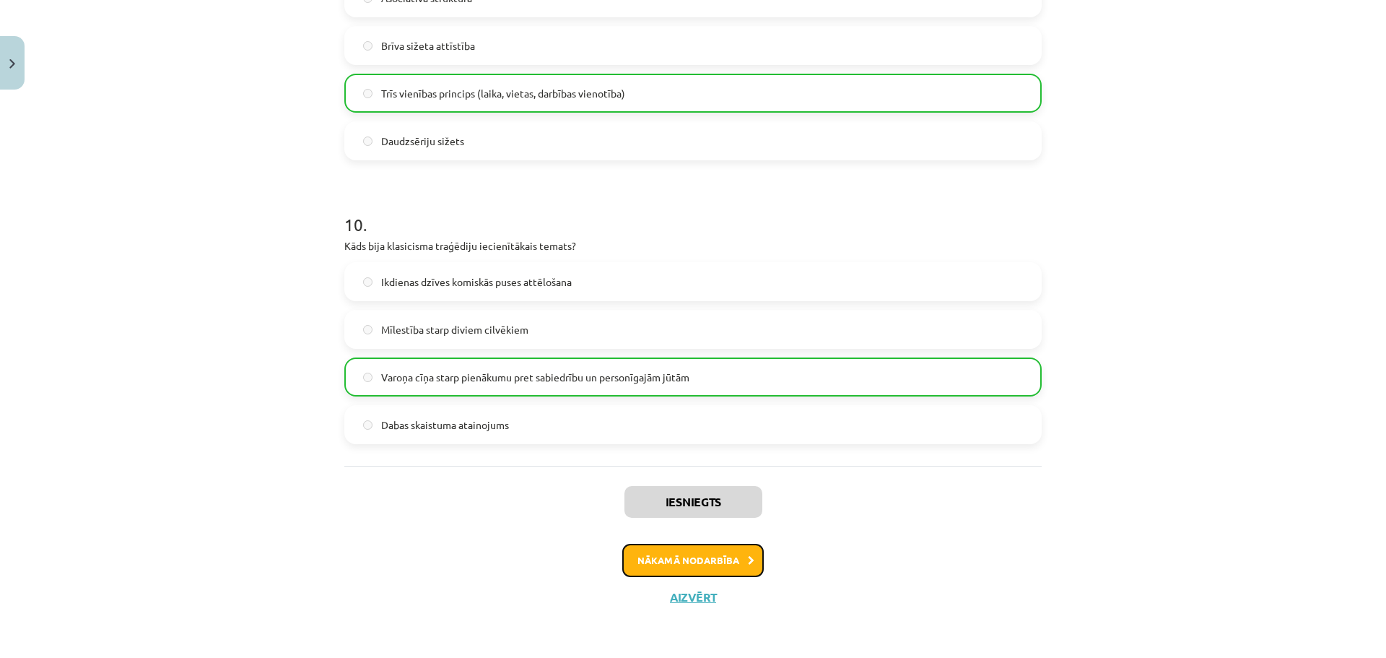
click at [712, 572] on button "Nākamā nodarbība" at bounding box center [693, 560] width 142 height 33
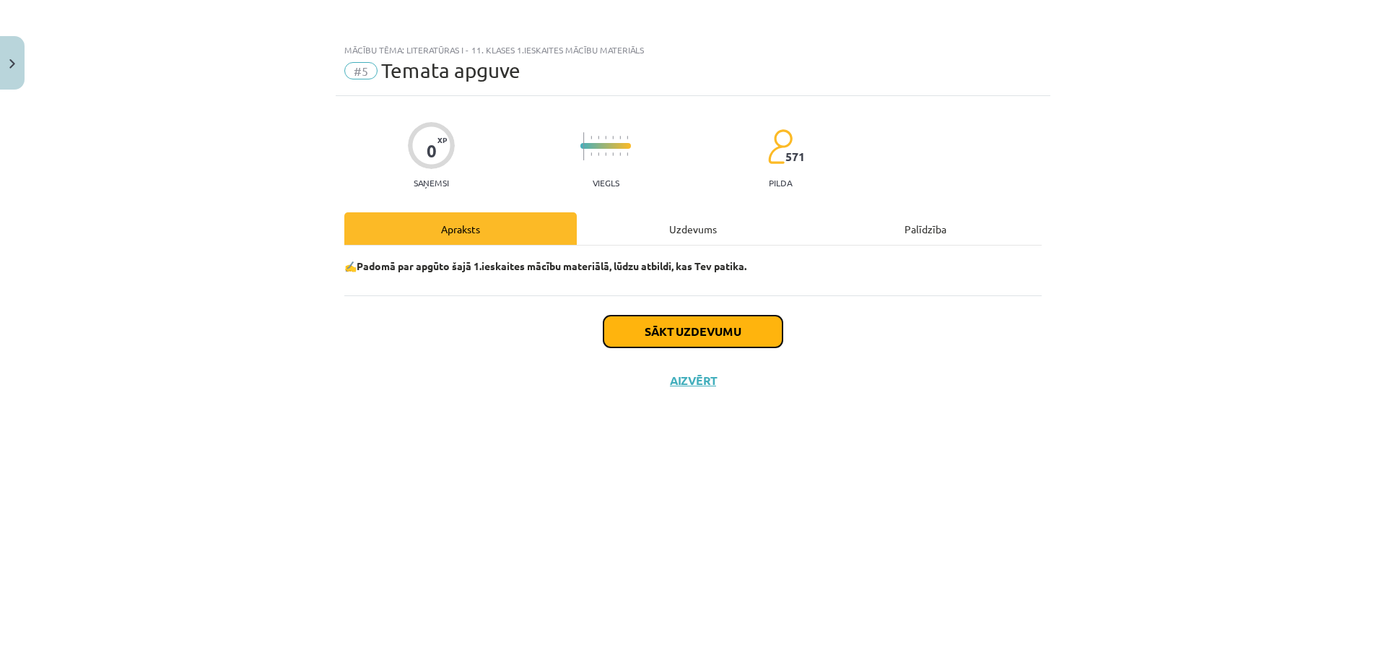
click at [695, 336] on button "Sākt uzdevumu" at bounding box center [693, 332] width 179 height 32
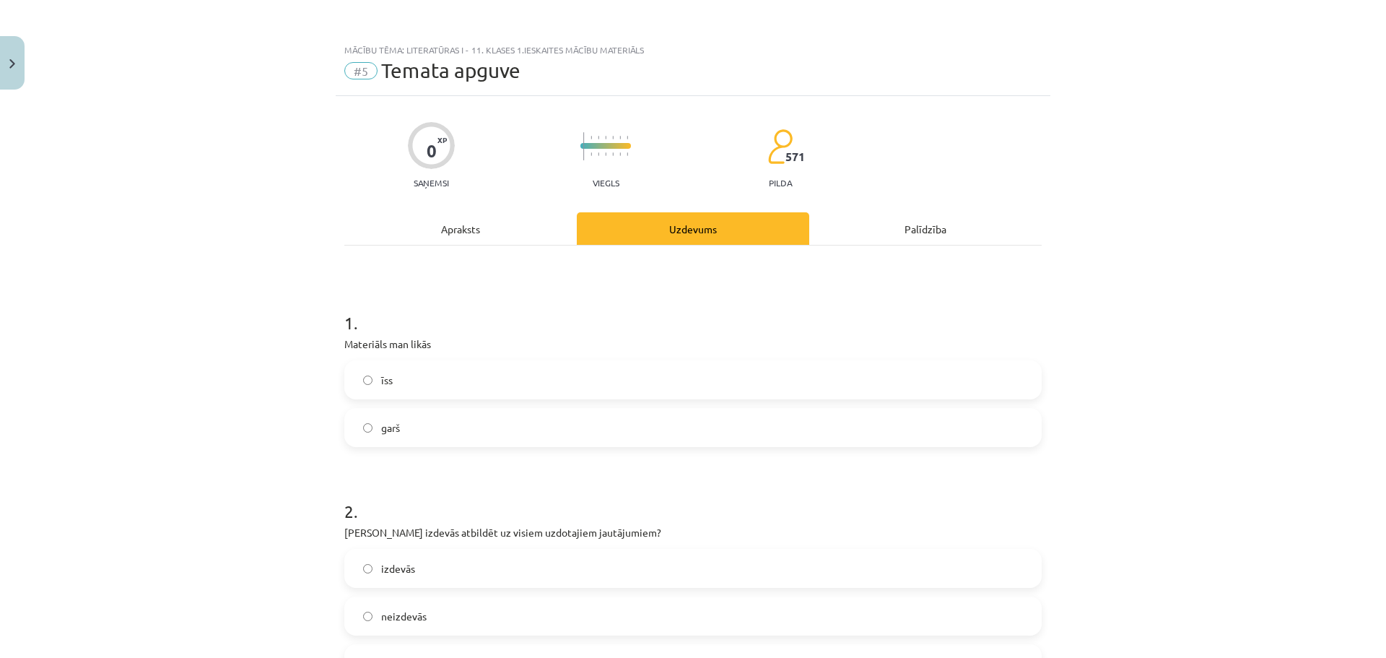
click at [446, 238] on div "Apraksts" at bounding box center [460, 228] width 232 height 32
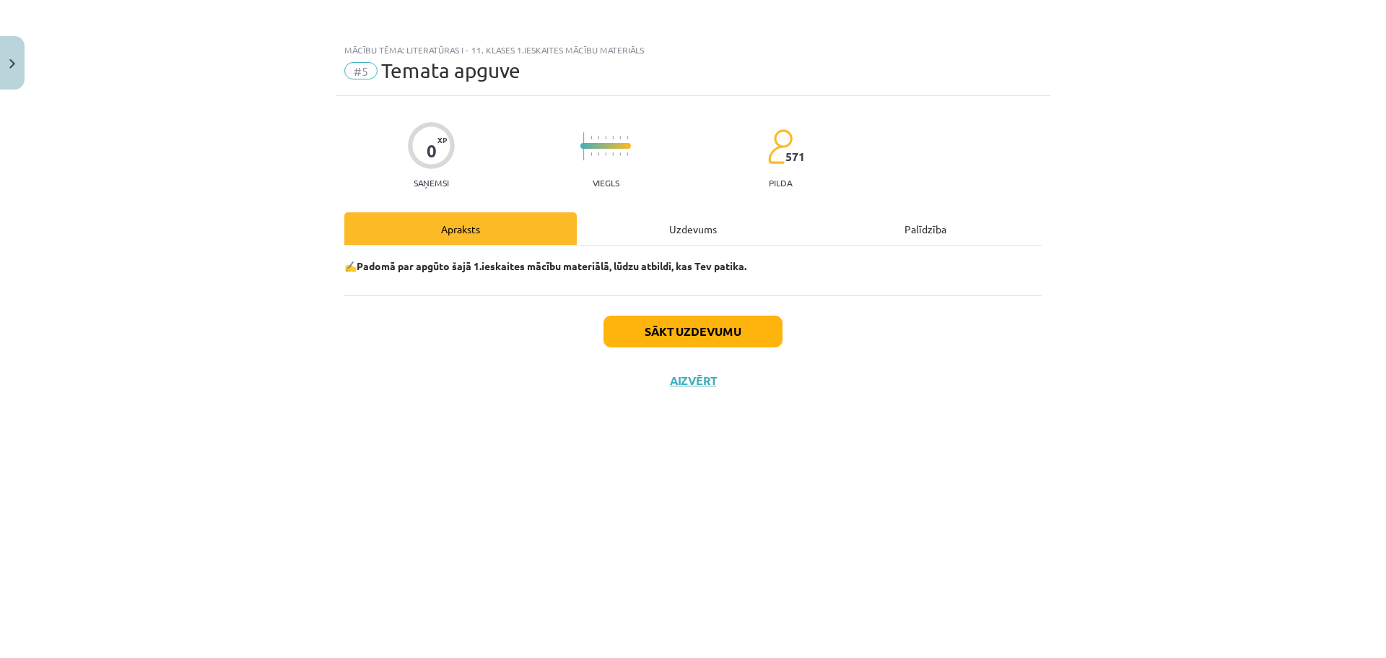
click at [677, 233] on div "Uzdevums" at bounding box center [693, 228] width 232 height 32
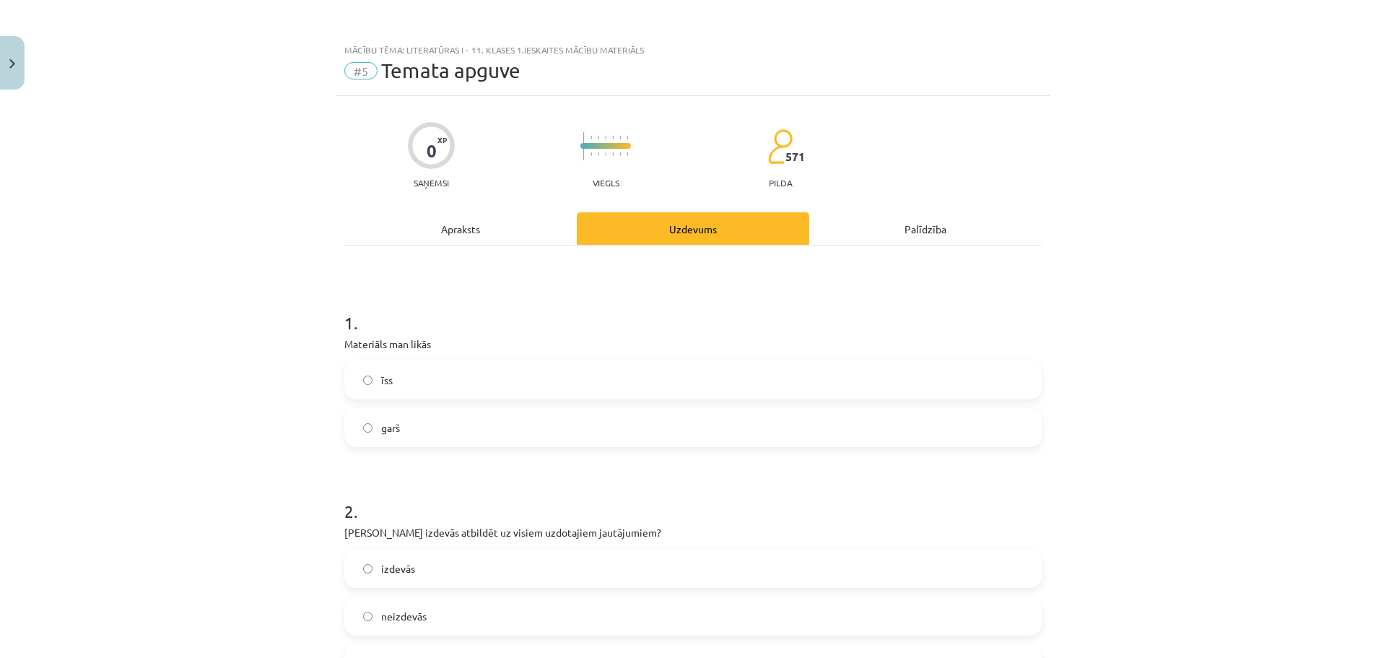
click at [401, 433] on label "garš" at bounding box center [693, 427] width 695 height 36
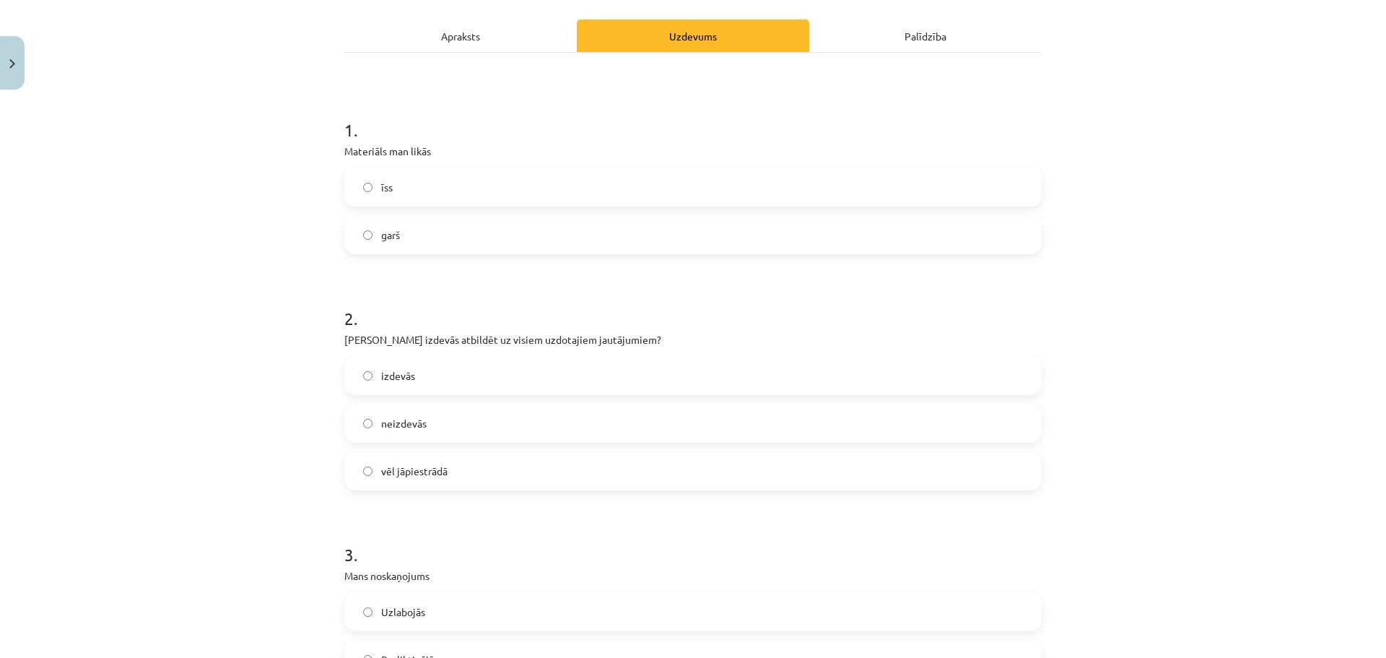
click at [392, 196] on label "īss" at bounding box center [693, 187] width 695 height 36
click at [412, 378] on label "izdevās" at bounding box center [693, 375] width 695 height 36
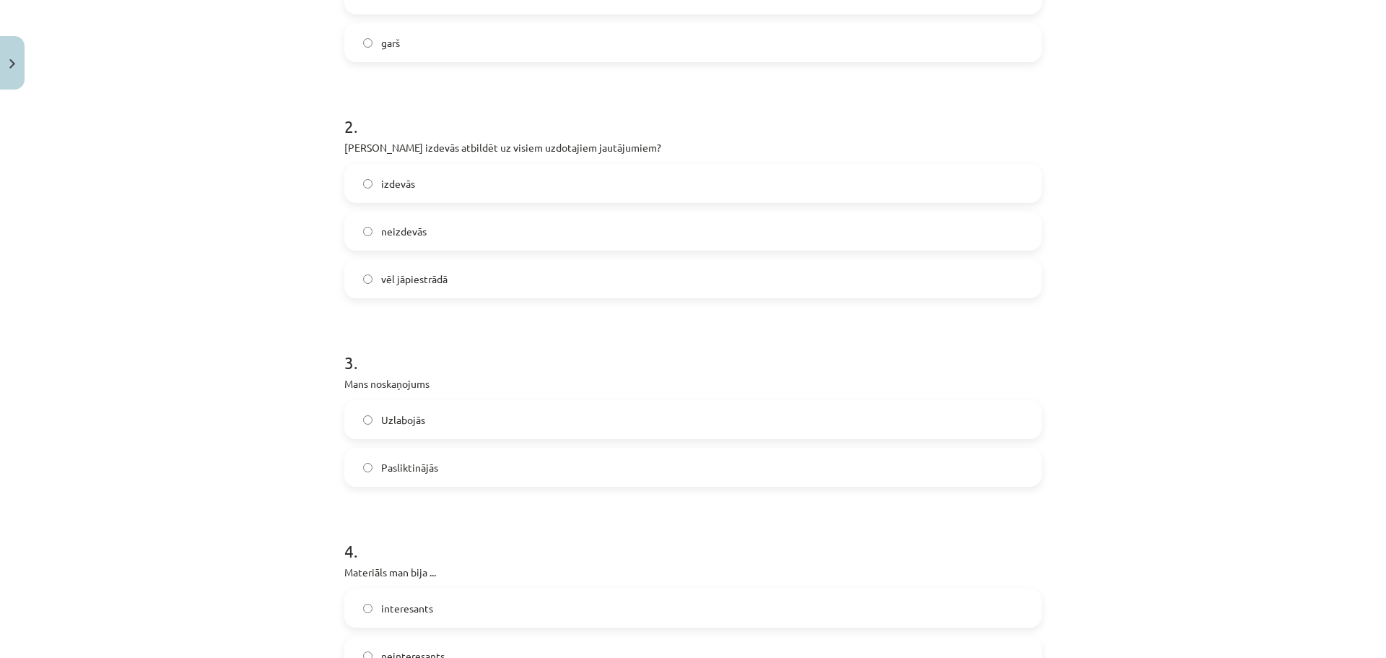
scroll to position [578, 0]
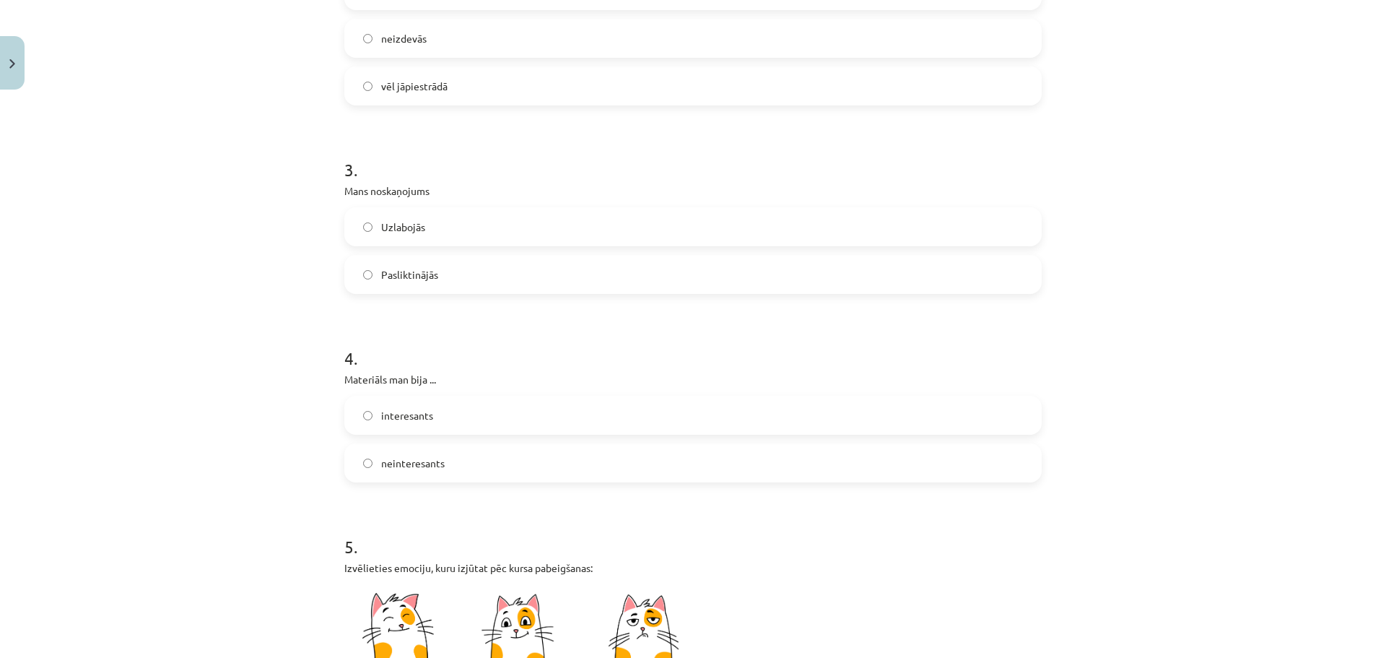
click at [412, 272] on span "Pasliktinājās" at bounding box center [409, 274] width 57 height 15
click at [458, 466] on label "neinteresants" at bounding box center [693, 463] width 695 height 36
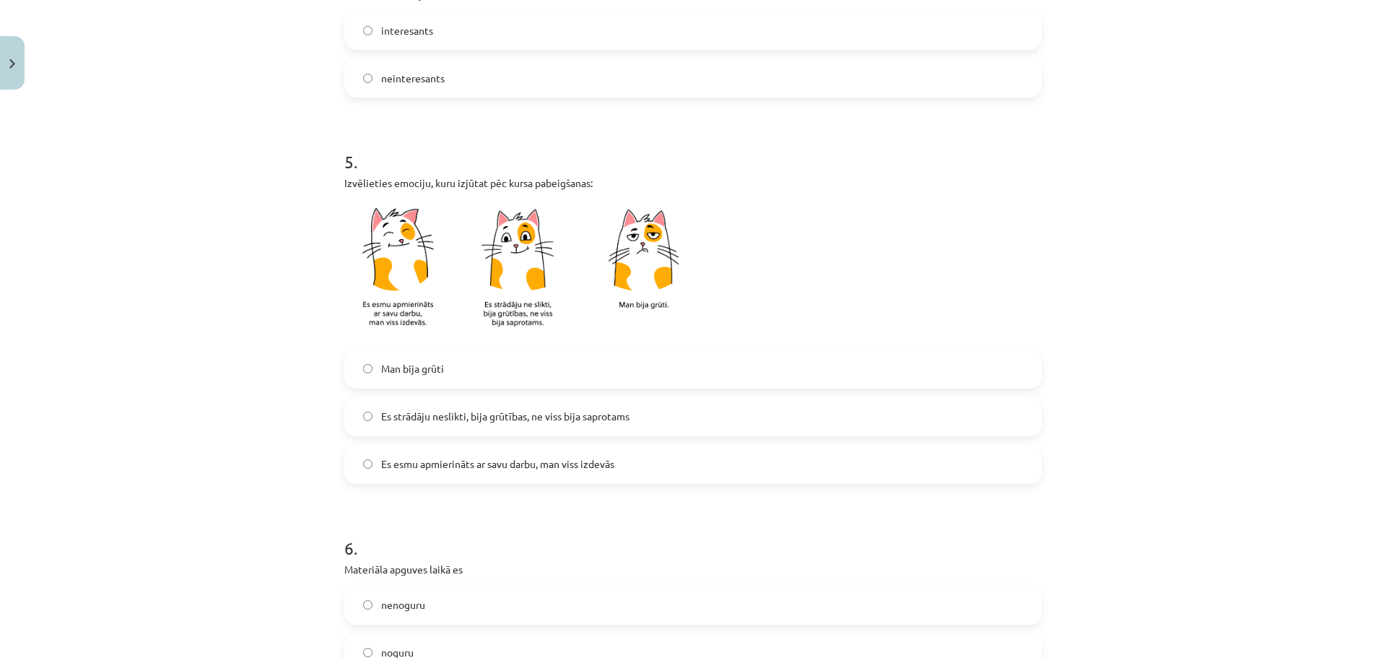
click at [476, 464] on span "Es esmu apmierināts ar savu darbu, man viss izdevās" at bounding box center [497, 463] width 233 height 15
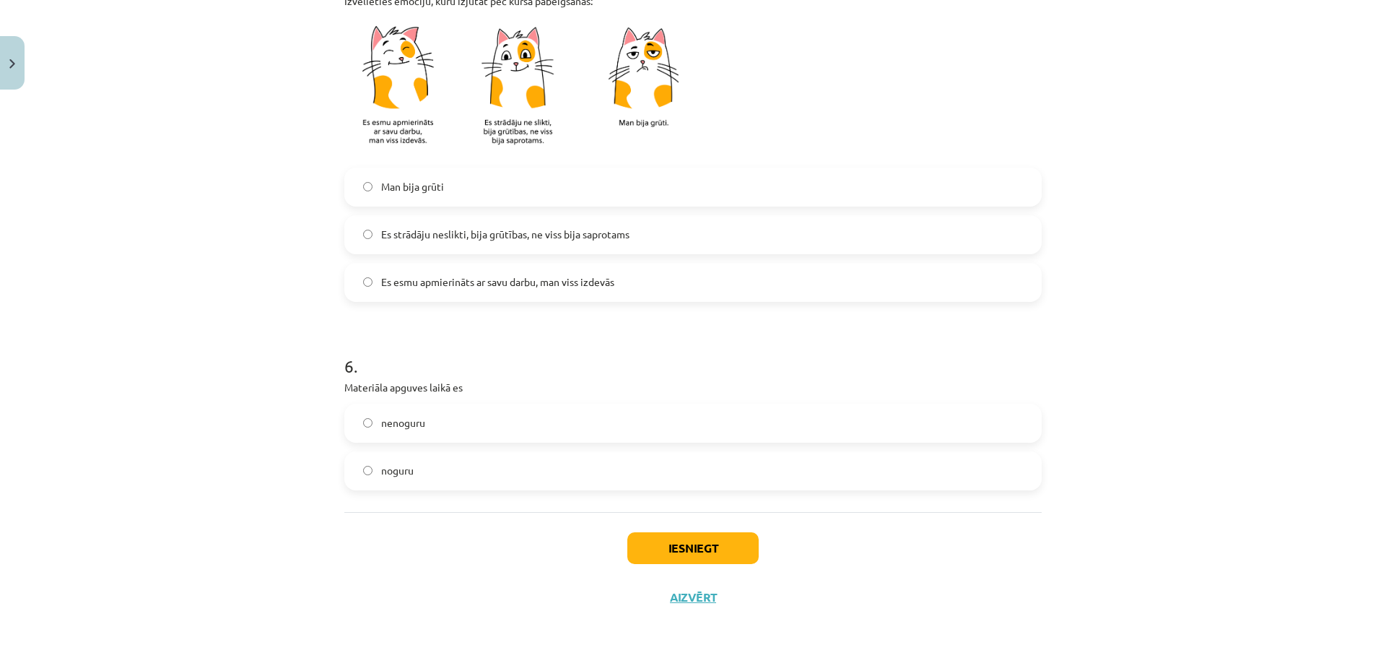
click at [393, 470] on span "noguru" at bounding box center [397, 470] width 32 height 15
click at [671, 544] on button "Iesniegt" at bounding box center [692, 548] width 131 height 32
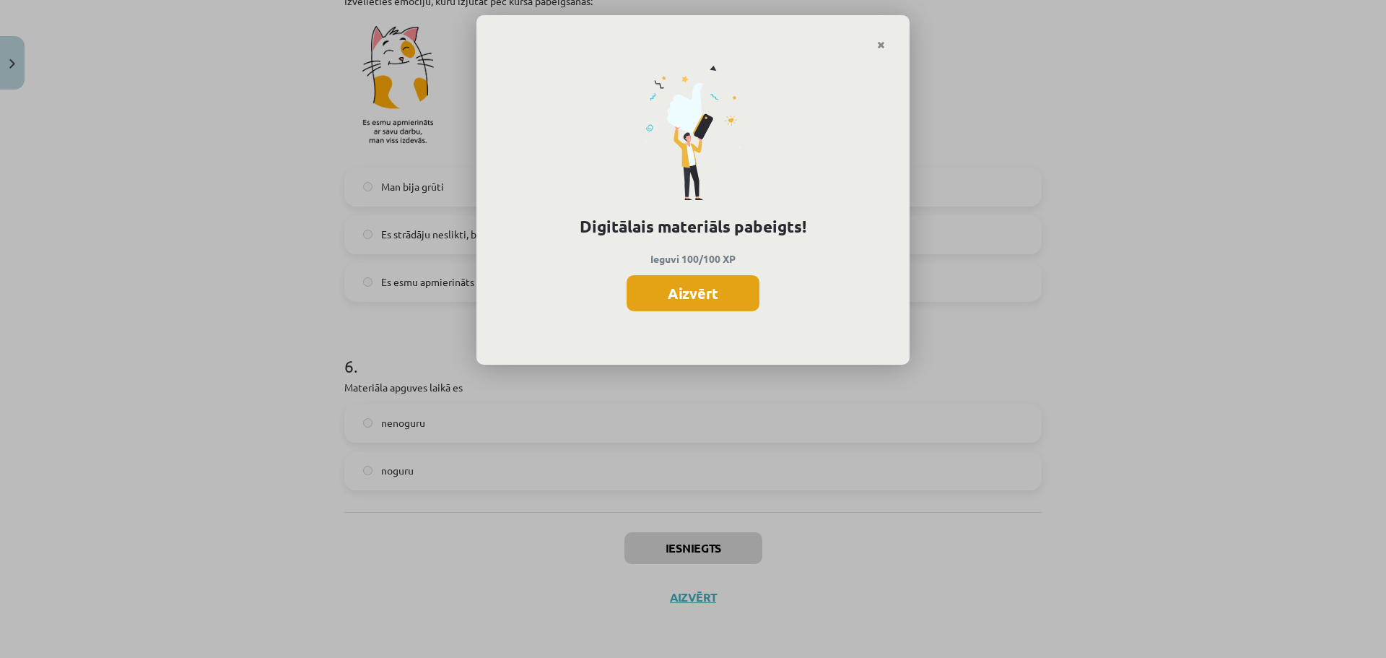
click at [693, 288] on button "Aizvērt" at bounding box center [693, 293] width 133 height 36
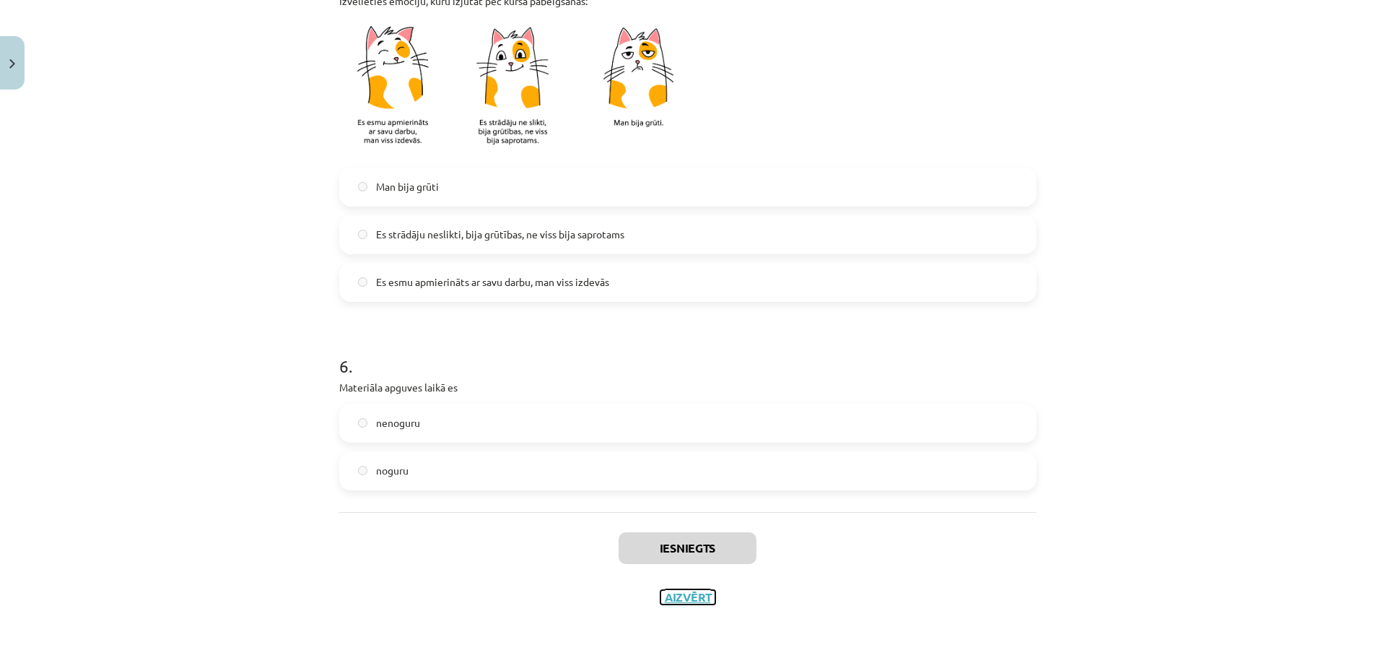
click at [678, 593] on button "Aizvērt" at bounding box center [688, 597] width 55 height 14
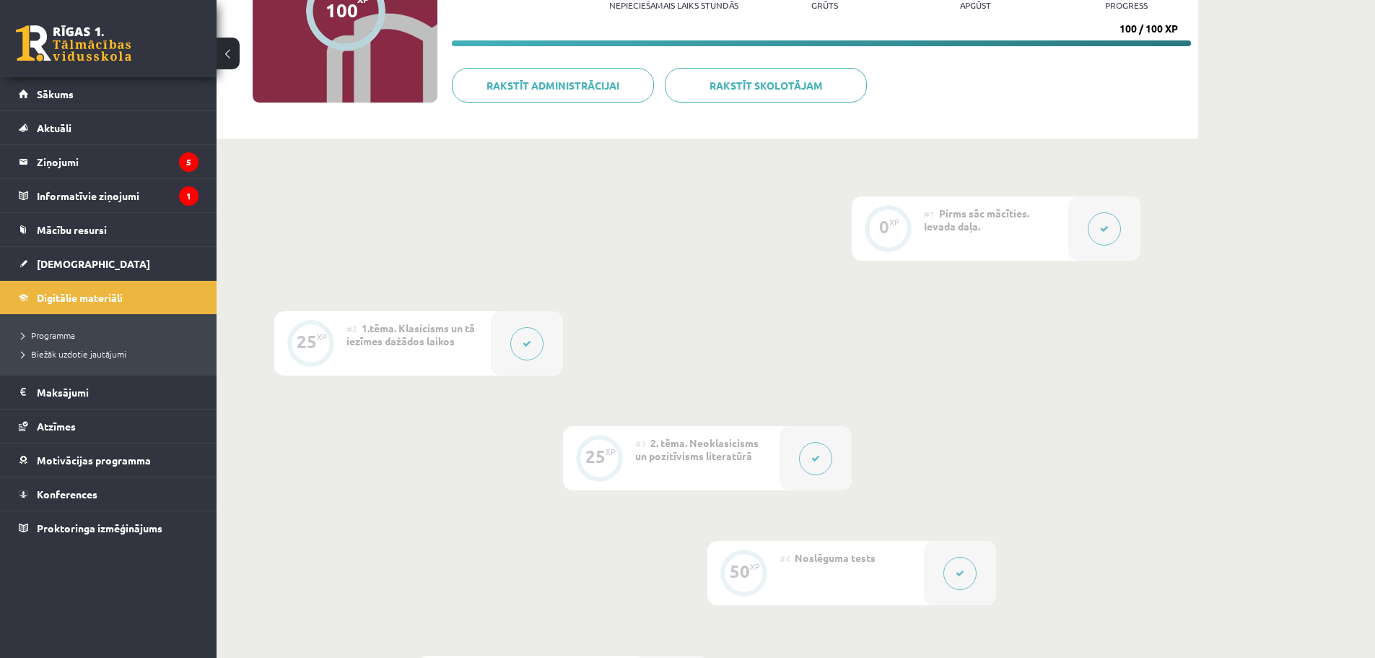
scroll to position [0, 0]
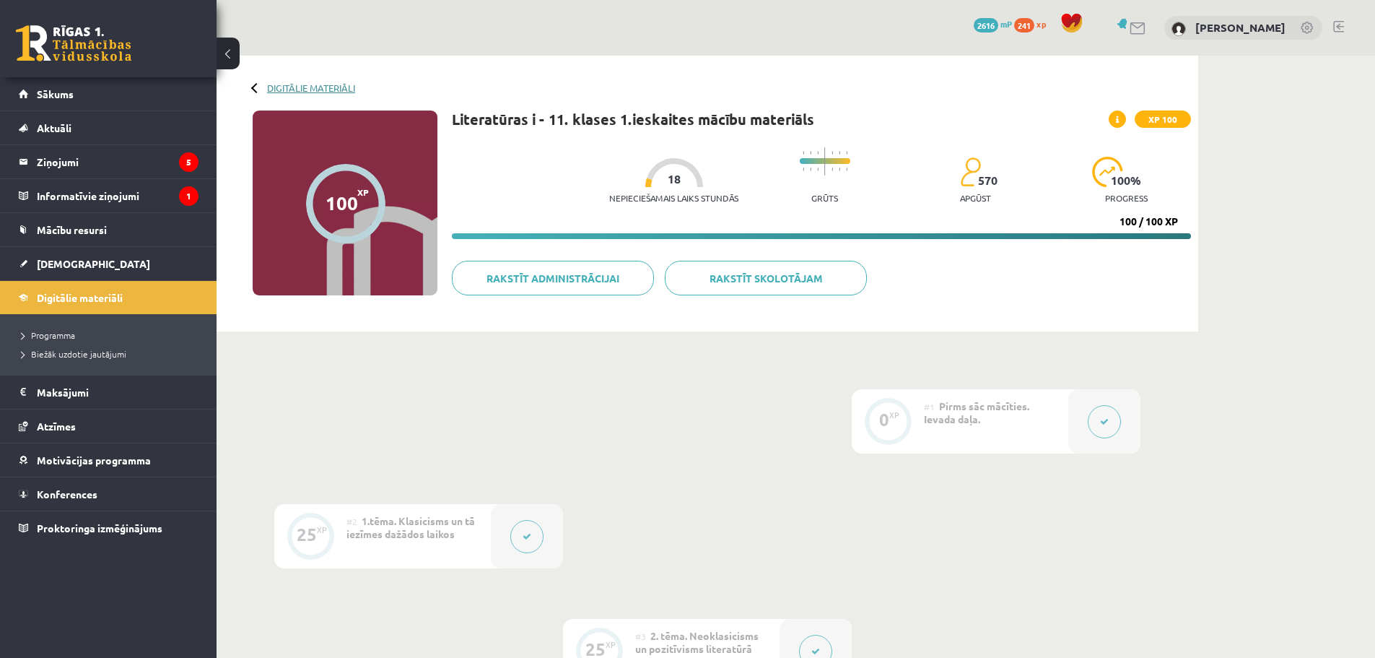
click at [287, 85] on link "Digitālie materiāli" at bounding box center [311, 87] width 88 height 11
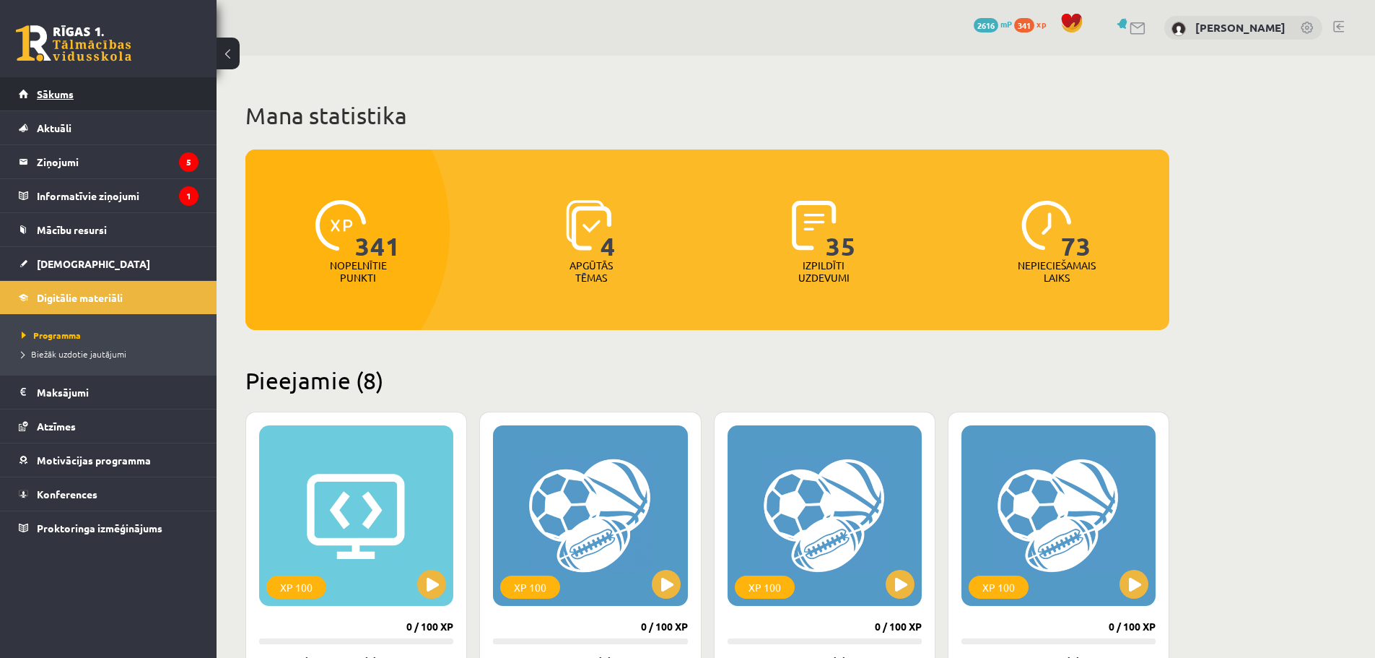
click at [116, 105] on link "Sākums" at bounding box center [109, 93] width 180 height 33
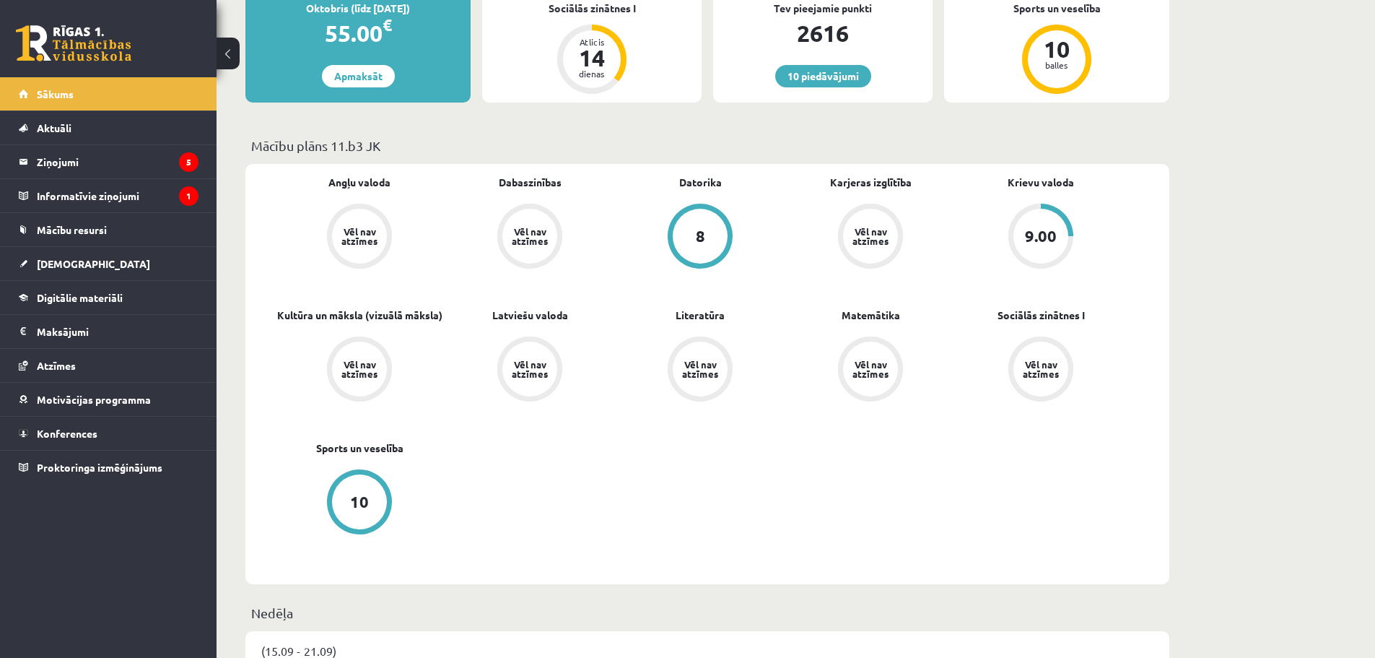
scroll to position [193, 0]
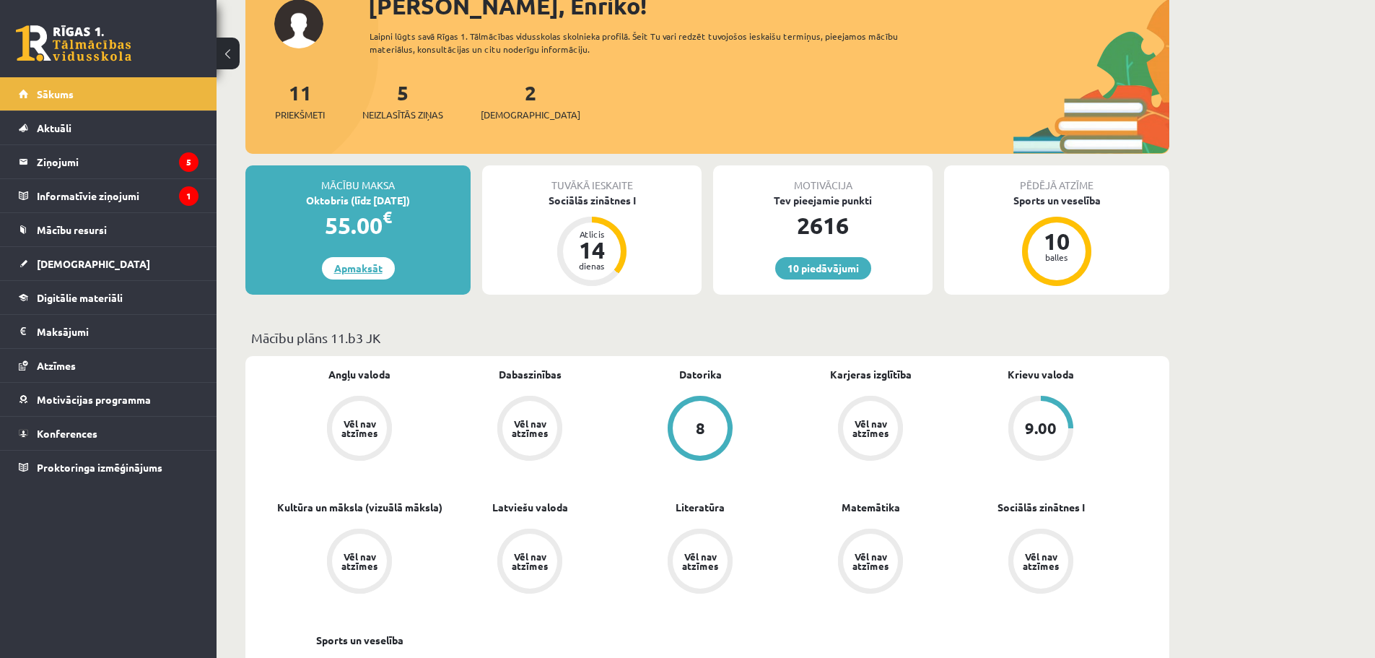
click at [375, 269] on link "Apmaksāt" at bounding box center [358, 268] width 73 height 22
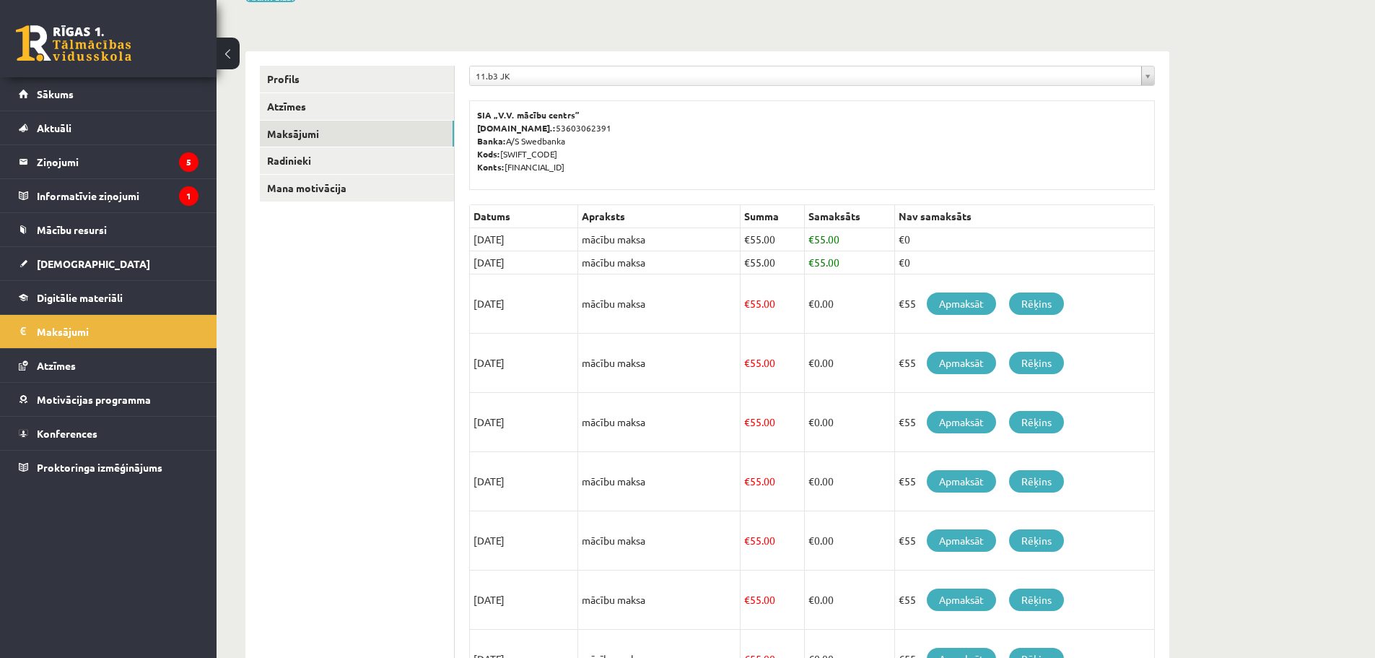
scroll to position [330, 0]
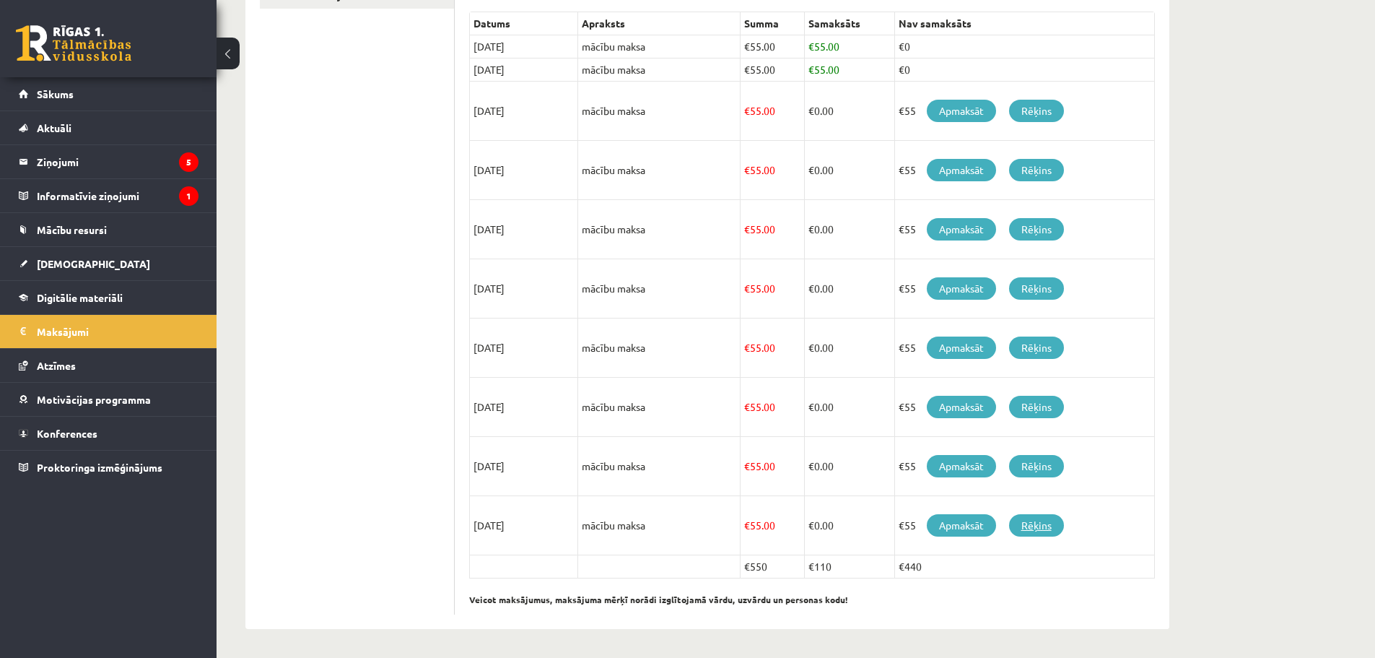
click at [1047, 520] on link "Rēķins" at bounding box center [1036, 525] width 55 height 22
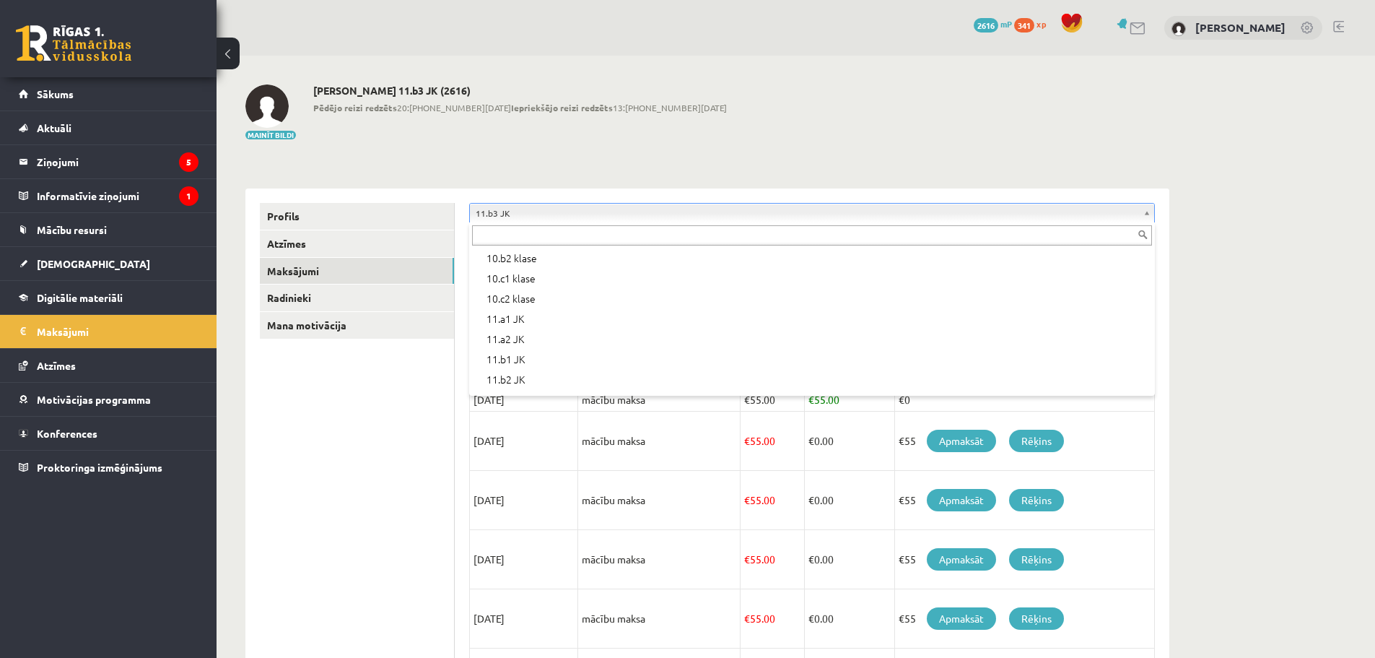
scroll to position [482, 0]
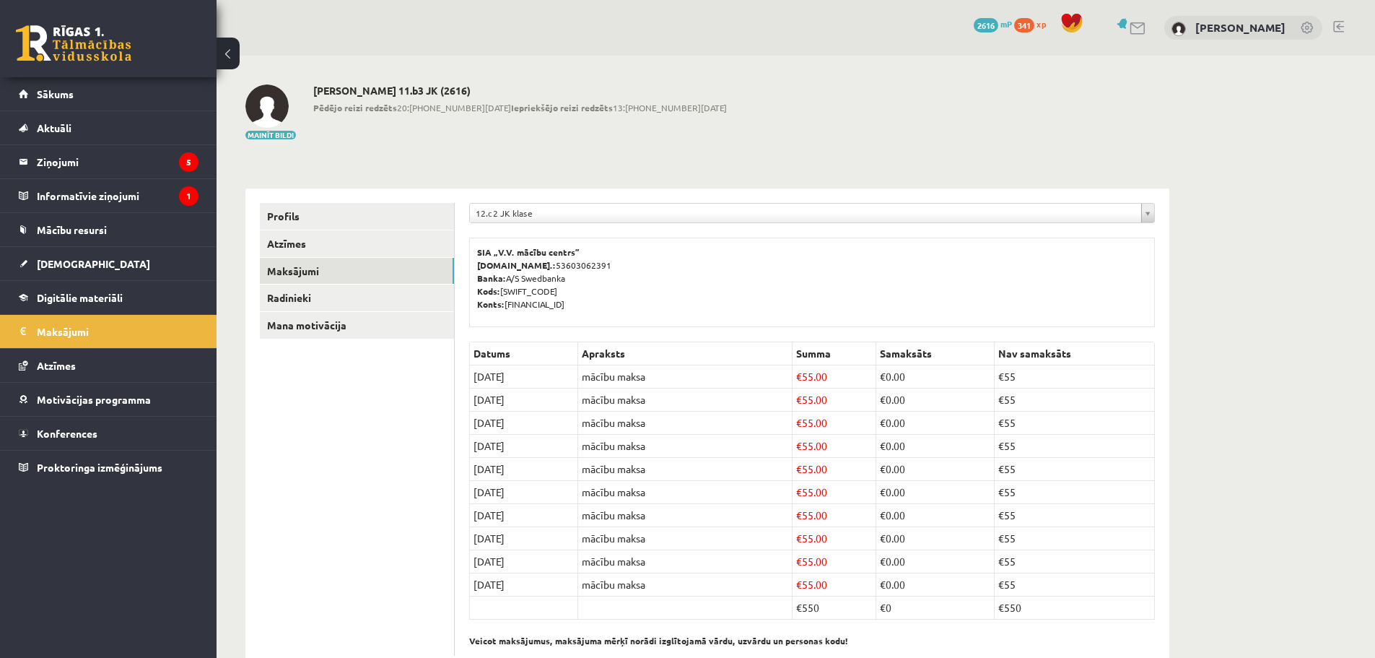
scroll to position [41, 0]
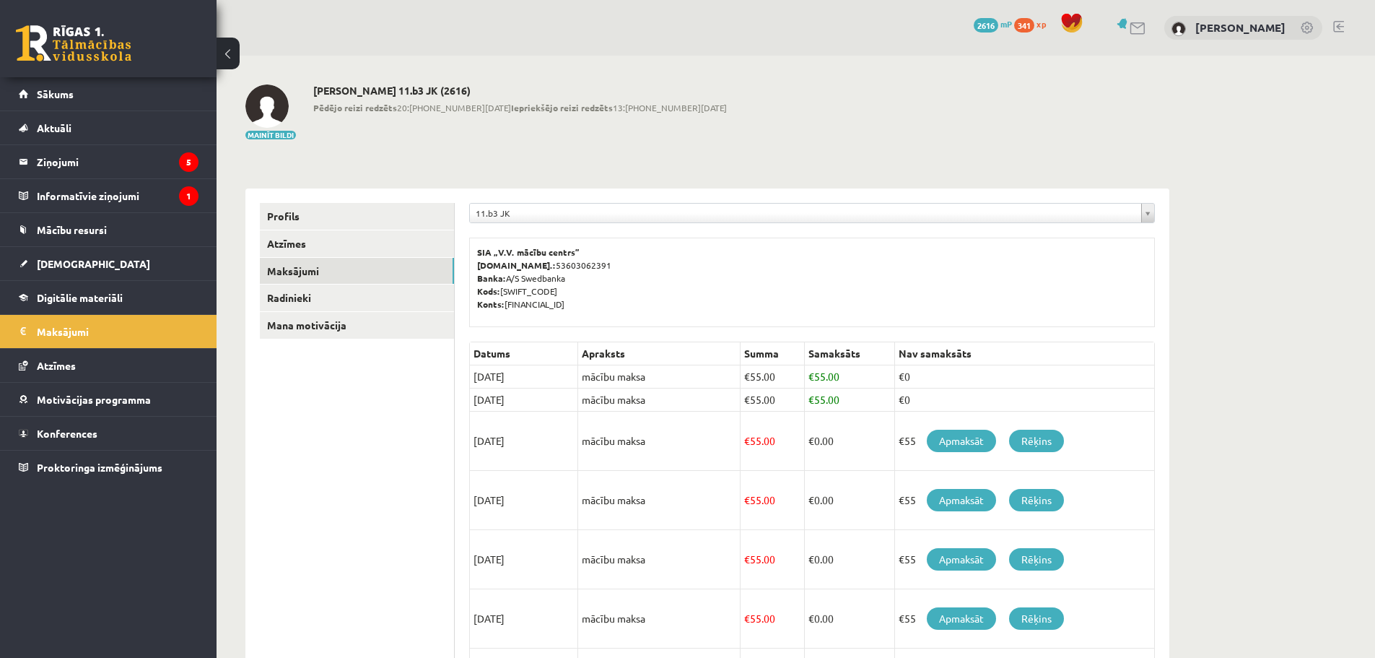
drag, startPoint x: 594, startPoint y: 378, endPoint x: 583, endPoint y: 376, distance: 10.3
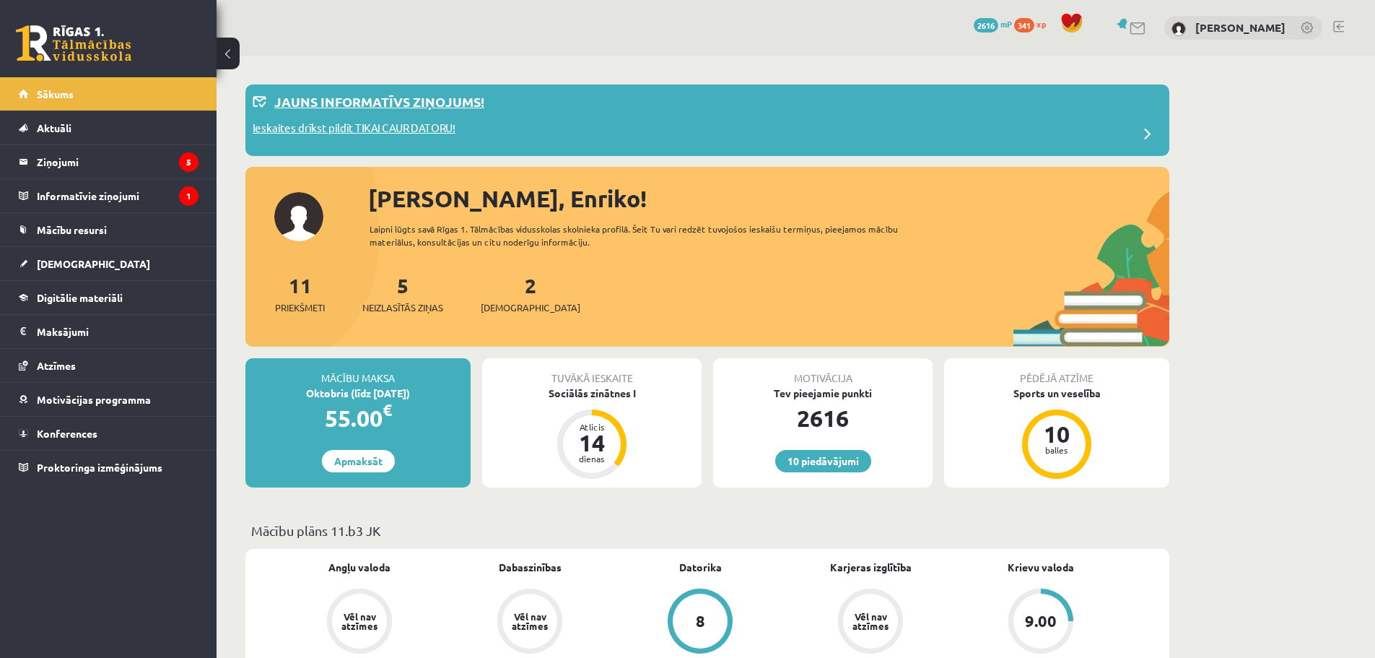
click at [1142, 129] on span at bounding box center [1148, 134] width 29 height 29
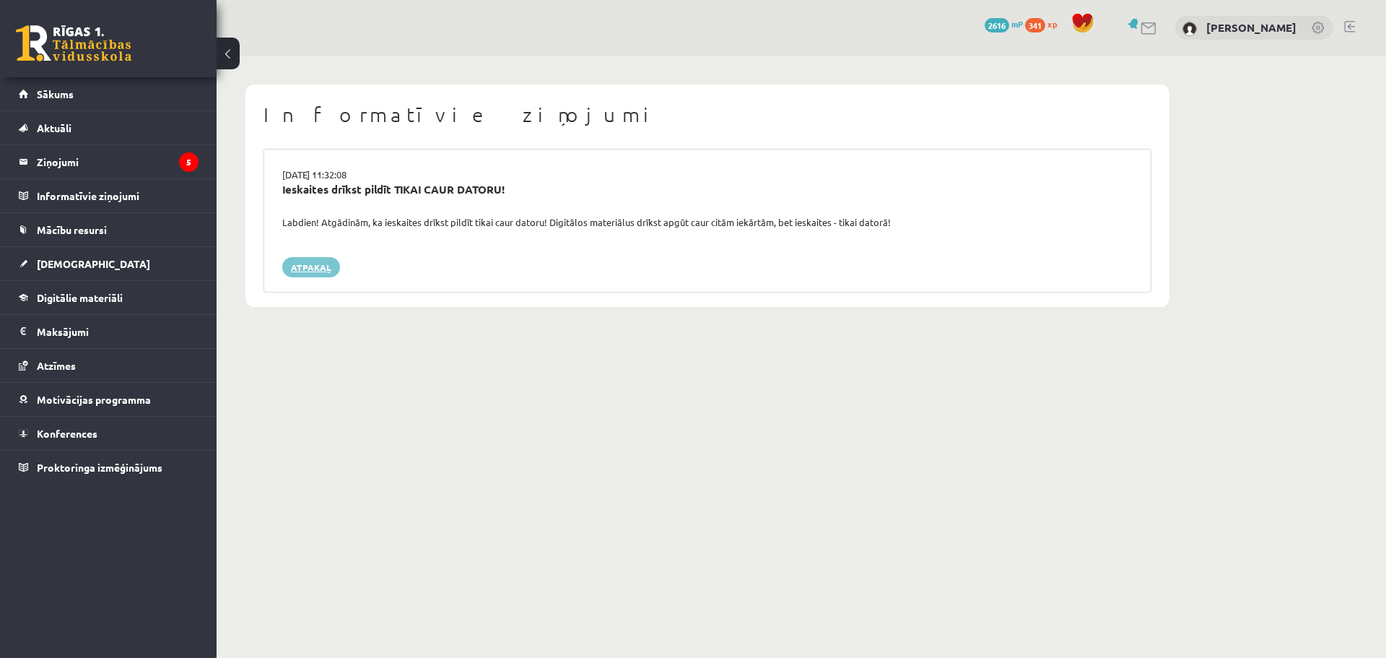
click at [304, 269] on link "Atpakaļ" at bounding box center [311, 267] width 58 height 20
